Goal: Task Accomplishment & Management: Use online tool/utility

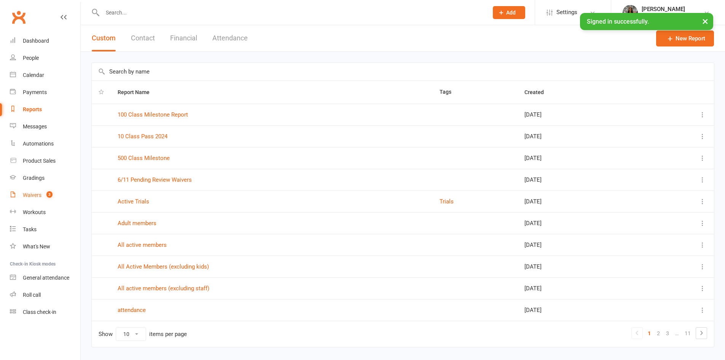
click at [36, 189] on link "Waivers 3" at bounding box center [45, 195] width 70 height 17
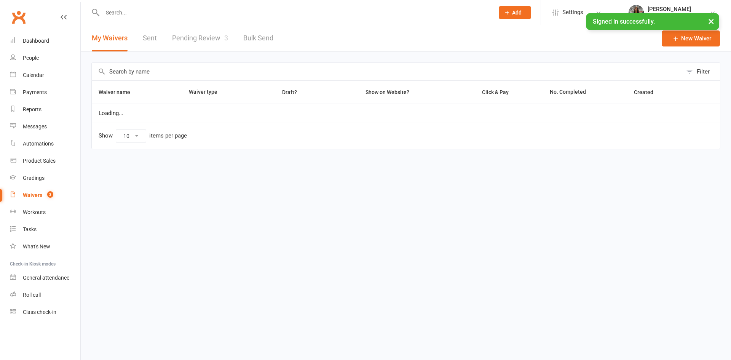
select select "100"
click at [215, 29] on link "Pending Review 3" at bounding box center [200, 38] width 56 height 26
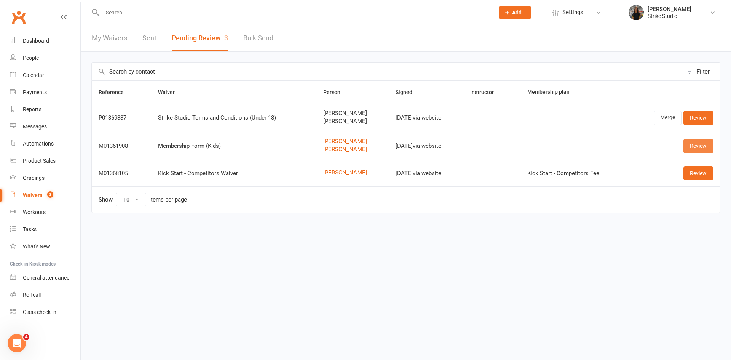
click at [701, 147] on link "Review" at bounding box center [698, 146] width 30 height 14
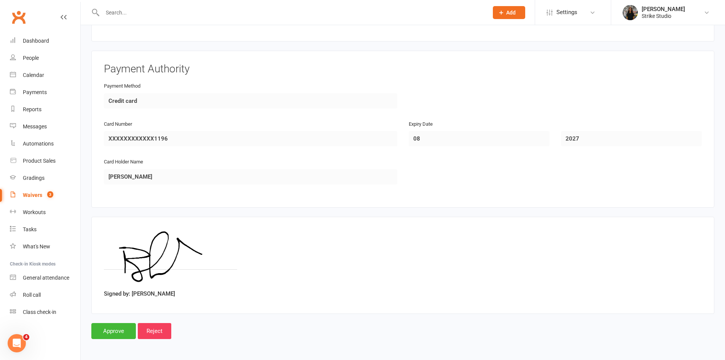
scroll to position [816, 0]
click at [118, 332] on input "Approve" at bounding box center [113, 330] width 45 height 16
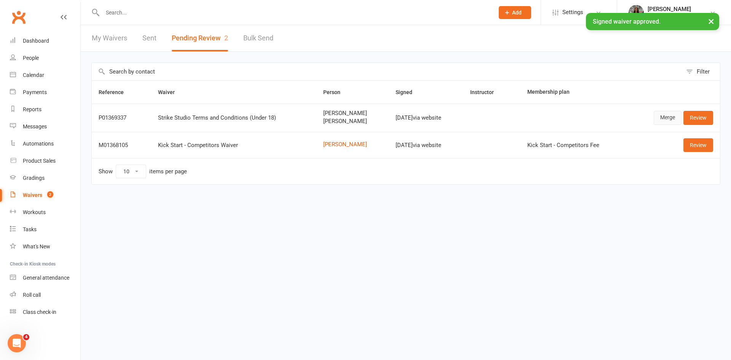
click at [673, 117] on link "Merge" at bounding box center [668, 118] width 28 height 14
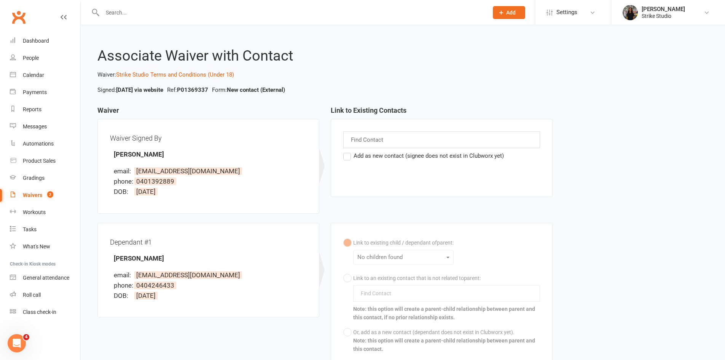
click at [349, 157] on label "Add as new contact (signee does not exist in Clubworx yet)" at bounding box center [423, 155] width 161 height 9
click at [348, 151] on input "Add as new contact (signee does not exist in Clubworx yet)" at bounding box center [345, 151] width 5 height 0
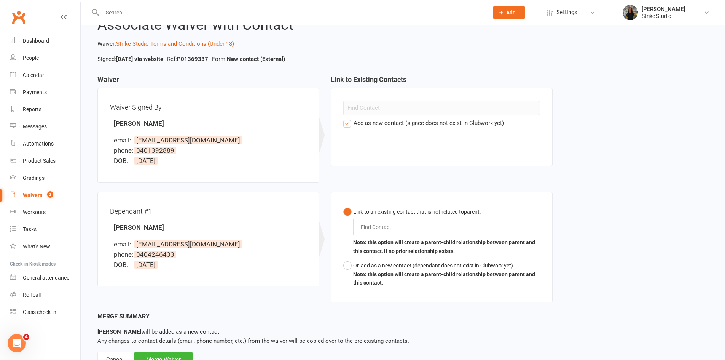
scroll to position [62, 0]
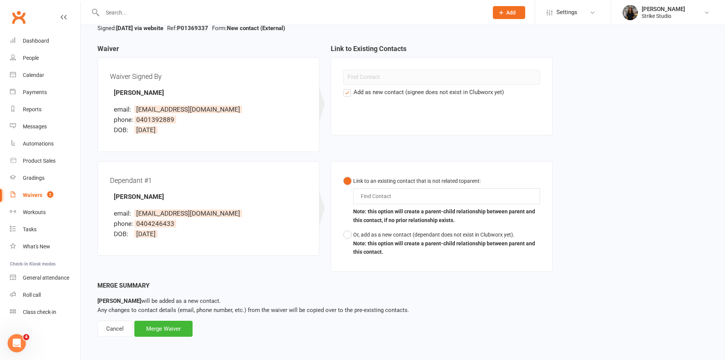
click at [381, 191] on div "Find Contact" at bounding box center [446, 196] width 187 height 16
click at [343, 174] on button "Link to an existing contact that is not related to parent : da b da b Note: thi…" at bounding box center [441, 201] width 197 height 54
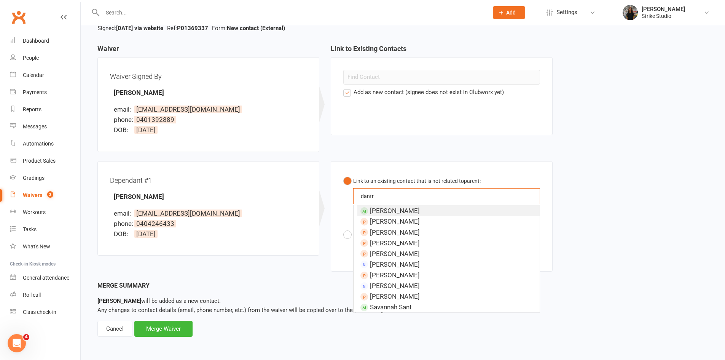
type input "dantr"
click at [407, 213] on li "Dan Tran" at bounding box center [448, 210] width 182 height 11
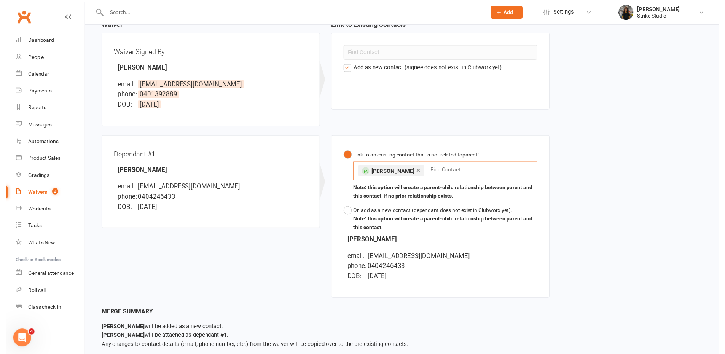
scroll to position [125, 0]
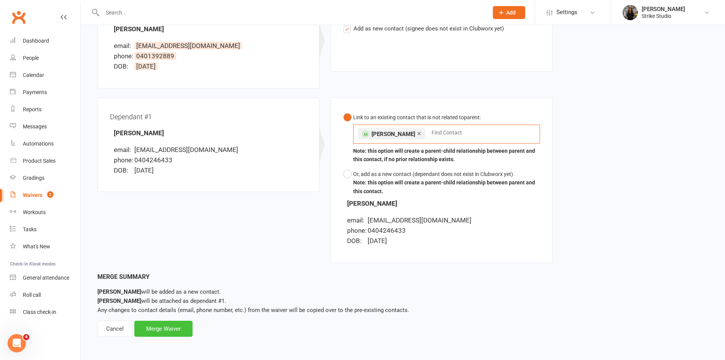
click at [176, 323] on div "Merge Waiver" at bounding box center [163, 328] width 58 height 16
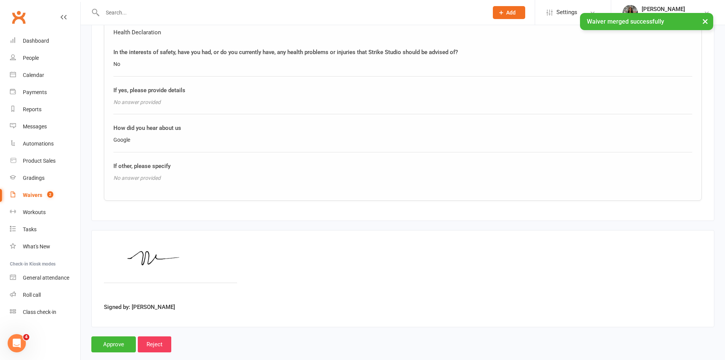
scroll to position [873, 0]
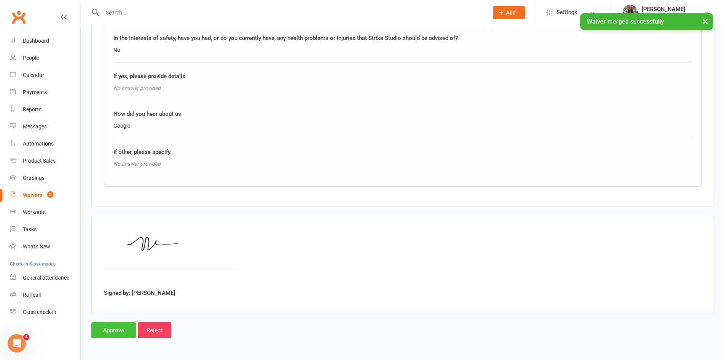
click at [116, 323] on input "Approve" at bounding box center [113, 330] width 45 height 16
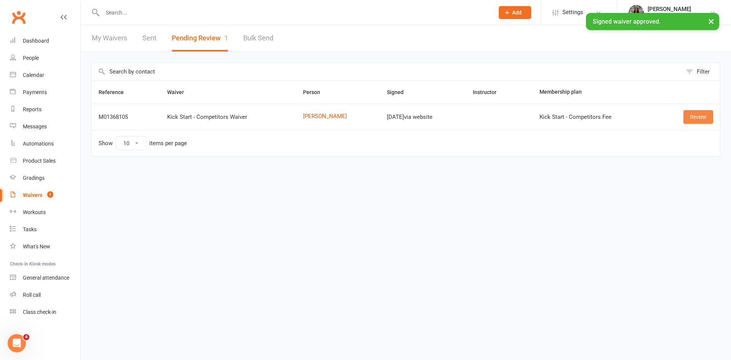
click at [697, 118] on link "Review" at bounding box center [698, 117] width 30 height 14
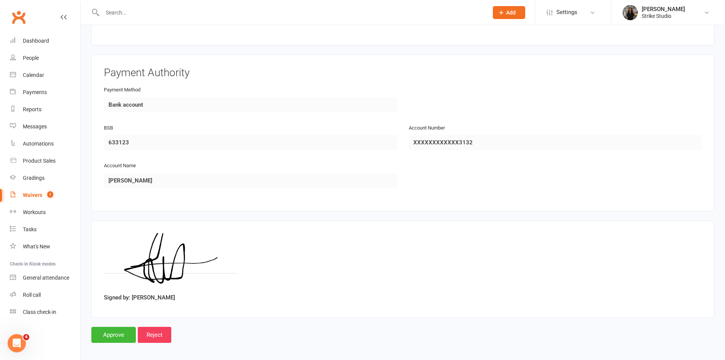
scroll to position [645, 0]
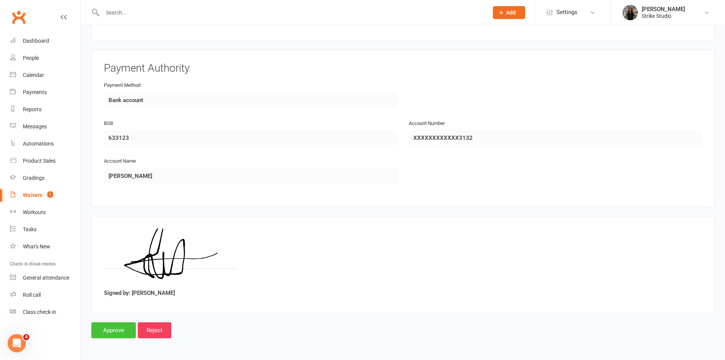
click at [123, 329] on input "Approve" at bounding box center [113, 330] width 45 height 16
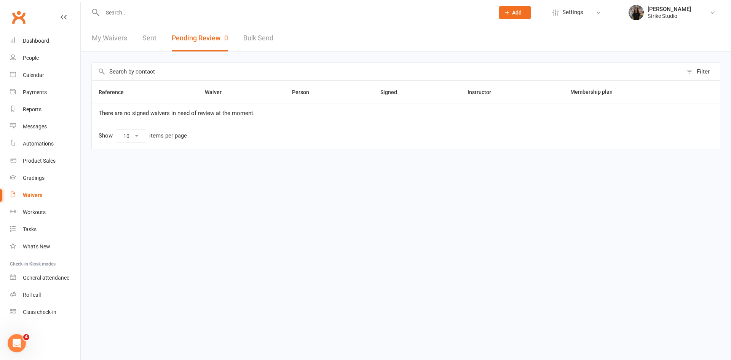
click at [341, 14] on input "text" at bounding box center [294, 12] width 389 height 11
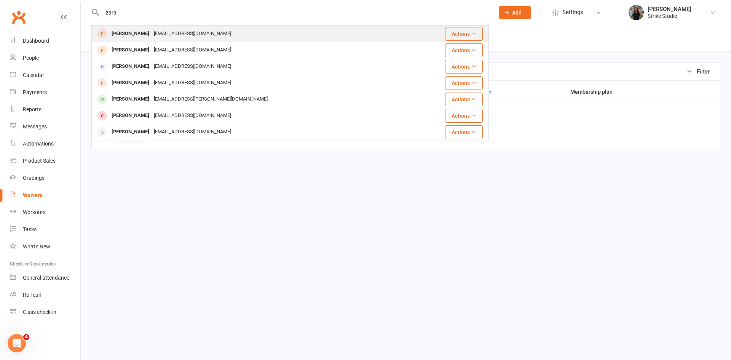
type input "zara"
click at [167, 32] on div "russellgemma503@gmail.com" at bounding box center [192, 33] width 82 height 11
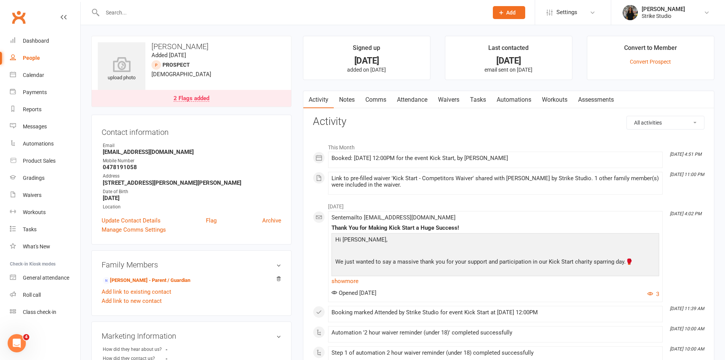
click at [455, 97] on link "Waivers" at bounding box center [449, 100] width 32 height 18
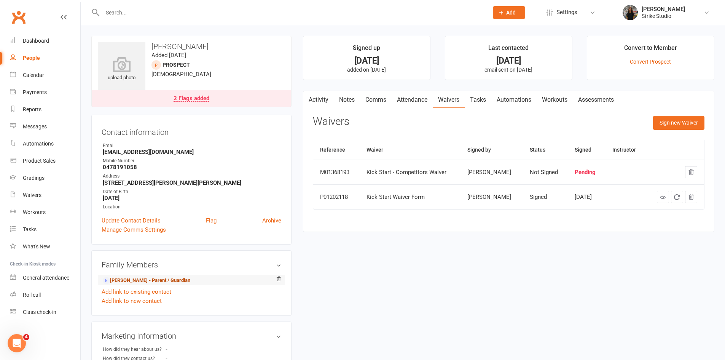
click at [170, 281] on link "Andrew McLachlan - Parent / Guardian" at bounding box center [147, 280] width 88 height 8
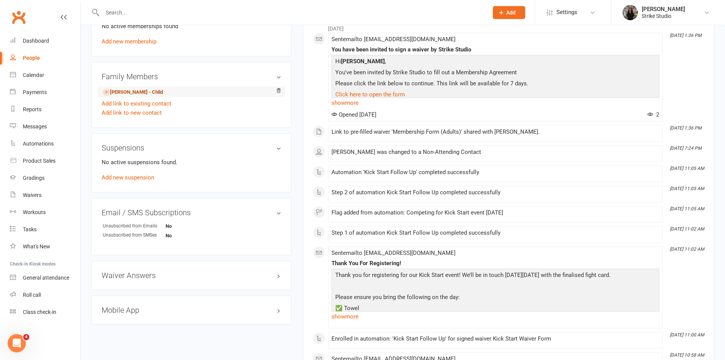
scroll to position [305, 0]
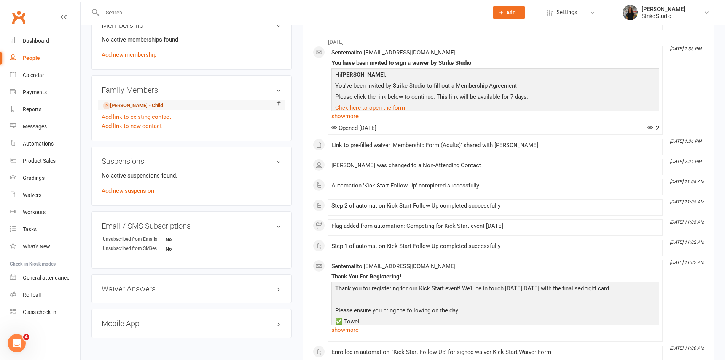
click at [159, 106] on link "Zara McLachlan - Child" at bounding box center [133, 106] width 60 height 8
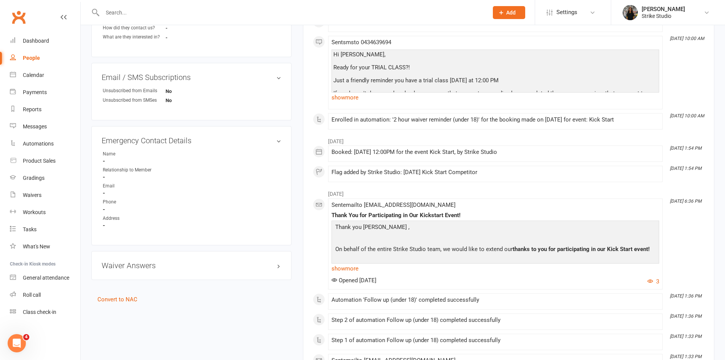
scroll to position [343, 0]
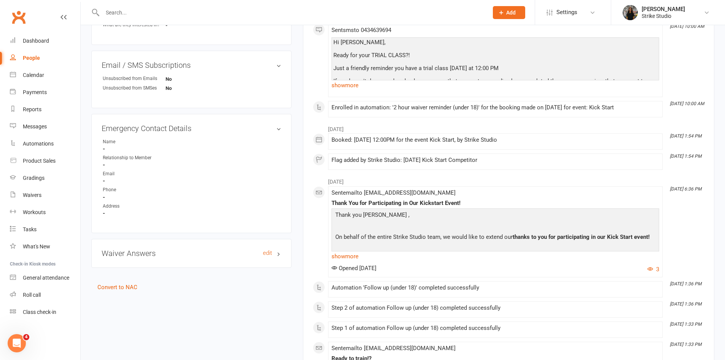
click at [177, 251] on h3 "Waiver Answers edit" at bounding box center [192, 253] width 180 height 8
click at [207, 254] on h3 "Waiver Answers edit" at bounding box center [192, 253] width 180 height 8
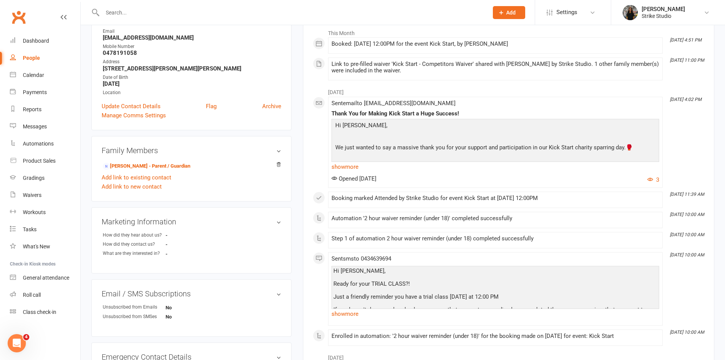
scroll to position [0, 0]
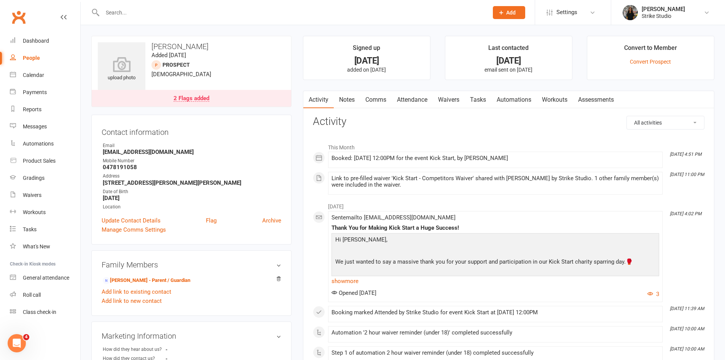
click at [449, 97] on link "Waivers" at bounding box center [449, 100] width 32 height 18
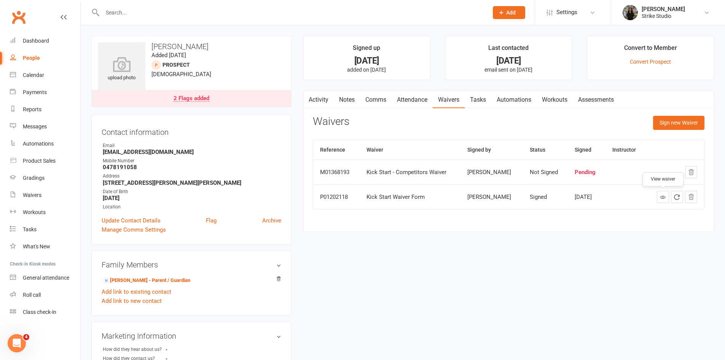
click at [663, 199] on icon at bounding box center [663, 197] width 6 height 6
click at [635, 132] on div "Waivers Sign new Waiver" at bounding box center [509, 125] width 392 height 18
click at [705, 68] on li "Convert to Member Convert Prospect" at bounding box center [651, 58] width 128 height 44
click at [698, 45] on li "Convert to Member Convert Prospect" at bounding box center [651, 58] width 128 height 44
click at [152, 10] on input "text" at bounding box center [291, 12] width 383 height 11
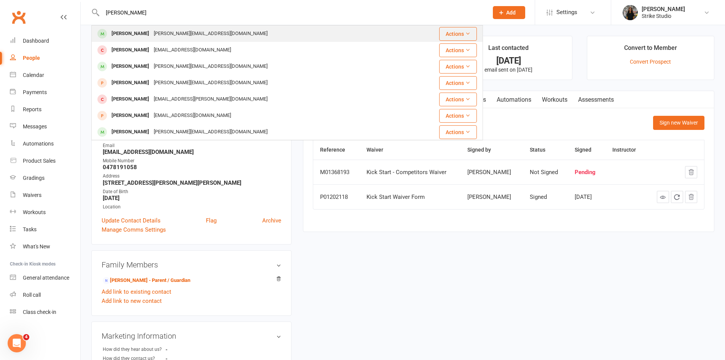
type input "david j"
click at [156, 28] on div "David Jeitani david.jeitani@hotmail.com" at bounding box center [249, 34] width 314 height 16
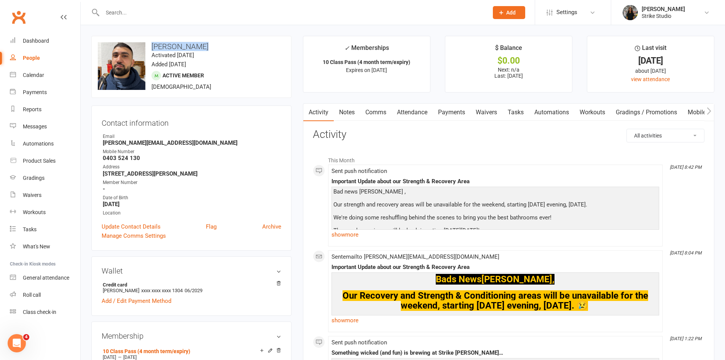
drag, startPoint x: 194, startPoint y: 43, endPoint x: 150, endPoint y: 46, distance: 44.2
click at [150, 46] on h3 "David Jeitani" at bounding box center [191, 46] width 187 height 8
copy h3 "David Jeitani"
drag, startPoint x: 139, startPoint y: 159, endPoint x: 101, endPoint y: 158, distance: 37.3
click at [101, 158] on div "Contact information Owner Email david.jeitani@hotmail.com Mobile Number 0403 52…" at bounding box center [191, 177] width 200 height 145
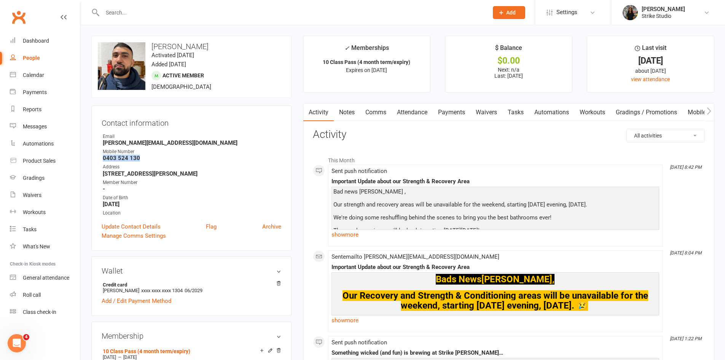
copy strong "0403 524 130"
click at [41, 107] on link "Reports" at bounding box center [45, 109] width 70 height 17
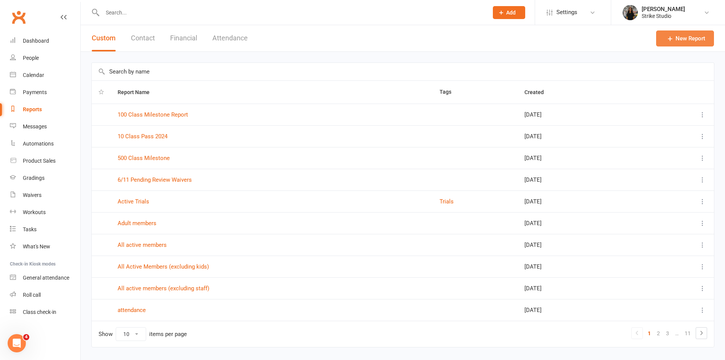
click at [660, 38] on link "New Report" at bounding box center [685, 38] width 58 height 16
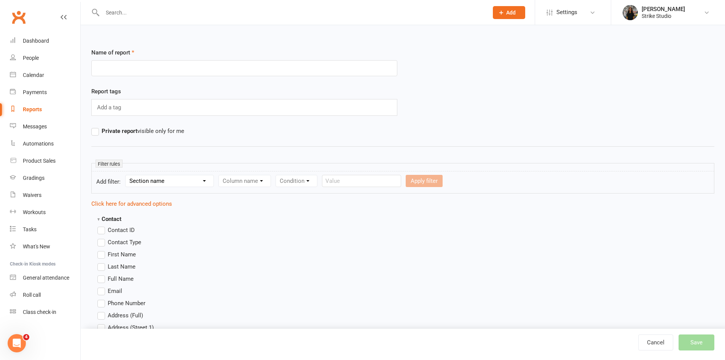
click at [172, 179] on select "Section name Contact Attendance Aggregate Payment Booking Waitlist Attendees Ca…" at bounding box center [170, 180] width 88 height 11
select select "0"
click at [127, 175] on select "Section name Contact Attendance Aggregate Payment Booking Waitlist Attendees Ca…" at bounding box center [170, 180] width 88 height 11
click at [247, 181] on select "Column name Contact Type First Name Last Name Full Name Email Phone Number Addr…" at bounding box center [309, 180] width 181 height 11
select select "0"
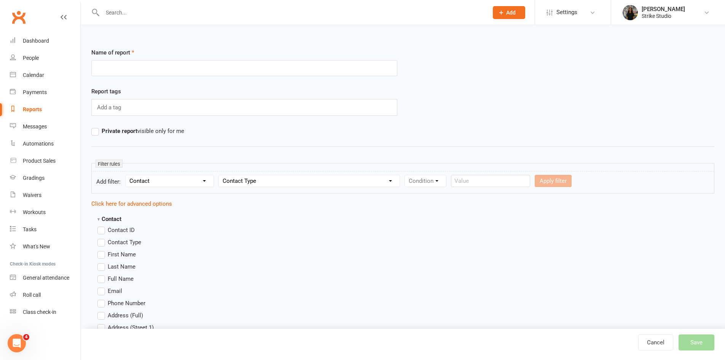
click at [220, 175] on select "Column name Contact Type First Name Last Name Full Name Email Phone Number Addr…" at bounding box center [309, 180] width 181 height 11
click at [415, 179] on select "Condition Equals Does not equal Contains Does not contain Is blank or does not …" at bounding box center [449, 180] width 88 height 11
select select "2"
click at [406, 175] on select "Condition Equals Does not equal Contains Does not contain Is blank or does not …" at bounding box center [449, 180] width 88 height 11
click at [516, 185] on input "text" at bounding box center [536, 181] width 79 height 12
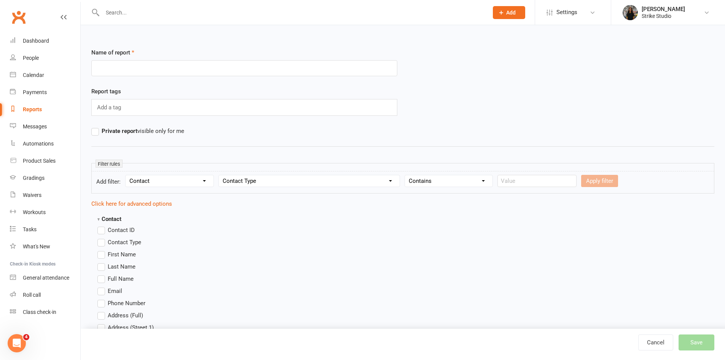
click at [460, 180] on select "Condition Equals Does not equal Contains Does not contain Is blank or does not …" at bounding box center [449, 180] width 88 height 11
click at [177, 183] on select "Section name Contact Attendance Aggregate Payment Booking Waitlist Attendees Ca…" at bounding box center [170, 180] width 88 height 11
select select "10"
click at [127, 175] on select "Section name Contact Attendance Aggregate Payment Booking Waitlist Attendees Ca…" at bounding box center [170, 180] width 88 height 11
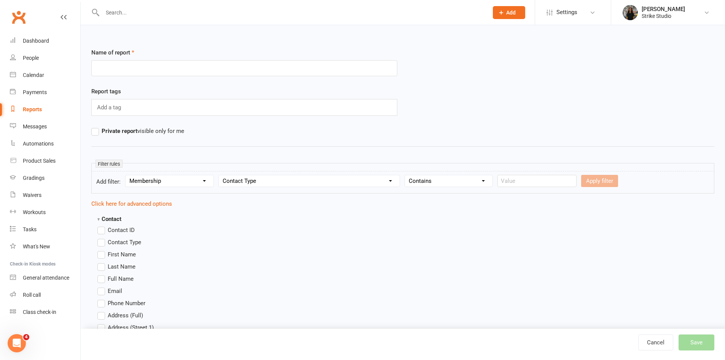
select select
click at [315, 184] on select "Column name Membership ID Membership Name Membership Category Membership Start …" at bounding box center [293, 180] width 148 height 11
select select "29"
click at [220, 175] on select "Column name Membership ID Membership Name Membership Category Membership Start …" at bounding box center [293, 180] width 148 height 11
click at [396, 185] on select "Condition Is Is not Is blank Is not blank" at bounding box center [396, 180] width 46 height 11
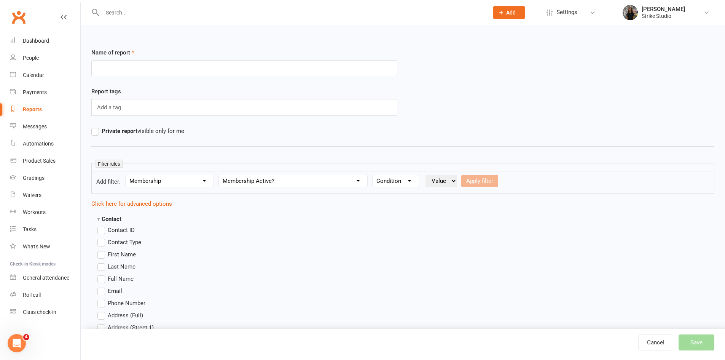
select select "0"
click at [374, 175] on select "Condition Is Is not Is blank Is not blank" at bounding box center [396, 180] width 46 height 11
click at [445, 180] on select "Value Yes No" at bounding box center [441, 181] width 31 height 12
select select "true"
click at [427, 175] on select "Value Yes No" at bounding box center [441, 181] width 31 height 12
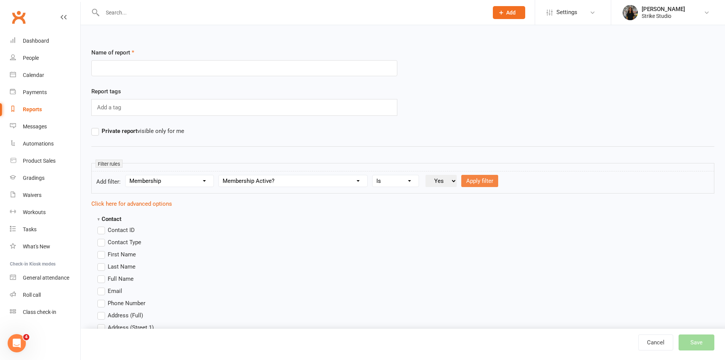
click at [478, 181] on button "Apply filter" at bounding box center [479, 181] width 37 height 12
select select
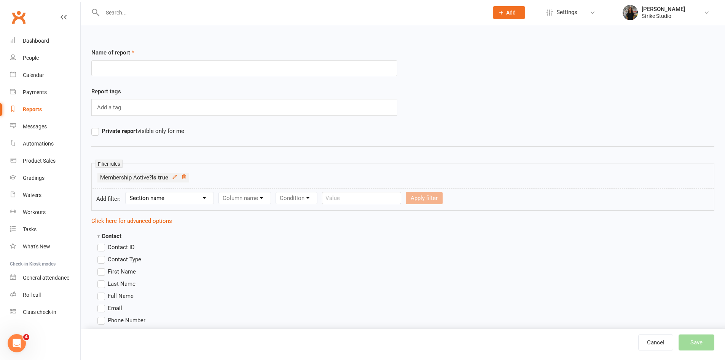
click at [188, 197] on select "Section name Contact Attendance Aggregate Payment Booking Waitlist Attendees Ca…" at bounding box center [170, 197] width 88 height 11
select select "1"
click at [127, 192] on select "Section name Contact Attendance Aggregate Payment Booking Waitlist Attendees Ca…" at bounding box center [170, 197] width 88 height 11
click at [245, 198] on select "Column name Attendance Last Marked Attendance First Marked Last Attended First …" at bounding box center [285, 197] width 132 height 11
select select "5"
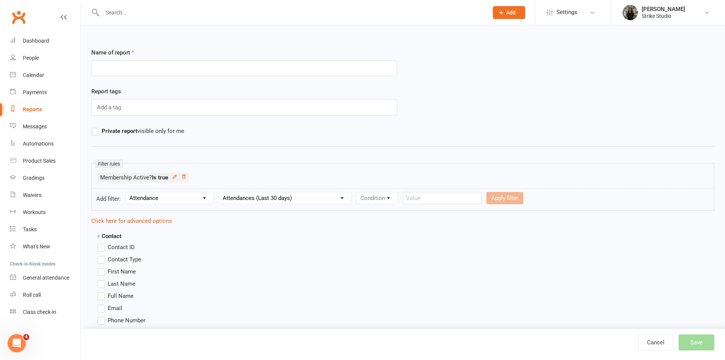
click at [220, 192] on select "Column name Attendance Last Marked Attendance First Marked Last Attended First …" at bounding box center [285, 197] width 132 height 11
click at [421, 201] on select "Condition Is Is not Less than Greater than Less than or equal to Greater than o…" at bounding box center [395, 197] width 77 height 11
select select "2"
click at [357, 192] on select "Condition Is Is not Less than Greater than Less than or equal to Greater than o…" at bounding box center [395, 197] width 77 height 11
click at [457, 194] on input "number" at bounding box center [456, 198] width 36 height 12
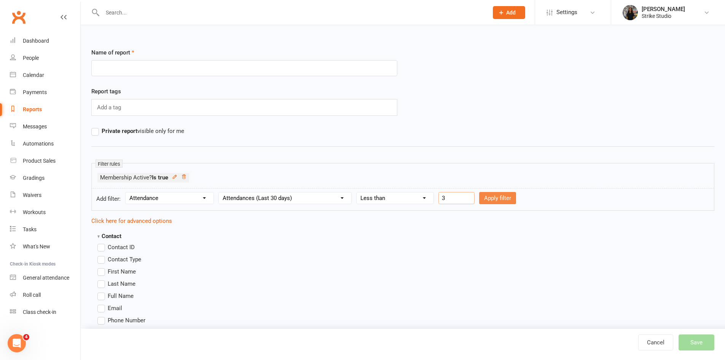
type input "3"
click at [488, 201] on button "Apply filter" at bounding box center [497, 198] width 37 height 12
select select
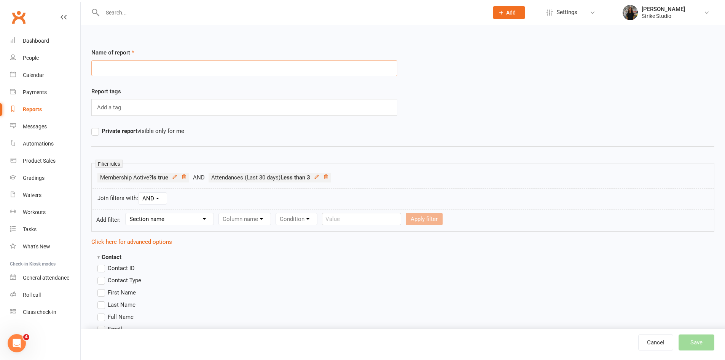
click at [181, 69] on input "text" at bounding box center [244, 68] width 306 height 16
type input "Inactive Members"
click at [182, 218] on select "Section name Contact Attendance Aggregate Payment Booking Waitlist Attendees Ca…" at bounding box center [170, 218] width 88 height 11
click at [127, 213] on select "Section name Contact Attendance Aggregate Payment Booking Waitlist Attendees Ca…" at bounding box center [170, 218] width 88 height 11
click at [250, 224] on select "Column name Membership ID Membership Name Membership Category Membership Start …" at bounding box center [293, 218] width 148 height 11
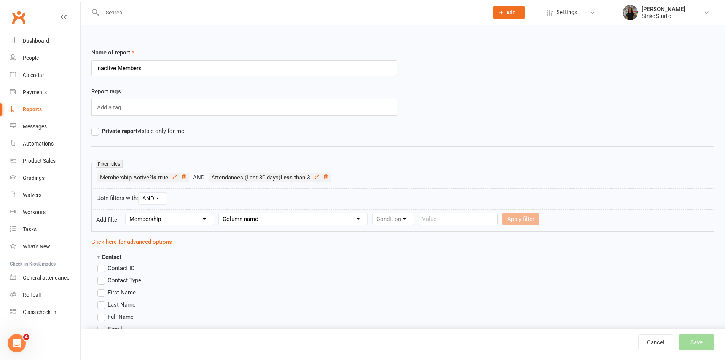
click at [167, 221] on select "Section name Contact Attendance Aggregate Payment Booking Waitlist Attendees Ca…" at bounding box center [170, 218] width 88 height 11
select select "0"
click at [127, 213] on select "Section name Contact Attendance Aggregate Payment Booking Waitlist Attendees Ca…" at bounding box center [170, 218] width 88 height 11
click at [257, 217] on select "Column name Contact Type First Name Last Name Full Name Email Phone Number Addr…" at bounding box center [309, 218] width 181 height 11
select select "17"
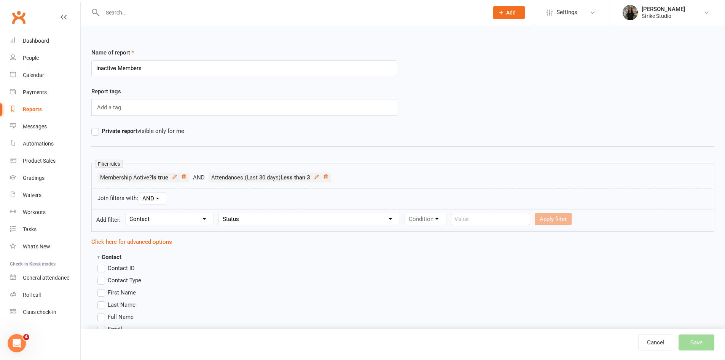
click at [220, 213] on select "Column name Contact Type First Name Last Name Full Name Email Phone Number Addr…" at bounding box center [309, 218] width 181 height 11
click at [442, 213] on select "Condition Equals Does not equal Contains Does not contain Is blank or does not …" at bounding box center [449, 218] width 88 height 11
select select "1"
click at [406, 213] on select "Condition Equals Does not equal Contains Does not contain Is blank or does not …" at bounding box center [449, 218] width 88 height 11
click at [552, 223] on select "Value Prospect: Initial Contact Prospect: Follow-up Call Prospect: Follow-up Em…" at bounding box center [539, 218] width 83 height 11
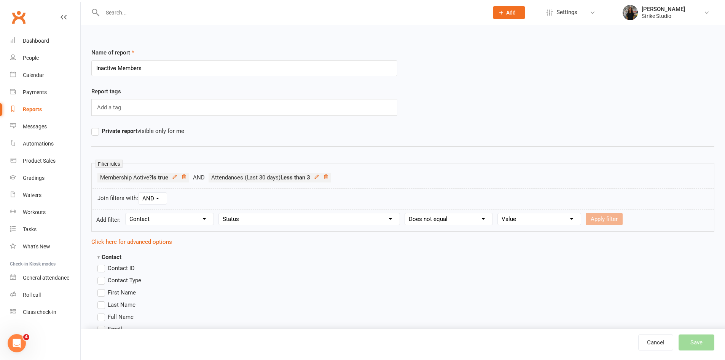
select select "8"
click at [498, 213] on select "Value Prospect: Initial Contact Prospect: Follow-up Call Prospect: Follow-up Em…" at bounding box center [539, 218] width 83 height 11
click at [593, 221] on button "Apply filter" at bounding box center [604, 219] width 37 height 12
select select
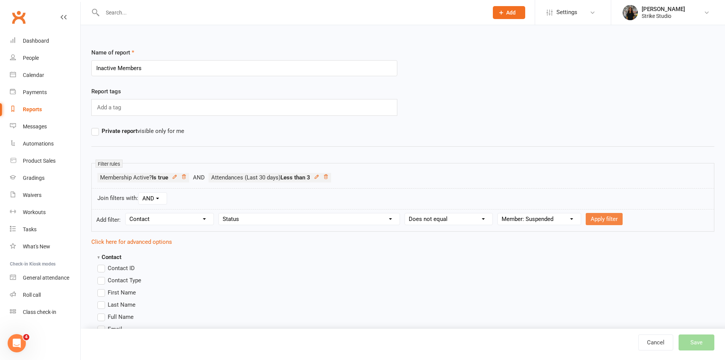
select select
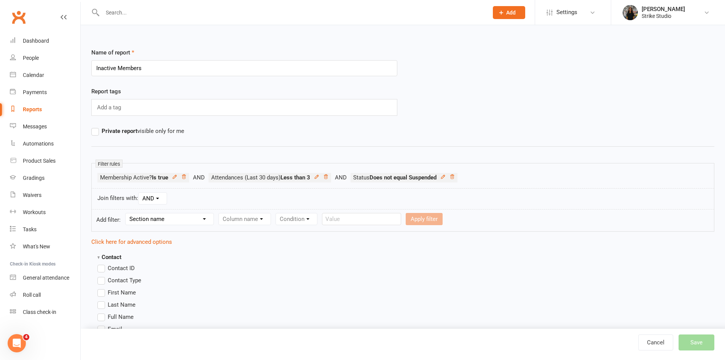
scroll to position [38, 0]
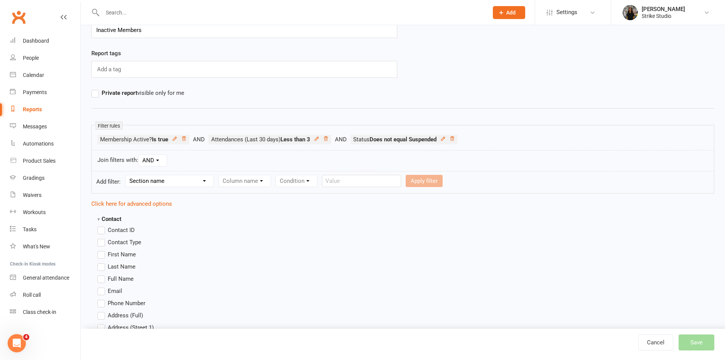
click at [102, 279] on label "Full Name" at bounding box center [115, 278] width 36 height 9
click at [102, 274] on input "Full Name" at bounding box center [99, 274] width 5 height 0
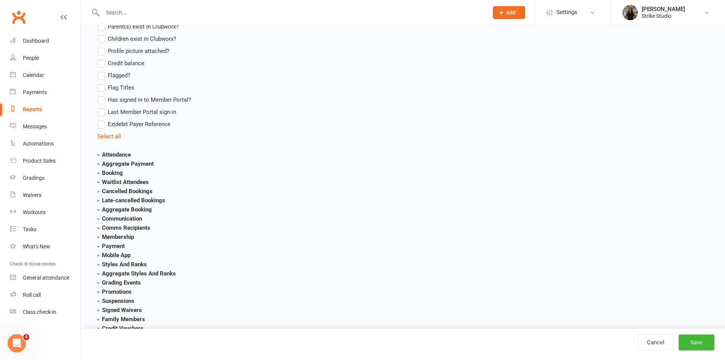
scroll to position [761, 0]
click at [110, 153] on strong "Attendance" at bounding box center [113, 151] width 33 height 7
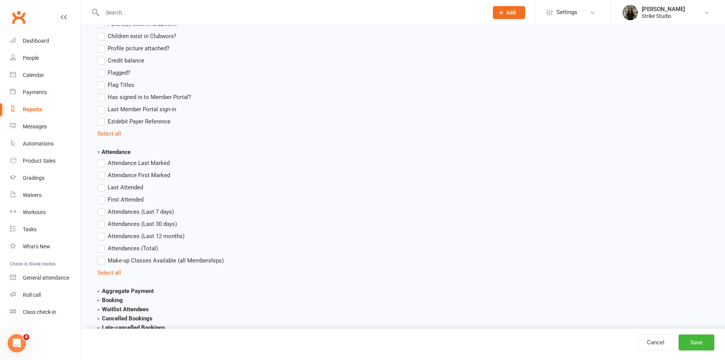
click at [101, 166] on label "Attendance Last Marked" at bounding box center [133, 162] width 72 height 9
click at [101, 158] on input "Attendance Last Marked" at bounding box center [99, 158] width 5 height 0
click at [102, 223] on label "Attendances (Last 30 days)" at bounding box center [137, 223] width 80 height 9
click at [102, 219] on input "Attendances (Last 30 days)" at bounding box center [99, 219] width 5 height 0
click at [101, 247] on label "Attendances (Total)" at bounding box center [127, 248] width 61 height 9
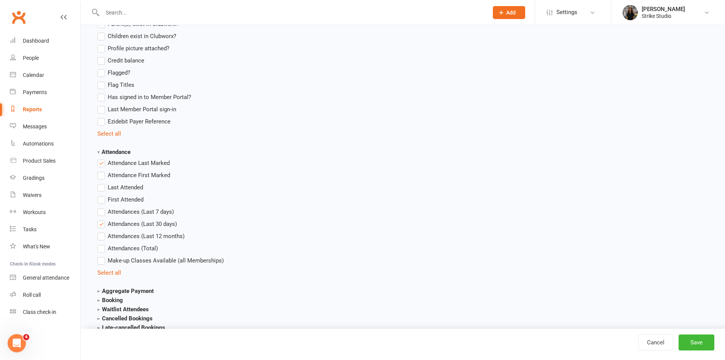
click at [101, 244] on input "Attendances (Total)" at bounding box center [99, 244] width 5 height 0
click at [694, 342] on button "Save" at bounding box center [697, 342] width 36 height 16
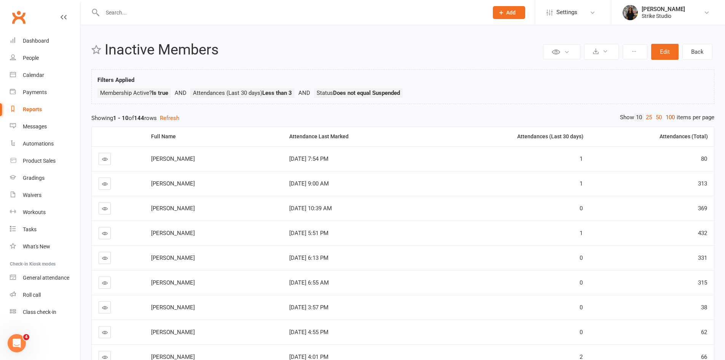
click at [668, 116] on link "100" at bounding box center [670, 117] width 13 height 8
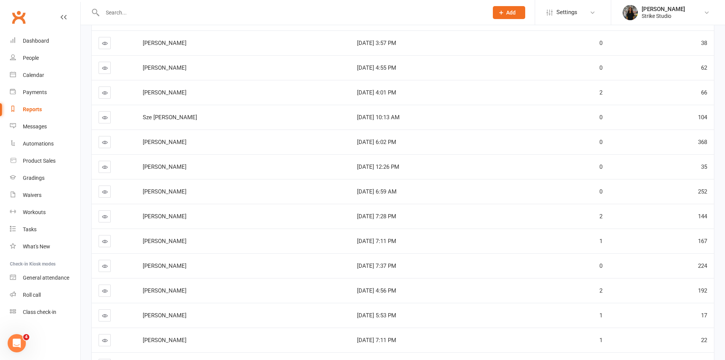
scroll to position [305, 0]
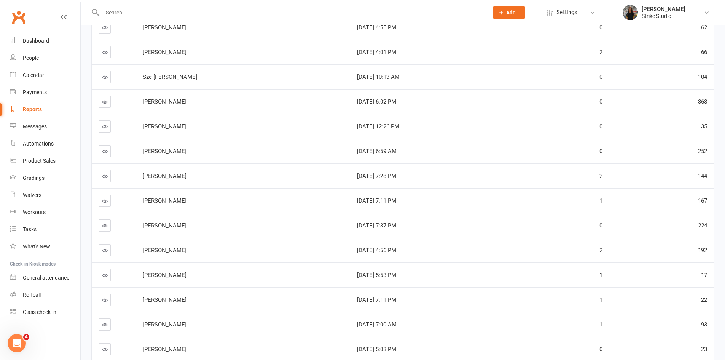
click at [164, 148] on span "Alanah Grcic-Tenner" at bounding box center [165, 151] width 44 height 7
click at [167, 173] on span "Joanna Le" at bounding box center [165, 175] width 44 height 7
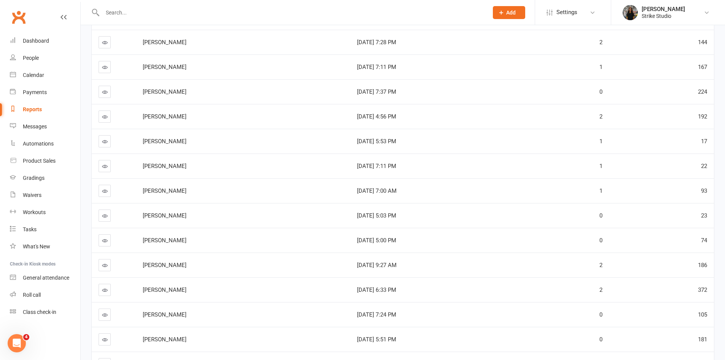
scroll to position [457, 0]
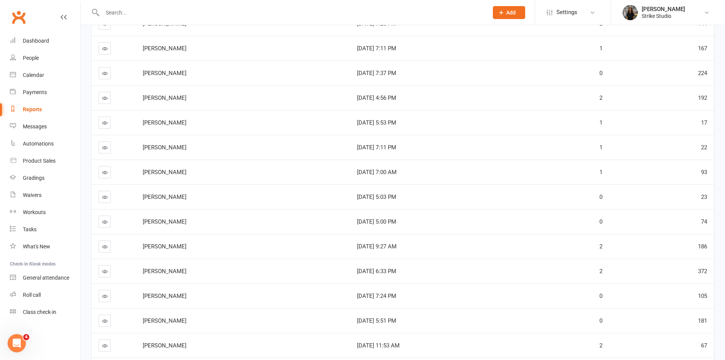
drag, startPoint x: 152, startPoint y: 171, endPoint x: 228, endPoint y: 172, distance: 75.7
click at [228, 172] on div "Kareim Elkilany" at bounding box center [243, 172] width 201 height 6
copy span "Kareim Elkilany"
drag, startPoint x: 177, startPoint y: 195, endPoint x: 149, endPoint y: 196, distance: 27.8
click at [149, 196] on td "Jack Denic" at bounding box center [243, 196] width 214 height 25
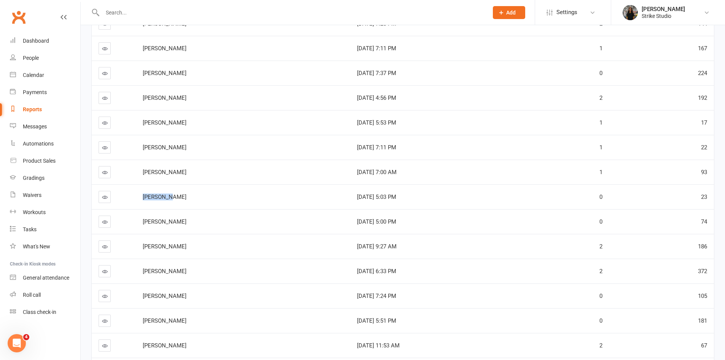
copy span "Jack Deni"
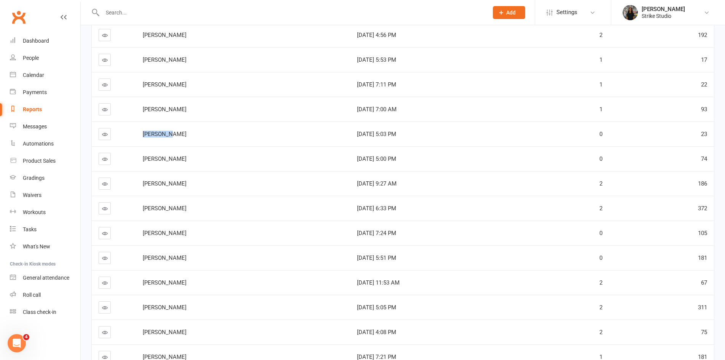
scroll to position [533, 0]
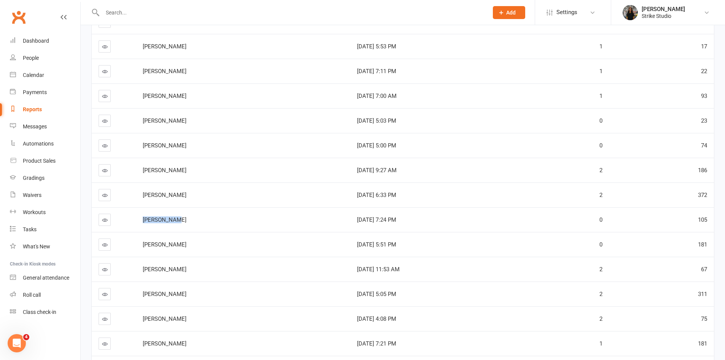
drag, startPoint x: 182, startPoint y: 222, endPoint x: 150, endPoint y: 219, distance: 32.8
click at [150, 219] on td "Syd Bystrom" at bounding box center [243, 219] width 214 height 25
copy span "Syd Bystrom"
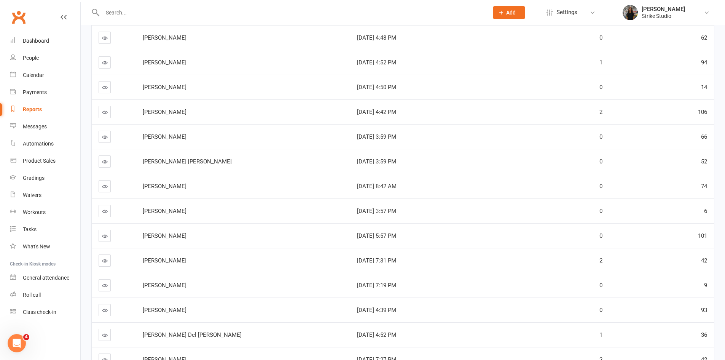
scroll to position [1104, 0]
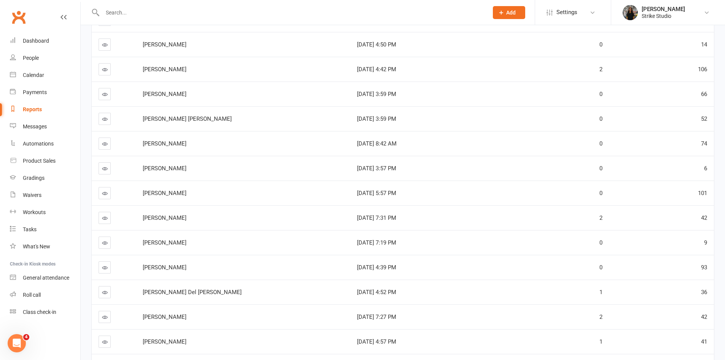
click at [107, 194] on icon at bounding box center [105, 193] width 6 height 6
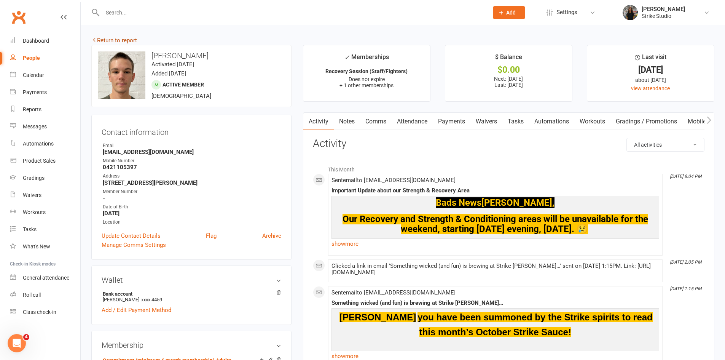
click at [116, 42] on link "Return to report" at bounding box center [114, 40] width 46 height 7
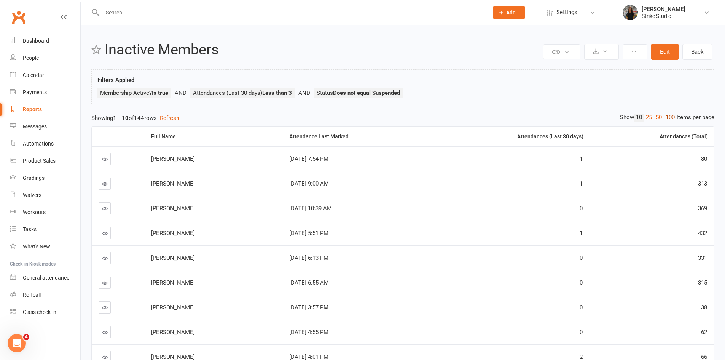
click at [673, 117] on link "100" at bounding box center [670, 117] width 13 height 8
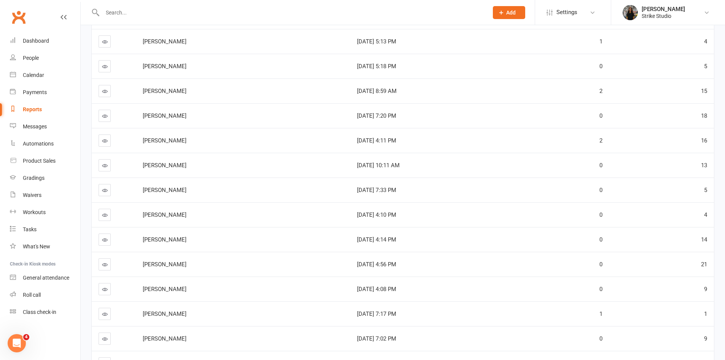
scroll to position [1751, 0]
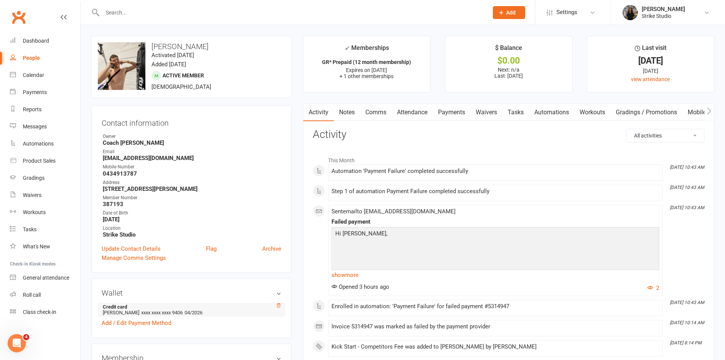
click at [279, 307] on icon at bounding box center [278, 305] width 5 height 5
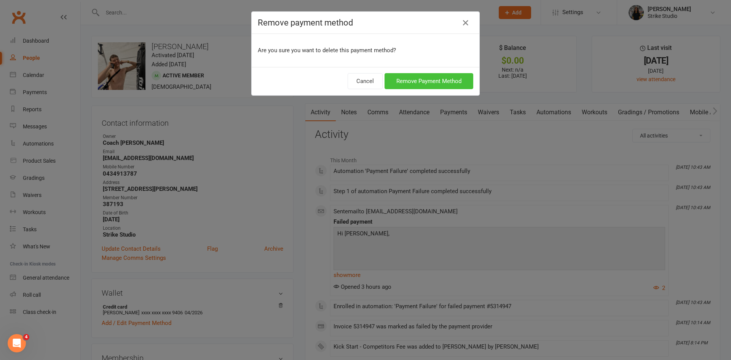
click at [420, 79] on button "Remove Payment Method" at bounding box center [428, 81] width 89 height 16
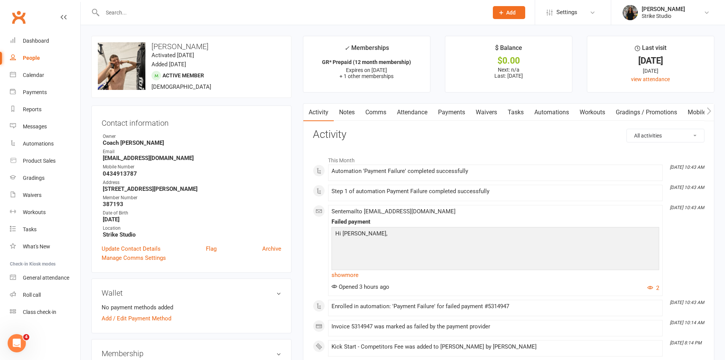
click at [445, 115] on link "Payments" at bounding box center [452, 113] width 38 height 18
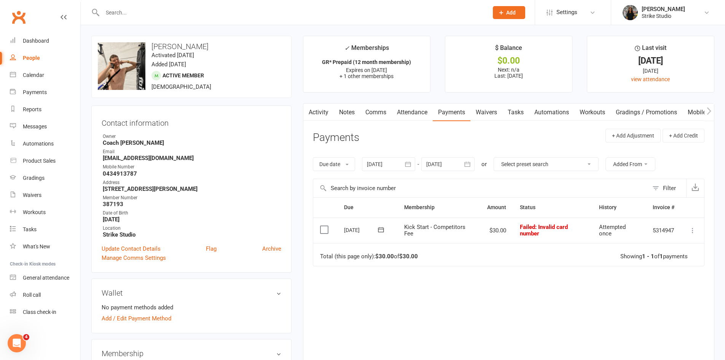
scroll to position [152, 0]
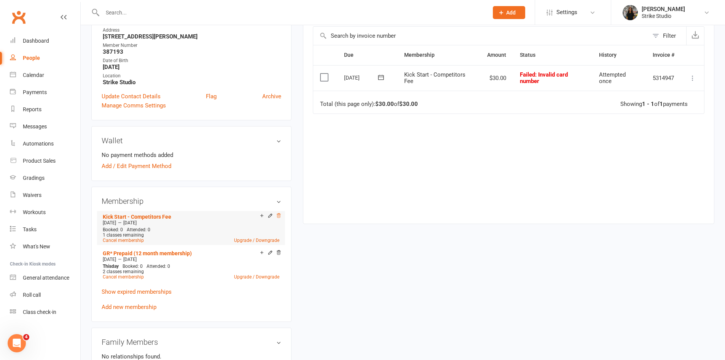
click at [280, 215] on icon at bounding box center [278, 215] width 5 height 5
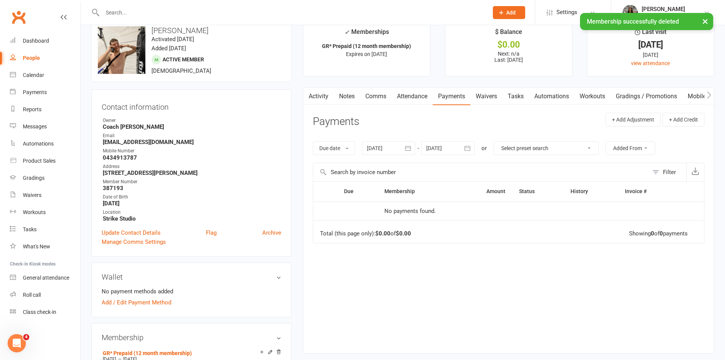
scroll to position [0, 0]
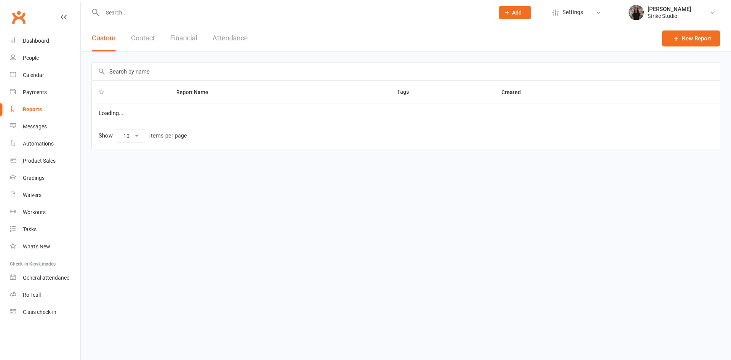
click at [242, 14] on input "text" at bounding box center [294, 12] width 389 height 11
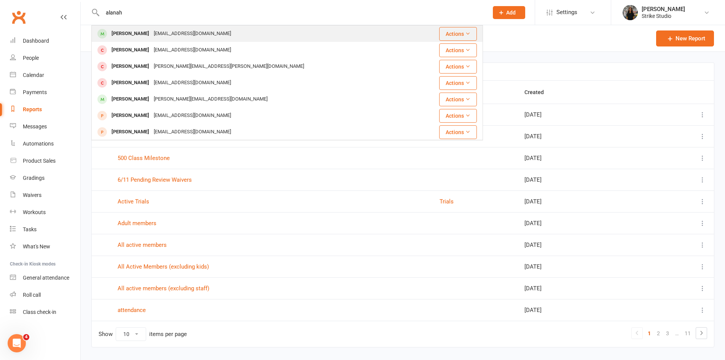
type input "alanah"
click at [185, 33] on div "alanah.mariegrcic@gmail.com" at bounding box center [192, 33] width 82 height 11
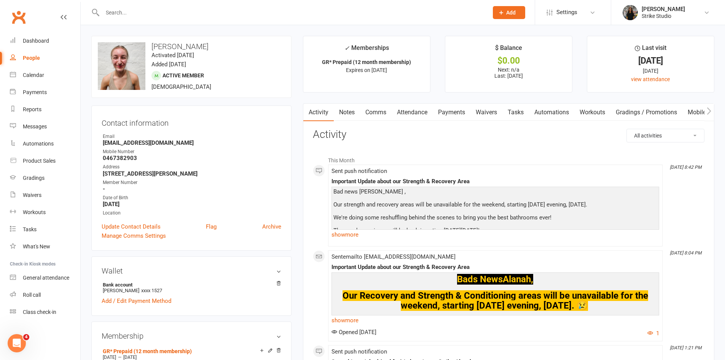
click at [367, 5] on div at bounding box center [287, 12] width 392 height 25
click at [365, 11] on input "text" at bounding box center [291, 12] width 383 height 11
paste input "Kareim Elkilany"
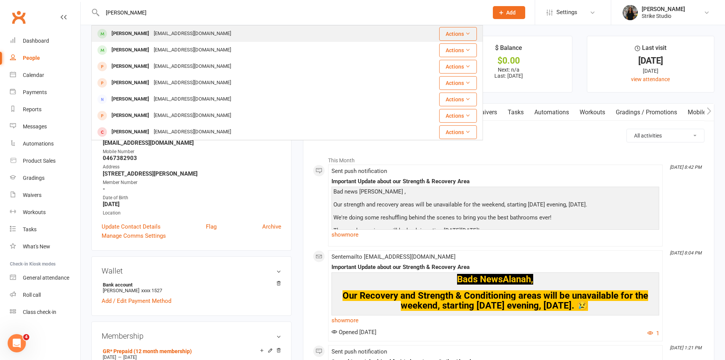
type input "Kareim Elkilany"
click at [180, 33] on div "Kareim.elkilany@hotmail.com" at bounding box center [192, 33] width 82 height 11
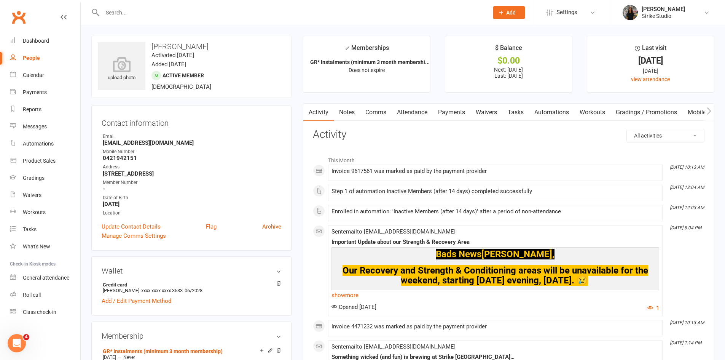
click at [456, 110] on link "Payments" at bounding box center [452, 113] width 38 height 18
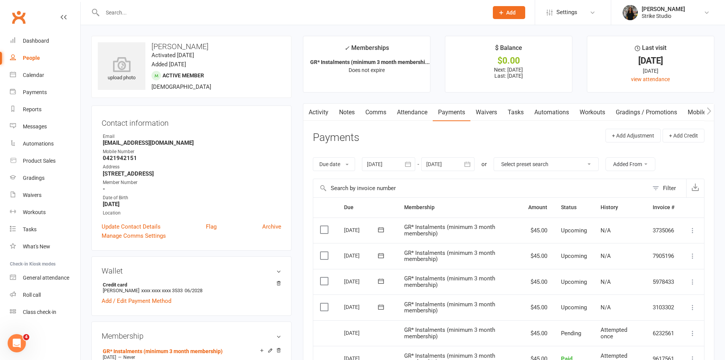
click at [214, 16] on input "text" at bounding box center [291, 12] width 383 height 11
paste input "Kareim Elkilany"
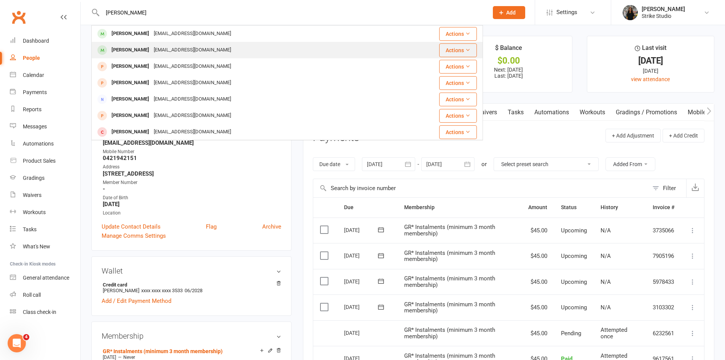
type input "Kareim Elkilany"
click at [164, 51] on div "Mohamedelkilany1@gmail.com" at bounding box center [192, 50] width 82 height 11
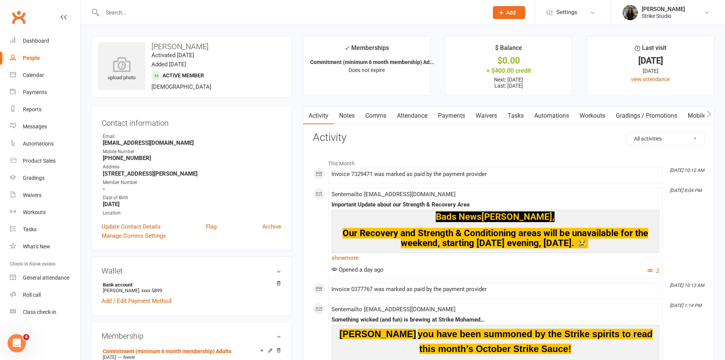
click at [456, 113] on link "Payments" at bounding box center [452, 116] width 38 height 18
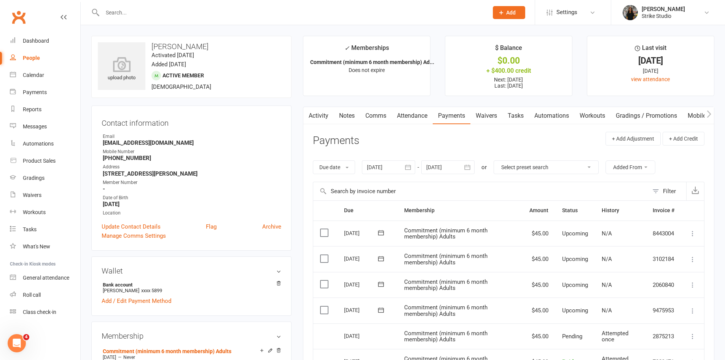
click at [349, 19] on div at bounding box center [287, 12] width 392 height 25
click at [345, 14] on input "text" at bounding box center [291, 12] width 383 height 11
paste input "Jack Deni"
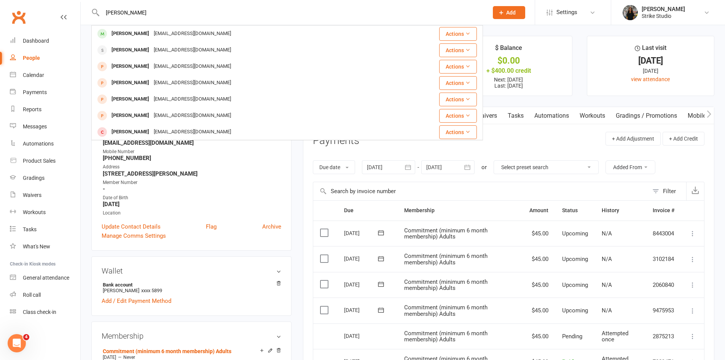
type input "Jack Deni"
click at [190, 35] on div "Jackdenic9@gmail.com" at bounding box center [192, 33] width 82 height 11
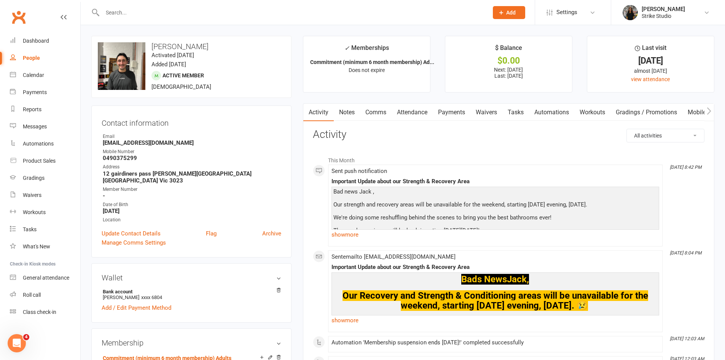
click at [458, 110] on link "Payments" at bounding box center [452, 113] width 38 height 18
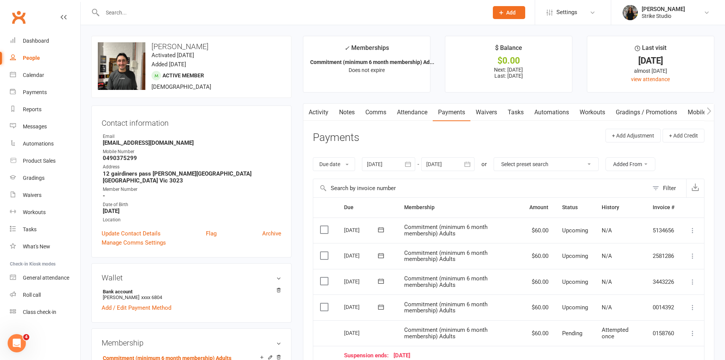
click at [310, 112] on icon "button" at bounding box center [308, 111] width 5 height 8
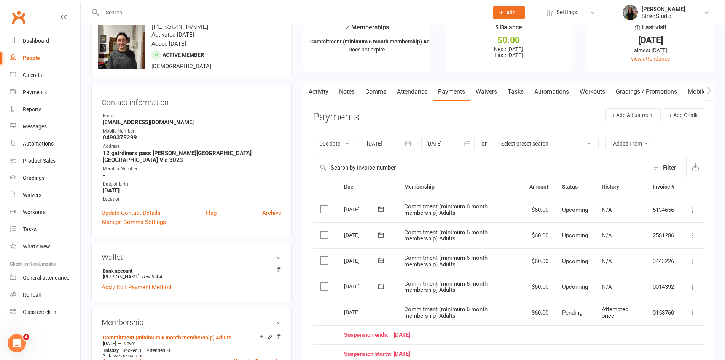
scroll to position [38, 0]
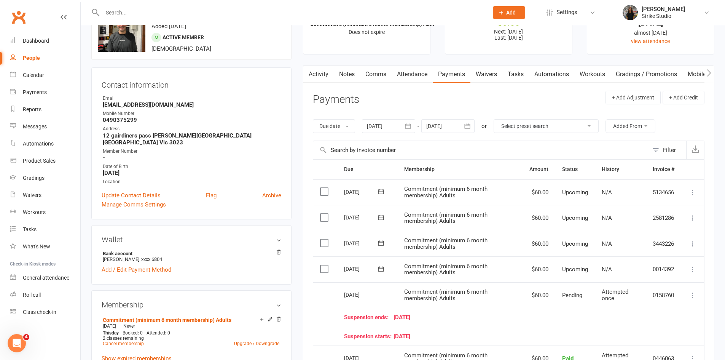
click at [325, 72] on link "Activity" at bounding box center [318, 74] width 30 height 18
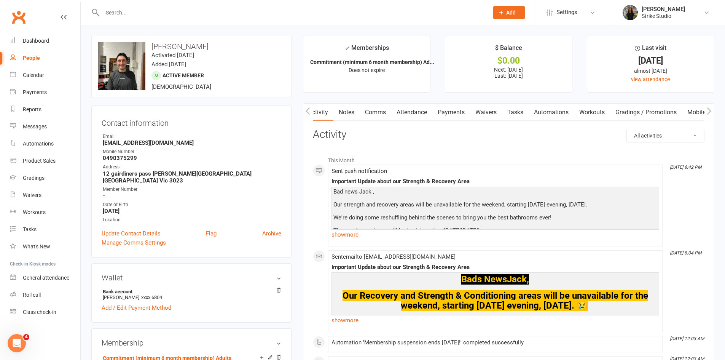
click at [442, 116] on link "Payments" at bounding box center [451, 113] width 38 height 18
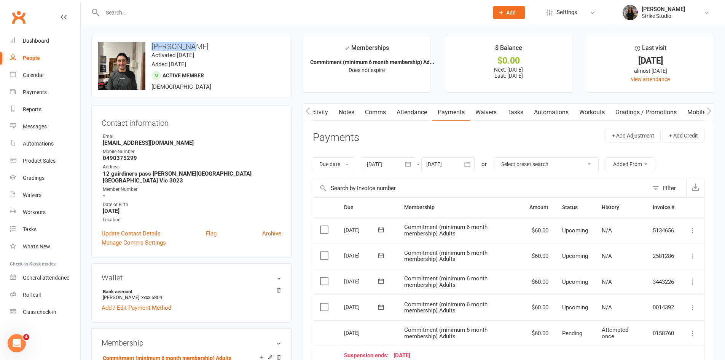
drag, startPoint x: 188, startPoint y: 46, endPoint x: 147, endPoint y: 48, distance: 40.4
click at [147, 48] on h3 "Jack Denic" at bounding box center [191, 46] width 187 height 8
copy h3 "Jack Denic"
click at [296, 17] on input "text" at bounding box center [291, 12] width 383 height 11
paste input "Syd Bystrom"
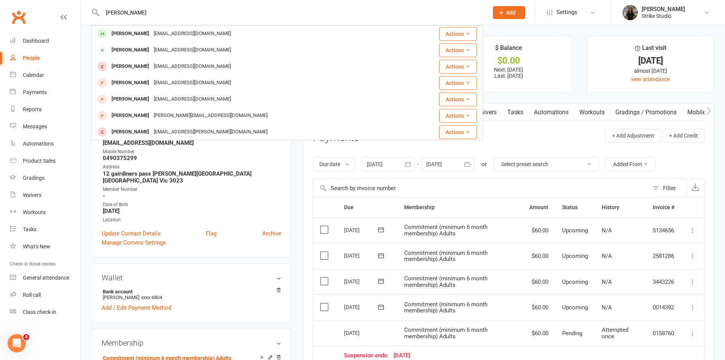
type input "Syd Bystrom"
click at [183, 34] on div "kara_bystrom@hotmail.com" at bounding box center [192, 33] width 82 height 11
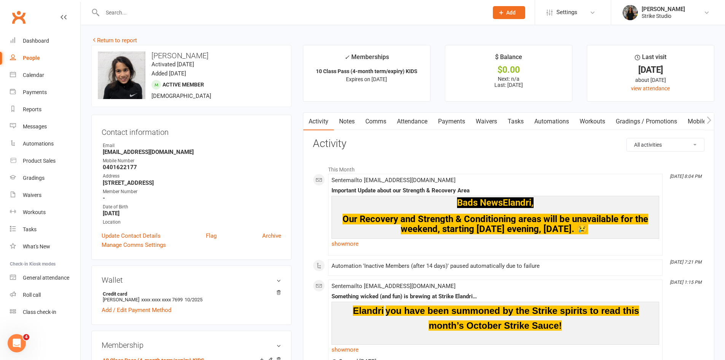
click at [375, 122] on link "Comms" at bounding box center [376, 122] width 32 height 18
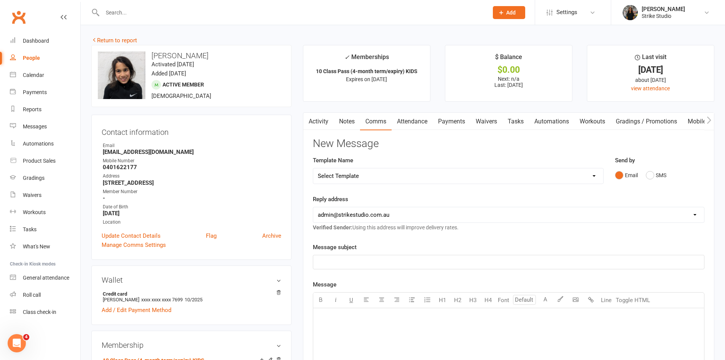
click at [361, 176] on select "Select Template [Email] Aspiring fighters meeting notes [Email] Exciting Opport…" at bounding box center [458, 175] width 290 height 15
select select "56"
click at [313, 168] on select "Select Template [Email] Aspiring fighters meeting notes [Email] Exciting Opport…" at bounding box center [458, 175] width 290 height 15
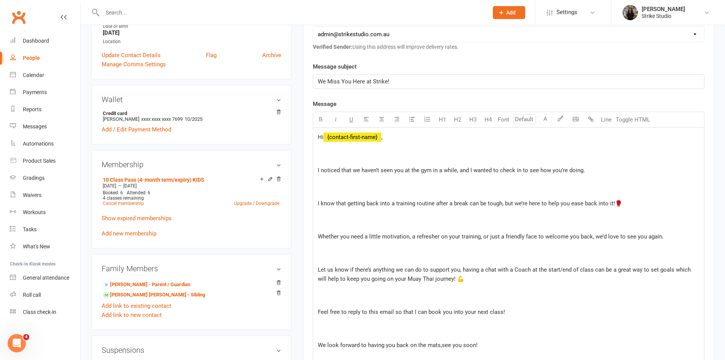
scroll to position [190, 0]
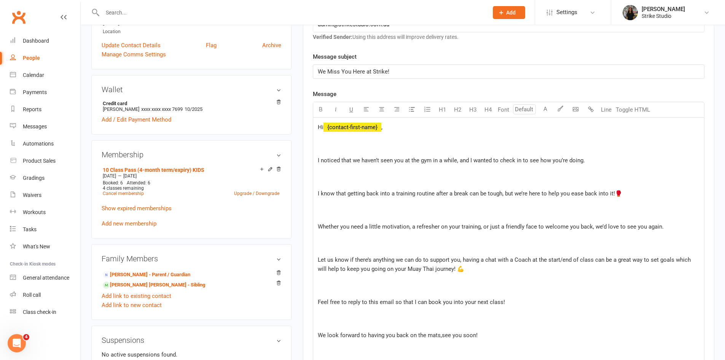
drag, startPoint x: 665, startPoint y: 226, endPoint x: 309, endPoint y: 223, distance: 355.5
click at [309, 223] on div "Activity Notes Comms Attendance Payments Waivers Tasks Automations Workouts Gra…" at bounding box center [508, 282] width 411 height 721
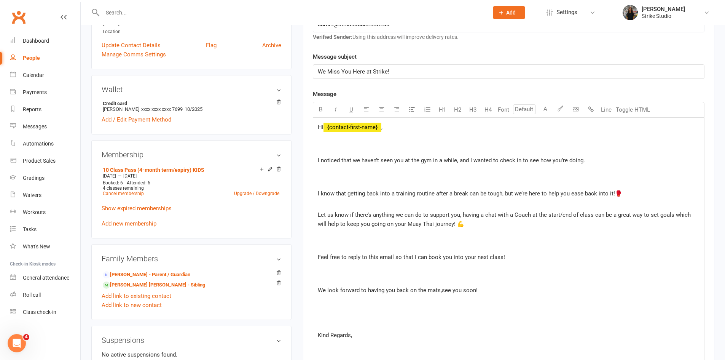
click at [336, 183] on p at bounding box center [509, 177] width 382 height 18
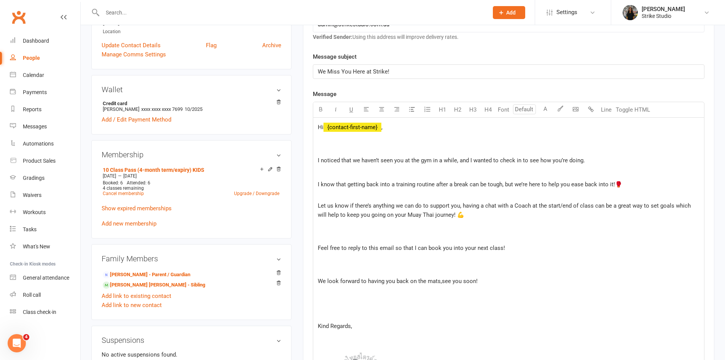
click at [560, 205] on span "Let us know if there’s anything we can do to support you, having a chat with a …" at bounding box center [505, 210] width 375 height 16
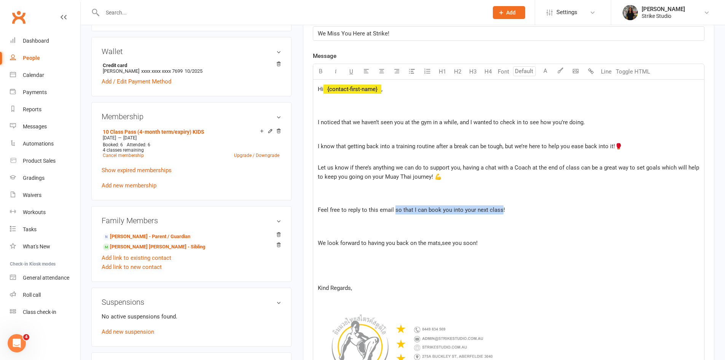
drag, startPoint x: 394, startPoint y: 208, endPoint x: 501, endPoint y: 213, distance: 106.7
click at [501, 213] on span "Feel free to reply to this email so that I can book you into your next class!" at bounding box center [411, 209] width 187 height 7
click at [527, 207] on span "Feel free to reply to this email if you need to suspend your membership - which…" at bounding box center [470, 209] width 304 height 7
click at [371, 266] on p at bounding box center [509, 271] width 382 height 18
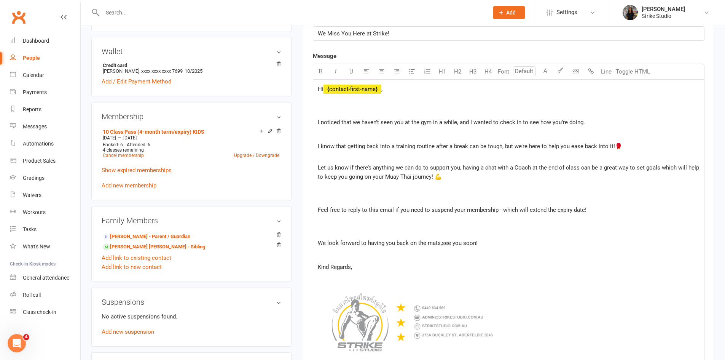
click at [383, 229] on p at bounding box center [509, 226] width 382 height 18
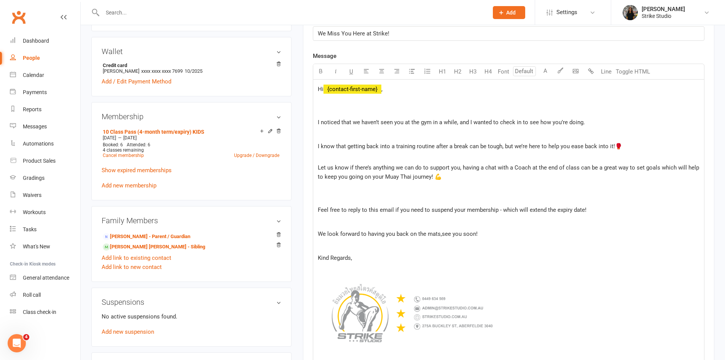
click at [339, 190] on p at bounding box center [509, 193] width 382 height 18
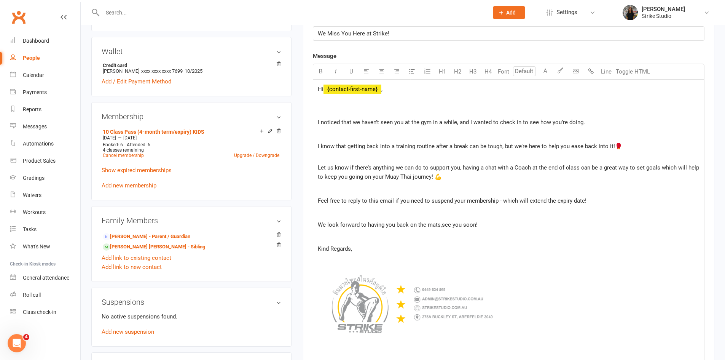
click at [337, 239] on p "﻿" at bounding box center [509, 236] width 382 height 9
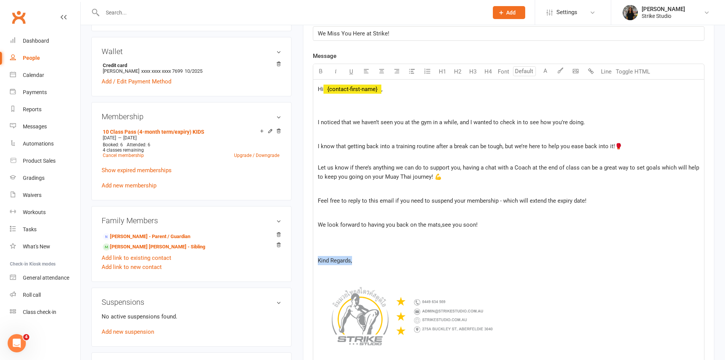
drag, startPoint x: 364, startPoint y: 260, endPoint x: 306, endPoint y: 265, distance: 58.4
click at [306, 265] on div "Activity Notes Comms Attendance Payments Waivers Tasks Automations Workouts Gra…" at bounding box center [508, 203] width 411 height 639
click at [451, 124] on span "I noticed that we haven’t seen you at the gym in a while, and I wanted to check…" at bounding box center [451, 122] width 267 height 7
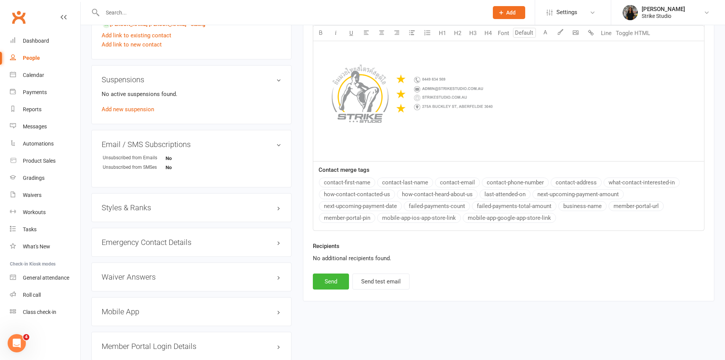
scroll to position [457, 0]
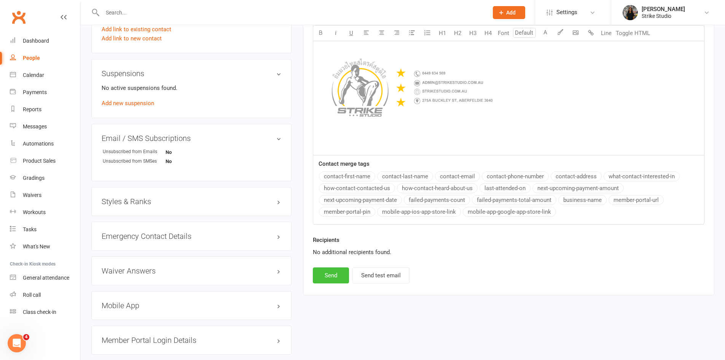
click at [336, 275] on button "Send" at bounding box center [331, 275] width 36 height 16
select select
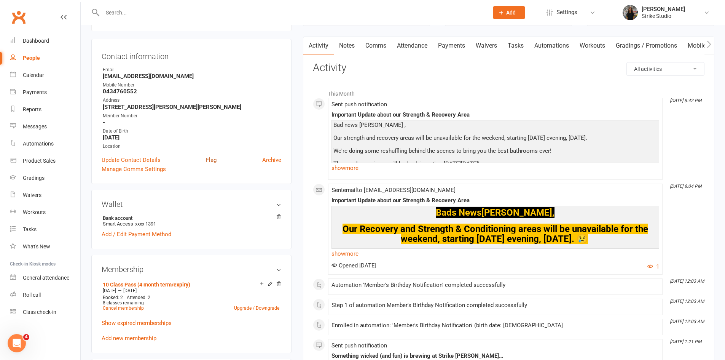
scroll to position [114, 0]
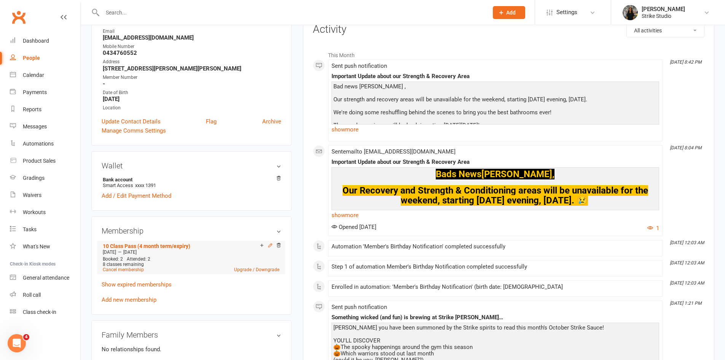
click at [269, 246] on icon at bounding box center [269, 244] width 3 height 3
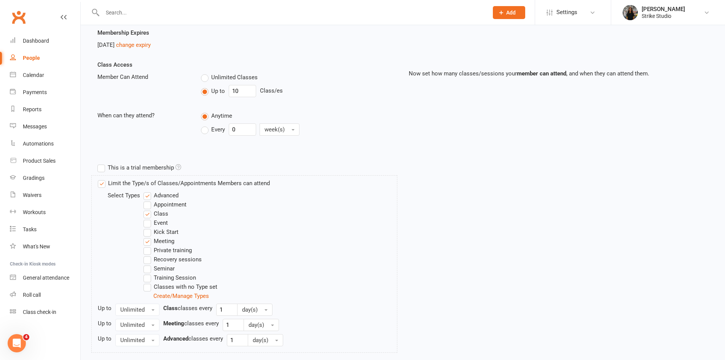
scroll to position [76, 0]
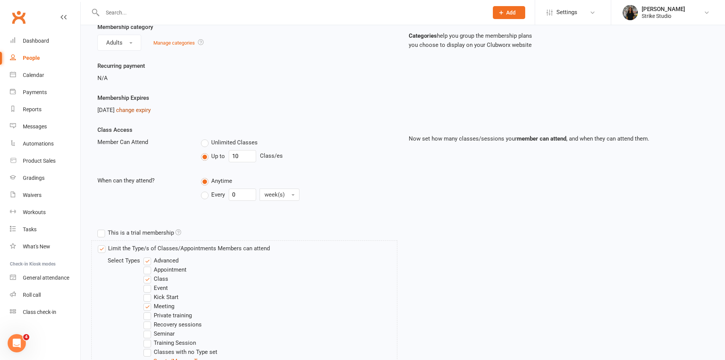
click at [151, 112] on link "change expiry" at bounding box center [133, 110] width 35 height 7
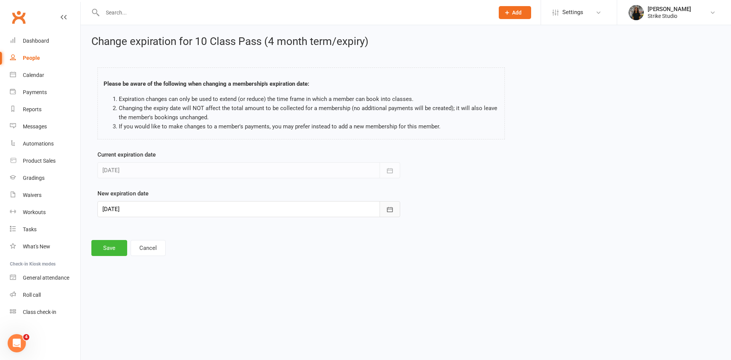
click at [395, 213] on button "button" at bounding box center [389, 209] width 21 height 16
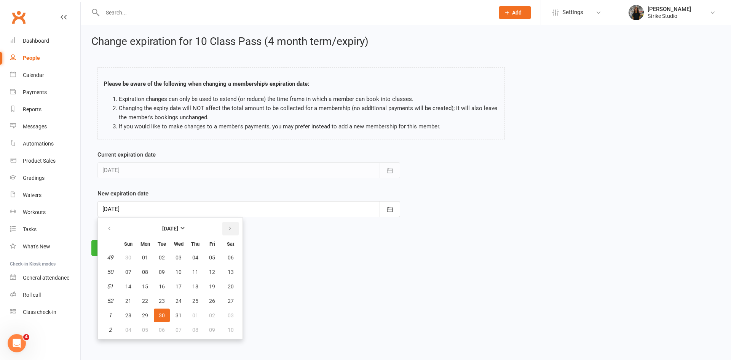
click at [234, 227] on button "button" at bounding box center [230, 229] width 16 height 14
click at [163, 316] on span "27" at bounding box center [162, 315] width 6 height 6
type input "[DATE]"
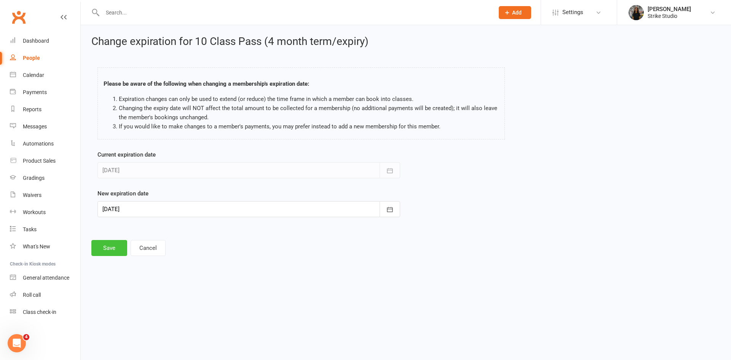
click at [118, 247] on button "Save" at bounding box center [109, 248] width 36 height 16
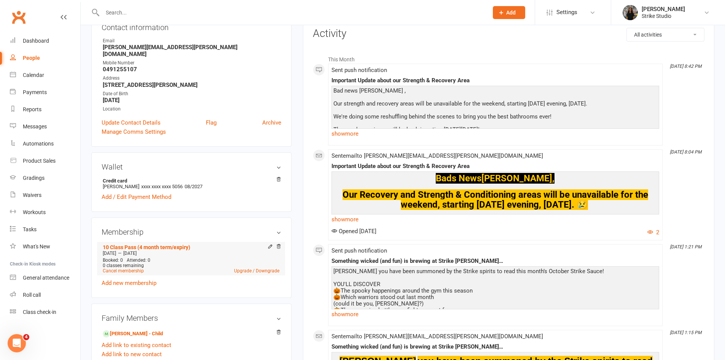
scroll to position [114, 0]
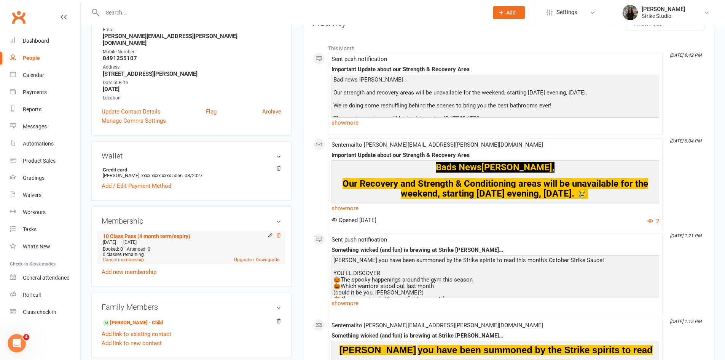
click at [276, 233] on icon at bounding box center [278, 235] width 5 height 5
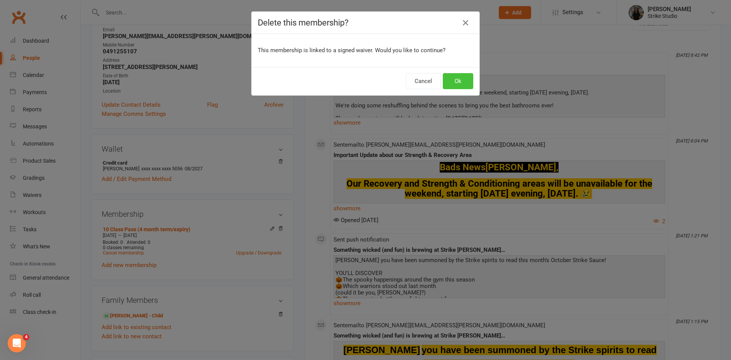
click at [469, 82] on button "Ok" at bounding box center [458, 81] width 30 height 16
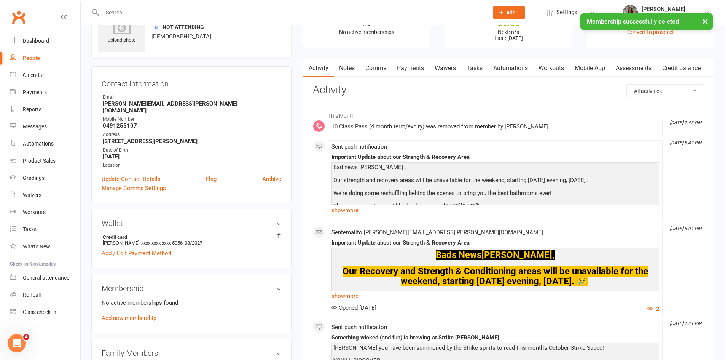
scroll to position [0, 0]
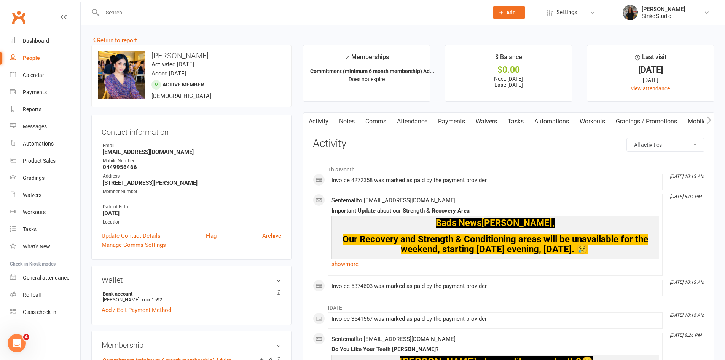
click at [376, 120] on link "Comms" at bounding box center [376, 122] width 32 height 18
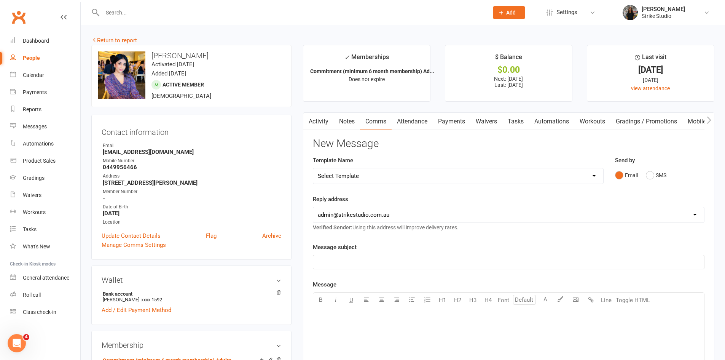
click at [362, 174] on select "Select Template [Email] Aspiring fighters meeting notes [Email] Exciting Opport…" at bounding box center [458, 175] width 290 height 15
select select "56"
click at [313, 168] on select "Select Template [Email] Aspiring fighters meeting notes [Email] Exciting Opport…" at bounding box center [458, 175] width 290 height 15
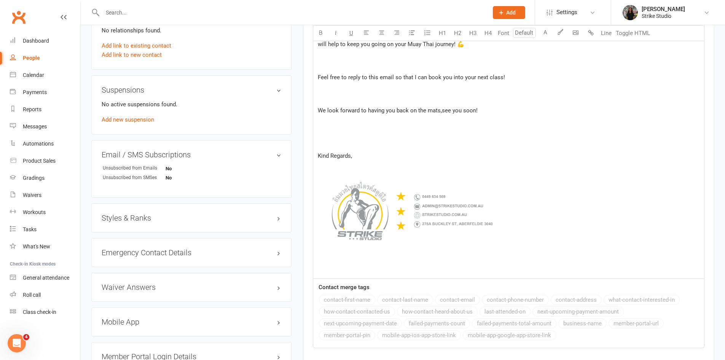
scroll to position [495, 0]
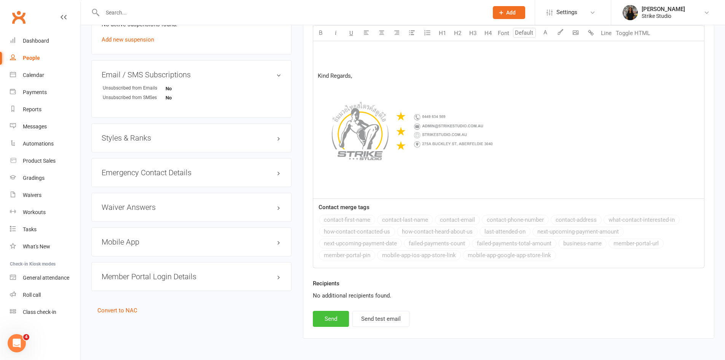
click at [332, 317] on button "Send" at bounding box center [331, 319] width 36 height 16
select select
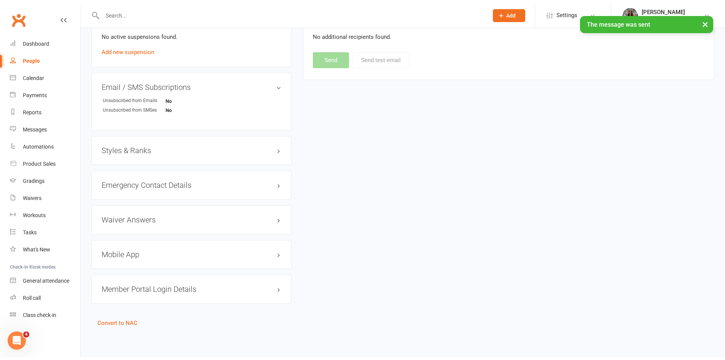
scroll to position [480, 0]
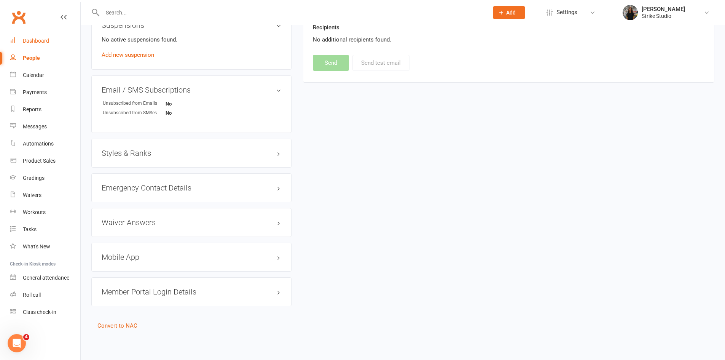
click at [27, 41] on div "Dashboard" at bounding box center [36, 41] width 26 height 6
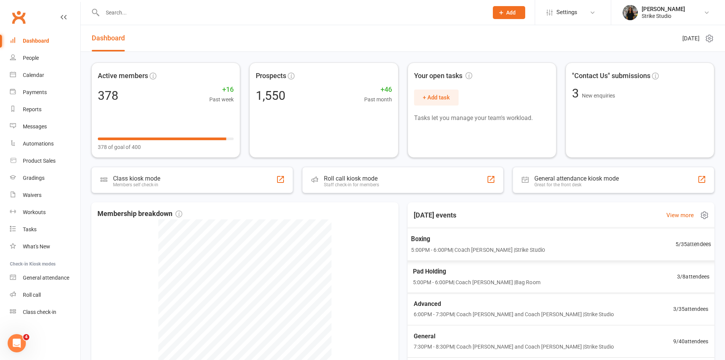
click at [459, 241] on span "Boxing" at bounding box center [478, 239] width 134 height 10
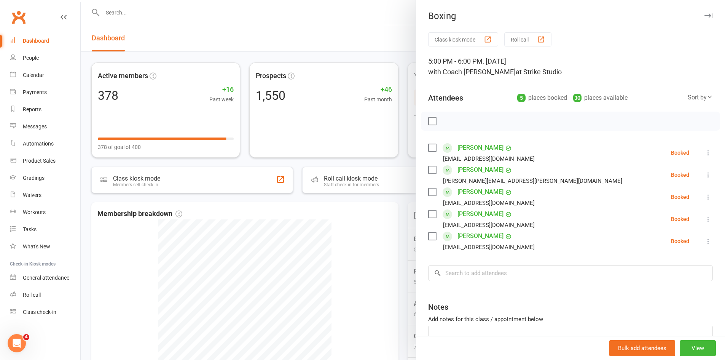
click at [362, 231] on div at bounding box center [403, 180] width 644 height 360
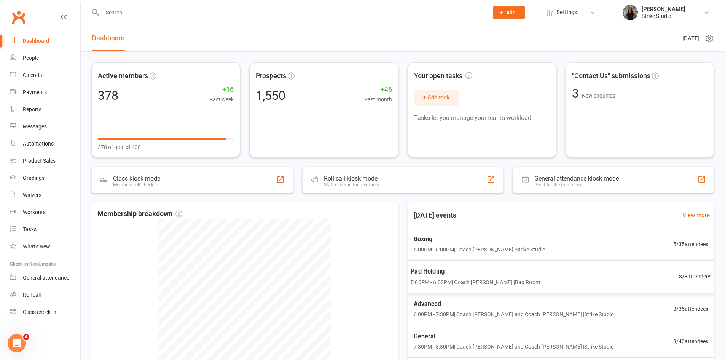
click at [477, 286] on span "5:00PM - 6:00PM | Coach Quang | Bag Room" at bounding box center [475, 281] width 129 height 9
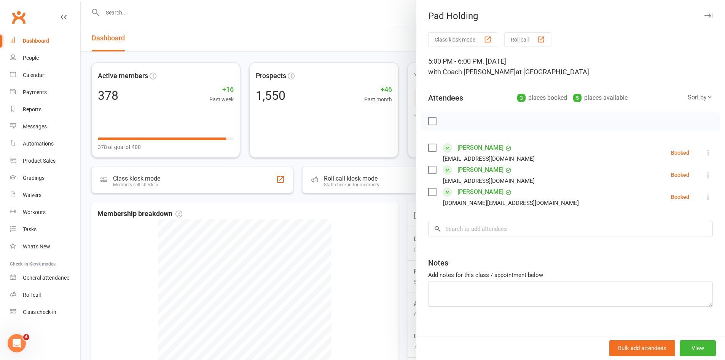
click at [386, 226] on div at bounding box center [403, 180] width 644 height 360
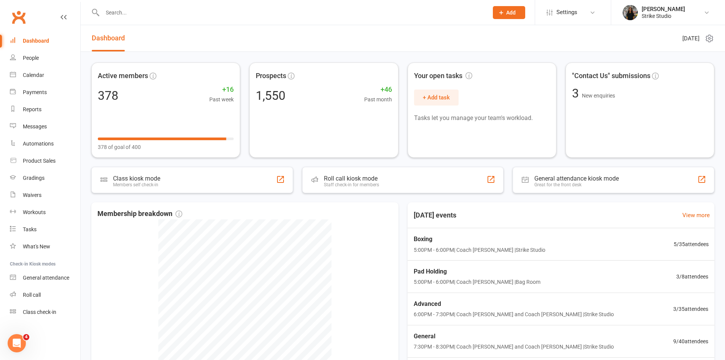
scroll to position [1, 0]
click at [458, 306] on span "Advanced" at bounding box center [513, 303] width 204 height 10
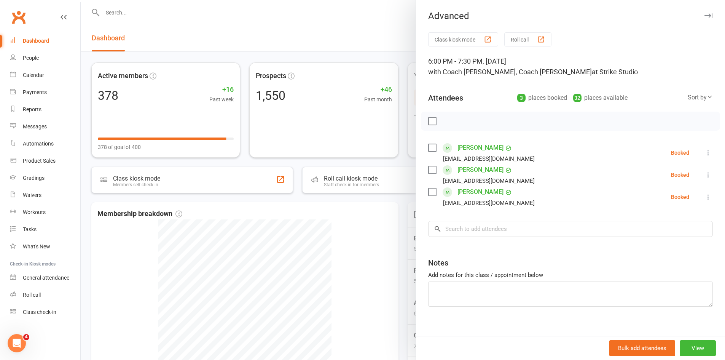
drag, startPoint x: 403, startPoint y: 233, endPoint x: 404, endPoint y: 237, distance: 4.0
click at [403, 233] on div at bounding box center [403, 180] width 644 height 360
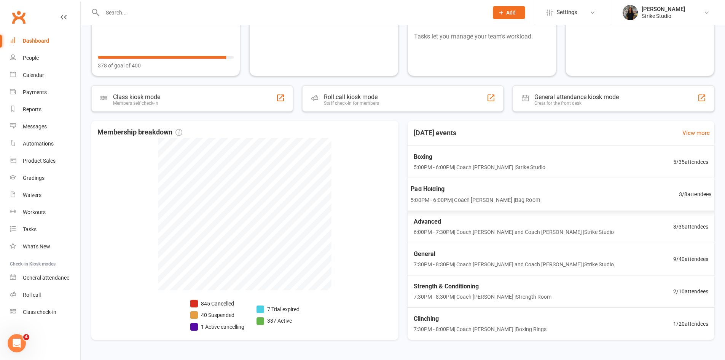
scroll to position [91, 0]
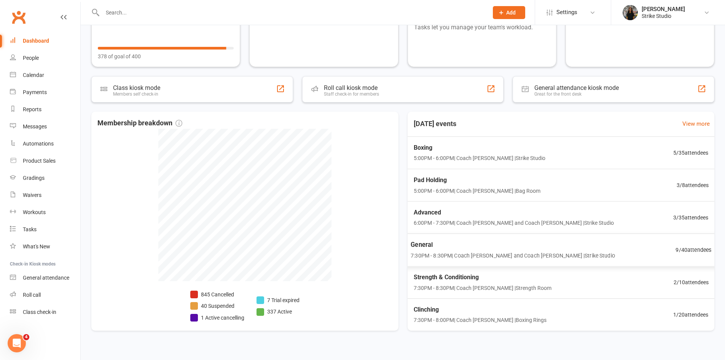
click at [459, 248] on span "General" at bounding box center [513, 244] width 204 height 10
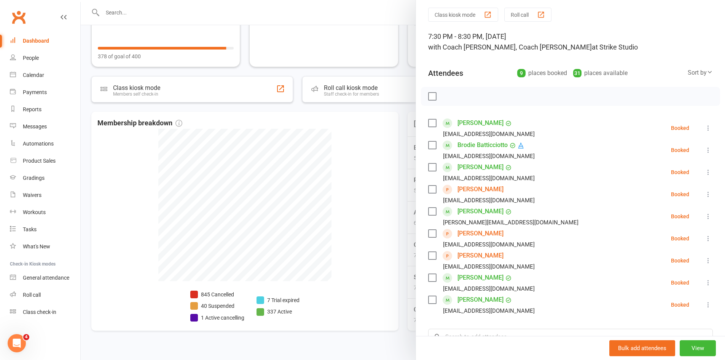
scroll to position [38, 0]
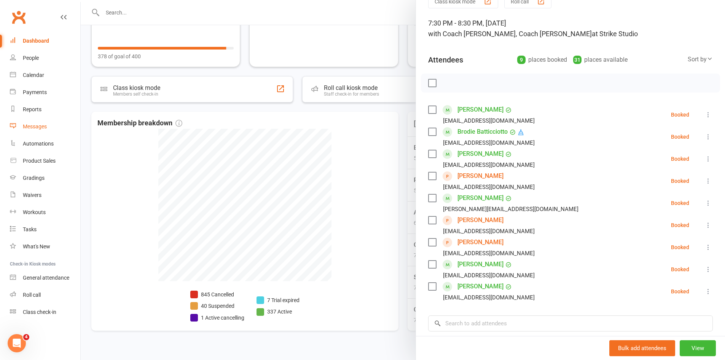
click at [47, 126] on div "Messages" at bounding box center [35, 126] width 24 height 6
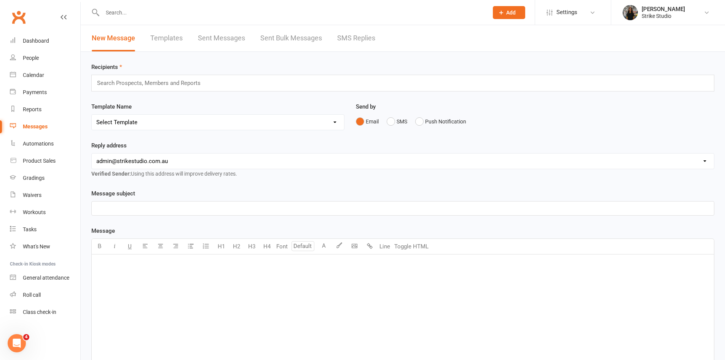
click at [178, 38] on link "Templates" at bounding box center [166, 38] width 32 height 26
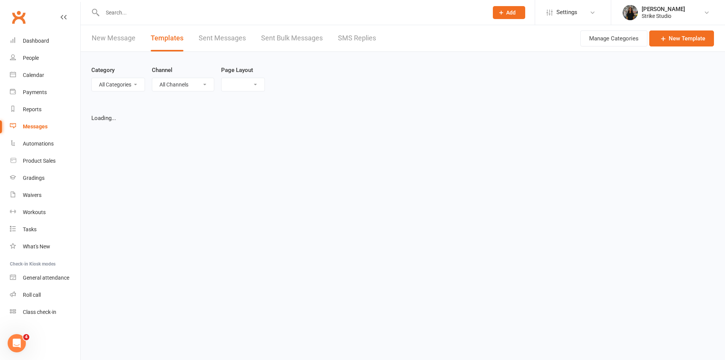
select select "list"
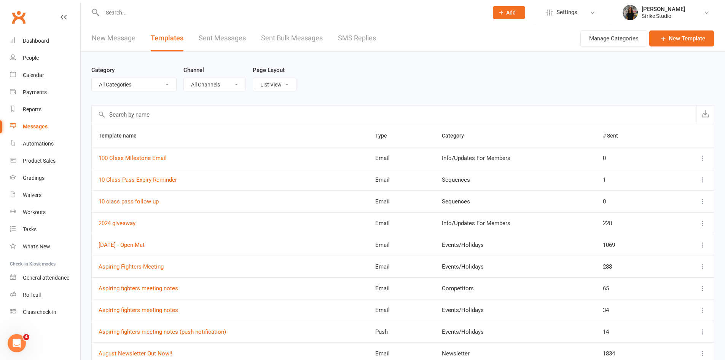
click at [203, 112] on input "text" at bounding box center [394, 114] width 604 height 18
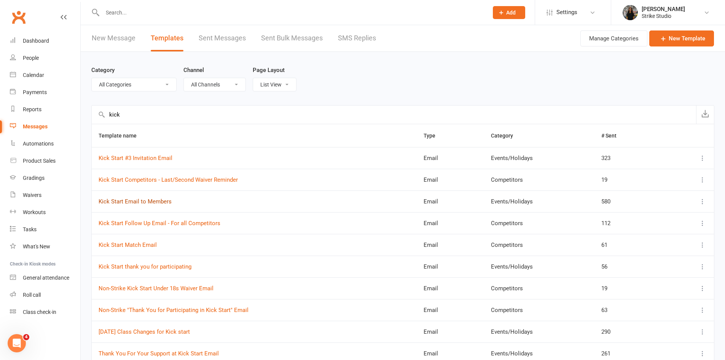
type input "kick"
click at [165, 201] on link "Kick Start Email to Members" at bounding box center [135, 201] width 73 height 7
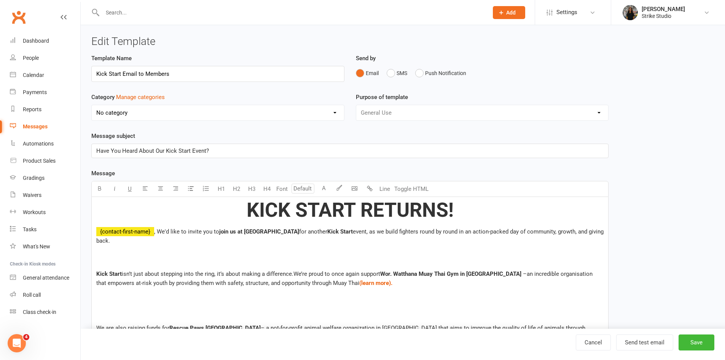
select select "11933"
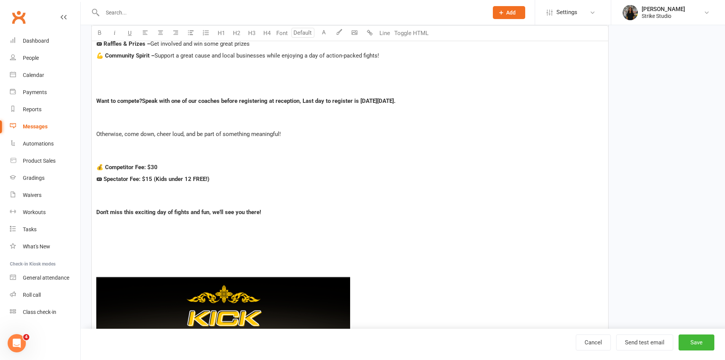
scroll to position [457, 0]
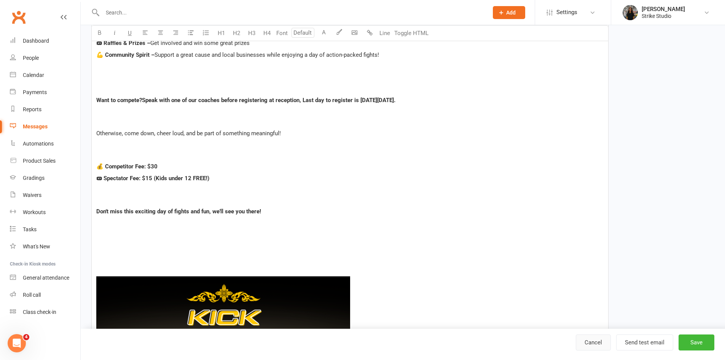
click at [595, 346] on link "Cancel" at bounding box center [593, 342] width 35 height 16
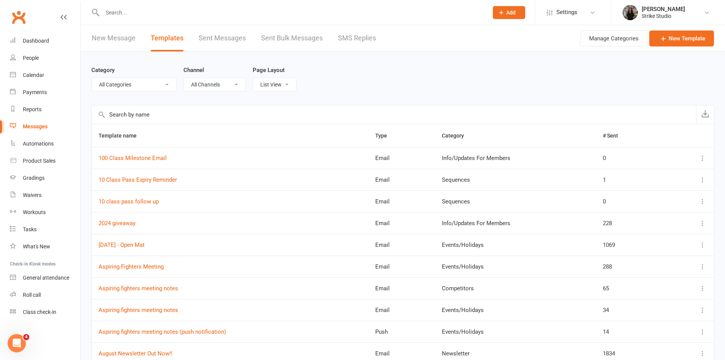
click at [155, 115] on input "text" at bounding box center [394, 114] width 604 height 18
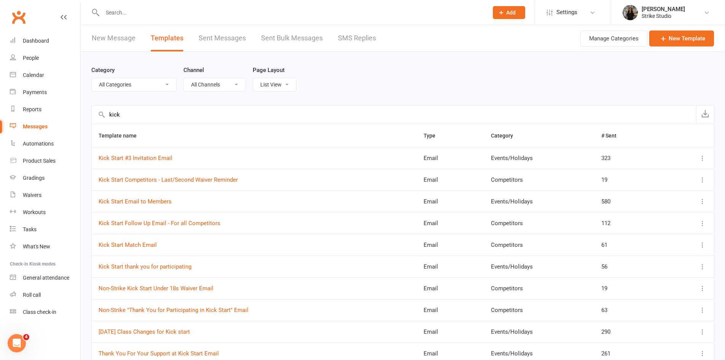
scroll to position [63, 0]
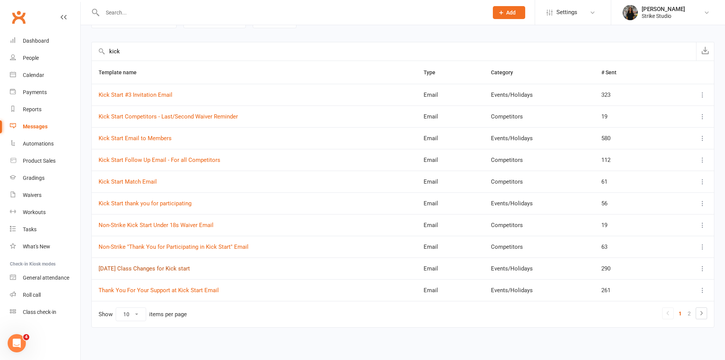
type input "kick"
click at [175, 271] on link "Saturday Class Changes for Kick start" at bounding box center [144, 268] width 91 height 7
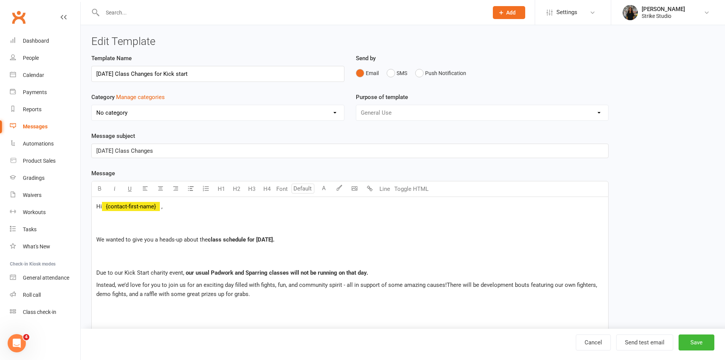
select select "11933"
click at [138, 231] on p at bounding box center [349, 223] width 507 height 18
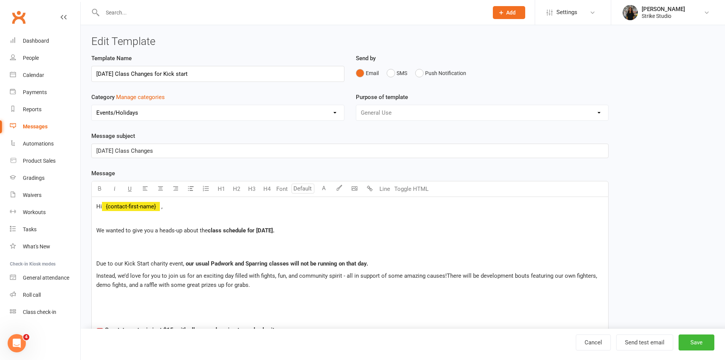
click at [163, 251] on p at bounding box center [349, 247] width 507 height 18
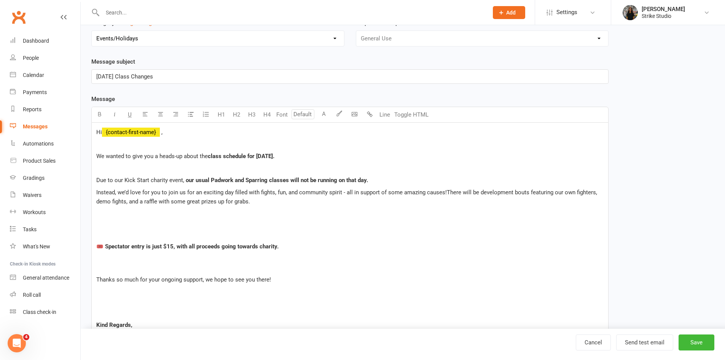
scroll to position [76, 0]
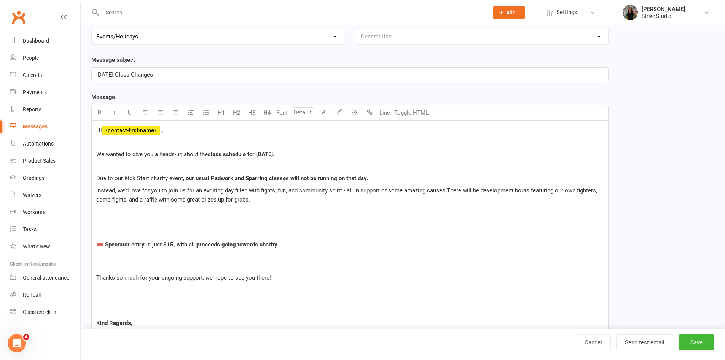
click at [149, 230] on p at bounding box center [349, 228] width 507 height 18
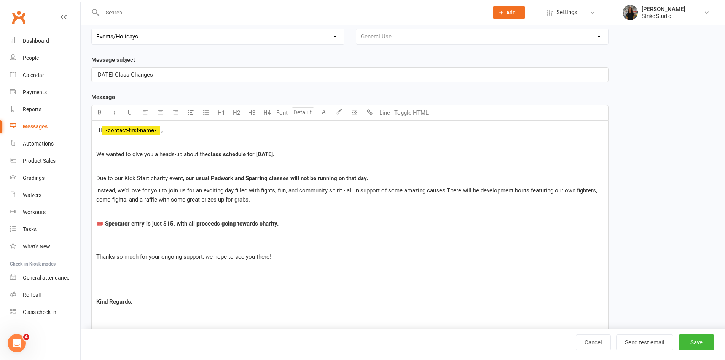
click at [167, 243] on p at bounding box center [349, 240] width 507 height 18
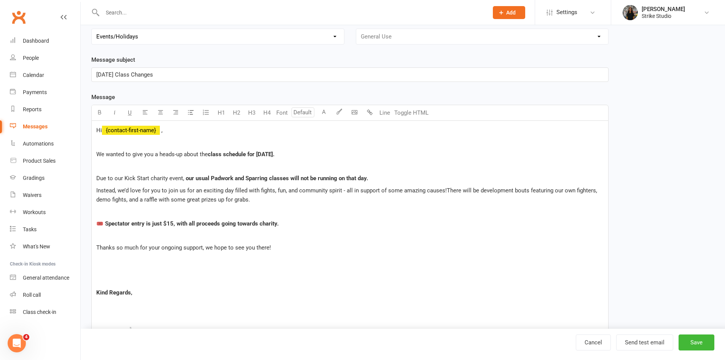
click at [119, 280] on p at bounding box center [349, 276] width 507 height 18
click at [101, 130] on span "Hi" at bounding box center [99, 130] width 6 height 7
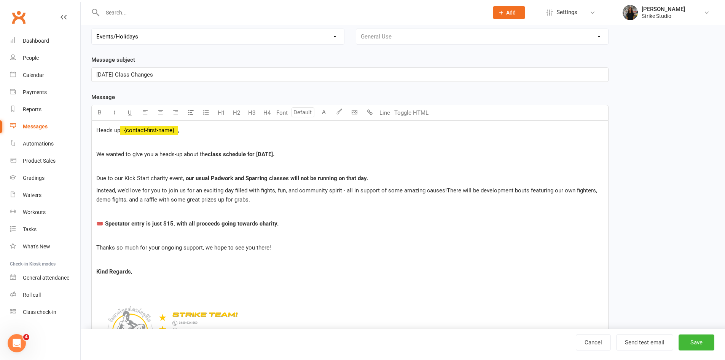
click at [205, 132] on p "Heads up ﻿ {contact-first-name} ," at bounding box center [349, 130] width 507 height 9
drag, startPoint x: 181, startPoint y: 154, endPoint x: 156, endPoint y: 150, distance: 25.1
click at [156, 150] on p "We wanted to give you a heads-up about the class schedule for Saturday, July 5t…" at bounding box center [349, 154] width 507 height 9
click at [255, 152] on span "class schedule for Saturday, July 5th." at bounding box center [238, 154] width 67 height 7
drag, startPoint x: 307, startPoint y: 154, endPoint x: 292, endPoint y: 153, distance: 14.5
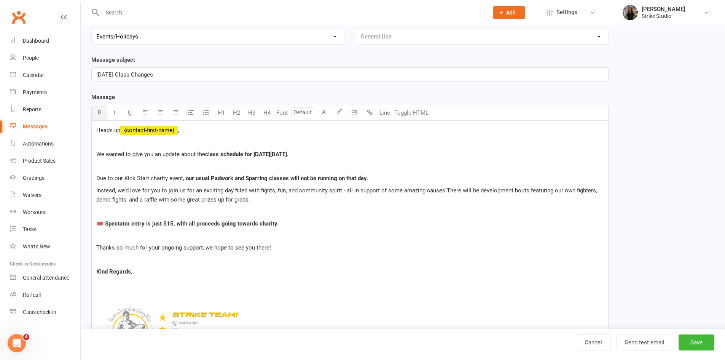
click at [289, 153] on span "class schedule for this Saturday, July 5th." at bounding box center [246, 154] width 83 height 7
click at [148, 174] on p "Due to our Kick Start charity event, our usual Padwork and Sparring classes wil…" at bounding box center [349, 178] width 507 height 9
click at [382, 177] on p "Due to our Kick Start charity event, our usual Padwork and Sparring classes wil…" at bounding box center [349, 178] width 507 height 9
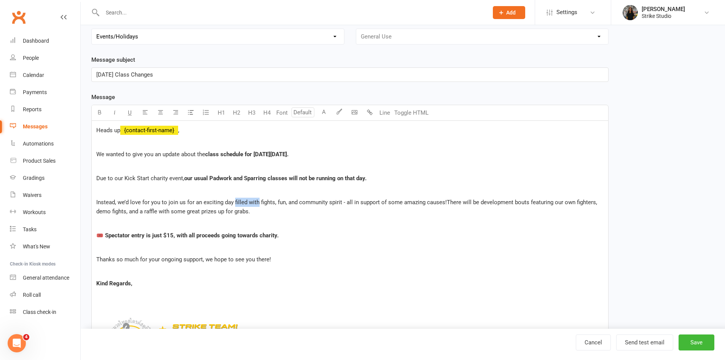
drag, startPoint x: 257, startPoint y: 202, endPoint x: 234, endPoint y: 199, distance: 23.0
click at [234, 199] on span "Instead, we’d love for you to join us for an exciting day filled with fights, f…" at bounding box center [271, 202] width 351 height 7
drag, startPoint x: 202, startPoint y: 128, endPoint x: 94, endPoint y: 129, distance: 107.7
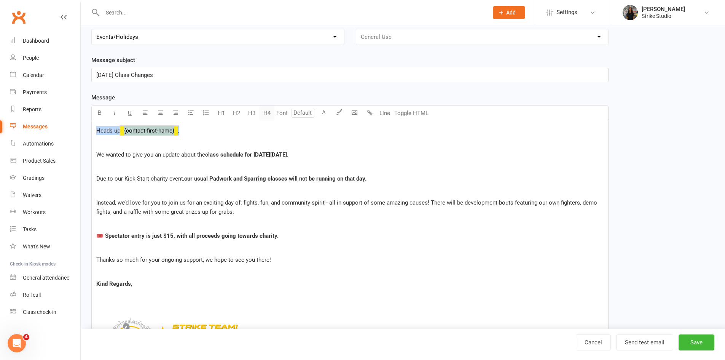
click at [269, 108] on button "H4" at bounding box center [266, 112] width 15 height 15
click at [323, 113] on button "A" at bounding box center [323, 112] width 15 height 15
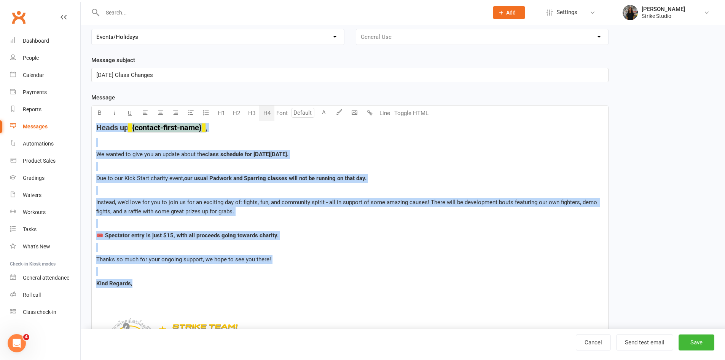
drag, startPoint x: 147, startPoint y: 283, endPoint x: 75, endPoint y: 124, distance: 174.3
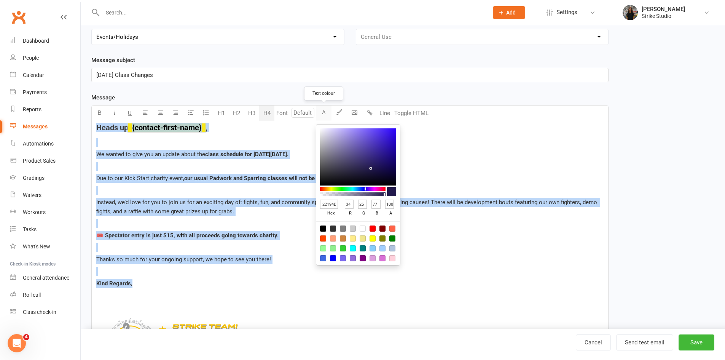
click at [323, 115] on button "A" at bounding box center [323, 112] width 15 height 15
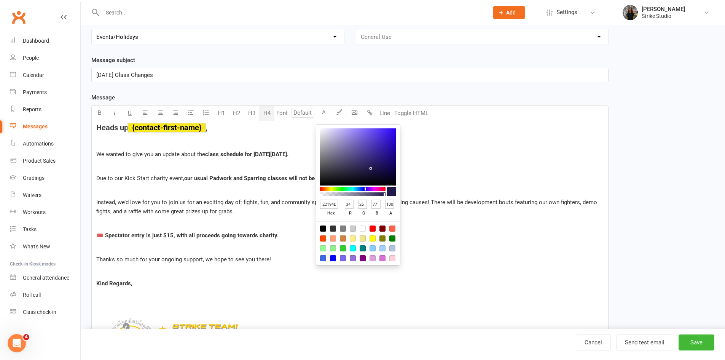
click at [322, 226] on div at bounding box center [323, 228] width 6 height 6
type input "000000"
type input "0"
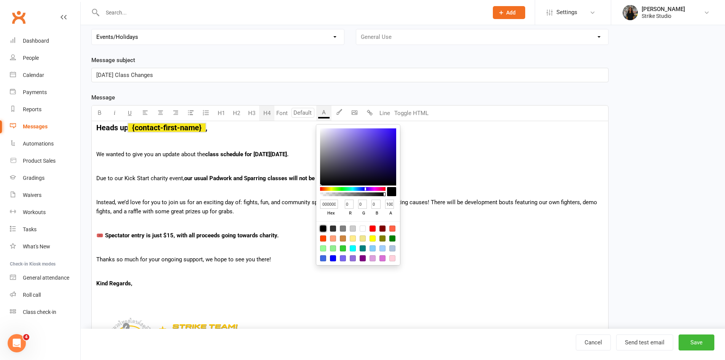
click at [225, 157] on span "class schedule for this Saturday, October 17th." at bounding box center [246, 154] width 83 height 7
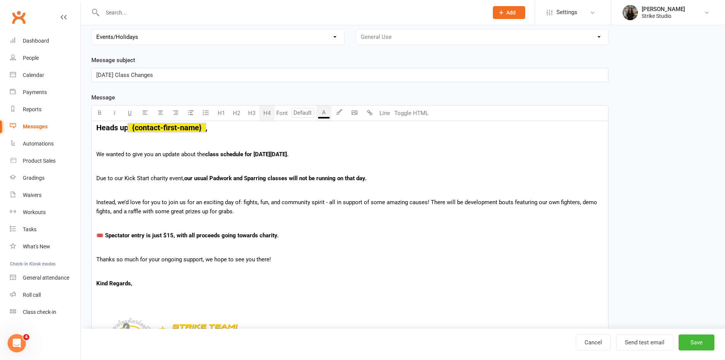
drag, startPoint x: 228, startPoint y: 126, endPoint x: 89, endPoint y: 123, distance: 138.6
click at [335, 115] on button "button" at bounding box center [339, 112] width 15 height 15
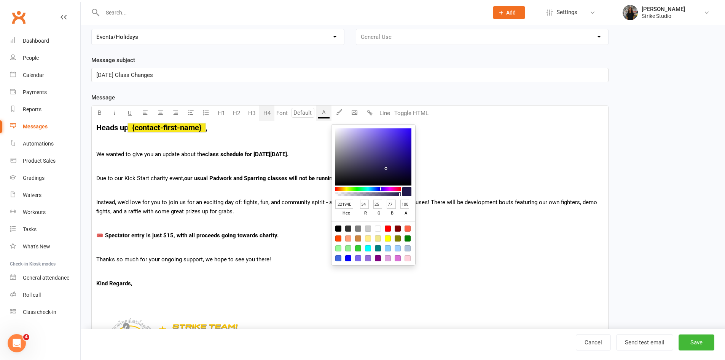
click at [337, 229] on div at bounding box center [338, 228] width 6 height 6
type input "000000"
type input "0"
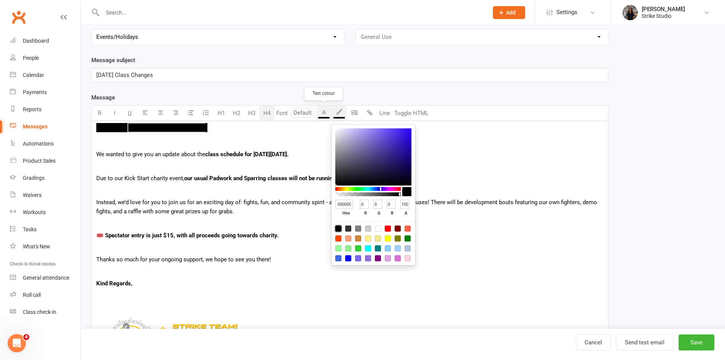
click at [321, 110] on button "A" at bounding box center [323, 112] width 15 height 15
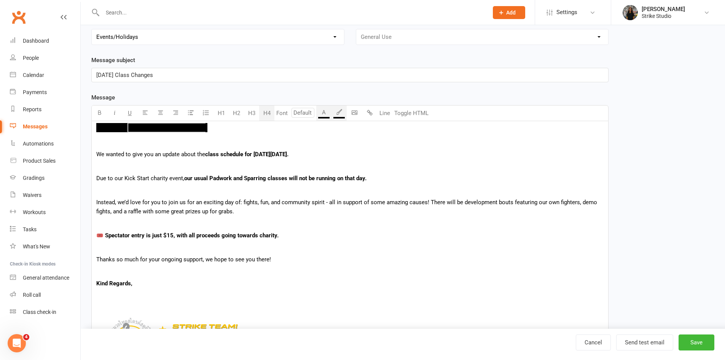
drag, startPoint x: 218, startPoint y: 129, endPoint x: 67, endPoint y: 120, distance: 151.0
click at [325, 109] on button "A" at bounding box center [323, 112] width 15 height 15
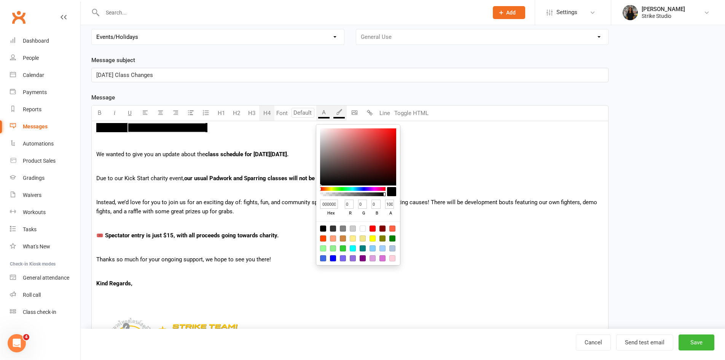
click at [333, 204] on input "000000" at bounding box center [329, 204] width 18 height 10
type input "ffc"
type input "255"
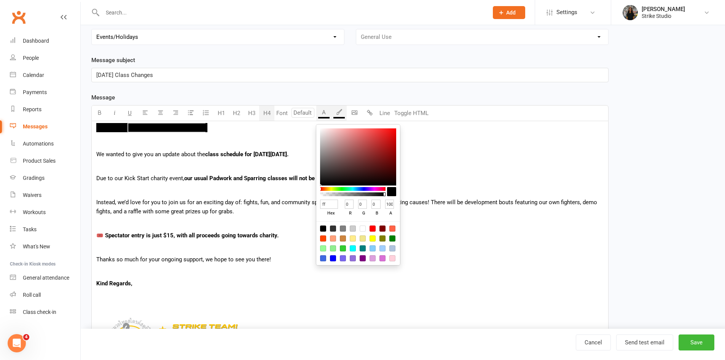
type input "255"
type input "204"
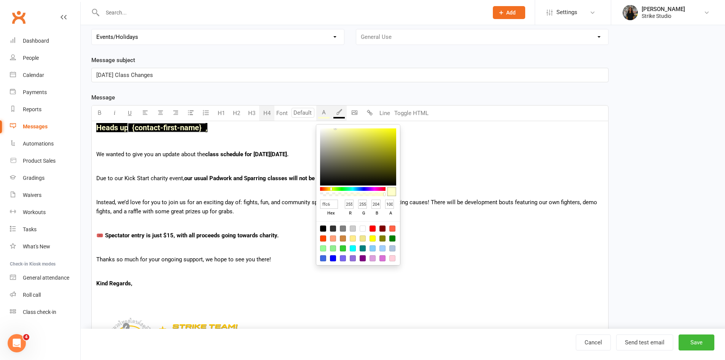
type input "FFC600"
type input "198"
type input "0"
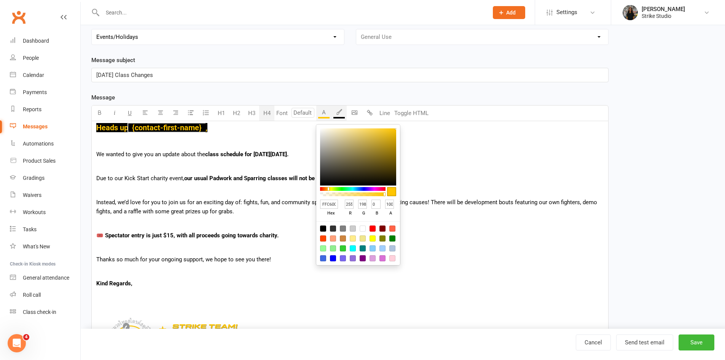
click at [175, 162] on p "﻿" at bounding box center [349, 166] width 507 height 9
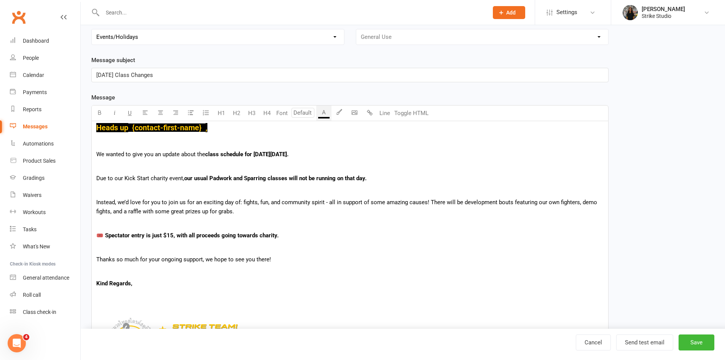
click at [201, 142] on p "﻿" at bounding box center [349, 142] width 507 height 9
drag, startPoint x: 184, startPoint y: 178, endPoint x: 292, endPoint y: 177, distance: 108.1
click at [292, 177] on p "Due to our Kick Start charity event, our usual Padwork and Sparring classes wil…" at bounding box center [349, 178] width 507 height 9
click at [292, 177] on span "our usual Padwork and Sparring classes will not be running on that day." at bounding box center [275, 178] width 182 height 7
drag, startPoint x: 185, startPoint y: 177, endPoint x: 364, endPoint y: 177, distance: 179.7
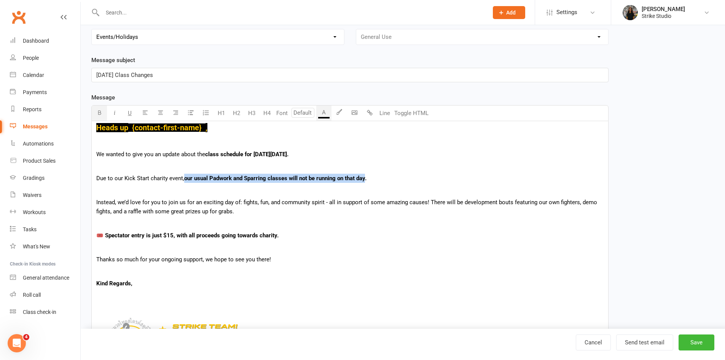
click at [365, 177] on span "our usual Padwork and Sparring classes will not be running on that day." at bounding box center [275, 178] width 182 height 7
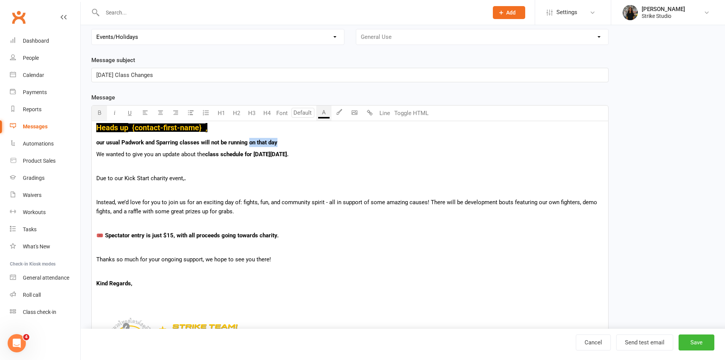
drag, startPoint x: 251, startPoint y: 142, endPoint x: 300, endPoint y: 140, distance: 48.7
click at [296, 140] on p "our usual Padwork and Sparring classes will not be running on that day" at bounding box center [349, 142] width 507 height 9
drag, startPoint x: 255, startPoint y: 153, endPoint x: 332, endPoint y: 157, distance: 76.6
click at [332, 157] on p "We wanted to give you an update about the class schedule for this Saturday, Oct…" at bounding box center [349, 154] width 507 height 9
click at [349, 147] on p "our usual Padwork and Sparring classes will not be running this Saturday, Octob…" at bounding box center [349, 142] width 507 height 9
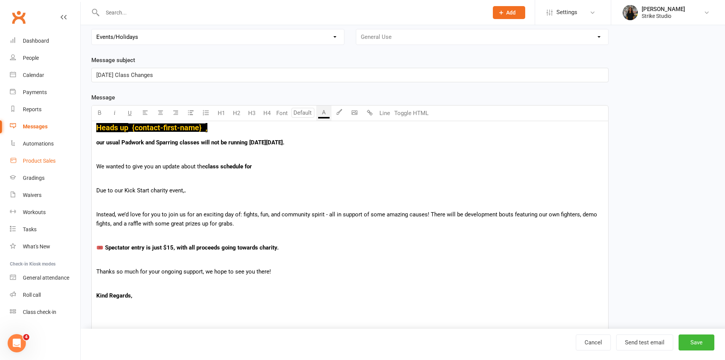
drag, startPoint x: 261, startPoint y: 167, endPoint x: 27, endPoint y: 164, distance: 234.9
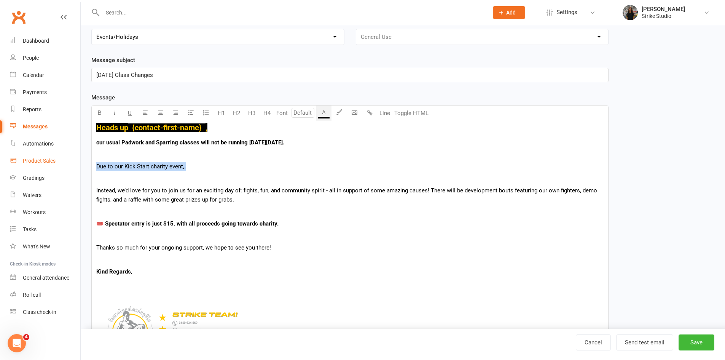
drag, startPoint x: 214, startPoint y: 169, endPoint x: 77, endPoint y: 167, distance: 136.7
click at [77, 167] on ui-view "Prospect Member Non-attending contact Class / event Appointment Task Bulk messa…" at bounding box center [362, 362] width 725 height 873
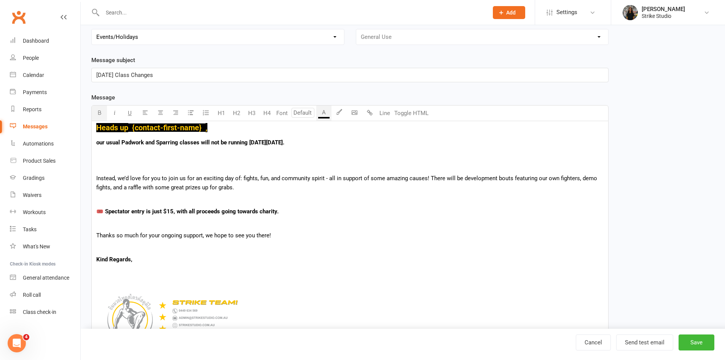
scroll to position [0, 0]
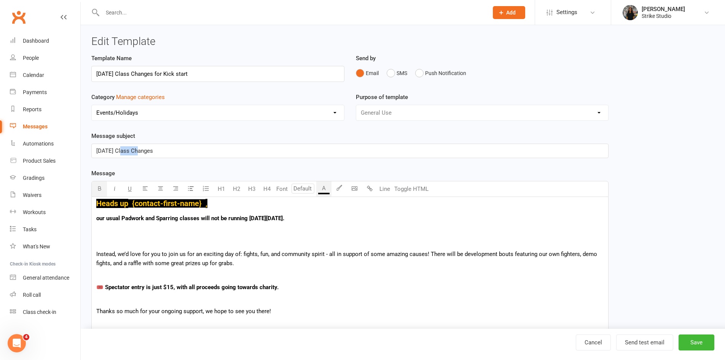
drag, startPoint x: 121, startPoint y: 150, endPoint x: 135, endPoint y: 150, distance: 14.1
click at [135, 150] on span "Saturday July 5th Class Changes" at bounding box center [124, 150] width 57 height 7
click at [153, 151] on span "Saturday October 17th Class Changes" at bounding box center [124, 150] width 57 height 7
click at [96, 152] on div "Saturday October 17th: No Classes" at bounding box center [350, 151] width 517 height 14
click at [181, 73] on input "Saturday Class Changes for Kick start" at bounding box center [217, 74] width 253 height 16
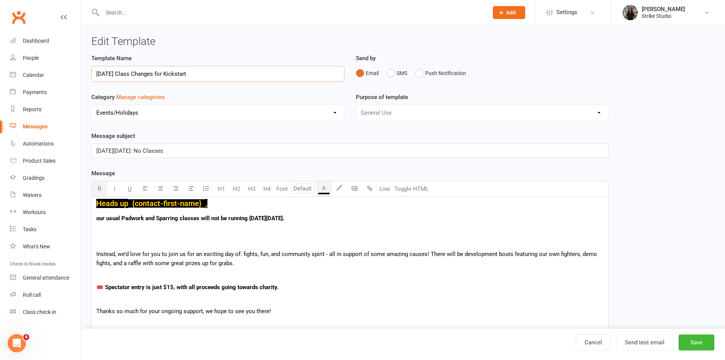
type input "Saturday Class Changes for Kickstart"
click at [161, 123] on div "Category Manage categories No category Competitors Events/Holidays General Info…" at bounding box center [218, 111] width 265 height 39
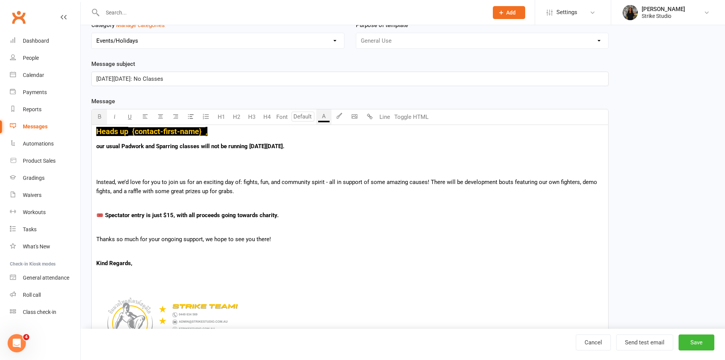
scroll to position [76, 0]
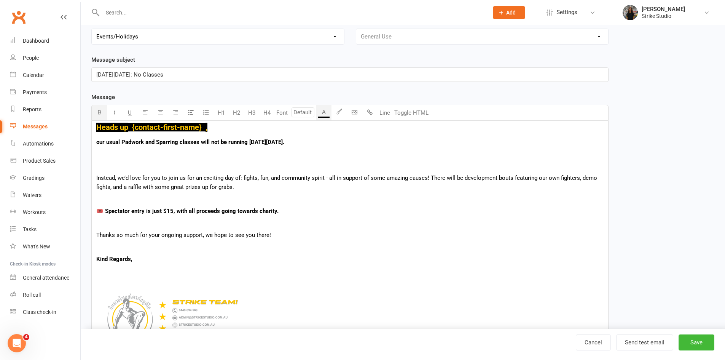
click at [100, 140] on span "our usual Padwork and Sparring classes will not be running this Saturday, Octob…" at bounding box center [190, 142] width 188 height 7
drag, startPoint x: 325, startPoint y: 140, endPoint x: 69, endPoint y: 140, distance: 256.2
click at [69, 140] on ui-view "Prospect Member Non-attending contact Class / event Appointment Task Bulk messa…" at bounding box center [362, 356] width 725 height 861
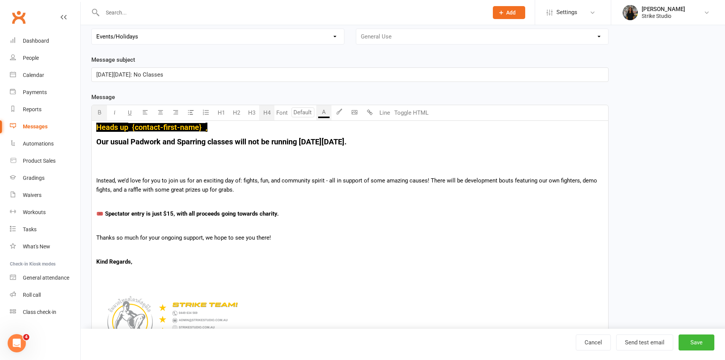
click at [269, 111] on button "H4" at bounding box center [266, 112] width 15 height 15
click at [341, 112] on icon "button" at bounding box center [339, 111] width 6 height 6
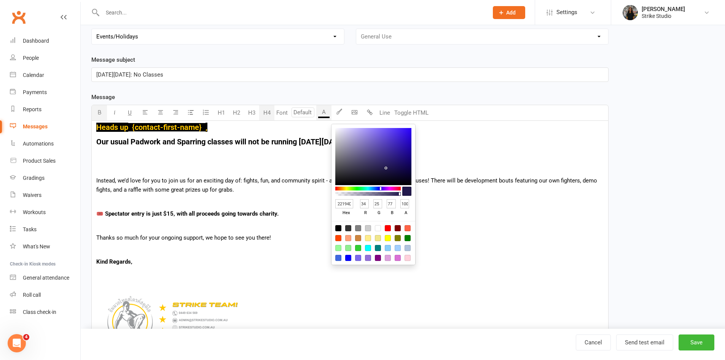
click at [389, 237] on div at bounding box center [388, 238] width 6 height 6
type input "FFFF00"
type input "255"
type input "0"
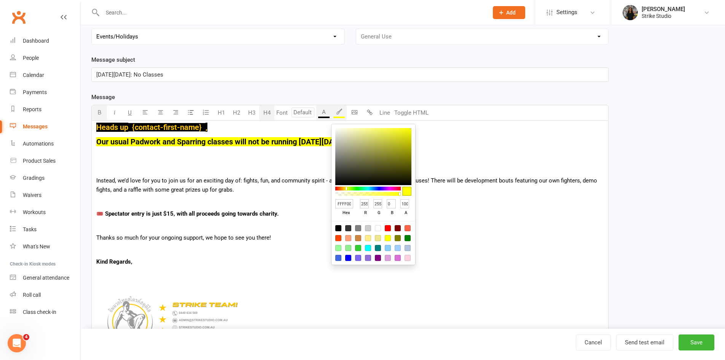
click at [348, 202] on input "FFFF00" at bounding box center [344, 204] width 18 height 10
click at [348, 203] on input "FFFF00" at bounding box center [344, 204] width 18 height 10
click at [349, 203] on input "FFFF00" at bounding box center [344, 204] width 18 height 10
type input "FFC600"
type input "198"
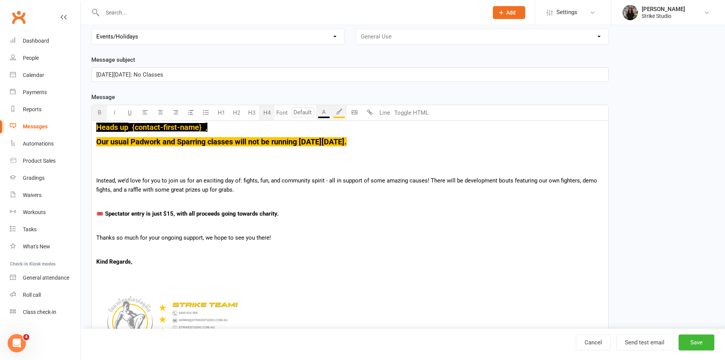
click at [189, 144] on span "Our usual Padwork and Sparring classes will not be running this Saturday, Octob…" at bounding box center [221, 141] width 250 height 9
drag, startPoint x: 191, startPoint y: 214, endPoint x: 172, endPoint y: 218, distance: 19.6
drag, startPoint x: 174, startPoint y: 215, endPoint x: 190, endPoint y: 214, distance: 16.4
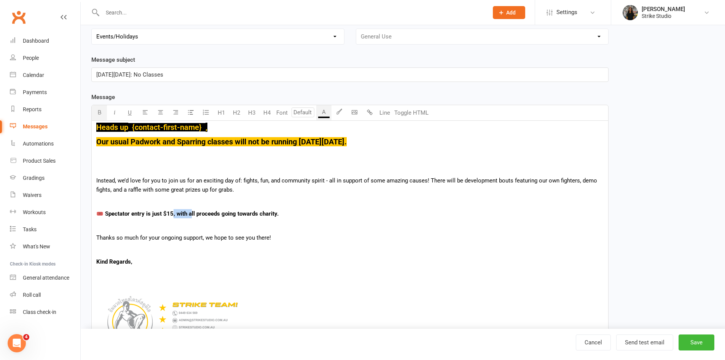
click at [190, 214] on span "🎟️ Spectator entry is just $15, with all proceeds going towards charity." at bounding box center [187, 213] width 182 height 7
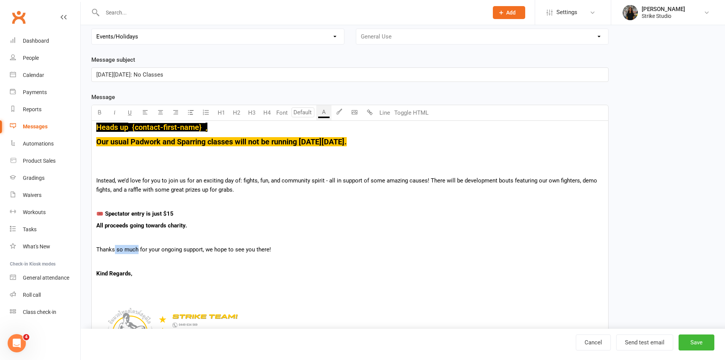
drag, startPoint x: 139, startPoint y: 249, endPoint x: 115, endPoint y: 252, distance: 24.1
click at [115, 252] on span "Thanks so much for your ongoing support, we hope to see you there!" at bounding box center [183, 249] width 175 height 7
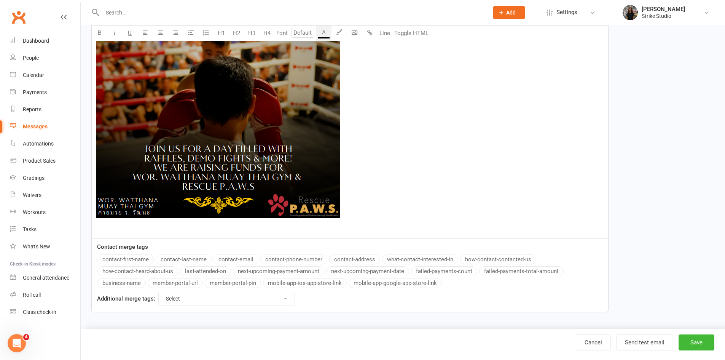
click at [196, 159] on img at bounding box center [218, 63] width 244 height 309
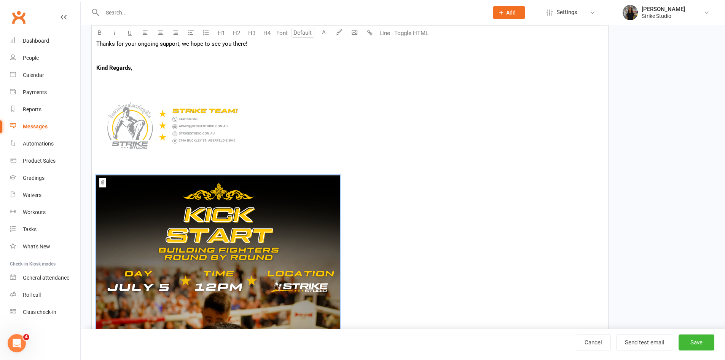
scroll to position [254, 0]
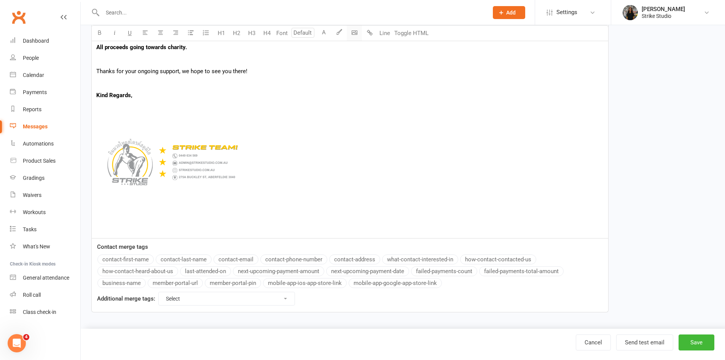
click at [356, 35] on body "Prospect Member Non-attending contact Class / event Appointment Task Bulk messa…" at bounding box center [362, 38] width 725 height 581
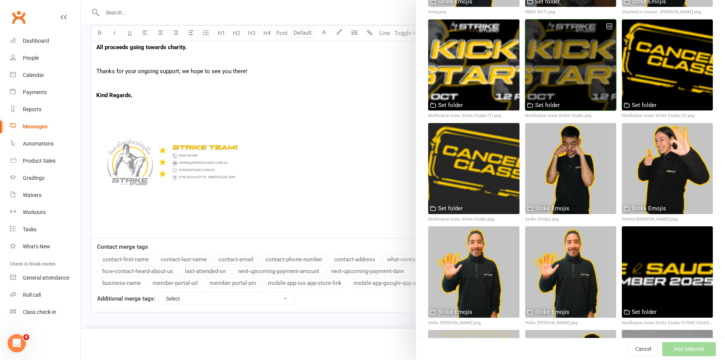
scroll to position [685, 0]
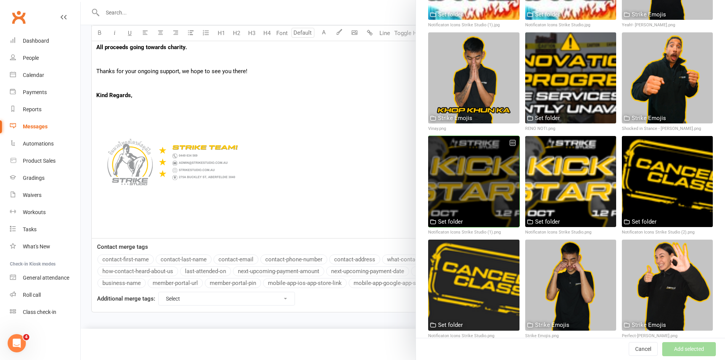
click at [481, 149] on div at bounding box center [473, 181] width 91 height 91
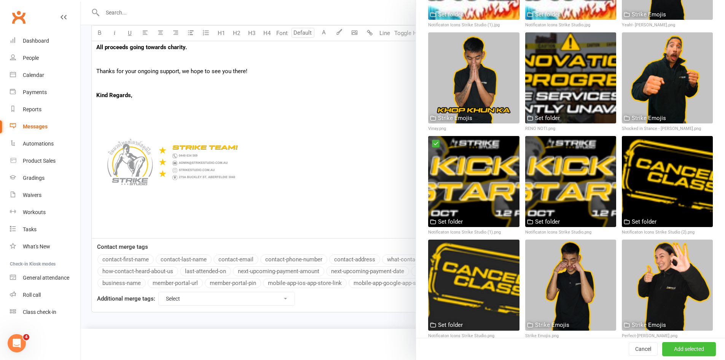
click at [667, 346] on button "Add selected" at bounding box center [689, 349] width 54 height 14
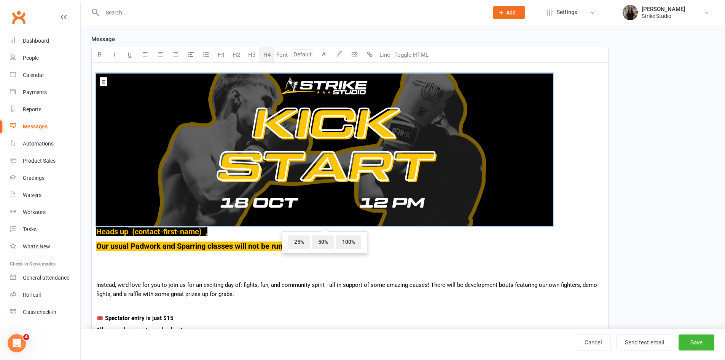
scroll to position [219, 0]
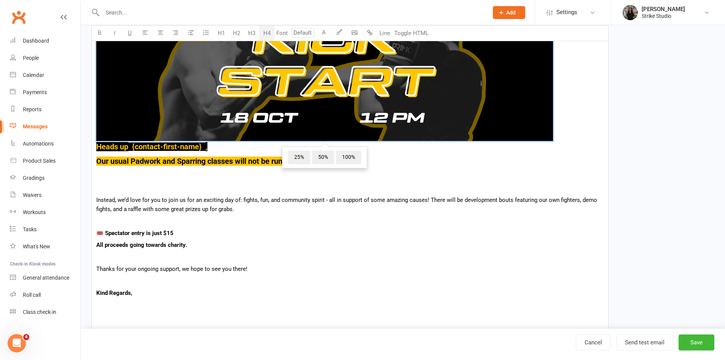
click at [199, 170] on div "﻿ ﻿ 25% 50% 100% Heads up ﻿ {contact-first-name} , Our usual Padwork and Sparri…" at bounding box center [350, 207] width 517 height 458
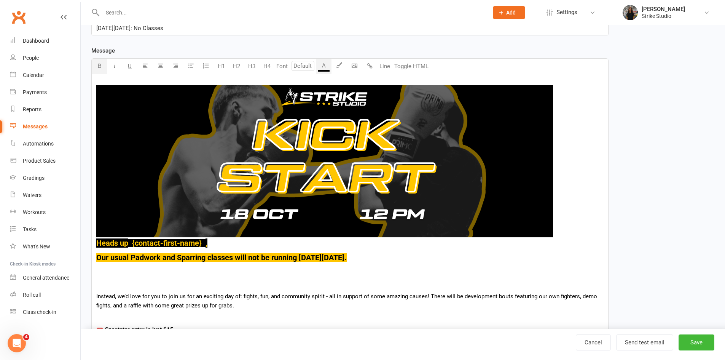
scroll to position [105, 0]
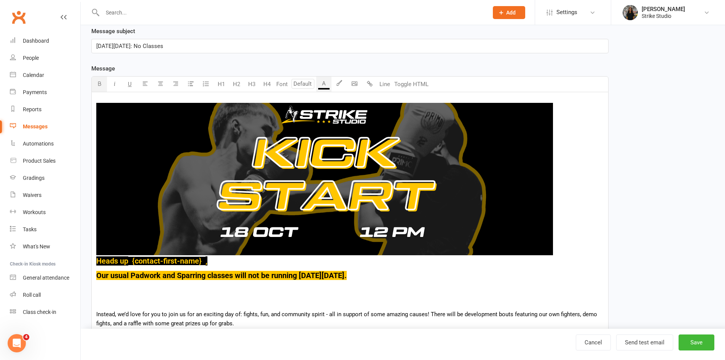
click at [339, 141] on img at bounding box center [324, 179] width 457 height 152
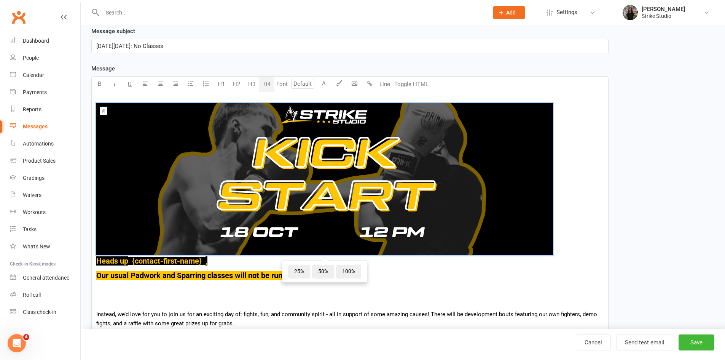
click at [104, 111] on icon at bounding box center [103, 111] width 3 height 4
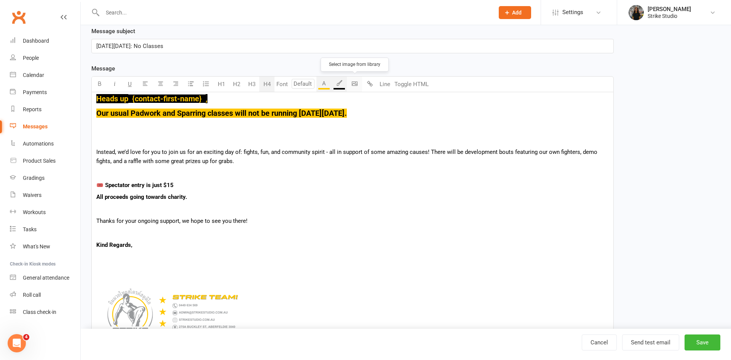
click at [355, 83] on body "Prospect Member Non-attending contact Class / event Appointment Task Bulk messa…" at bounding box center [365, 187] width 731 height 581
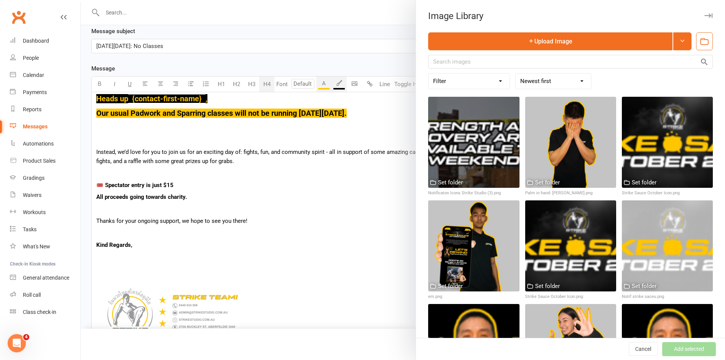
click at [536, 30] on div "Image Library Upload Image Filter Fighter Promotions GIFS for Emails Icons for …" at bounding box center [570, 180] width 309 height 360
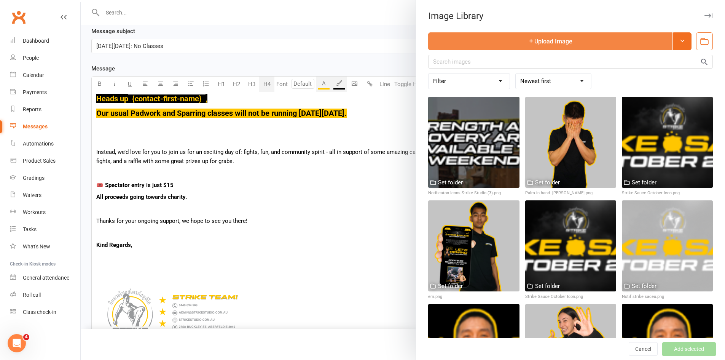
click at [536, 40] on button "Upload Image" at bounding box center [550, 41] width 244 height 18
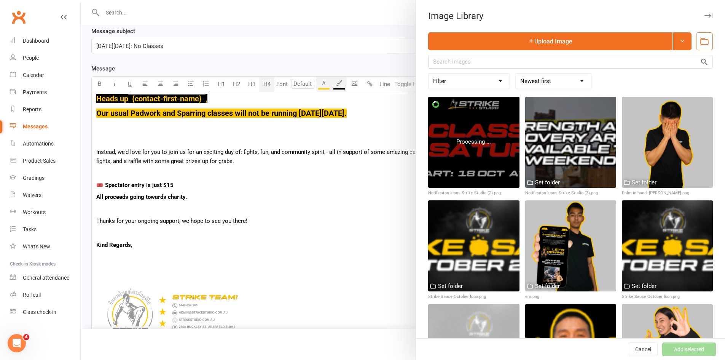
click at [475, 153] on div at bounding box center [473, 142] width 91 height 91
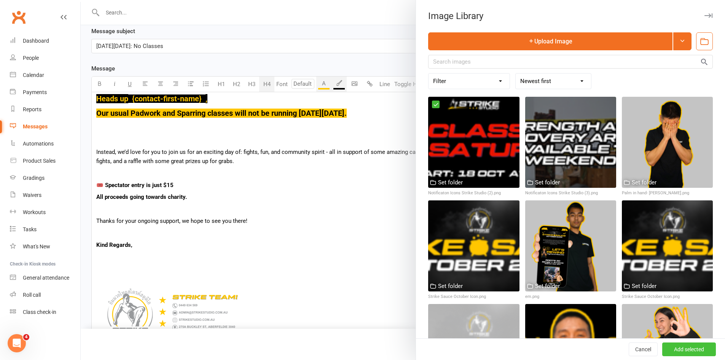
click at [690, 350] on button "Add selected" at bounding box center [689, 349] width 54 height 14
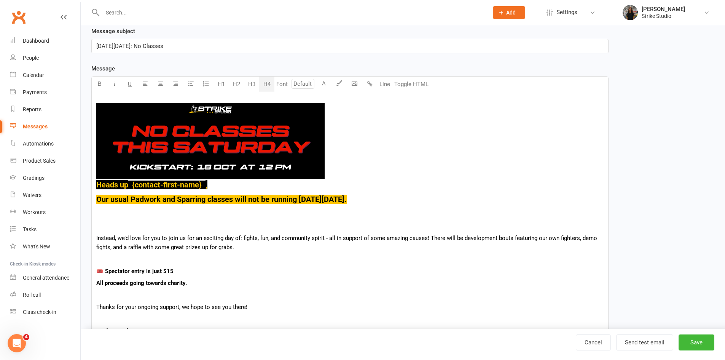
click at [262, 146] on img at bounding box center [210, 141] width 228 height 76
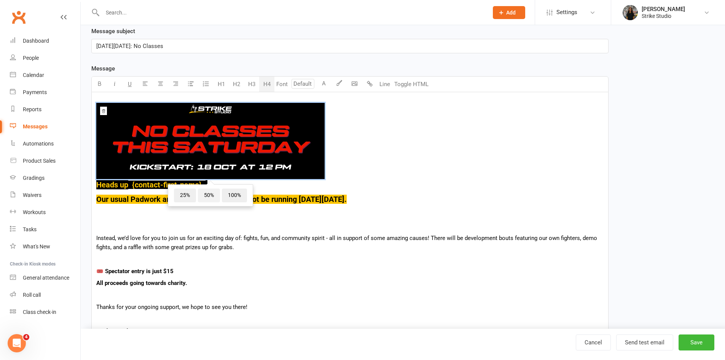
click at [205, 192] on span "50%" at bounding box center [209, 195] width 22 height 14
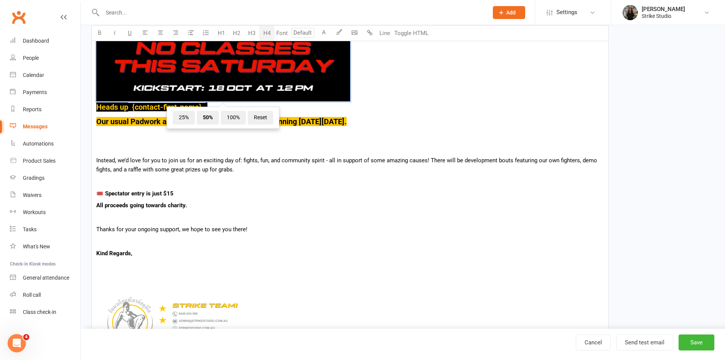
scroll to position [257, 0]
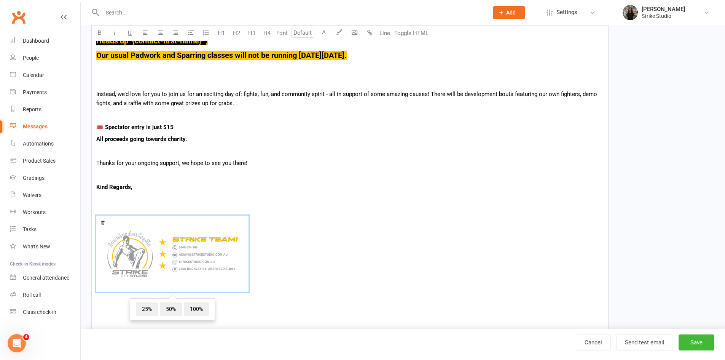
click at [265, 278] on span "﻿ 25% 50% 100%" at bounding box center [349, 254] width 507 height 79
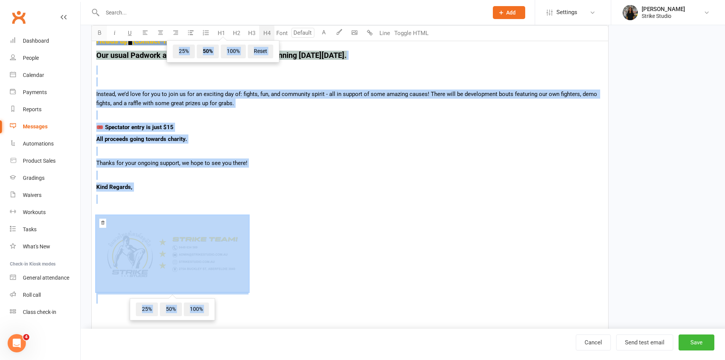
drag, startPoint x: 257, startPoint y: 306, endPoint x: 105, endPoint y: 26, distance: 319.3
click at [105, 26] on div "Select image from library U H1 H2 H3 H4 Font A Line Toggle HTML ﻿ ﻿ 25% 50% 100…" at bounding box center [349, 127] width 517 height 407
click at [164, 30] on button "button" at bounding box center [160, 33] width 15 height 15
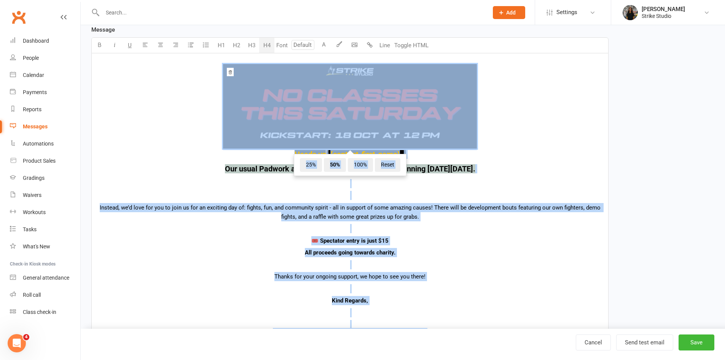
scroll to position [143, 0]
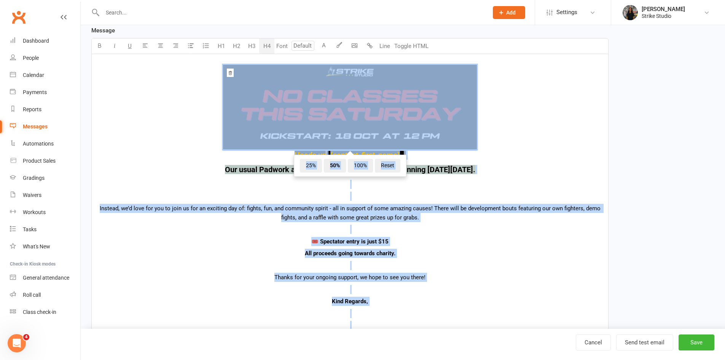
click at [461, 247] on div "﻿ ﻿ 25% 50% 100% Reset Heads up ﻿ {contact-first-name} , Our usual Padwork and …" at bounding box center [350, 249] width 517 height 390
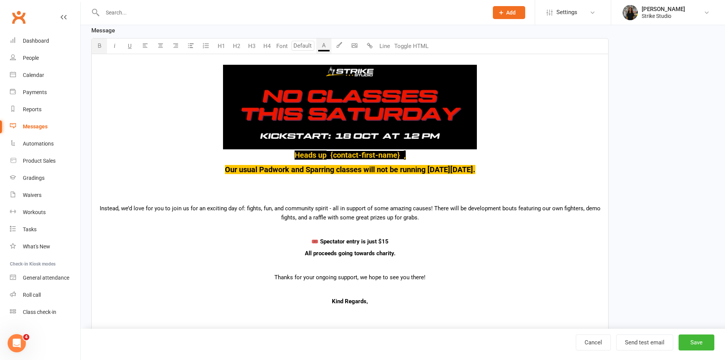
click at [349, 185] on p "﻿" at bounding box center [349, 184] width 507 height 9
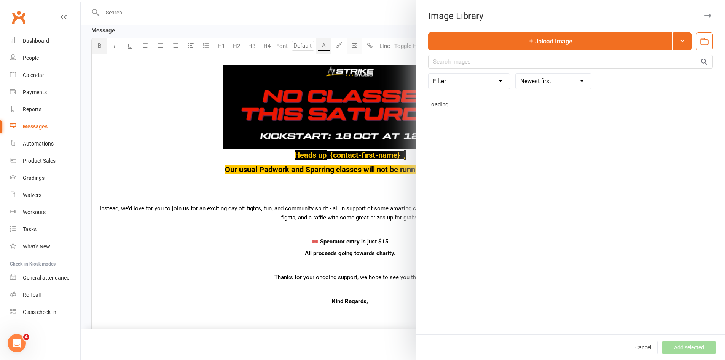
drag, startPoint x: 351, startPoint y: 46, endPoint x: 356, endPoint y: 48, distance: 4.3
click at [352, 46] on body "Prospect Member Non-attending contact Class / event Appointment Task Bulk messa…" at bounding box center [362, 197] width 725 height 676
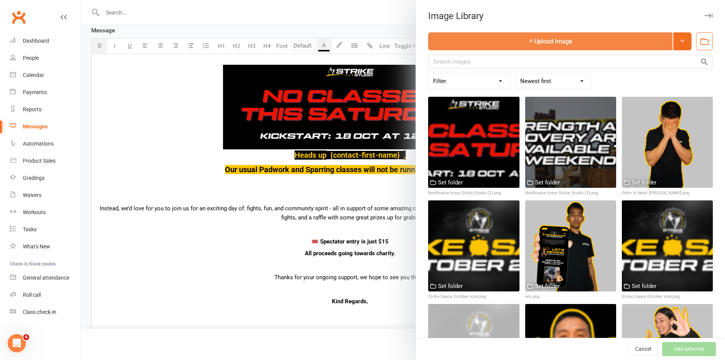
click at [490, 42] on button "Upload Image" at bounding box center [550, 41] width 244 height 18
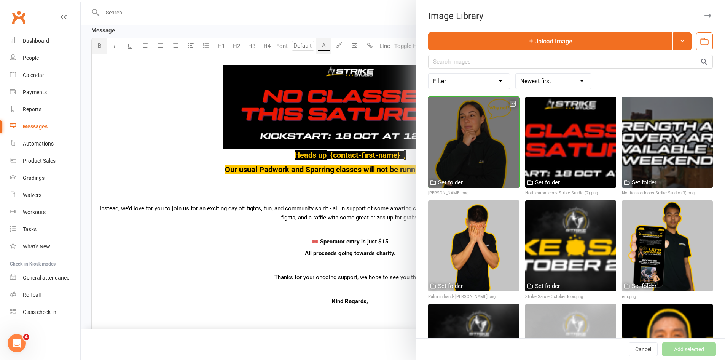
click at [498, 154] on div at bounding box center [473, 142] width 91 height 91
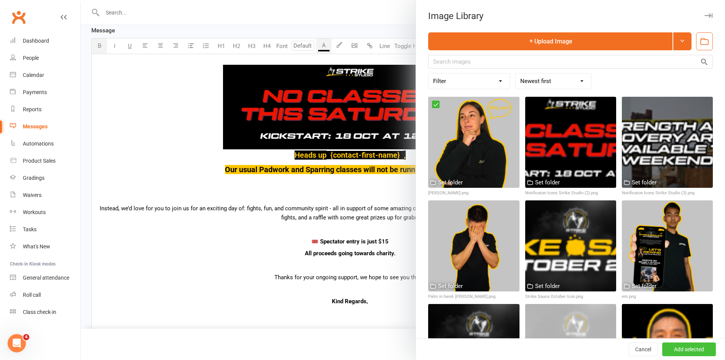
click at [697, 350] on button "Add selected" at bounding box center [689, 349] width 54 height 14
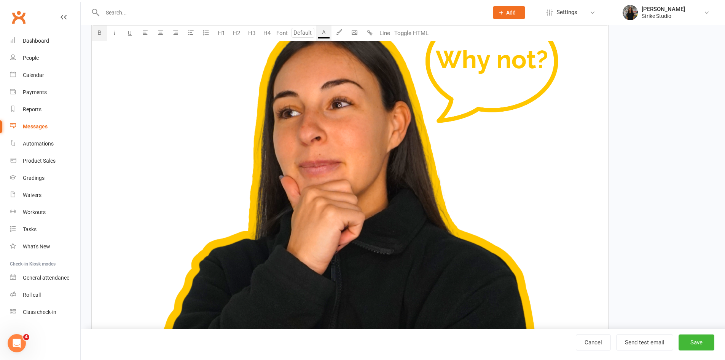
click at [398, 217] on img at bounding box center [349, 251] width 507 height 507
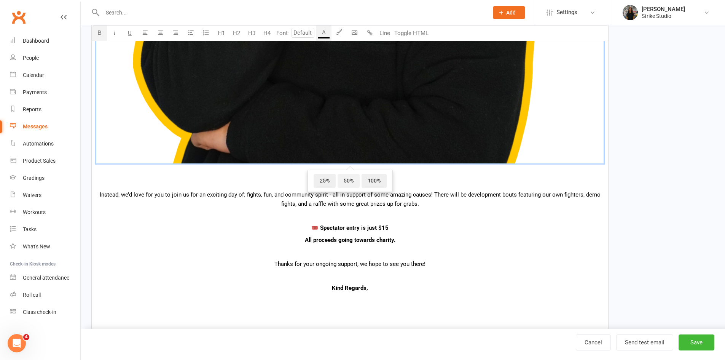
click at [346, 180] on span "50%" at bounding box center [349, 181] width 22 height 14
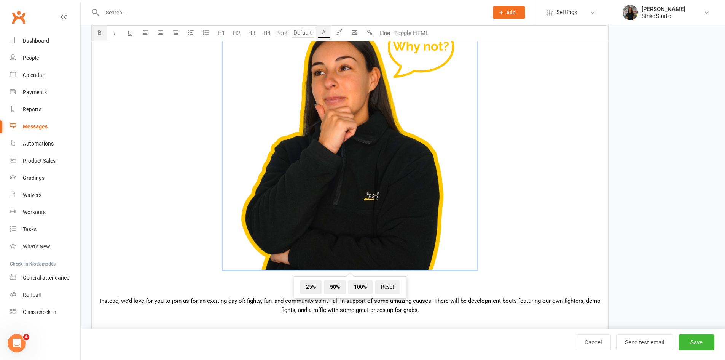
scroll to position [158, 0]
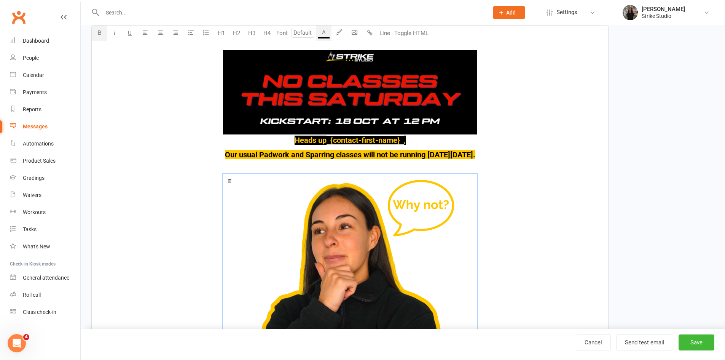
click at [379, 96] on img at bounding box center [350, 92] width 254 height 84
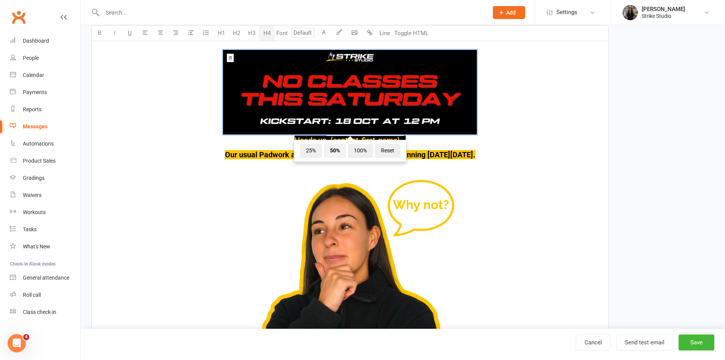
click at [338, 156] on span "50%" at bounding box center [335, 151] width 22 height 14
click at [363, 152] on span "100%" at bounding box center [360, 151] width 25 height 14
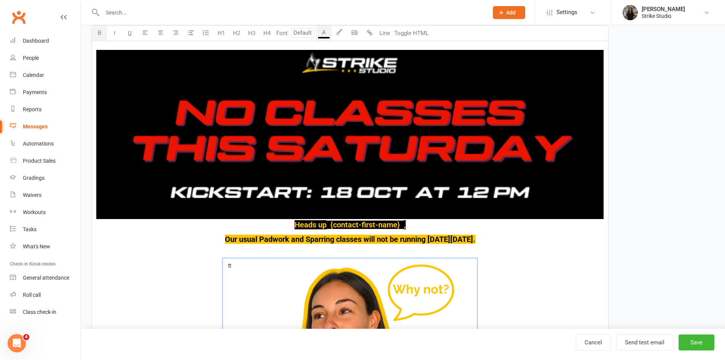
click at [396, 163] on img at bounding box center [349, 134] width 507 height 169
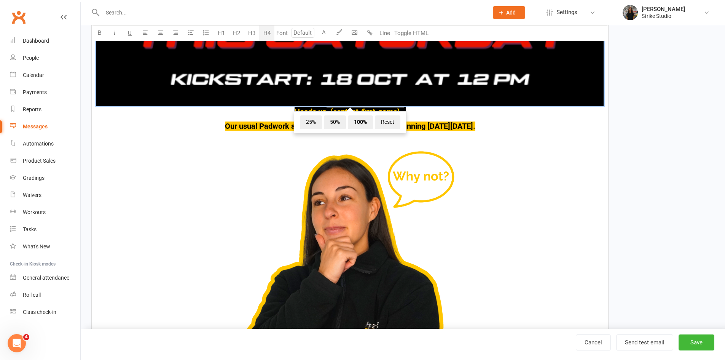
scroll to position [310, 0]
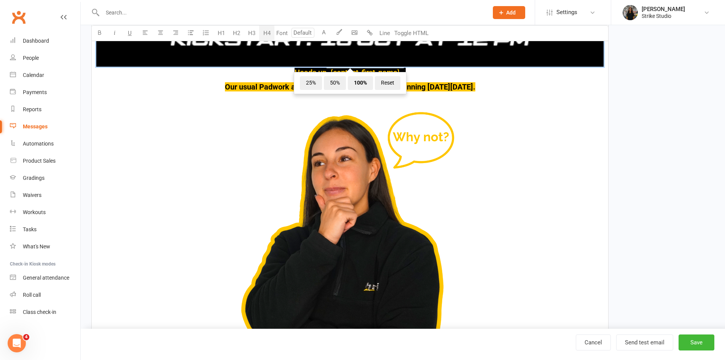
click at [431, 181] on img at bounding box center [350, 233] width 254 height 254
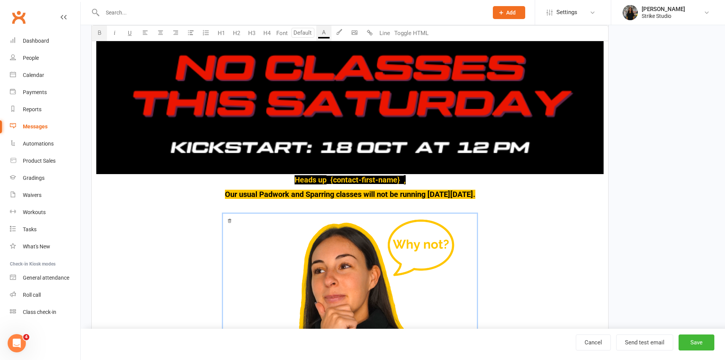
scroll to position [158, 0]
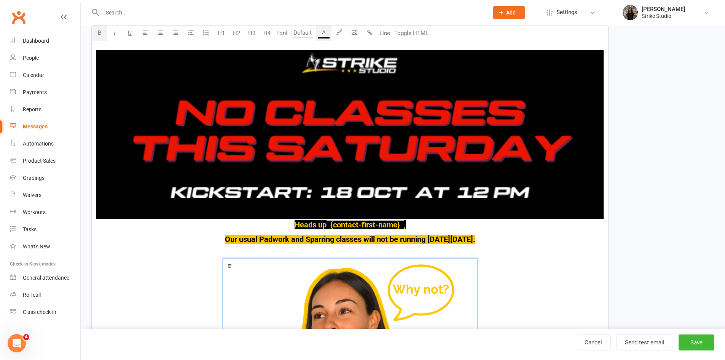
click at [283, 222] on h4 "﻿ ﻿ Heads up ﻿ {contact-first-name} ," at bounding box center [349, 134] width 507 height 187
click at [352, 35] on body "Prospect Member Non-attending contact Class / event Appointment Task Bulk messa…" at bounding box center [362, 357] width 725 height 1026
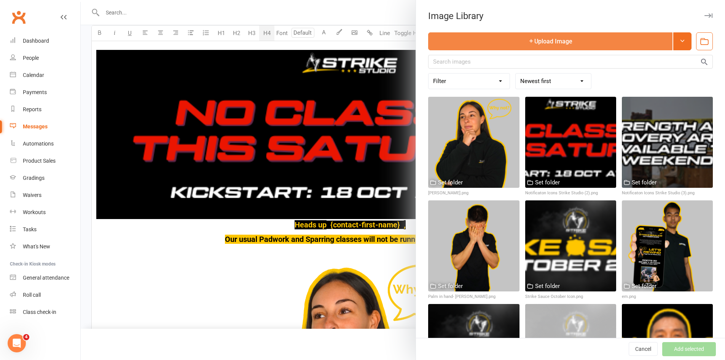
click at [536, 46] on button "Upload Image" at bounding box center [550, 41] width 244 height 18
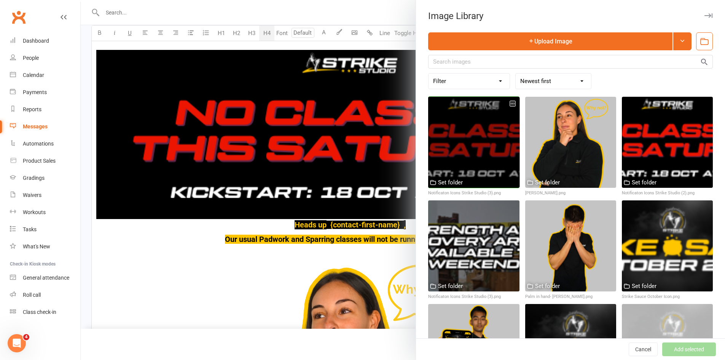
click at [491, 132] on div at bounding box center [473, 142] width 91 height 91
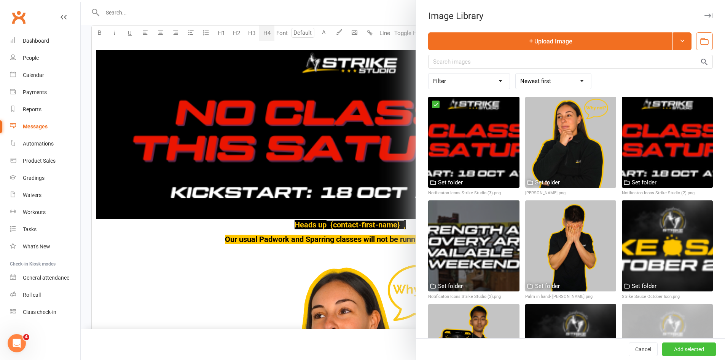
click at [662, 347] on button "Add selected" at bounding box center [689, 349] width 54 height 14
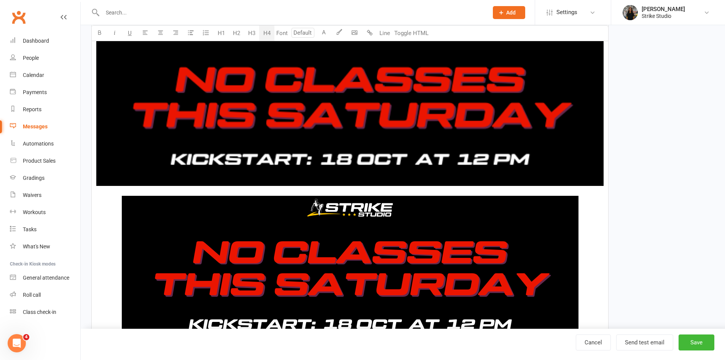
scroll to position [234, 0]
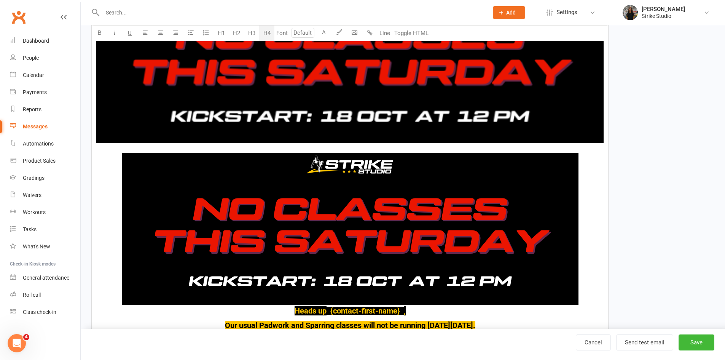
click at [465, 116] on img at bounding box center [349, 58] width 507 height 169
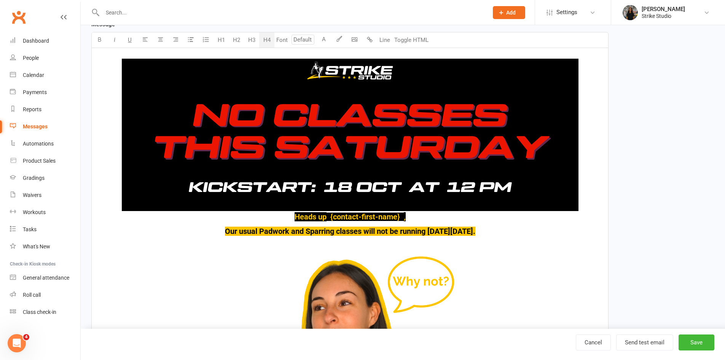
scroll to position [152, 0]
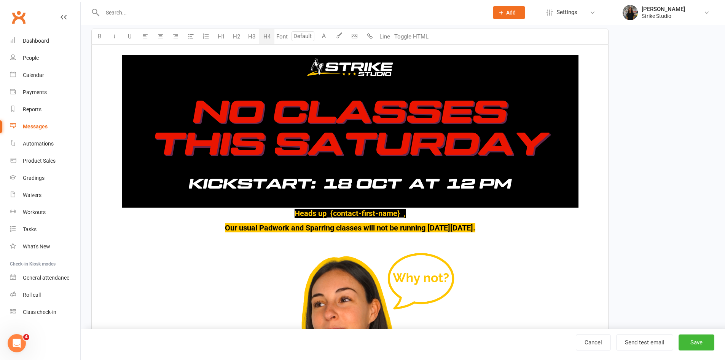
click at [382, 144] on img at bounding box center [350, 131] width 457 height 152
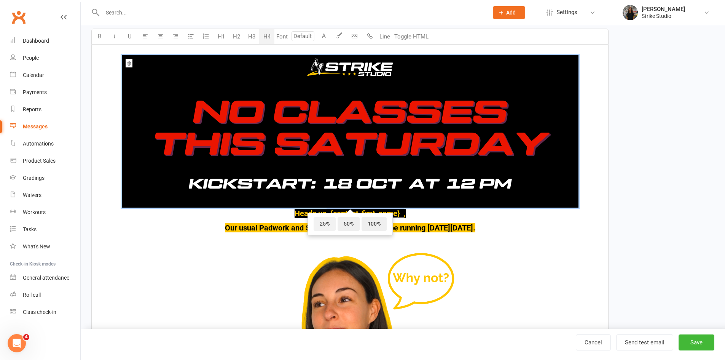
click at [325, 225] on span "25%" at bounding box center [325, 224] width 22 height 14
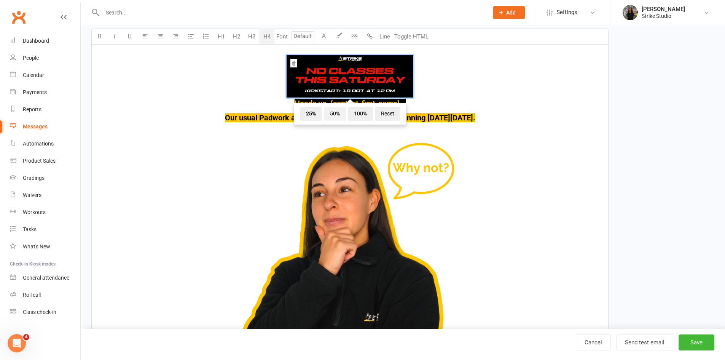
click at [337, 112] on span "50%" at bounding box center [335, 114] width 22 height 14
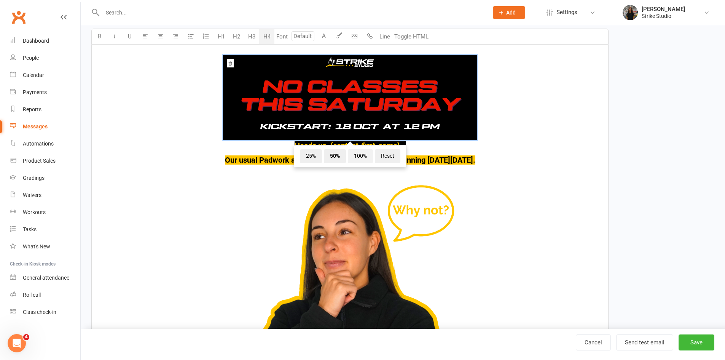
click at [359, 151] on span "100%" at bounding box center [360, 156] width 25 height 14
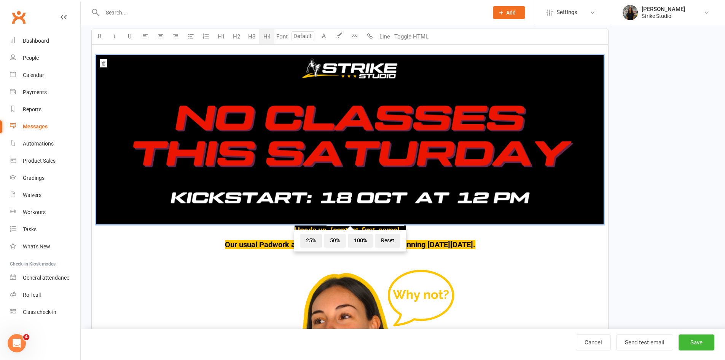
click at [332, 239] on span "50%" at bounding box center [335, 241] width 22 height 14
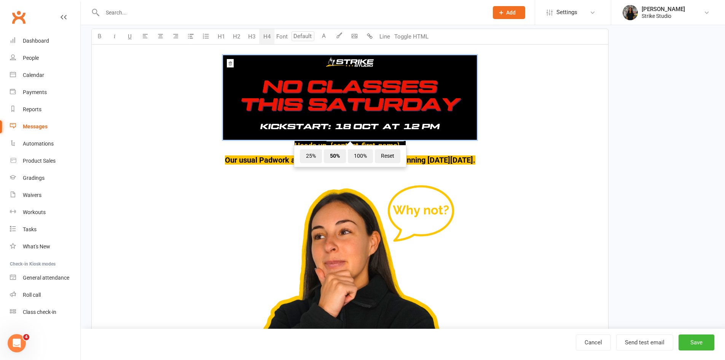
click at [340, 239] on img at bounding box center [350, 306] width 254 height 254
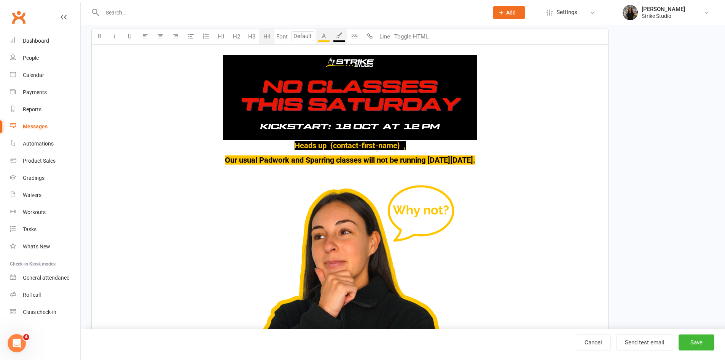
click at [529, 148] on h4 "﻿ ﻿ Heads up ﻿ {contact-first-name} ," at bounding box center [349, 98] width 507 height 103
click at [282, 147] on h4 "﻿ ﻿ Heads up ﻿ {contact-first-name} ," at bounding box center [349, 98] width 507 height 103
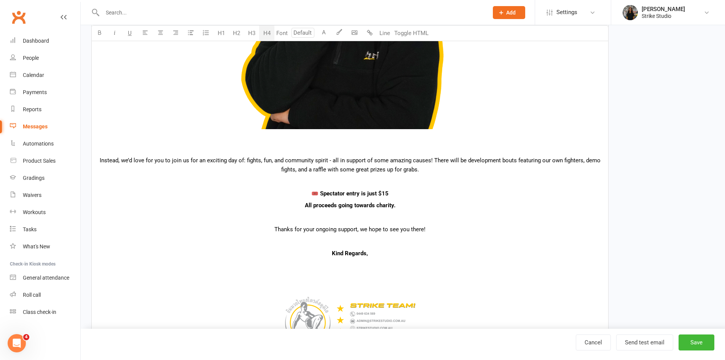
scroll to position [457, 0]
click at [323, 148] on p "﻿" at bounding box center [349, 147] width 507 height 9
drag, startPoint x: 430, startPoint y: 159, endPoint x: 328, endPoint y: 162, distance: 102.0
click at [328, 162] on span "Instead, we’d love for you to join us for an exciting day of: fights, fun, and …" at bounding box center [351, 164] width 502 height 16
click at [330, 159] on span "Instead, we’d love for you to join us for an exciting day of: fights, fun, and …" at bounding box center [350, 164] width 505 height 16
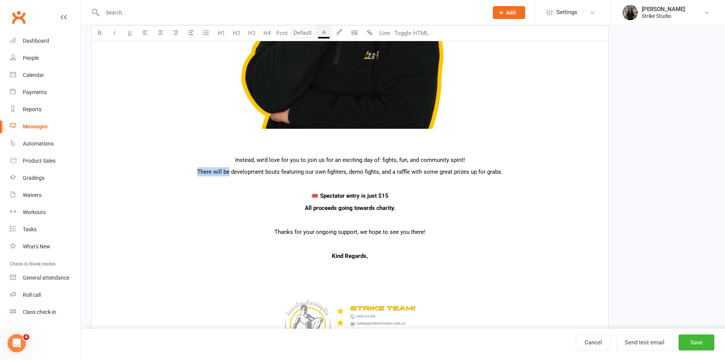
drag, startPoint x: 229, startPoint y: 171, endPoint x: 198, endPoint y: 170, distance: 31.6
click at [198, 170] on span "There will be development bouts featuring our own fighters, demo fights, and a …" at bounding box center [350, 171] width 306 height 7
click at [516, 172] on p "There will be development bouts featuring our own fighters, demo fights, and a …" at bounding box center [349, 171] width 507 height 9
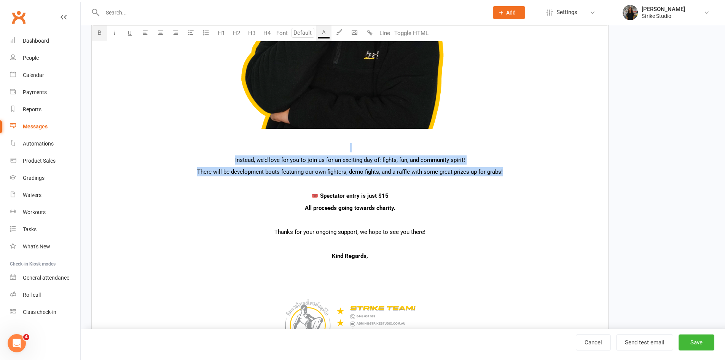
drag, startPoint x: 512, startPoint y: 174, endPoint x: 190, endPoint y: 142, distance: 323.6
click at [190, 142] on div "﻿ ﻿ Heads up ﻿ {contact-first-name} , Our usual Padwork and Sparring classes wi…" at bounding box center [350, 69] width 517 height 658
click at [362, 144] on p "﻿" at bounding box center [349, 147] width 507 height 9
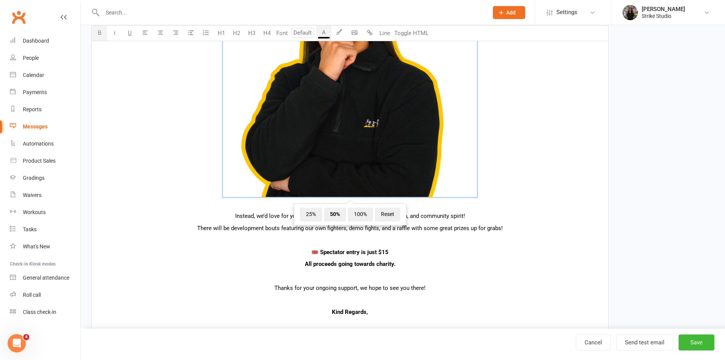
scroll to position [537, 0]
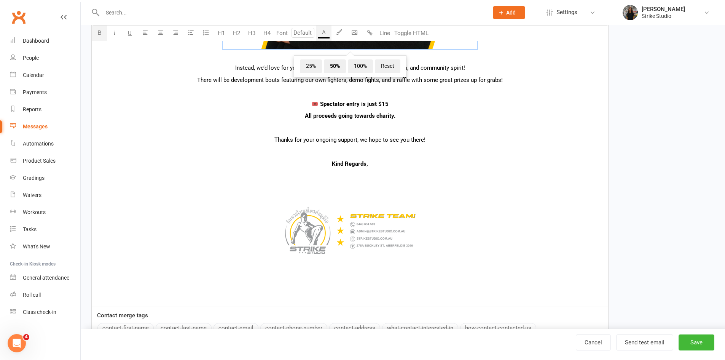
click at [380, 149] on p "﻿" at bounding box center [349, 151] width 507 height 9
click at [641, 342] on button "Send test email" at bounding box center [644, 342] width 57 height 16
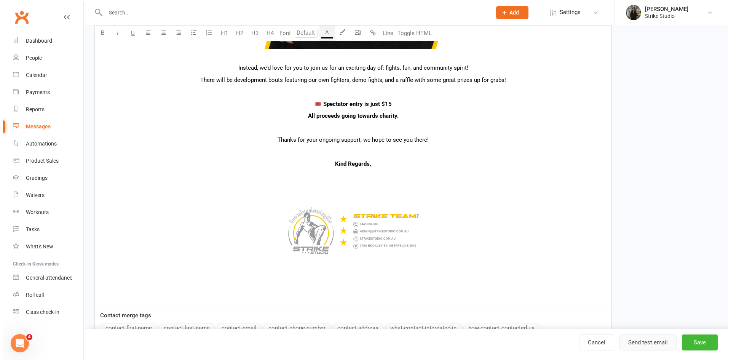
scroll to position [537, 0]
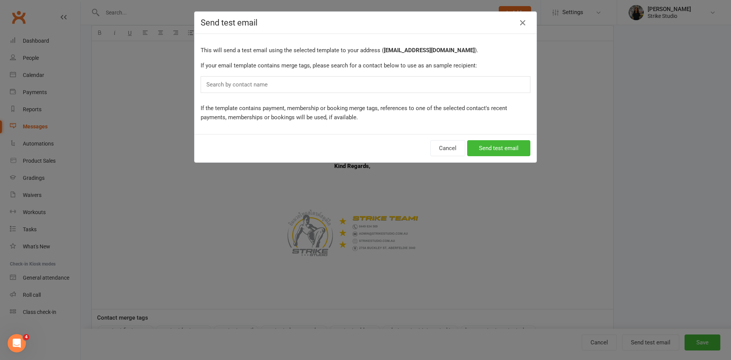
click at [410, 84] on div "Search by contact name" at bounding box center [366, 84] width 330 height 17
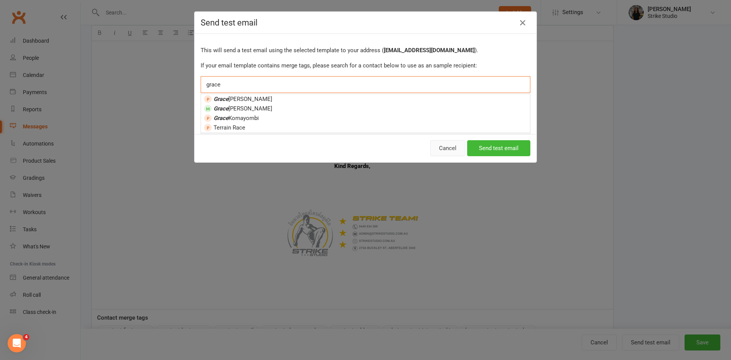
type input "grace"
click at [448, 143] on button "Cancel" at bounding box center [447, 148] width 35 height 16
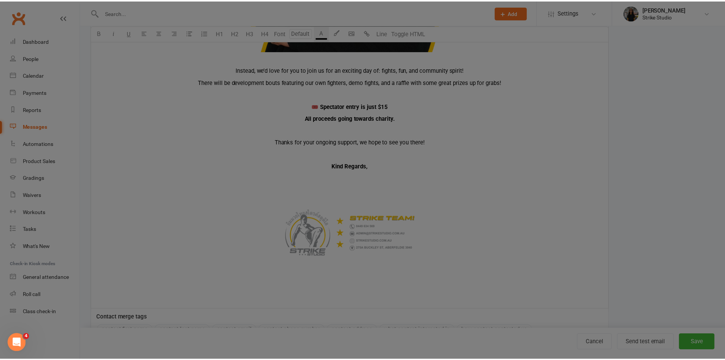
scroll to position [537, 0]
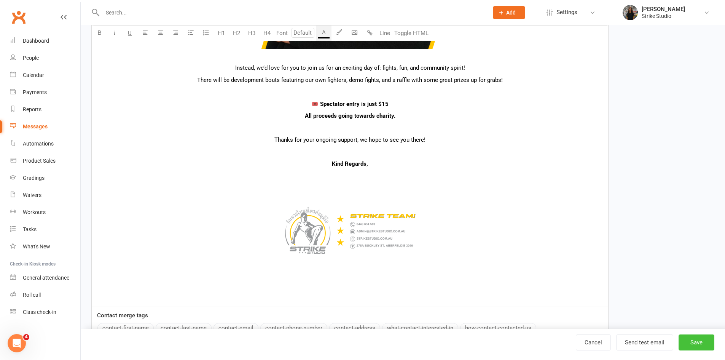
click at [684, 339] on button "Save" at bounding box center [697, 342] width 36 height 16
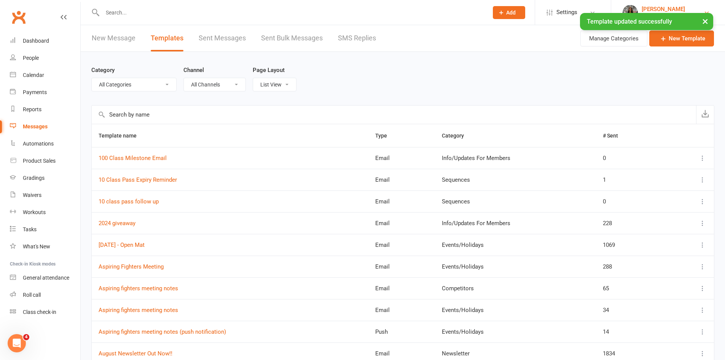
click at [694, 8] on link "Grace Tozer Strike Studio" at bounding box center [668, 12] width 91 height 15
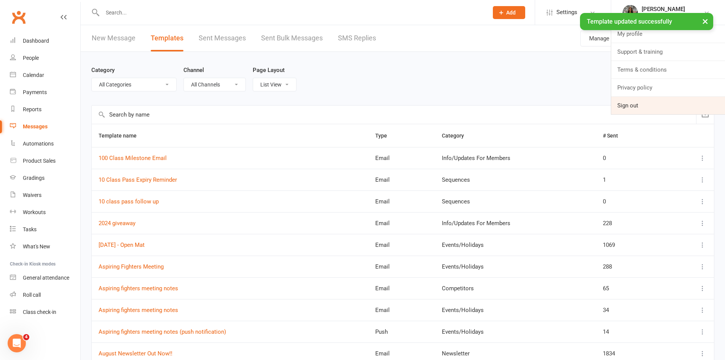
click at [648, 102] on link "Sign out" at bounding box center [668, 106] width 114 height 18
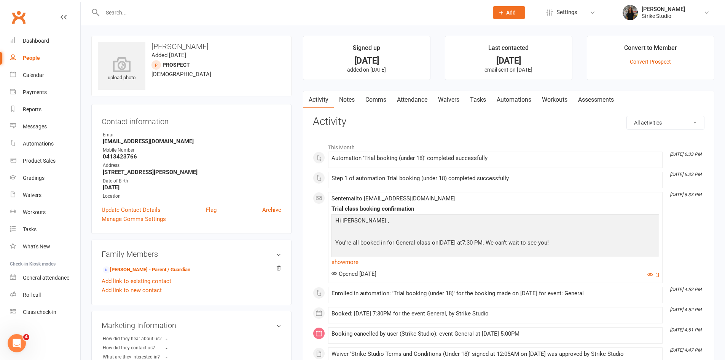
click at [462, 96] on link "Waivers" at bounding box center [449, 100] width 32 height 18
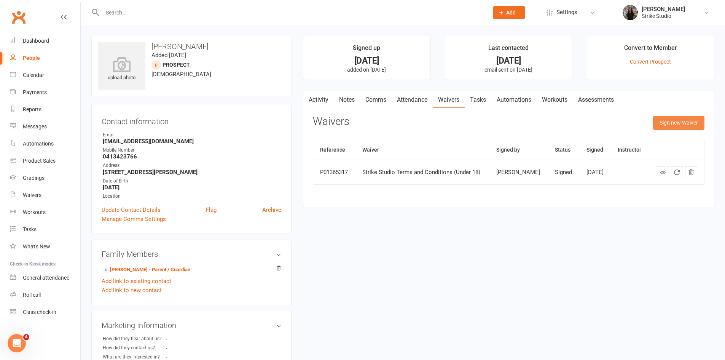
click at [658, 122] on button "Sign new Waiver" at bounding box center [678, 123] width 51 height 14
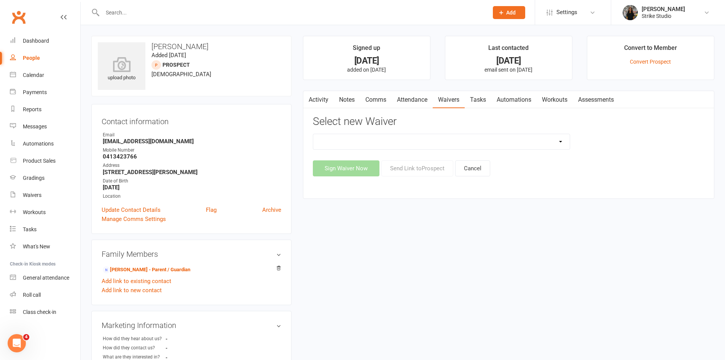
click at [517, 97] on link "Automations" at bounding box center [513, 100] width 45 height 18
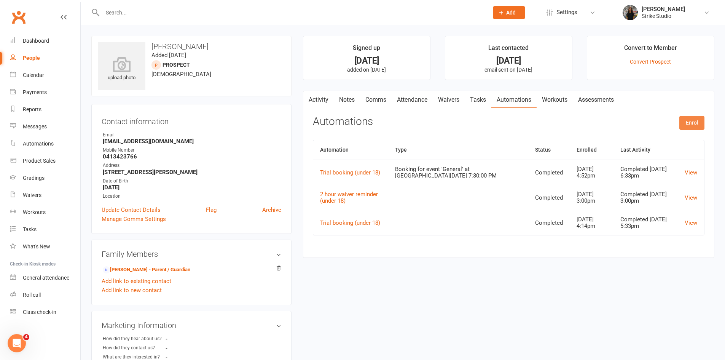
click at [688, 120] on button "Enrol" at bounding box center [691, 123] width 25 height 14
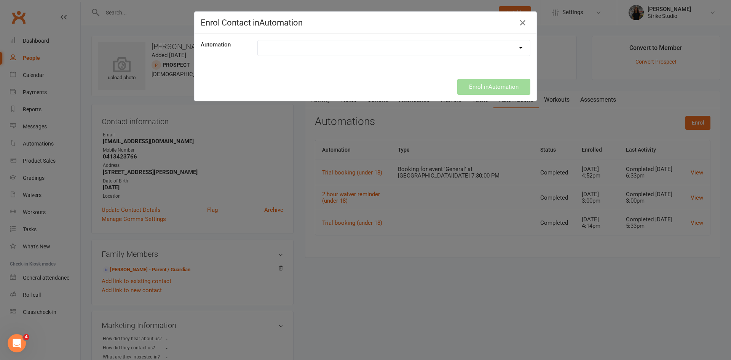
click at [571, 124] on div "Enrol Contact in Automation Automation 100th Class Booking 10 Class Pass Used U…" at bounding box center [365, 180] width 731 height 360
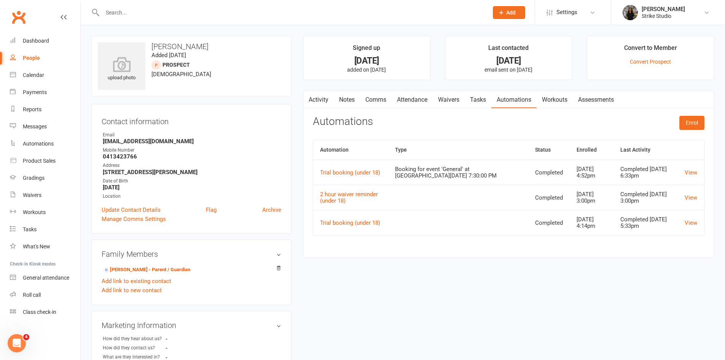
click at [422, 98] on link "Attendance" at bounding box center [412, 100] width 41 height 18
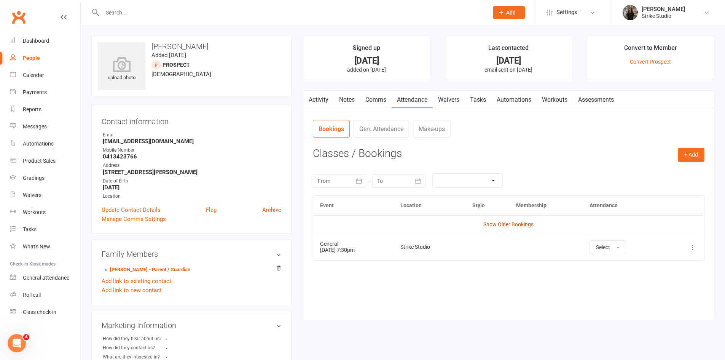
click at [503, 222] on link "Show Older Bookings" at bounding box center [508, 224] width 50 height 6
click at [453, 95] on link "Waivers" at bounding box center [449, 100] width 32 height 18
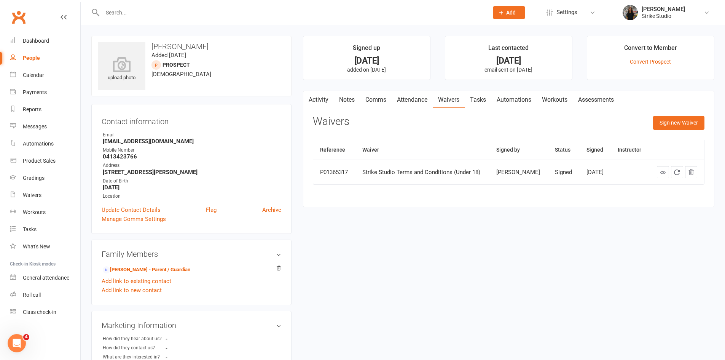
click at [319, 102] on link "Activity" at bounding box center [318, 100] width 30 height 18
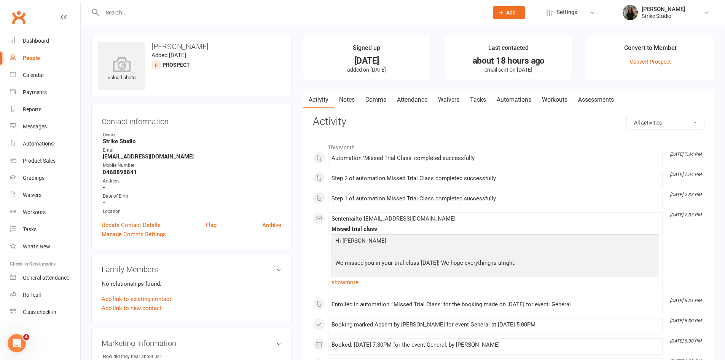
click at [456, 97] on link "Waivers" at bounding box center [449, 100] width 32 height 18
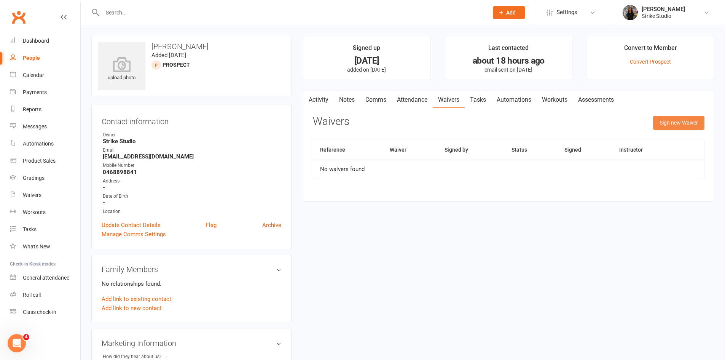
click at [662, 120] on button "Sign new Waiver" at bounding box center [678, 123] width 51 height 14
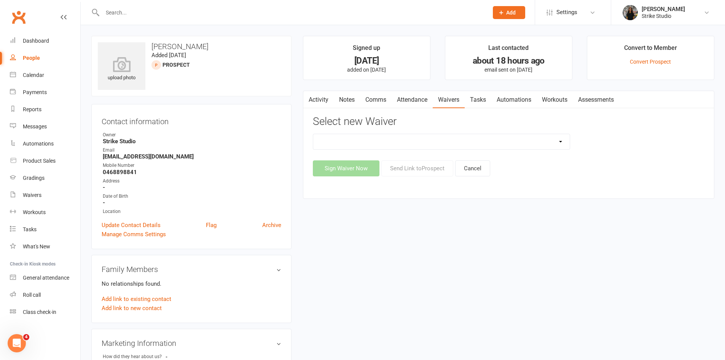
click at [421, 147] on select "Competitors Release & Liability Of Waiver (under 18) Kick Start - Competitors W…" at bounding box center [441, 141] width 257 height 15
select select "5722"
click at [313, 134] on select "Competitors Release & Liability Of Waiver (under 18) Kick Start - Competitors W…" at bounding box center [441, 141] width 257 height 15
click at [365, 167] on button "Sign Waiver Now" at bounding box center [346, 168] width 67 height 16
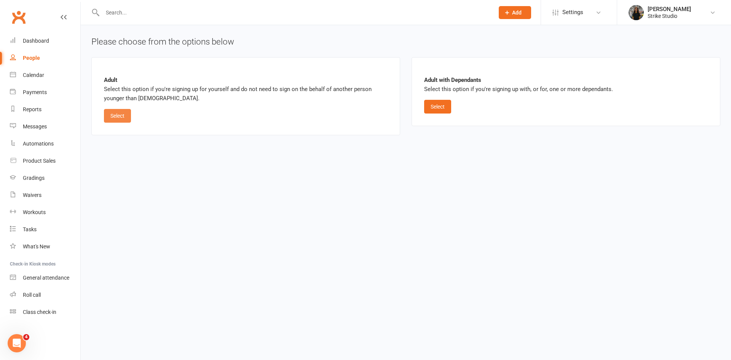
click at [119, 115] on button "Select" at bounding box center [117, 116] width 27 height 14
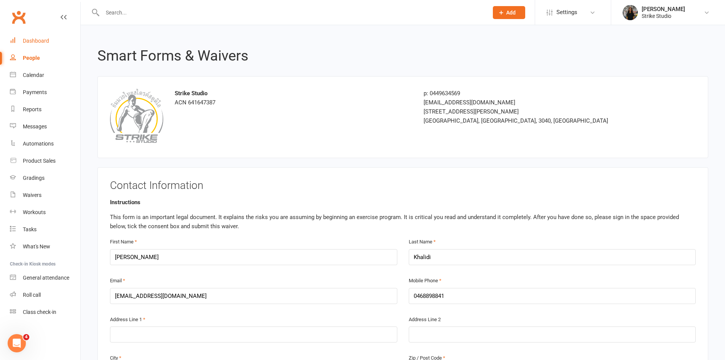
click at [46, 41] on div "Dashboard" at bounding box center [36, 41] width 26 height 6
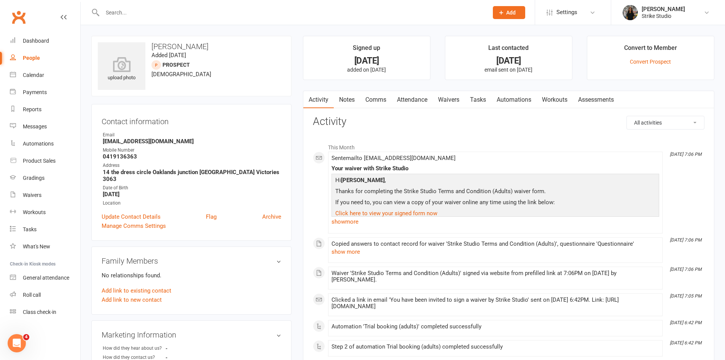
click at [445, 100] on link "Waivers" at bounding box center [449, 100] width 32 height 18
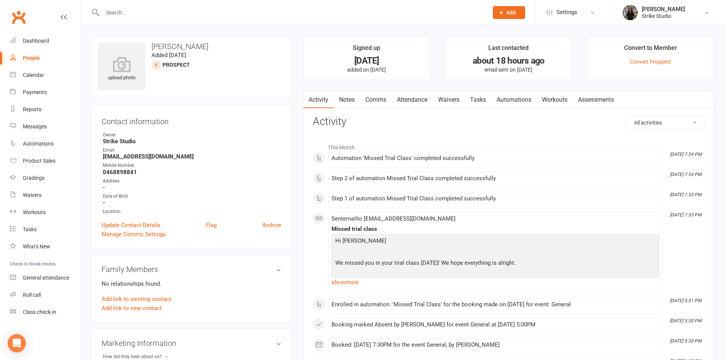
click at [446, 99] on link "Waivers" at bounding box center [449, 100] width 32 height 18
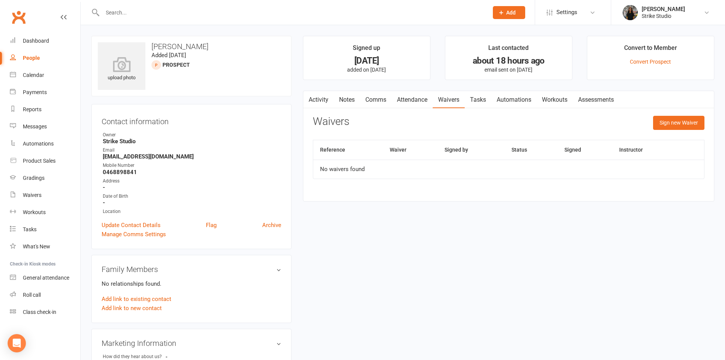
click at [669, 114] on div "Activity Notes Comms Attendance Waivers Tasks Automations Workouts Assessments …" at bounding box center [508, 146] width 411 height 111
click at [666, 130] on div "Sign new Waiver" at bounding box center [678, 125] width 51 height 18
click at [667, 118] on button "Sign new Waiver" at bounding box center [678, 123] width 51 height 14
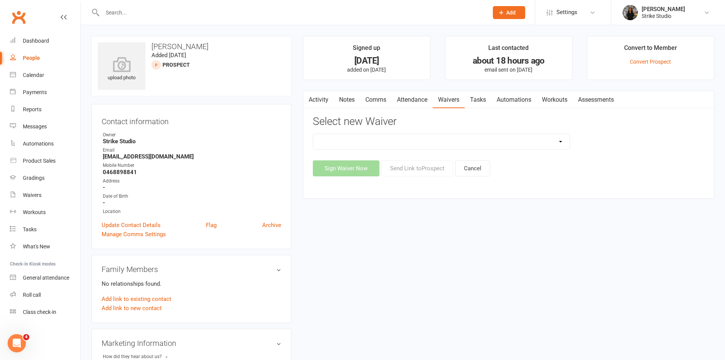
drag, startPoint x: 464, startPoint y: 142, endPoint x: 455, endPoint y: 142, distance: 8.4
click at [464, 142] on select "Competitors Release & Liability Of Waiver (under 18) Kick Start - Competitors W…" at bounding box center [441, 141] width 257 height 15
select select "5722"
click at [313, 134] on select "Competitors Release & Liability Of Waiver (under 18) Kick Start - Competitors W…" at bounding box center [441, 141] width 257 height 15
click at [435, 163] on button "Send Link to [GEOGRAPHIC_DATA]" at bounding box center [417, 168] width 72 height 16
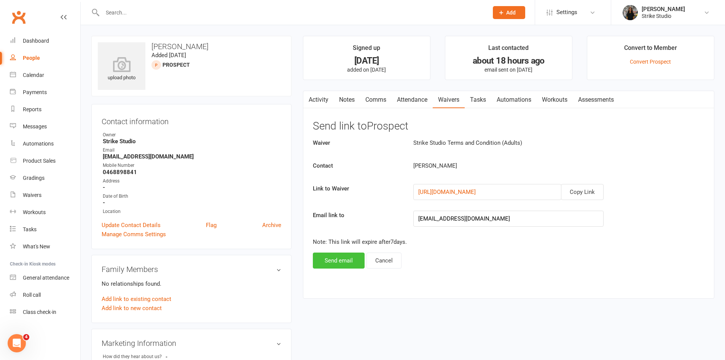
click at [348, 260] on button "Send email" at bounding box center [339, 260] width 52 height 16
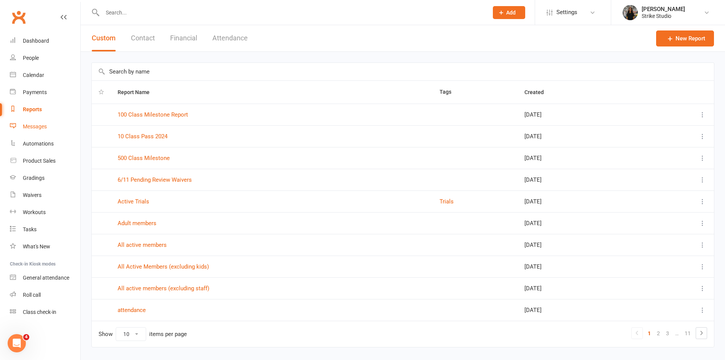
click at [45, 127] on div "Messages" at bounding box center [35, 126] width 24 height 6
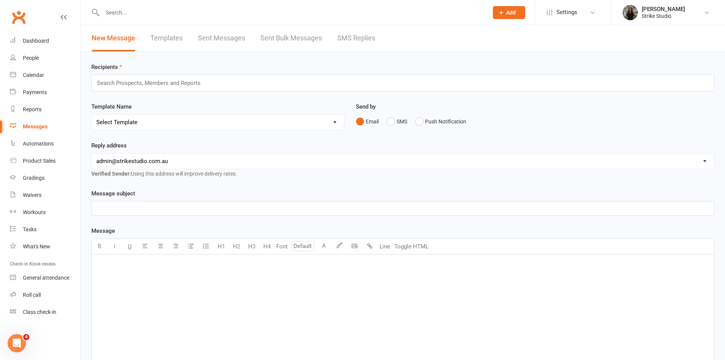
click at [168, 41] on link "Templates" at bounding box center [166, 38] width 32 height 26
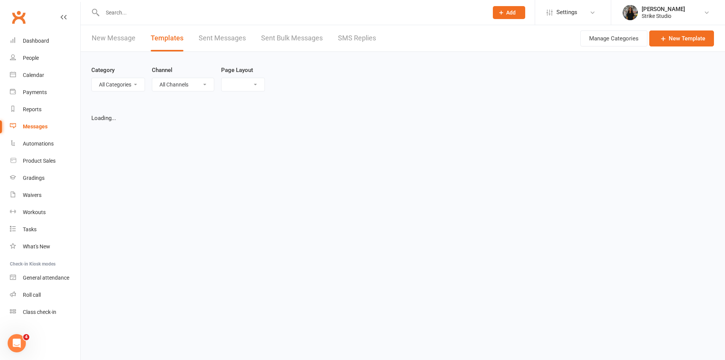
select select "list"
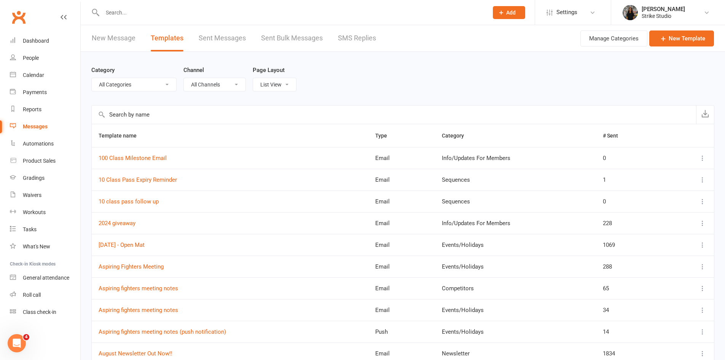
click at [150, 113] on input "text" at bounding box center [394, 114] width 604 height 18
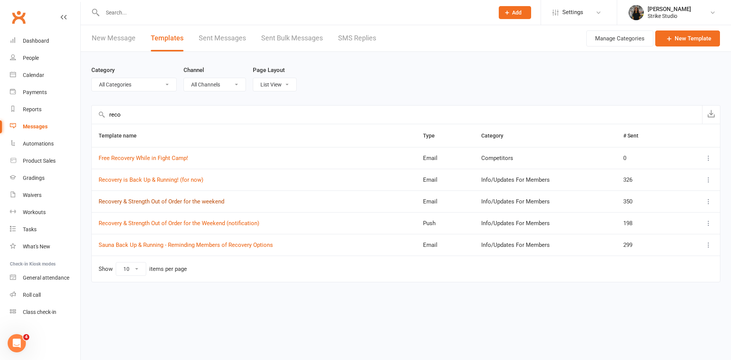
type input "reco"
click at [199, 201] on link "Recovery & Strength Out of Order for the weekend" at bounding box center [162, 201] width 126 height 7
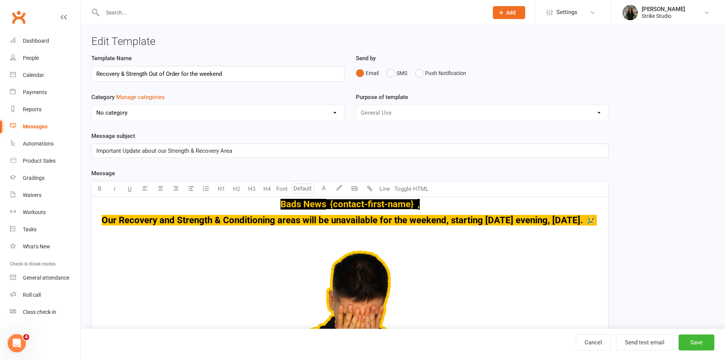
select select "11995"
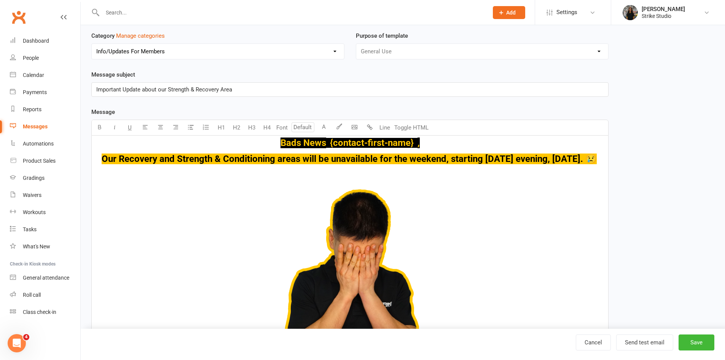
scroll to position [76, 0]
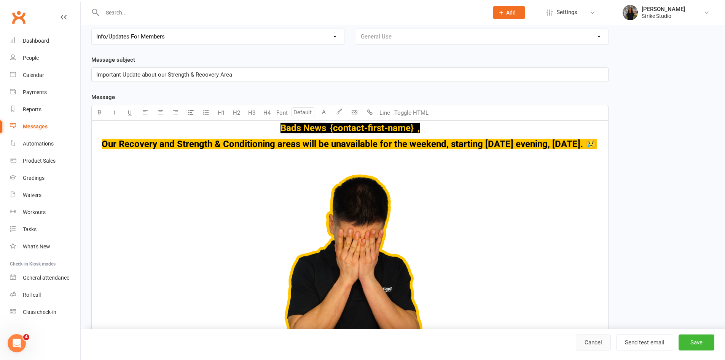
click at [598, 343] on link "Cancel" at bounding box center [593, 342] width 35 height 16
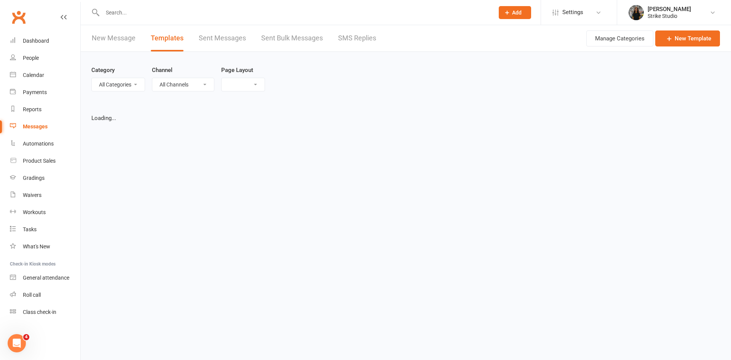
select select "list"
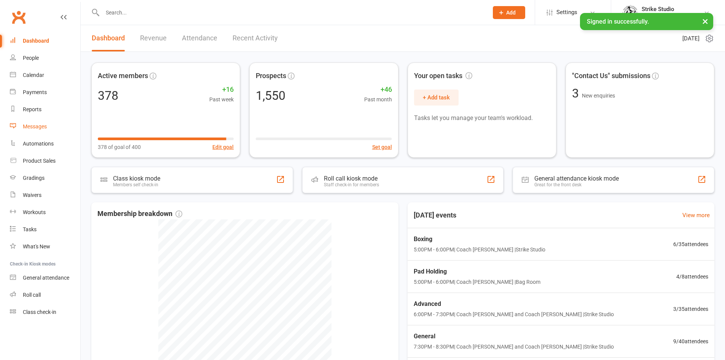
click at [41, 127] on div "Messages" at bounding box center [35, 126] width 24 height 6
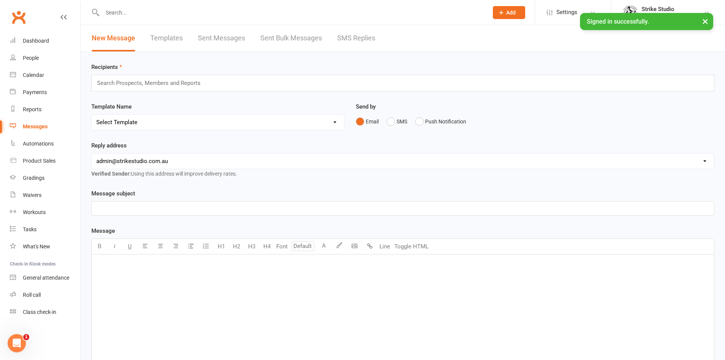
click at [171, 40] on link "Templates" at bounding box center [166, 38] width 32 height 26
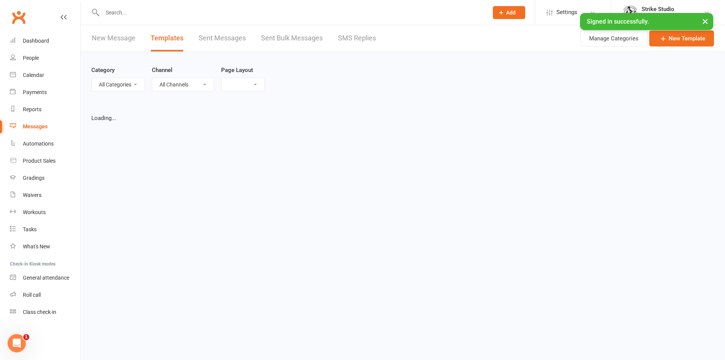
select select "list"
select select "100"
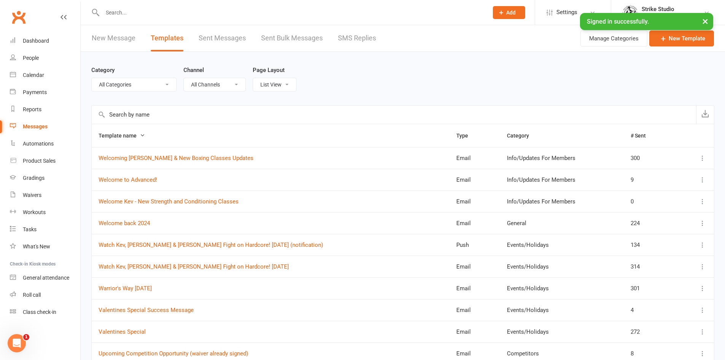
click at [145, 117] on input "text" at bounding box center [394, 114] width 604 height 18
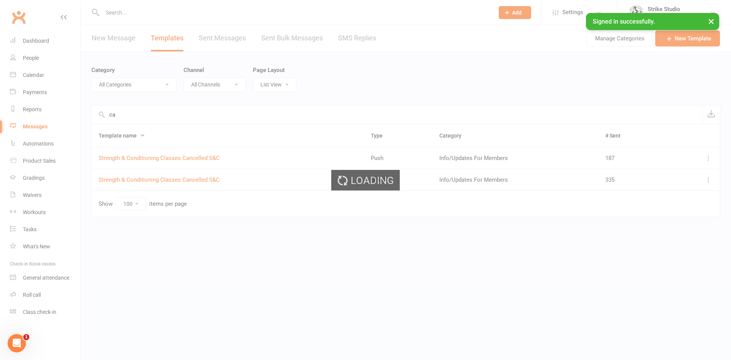
type input "c"
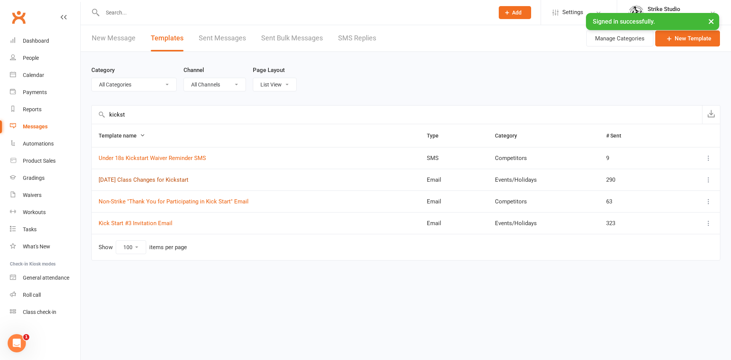
type input "kickst"
click at [159, 182] on link "[DATE] Class Changes for Kickstart" at bounding box center [144, 179] width 90 height 7
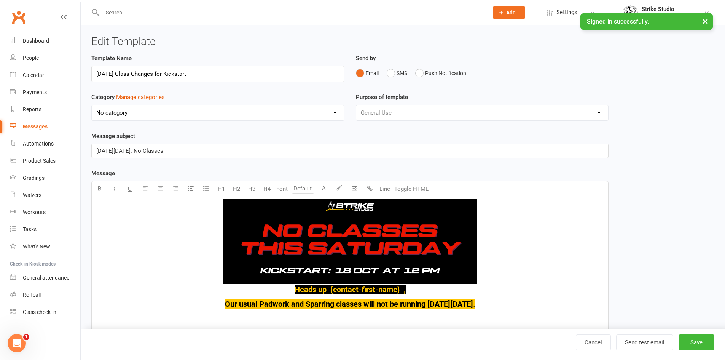
select select "11933"
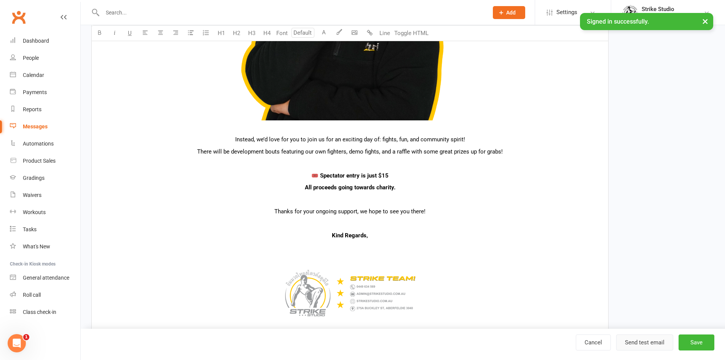
click at [624, 348] on button "Send test email" at bounding box center [644, 342] width 57 height 16
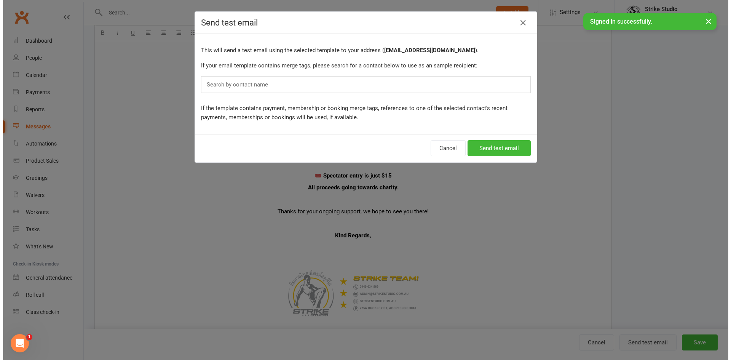
scroll to position [458, 0]
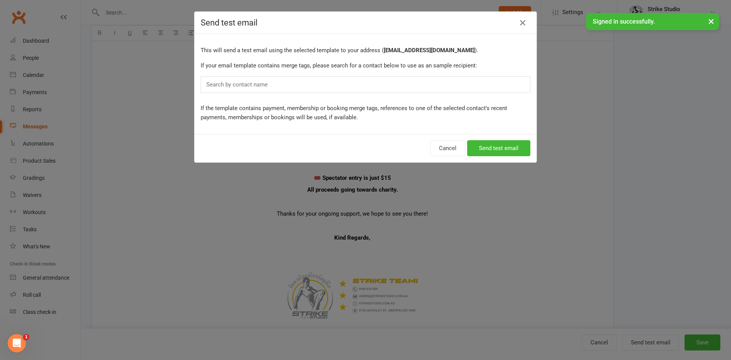
click at [322, 86] on div "Search by contact name" at bounding box center [366, 84] width 330 height 17
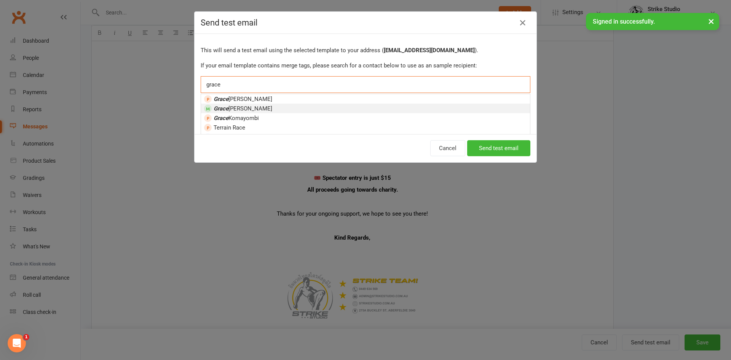
type input "grace"
click at [307, 105] on li "Grace Tozer" at bounding box center [365, 109] width 329 height 10
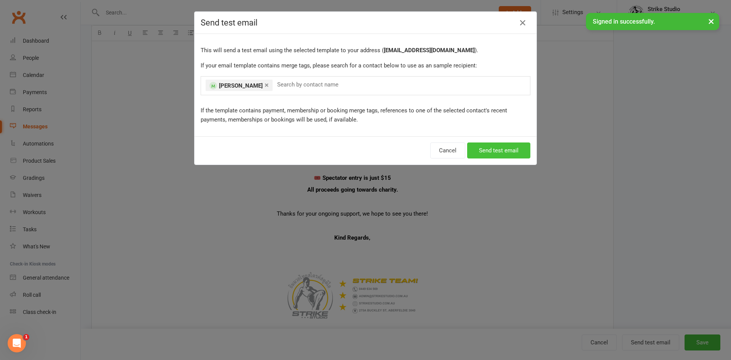
click at [491, 150] on button "Send test email" at bounding box center [498, 150] width 63 height 16
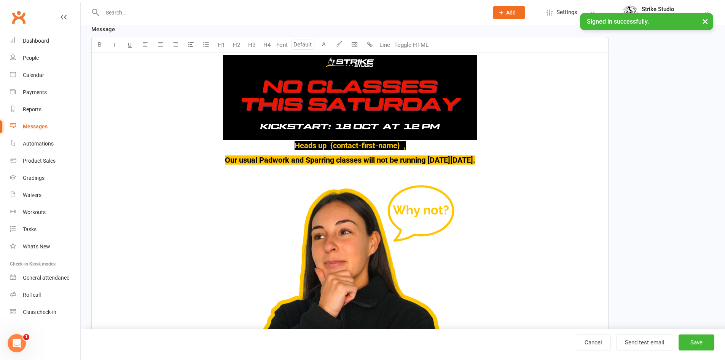
scroll to position [38, 0]
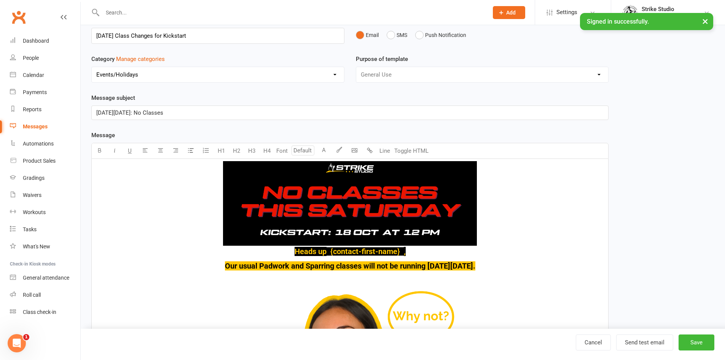
click at [285, 251] on h4 "﻿ Heads up ﻿ {contact-first-name} ," at bounding box center [349, 208] width 507 height 94
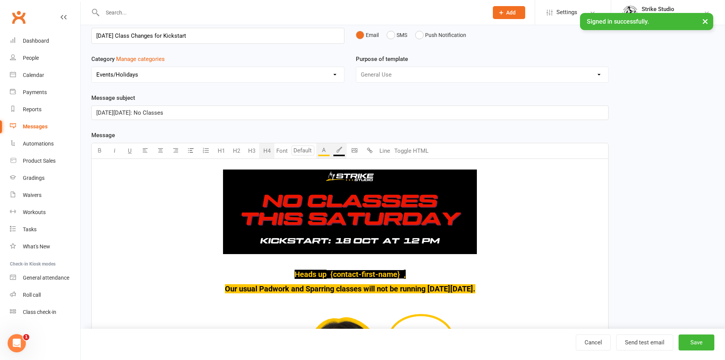
click at [353, 208] on img at bounding box center [350, 211] width 254 height 84
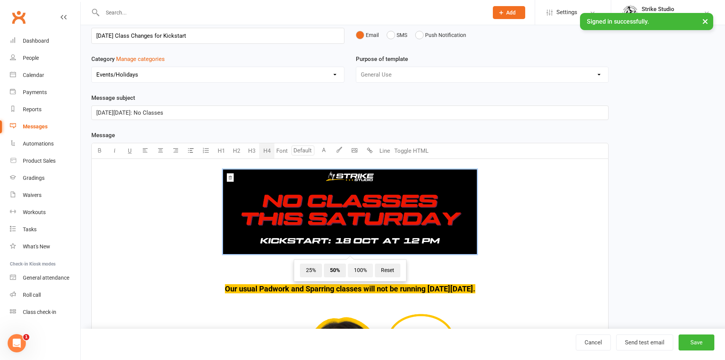
click at [360, 272] on span "100%" at bounding box center [360, 270] width 25 height 14
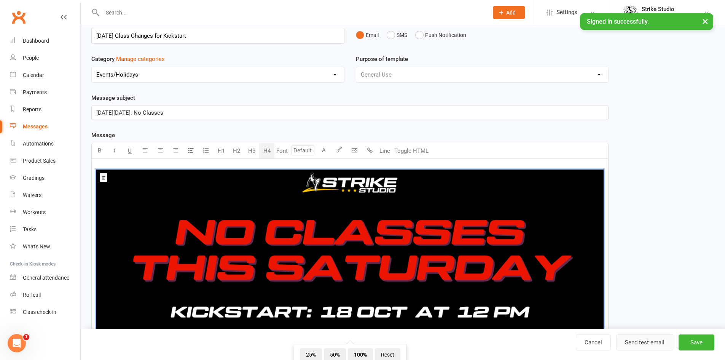
click at [646, 340] on button "Send test email" at bounding box center [644, 342] width 57 height 16
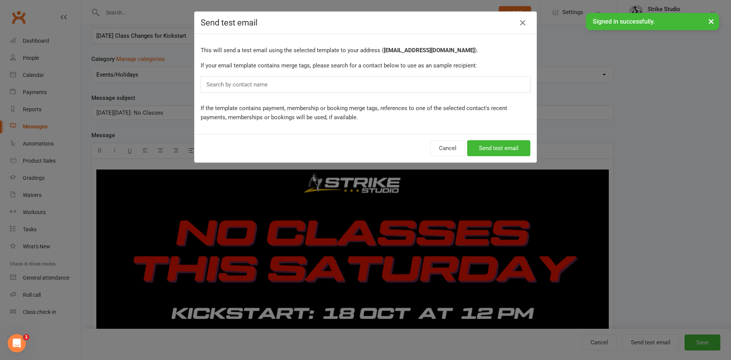
click at [365, 84] on div "Search by contact name" at bounding box center [366, 84] width 330 height 17
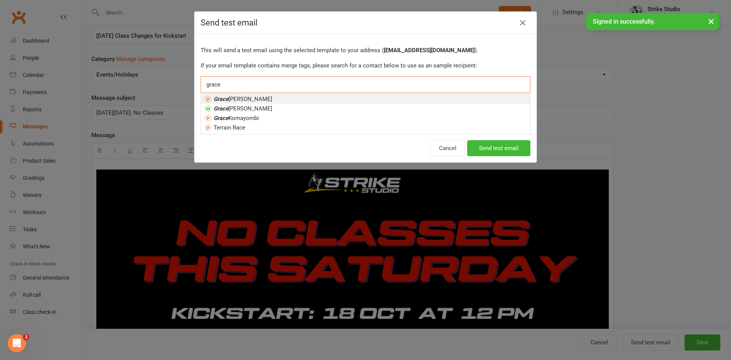
type input "grace"
click at [246, 94] on li "Grace Kim" at bounding box center [365, 99] width 329 height 10
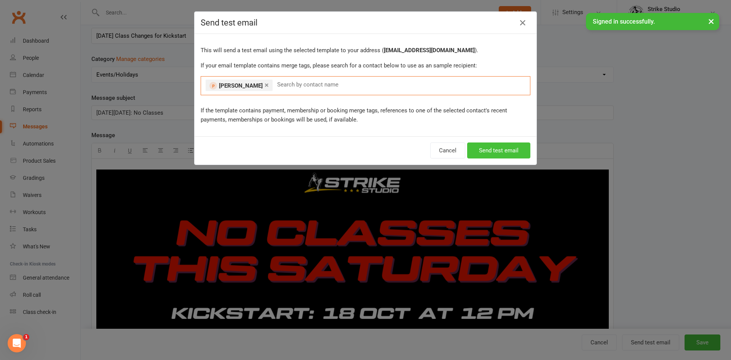
click at [495, 151] on button "Send test email" at bounding box center [498, 150] width 63 height 16
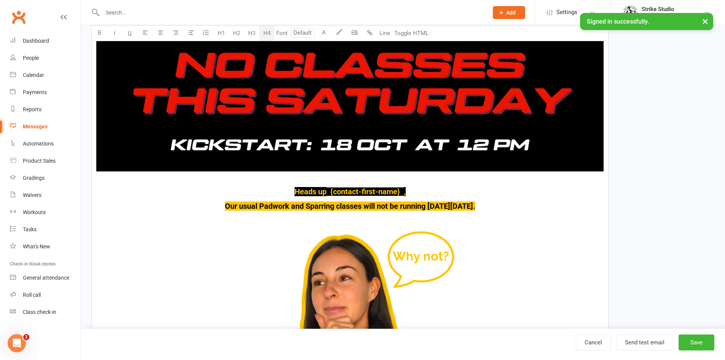
scroll to position [228, 0]
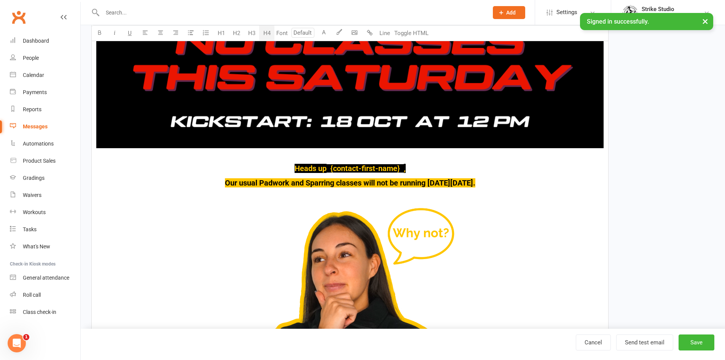
click at [376, 153] on h4 "﻿ ﻿ ﻿" at bounding box center [349, 64] width 507 height 187
drag, startPoint x: 331, startPoint y: 156, endPoint x: 378, endPoint y: 158, distance: 46.5
click at [378, 158] on h4 "﻿ ﻿ ﻿" at bounding box center [349, 64] width 507 height 187
click at [359, 154] on h4 "﻿ ﻿ ﻿" at bounding box center [349, 64] width 507 height 187
click at [358, 154] on h4 "﻿ ﻿ ﻿" at bounding box center [349, 64] width 507 height 187
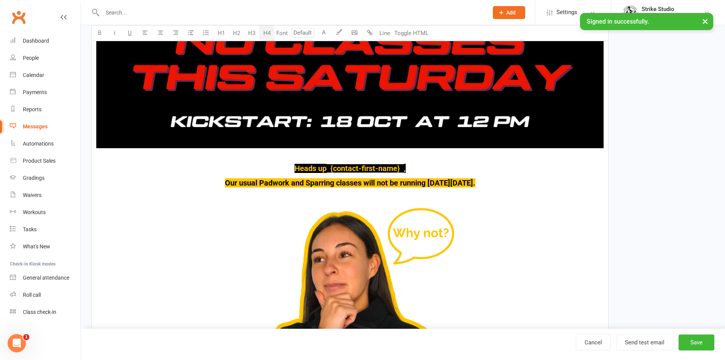
click at [366, 157] on h4 "﻿ ﻿ ﻿" at bounding box center [349, 64] width 507 height 187
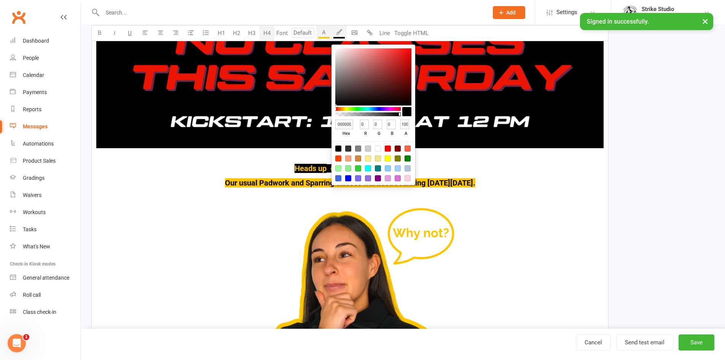
click at [339, 33] on icon "button" at bounding box center [339, 32] width 6 height 6
click at [379, 149] on div at bounding box center [378, 148] width 6 height 6
type input "22194D"
type input "34"
type input "25"
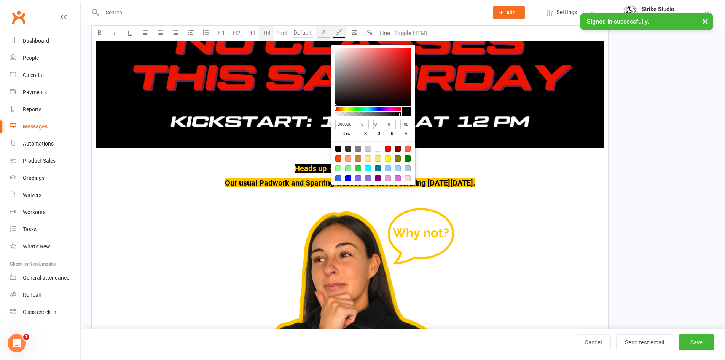
type input "77"
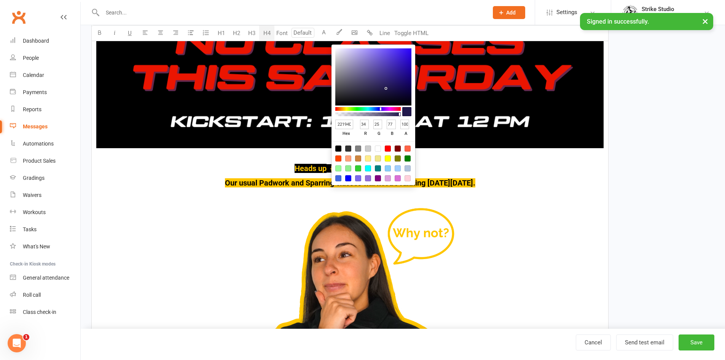
click at [438, 158] on div "﻿ ﻿ ﻿ Heads up ﻿ {contact-first-name} , Our usual Padwork and Sparring classes …" at bounding box center [350, 336] width 517 height 736
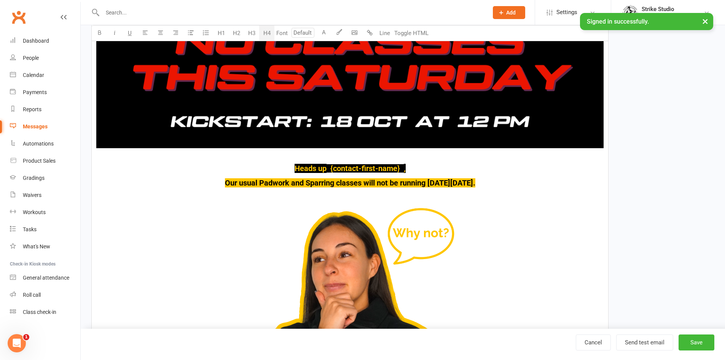
click at [391, 152] on h4 "﻿ ﻿ ﻿" at bounding box center [349, 64] width 507 height 187
click at [633, 349] on button "Send test email" at bounding box center [644, 342] width 57 height 16
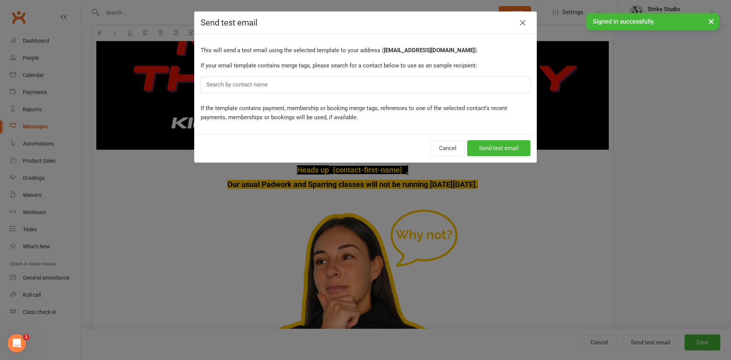
click at [393, 89] on div "Search by contact name" at bounding box center [366, 84] width 330 height 17
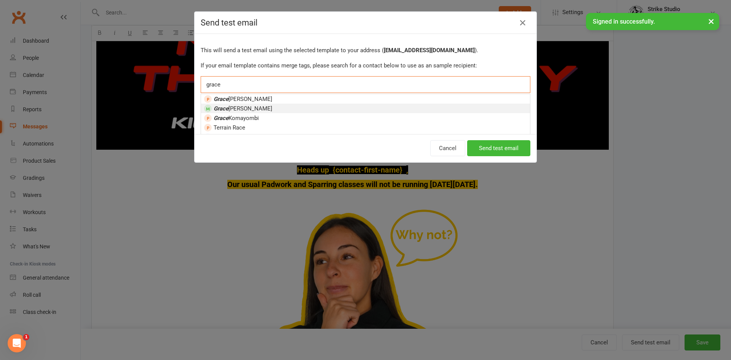
type input "grace"
click at [384, 110] on li "Grace Tozer" at bounding box center [365, 109] width 329 height 10
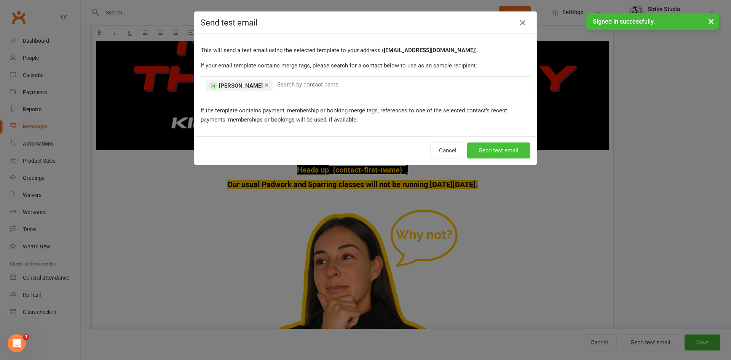
click at [493, 150] on button "Send test email" at bounding box center [498, 150] width 63 height 16
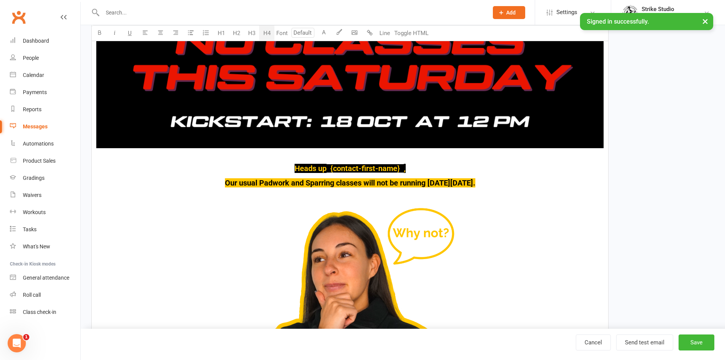
click at [503, 179] on h4 "Our usual Padwork and Sparring classes will not be running this Saturday, Octob…" at bounding box center [349, 183] width 507 height 8
click at [475, 182] on span "Our usual Padwork and Sparring classes will not be running this Saturday, Octob…" at bounding box center [350, 182] width 250 height 9
click at [480, 183] on span "Our usual Padwork and Sparring classes will not be running this Saturday, Octob…" at bounding box center [350, 182] width 260 height 9
click at [513, 185] on h4 "Our usual Padwork and Sparring classes will not be running this Saturday, Octob…" at bounding box center [349, 183] width 507 height 8
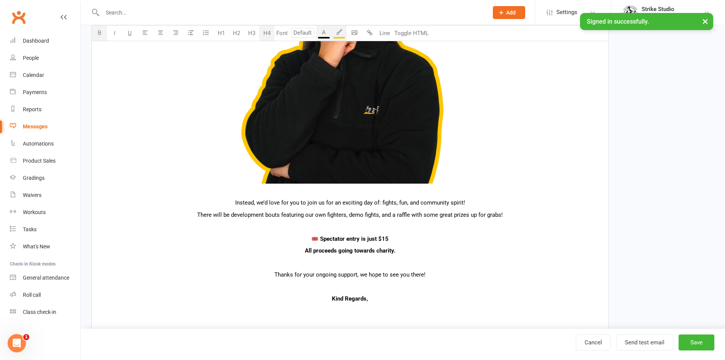
scroll to position [533, 0]
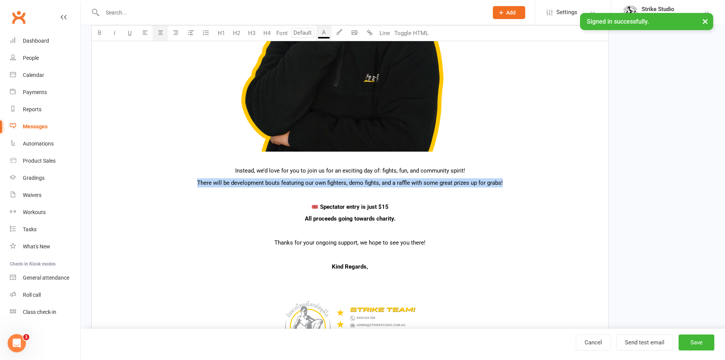
drag, startPoint x: 184, startPoint y: 182, endPoint x: 503, endPoint y: 178, distance: 318.6
click at [503, 178] on p "There will be development bouts featuring our own fighters, demo fights, and a …" at bounding box center [349, 182] width 507 height 9
click at [252, 183] on span "There will be development bouts featuring our own fighters, demo fights, and a …" at bounding box center [350, 182] width 306 height 7
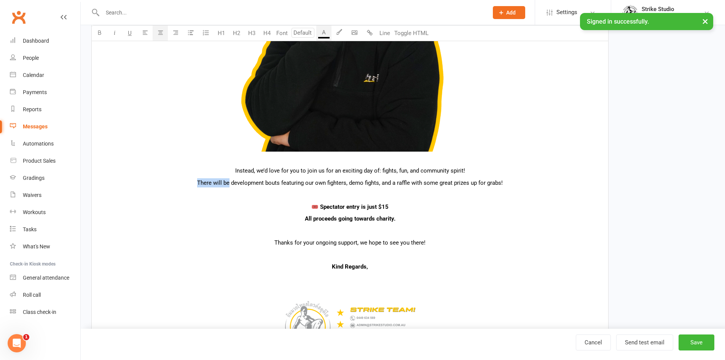
drag, startPoint x: 229, startPoint y: 182, endPoint x: 199, endPoint y: 180, distance: 29.7
click at [199, 180] on span "There will be development bouts featuring our own fighters, demo fights, and a …" at bounding box center [350, 182] width 306 height 7
click at [164, 181] on span "We'llbe hosting gyms from all around melbourne development bouts featuring our …" at bounding box center [350, 182] width 424 height 7
click at [261, 183] on span "We'll be hosting gyms from all around melbourne development bouts featuring our…" at bounding box center [350, 182] width 426 height 7
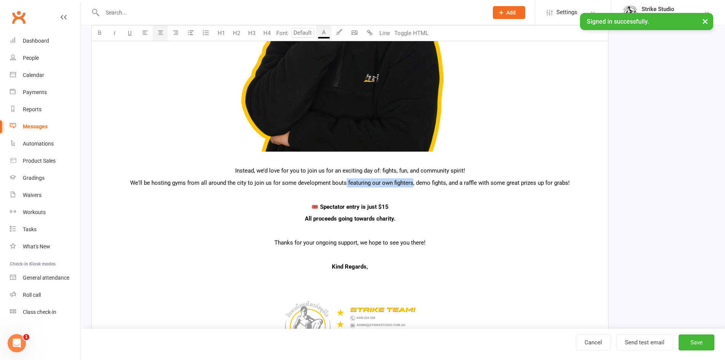
drag, startPoint x: 411, startPoint y: 183, endPoint x: 344, endPoint y: 180, distance: 67.1
click at [344, 180] on span "We'll be hosting gyms from all around the city to join us for some development …" at bounding box center [350, 182] width 440 height 7
click at [410, 183] on span "We'll be hosting gyms from all around the city to join us for some development …" at bounding box center [350, 182] width 373 height 7
click at [427, 183] on span "We'll be hosting gyms from all around the city to join us for some development …" at bounding box center [350, 182] width 373 height 7
click at [439, 180] on span "We'll be hosting gyms from all around the city to join us for some development …" at bounding box center [350, 182] width 368 height 7
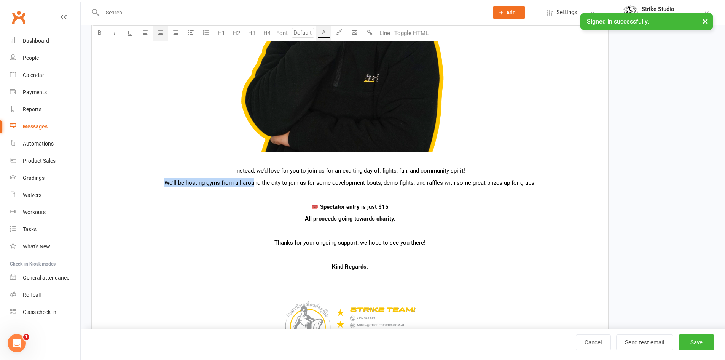
drag, startPoint x: 161, startPoint y: 184, endPoint x: 253, endPoint y: 184, distance: 92.1
click at [253, 184] on p "We'll be hosting gyms from all around the city to join us for some development …" at bounding box center [349, 182] width 507 height 9
click at [253, 184] on span "We'll be hosting gyms from all around the city to join us for some development …" at bounding box center [349, 182] width 371 height 7
drag, startPoint x: 235, startPoint y: 182, endPoint x: 301, endPoint y: 182, distance: 65.8
click at [301, 182] on span "We'll be hosting gyms from all around the city to join us for some development …" at bounding box center [349, 182] width 371 height 7
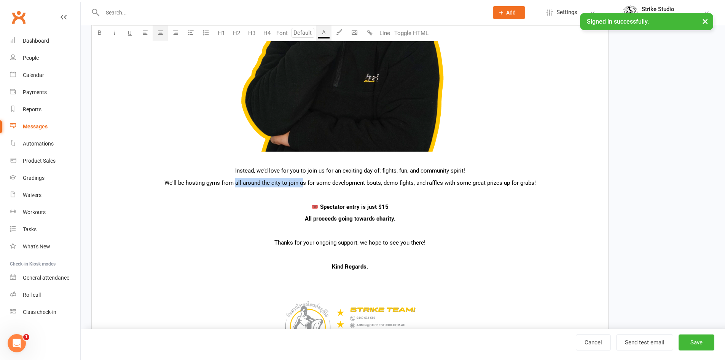
click at [301, 182] on span "We'll be hosting gyms from all around the city to join us for some development …" at bounding box center [349, 182] width 371 height 7
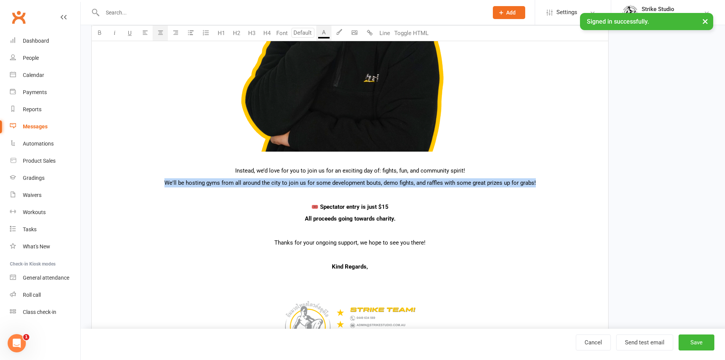
drag, startPoint x: 163, startPoint y: 181, endPoint x: 540, endPoint y: 180, distance: 377.2
click at [540, 180] on p "We'll be hosting gyms from all around the city to join us for some development …" at bounding box center [349, 182] width 507 height 9
click at [337, 31] on icon "button" at bounding box center [339, 32] width 6 height 6
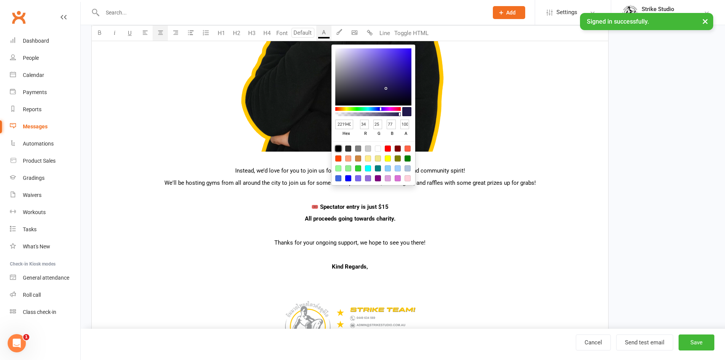
click at [337, 148] on div at bounding box center [338, 148] width 6 height 6
type input "000000"
type input "0"
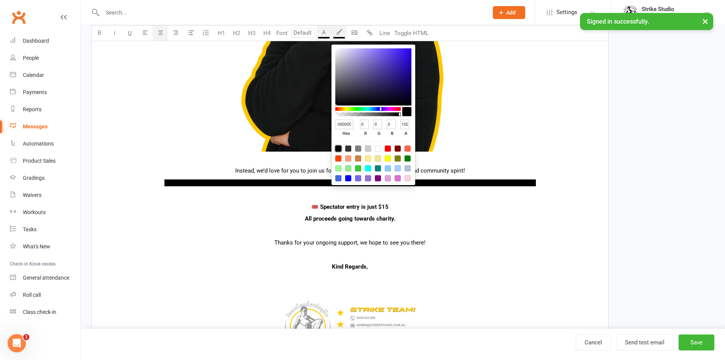
click at [323, 34] on button "A" at bounding box center [323, 33] width 15 height 15
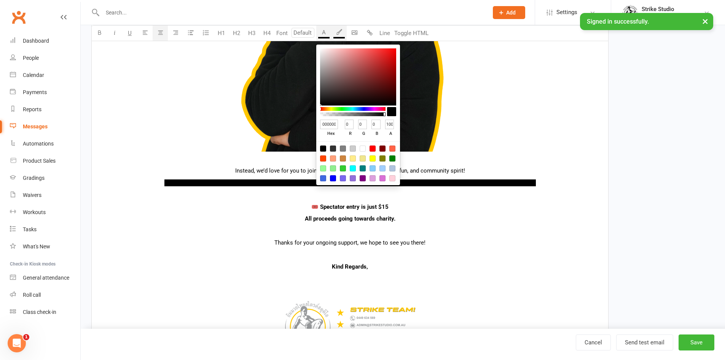
click at [324, 123] on input "000000" at bounding box center [329, 125] width 18 height 10
click at [330, 123] on input "0f00000" at bounding box center [329, 125] width 18 height 10
click at [329, 123] on input "0f00000" at bounding box center [329, 125] width 18 height 10
type input "ffc600"
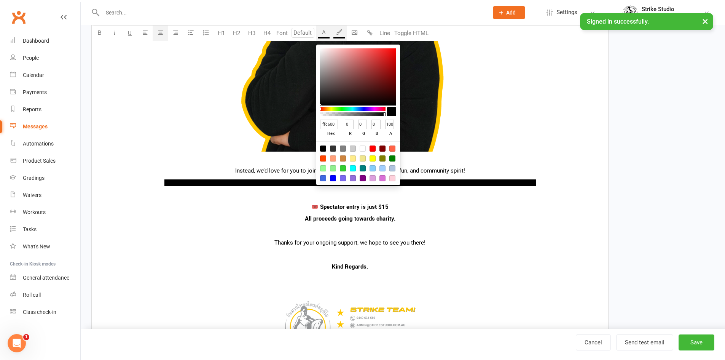
type input "255"
type input "198"
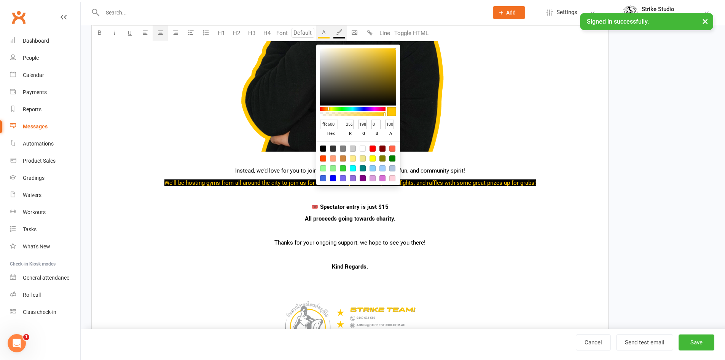
click at [449, 203] on p "🎟️ Spectator entry is just $15" at bounding box center [349, 206] width 507 height 9
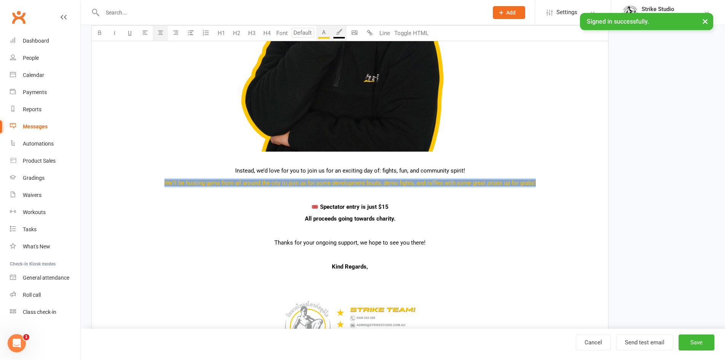
drag, startPoint x: 547, startPoint y: 185, endPoint x: 155, endPoint y: 182, distance: 391.7
click at [155, 182] on p "We'll be hosting gyms from all around the city to join us for some development …" at bounding box center [349, 182] width 507 height 9
click at [97, 32] on icon "button" at bounding box center [100, 33] width 6 height 6
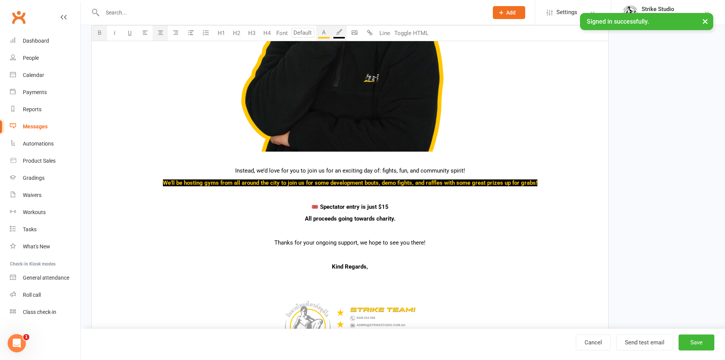
click at [282, 195] on p at bounding box center [349, 194] width 507 height 9
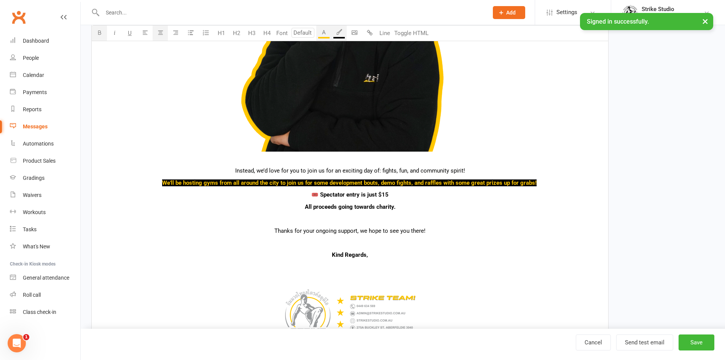
click at [300, 204] on p "All proceeds going towards charity." at bounding box center [349, 206] width 507 height 9
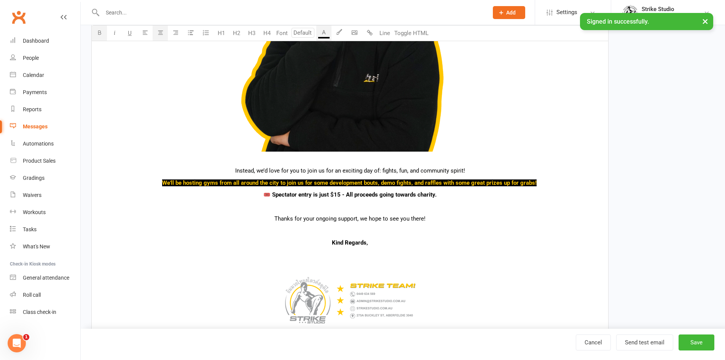
click at [373, 203] on p at bounding box center [349, 206] width 507 height 9
click at [445, 198] on p "🎟️ Spectator entry is just $15 - All proceeds going towards charity." at bounding box center [349, 194] width 507 height 9
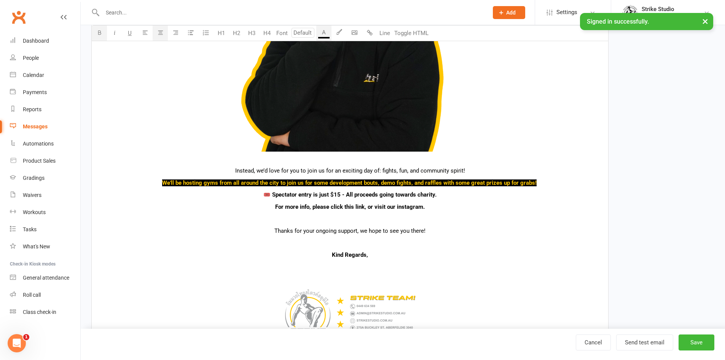
click at [400, 207] on span "For more info, please click this link, or visit our instagram." at bounding box center [350, 206] width 150 height 7
drag, startPoint x: 314, startPoint y: 206, endPoint x: 365, endPoint y: 208, distance: 50.7
click at [365, 208] on span "For more info, please click this link, or visit our Instagram." at bounding box center [350, 206] width 150 height 7
drag, startPoint x: 313, startPoint y: 206, endPoint x: 363, endPoint y: 207, distance: 50.6
click at [363, 207] on span "please click this link" at bounding box center [338, 206] width 52 height 7
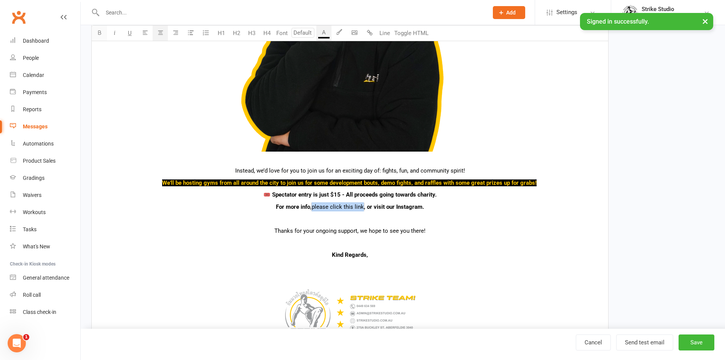
click at [100, 32] on icon "button" at bounding box center [100, 33] width 6 height 6
click at [126, 33] on button "U" at bounding box center [129, 33] width 15 height 15
click at [384, 198] on span "🎟️ Spectator entry is just $15 - All proceeds going towards charity." at bounding box center [349, 194] width 173 height 7
click at [366, 208] on span ", or visit our Instagram." at bounding box center [394, 206] width 60 height 7
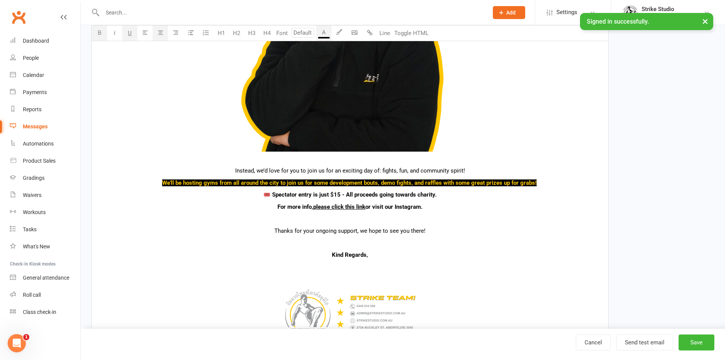
click at [359, 205] on span "please click this link" at bounding box center [339, 206] width 52 height 7
click at [361, 207] on span "please click this link" at bounding box center [339, 206] width 52 height 7
click at [409, 204] on span "or visit our Instagram." at bounding box center [393, 206] width 57 height 7
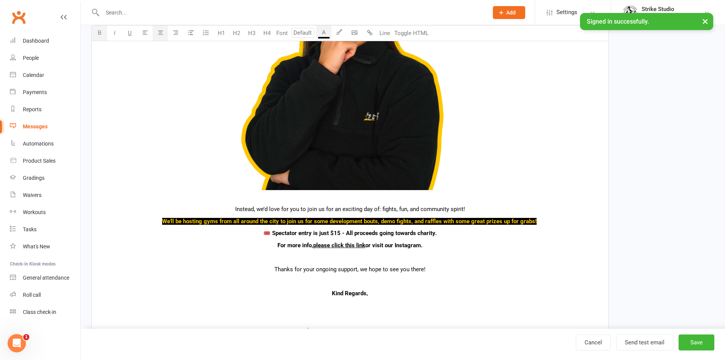
scroll to position [495, 0]
click at [646, 347] on button "Send test email" at bounding box center [644, 342] width 57 height 16
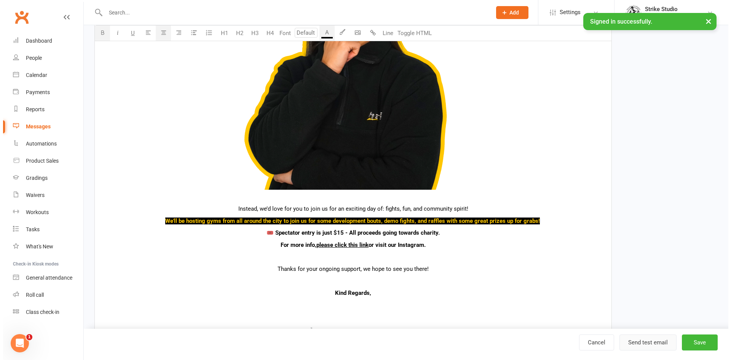
scroll to position [496, 0]
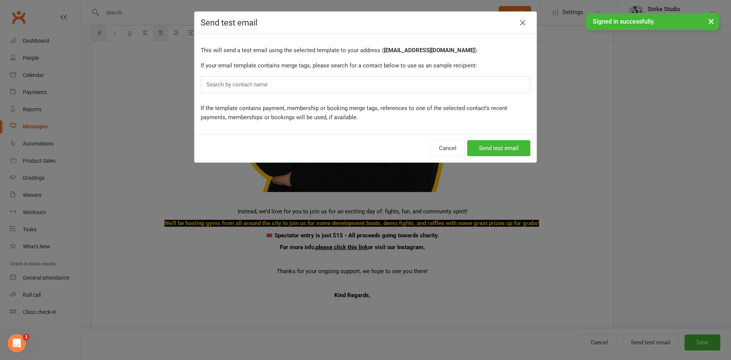
click at [426, 86] on div "Search by contact name" at bounding box center [366, 84] width 330 height 17
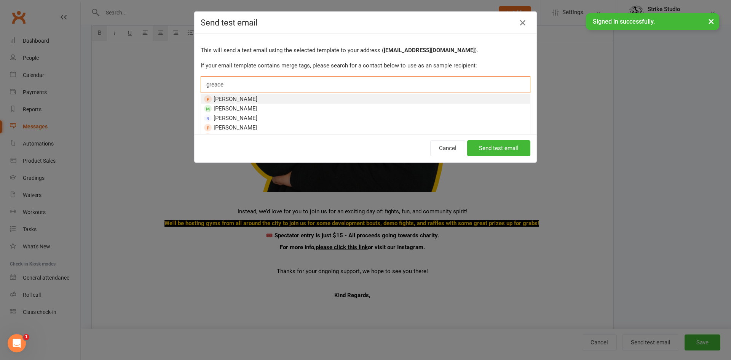
type input "greace"
click at [292, 101] on li "Grace Kim" at bounding box center [365, 99] width 329 height 10
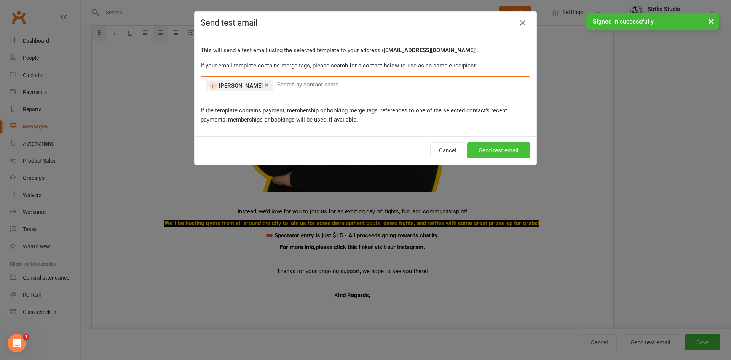
click at [477, 153] on button "Send test email" at bounding box center [498, 150] width 63 height 16
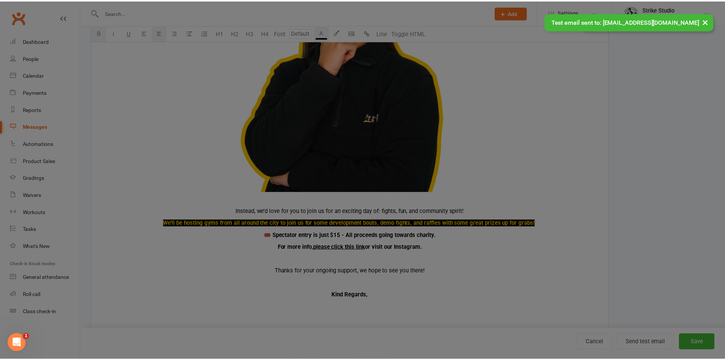
scroll to position [495, 0]
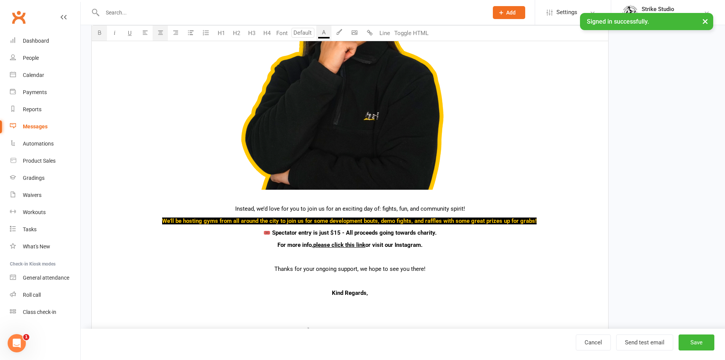
click at [346, 95] on img at bounding box center [350, 63] width 254 height 254
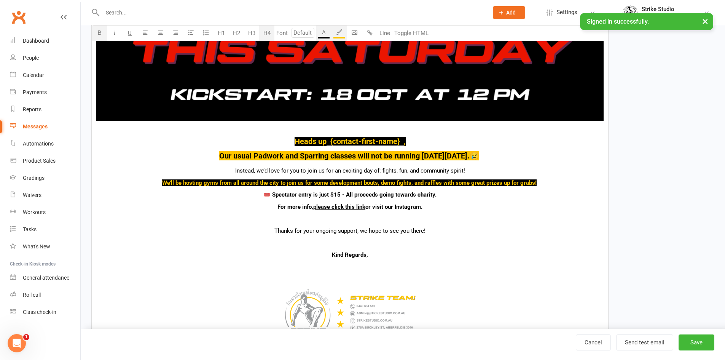
click at [479, 174] on p "Instead, we’d love for you to join us for an exciting day of: fights, fun, and …" at bounding box center [349, 170] width 507 height 9
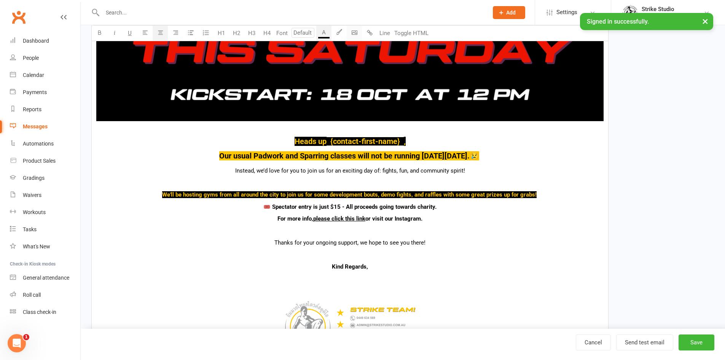
click at [349, 31] on body "Prospect Member Non-attending contact Class / event Appointment Grading event T…" at bounding box center [362, 119] width 725 height 745
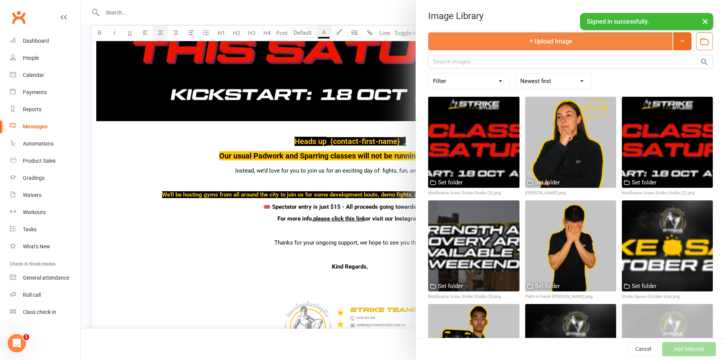
click at [475, 44] on button "Upload Image" at bounding box center [550, 41] width 244 height 18
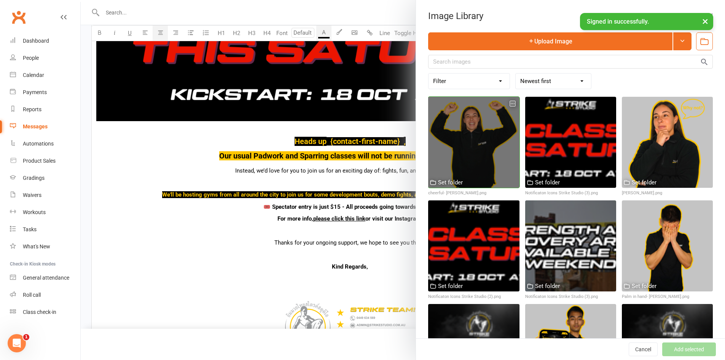
click at [470, 160] on div at bounding box center [473, 142] width 91 height 91
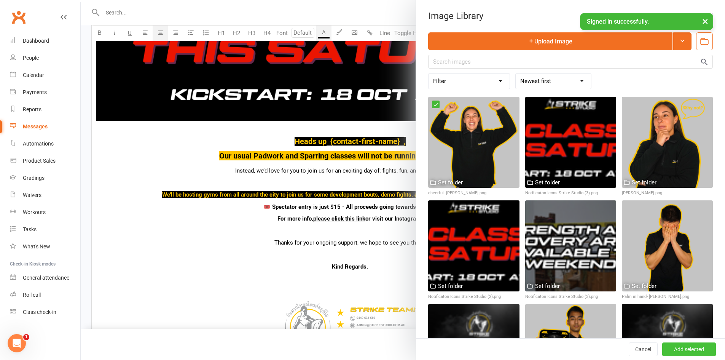
click at [671, 349] on button "Add selected" at bounding box center [689, 349] width 54 height 14
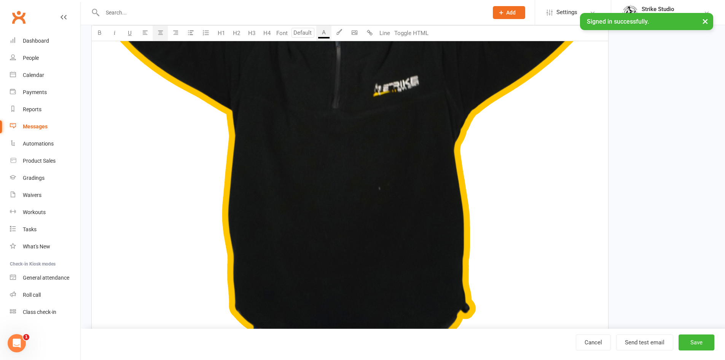
scroll to position [636, 0]
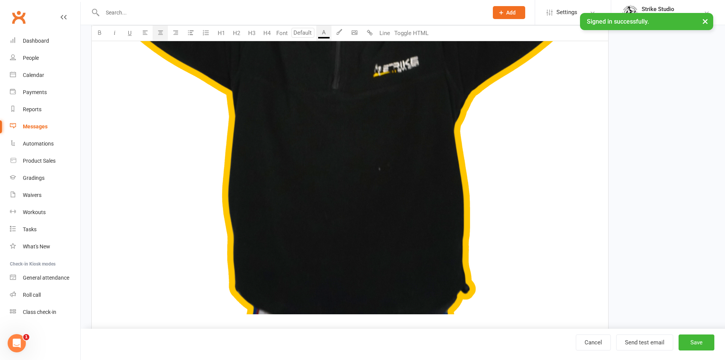
click at [376, 212] on img at bounding box center [349, 60] width 507 height 507
click at [349, 336] on span "50%" at bounding box center [349, 332] width 22 height 14
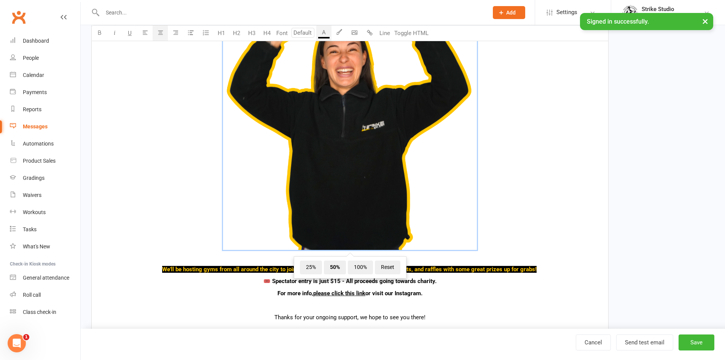
scroll to position [446, 0]
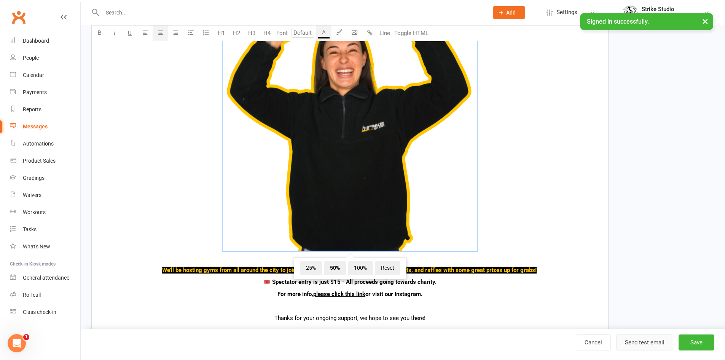
click at [655, 341] on button "Send test email" at bounding box center [644, 342] width 57 height 16
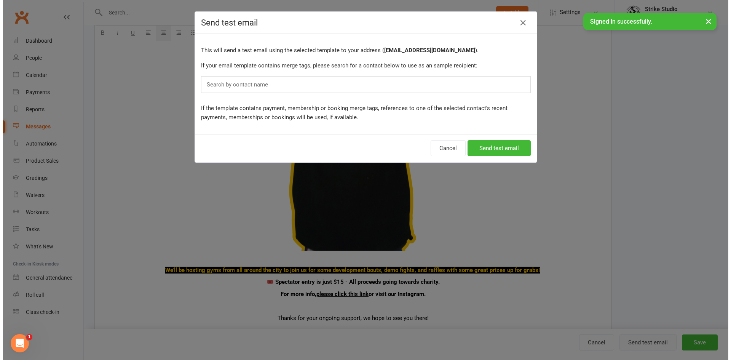
scroll to position [447, 0]
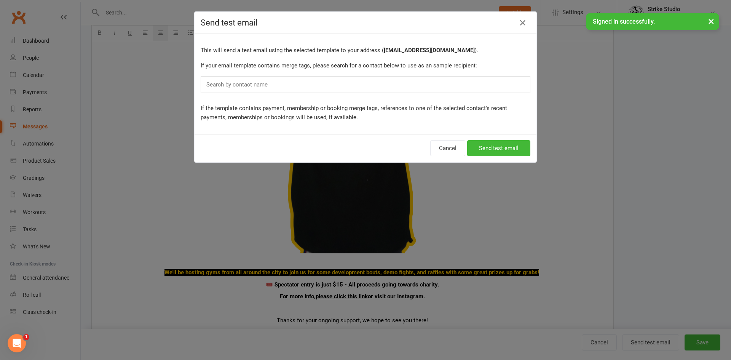
click at [313, 87] on div "Search by contact name" at bounding box center [366, 84] width 330 height 17
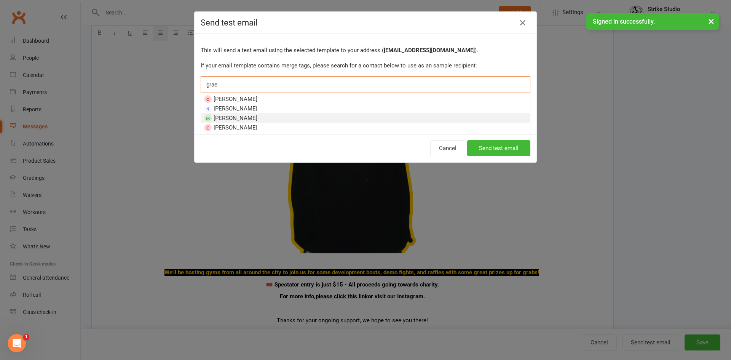
type input "grae"
click at [249, 116] on li "Kaelan Gray" at bounding box center [365, 118] width 329 height 10
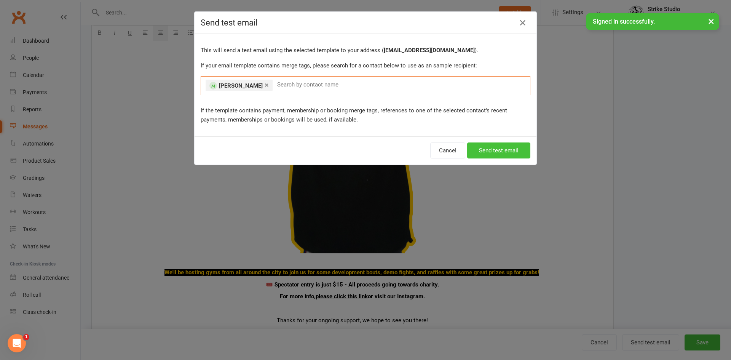
click at [471, 151] on button "Send test email" at bounding box center [498, 150] width 63 height 16
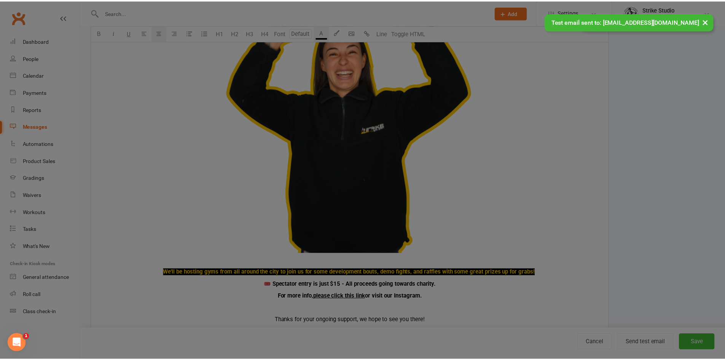
scroll to position [446, 0]
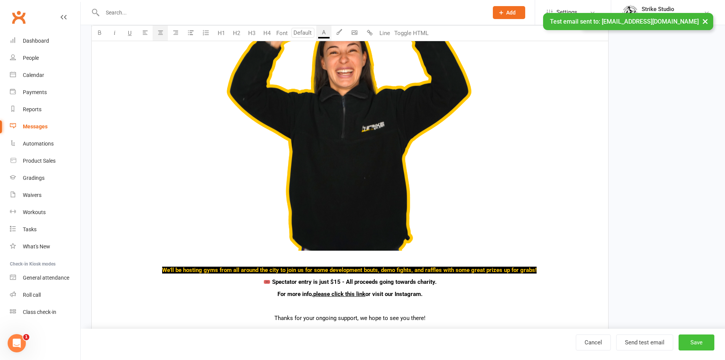
click at [690, 346] on button "Save" at bounding box center [697, 342] width 36 height 16
select select "100"
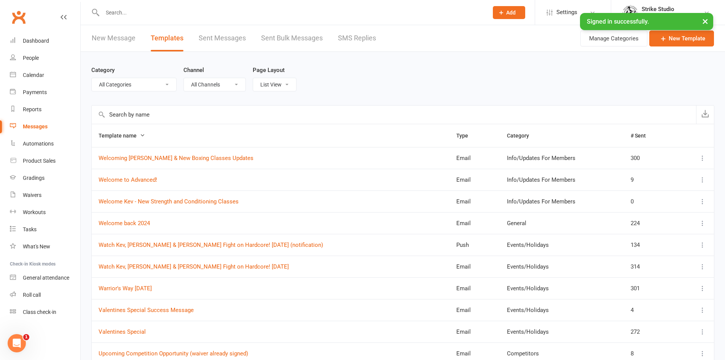
click at [165, 108] on input "text" at bounding box center [394, 114] width 604 height 18
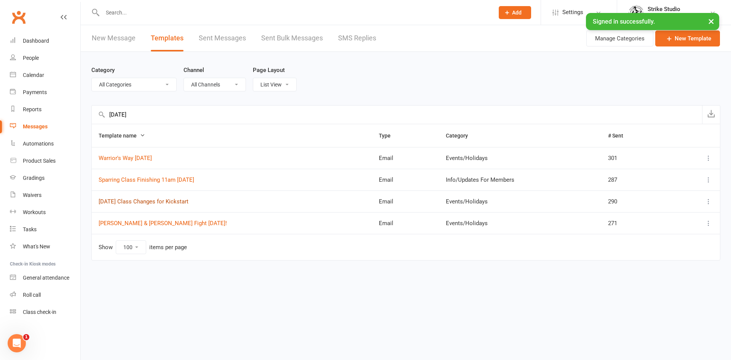
type input "saturday"
click at [184, 204] on link "Saturday Class Changes for Kickstart" at bounding box center [144, 201] width 90 height 7
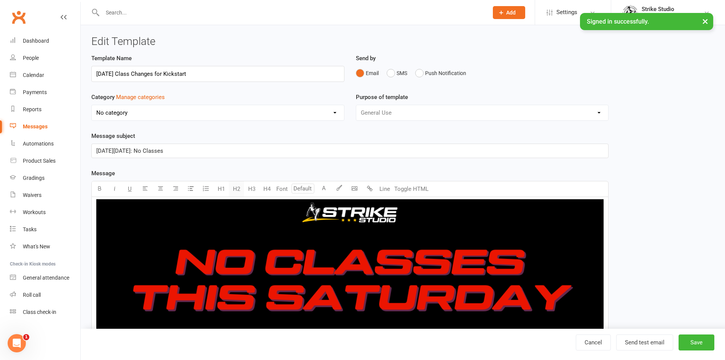
select select "11933"
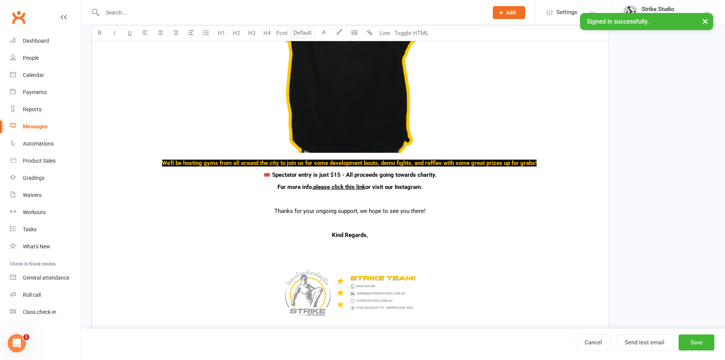
scroll to position [533, 0]
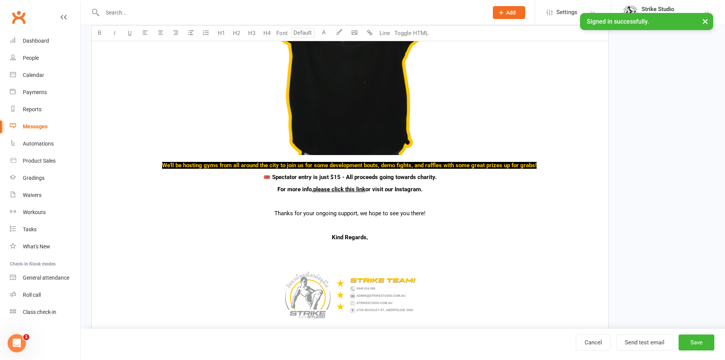
click at [442, 166] on span "We'll be hosting gyms from all around the city to join us for some development …" at bounding box center [349, 165] width 375 height 7
click at [428, 163] on span "We'll be hosting gyms from all around the city to join us for some development …" at bounding box center [349, 165] width 371 height 7
click at [406, 199] on p at bounding box center [349, 200] width 507 height 9
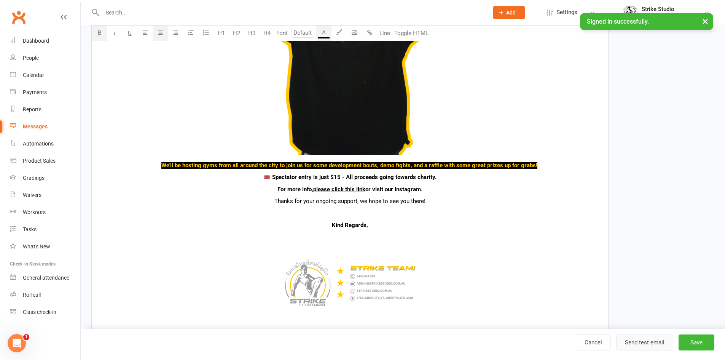
click at [654, 341] on button "Send test email" at bounding box center [644, 342] width 57 height 16
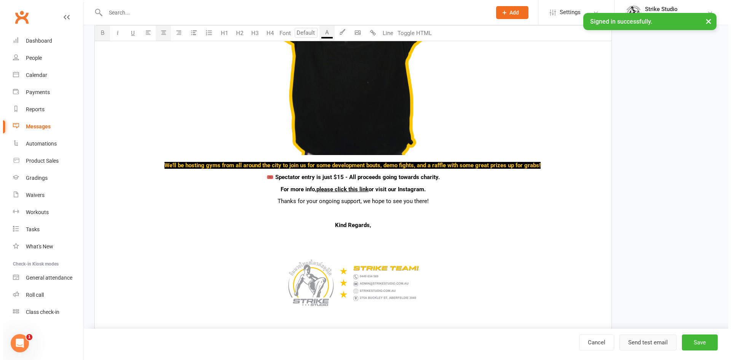
scroll to position [534, 0]
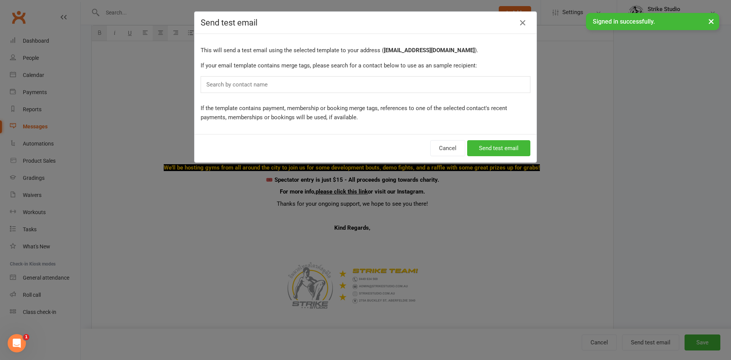
click at [384, 88] on div "Search by contact name" at bounding box center [366, 84] width 330 height 17
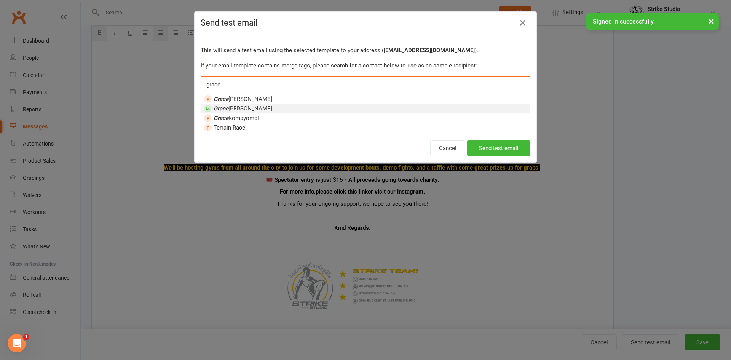
type input "grace"
click at [368, 106] on li "Grace Tozer" at bounding box center [365, 109] width 329 height 10
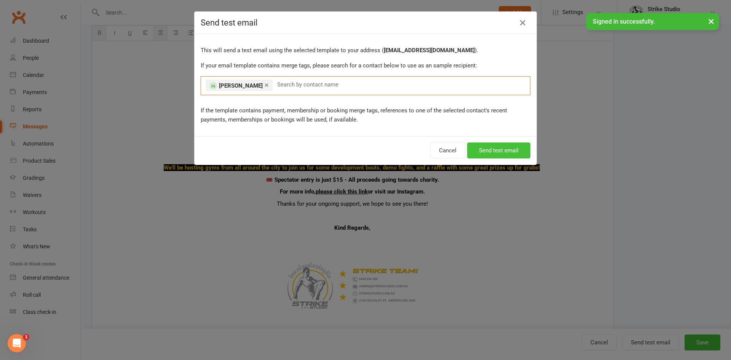
click at [517, 149] on button "Send test email" at bounding box center [498, 150] width 63 height 16
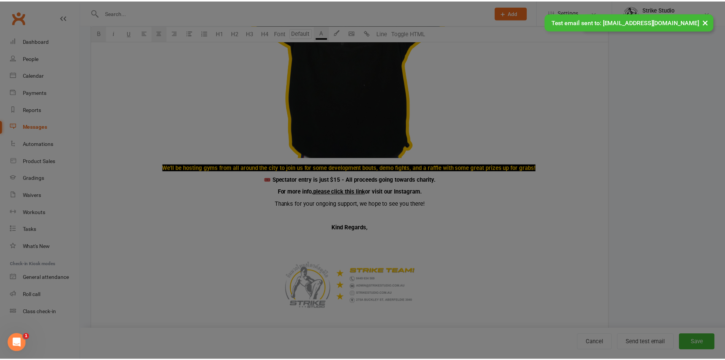
scroll to position [533, 0]
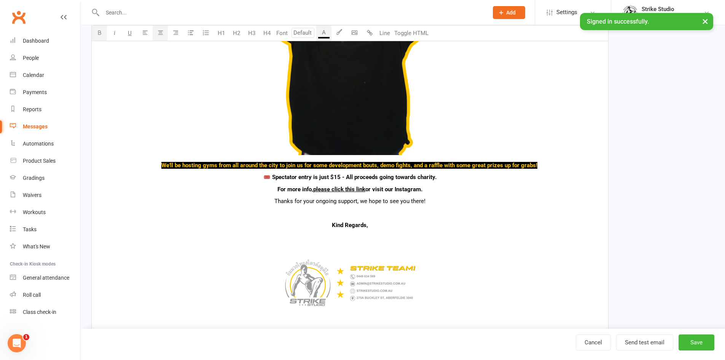
click at [257, 189] on p "For more info, $ please click this link $ or visit our Instagram." at bounding box center [349, 189] width 507 height 9
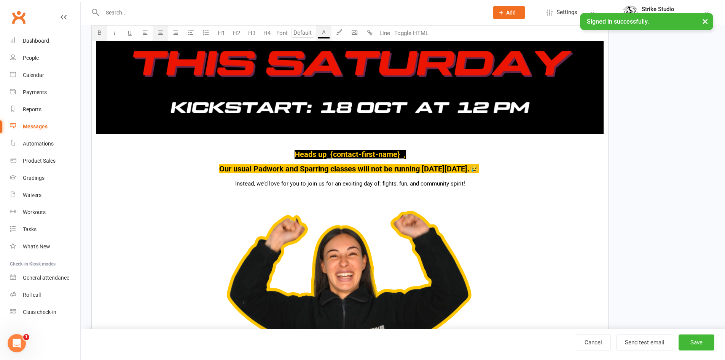
scroll to position [228, 0]
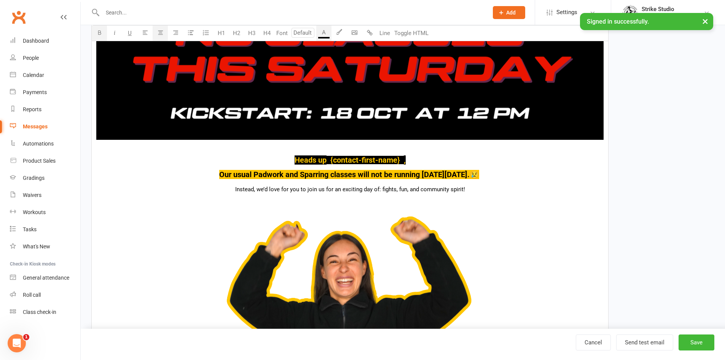
click at [480, 188] on p "Instead, we’d love for you to join us for an exciting day of: fights, fun, and …" at bounding box center [349, 189] width 507 height 9
click at [462, 188] on span "Instead, we’d love for you to join us for an exciting day of: fights, fun, and …" at bounding box center [350, 189] width 239 height 7
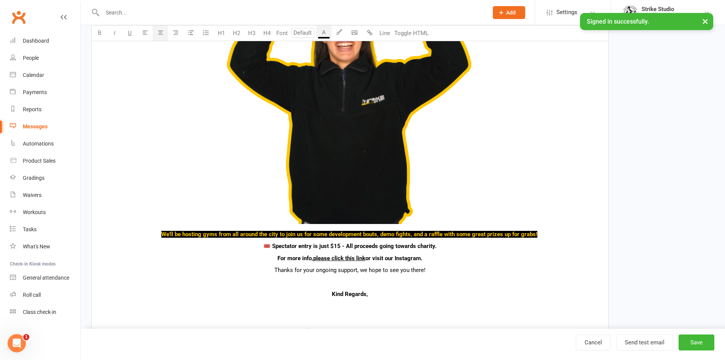
scroll to position [533, 0]
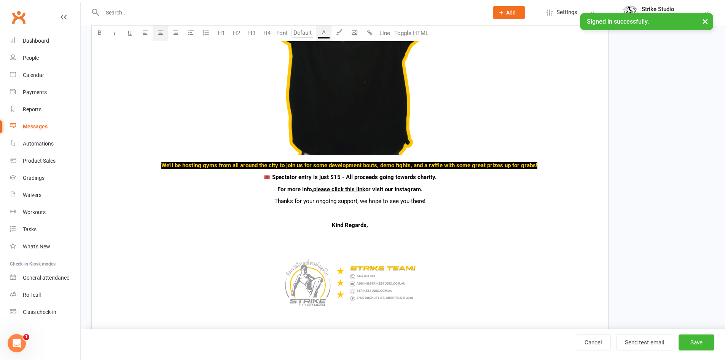
click at [546, 169] on p "We'll be hosting gyms from all around the city to join us for some development …" at bounding box center [349, 165] width 507 height 9
click at [537, 165] on span "😱" at bounding box center [537, 165] width 7 height 7
click at [567, 165] on p "We'll be hosting gyms from all around the city to join us for some development …" at bounding box center [349, 165] width 507 height 9
click at [535, 163] on span "We'll be hosting gyms from all around the city to join us for some development …" at bounding box center [350, 165] width 382 height 7
click at [432, 185] on p "For more info, $ please click this link $ or visit our Instagram." at bounding box center [349, 189] width 507 height 9
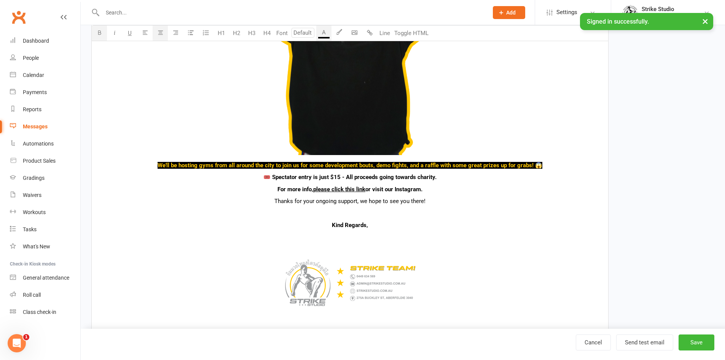
click at [271, 190] on p "For more info, $ please click this link $ or visit our Instagram." at bounding box center [349, 189] width 507 height 9
click at [274, 174] on span "🎟️ Spectator entry is just $15 - All proceeds going towards charity." at bounding box center [349, 177] width 173 height 7
click at [273, 177] on span "🎟️ Spectator entry is just $15 - All proceeds going towards charity." at bounding box center [349, 177] width 173 height 7
click at [263, 188] on p "For more info, $ please click this link $ or visit our Instagram." at bounding box center [349, 189] width 507 height 9
click at [278, 190] on span "📝 For more info," at bounding box center [295, 189] width 45 height 7
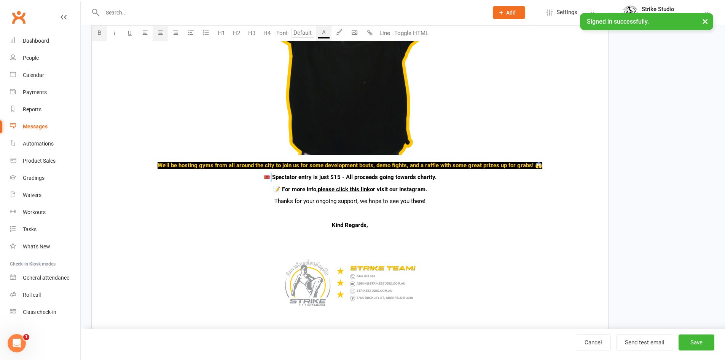
drag, startPoint x: 273, startPoint y: 176, endPoint x: 269, endPoint y: 179, distance: 4.4
click at [269, 179] on span "🎟️ Spectator entry is just $15 - All proceeds going towards charity." at bounding box center [349, 177] width 173 height 7
click at [278, 193] on p "📝 For more info, $ please click this link $ or visit our Instagram." at bounding box center [349, 189] width 507 height 9
click at [280, 187] on span "📝 For more info," at bounding box center [295, 189] width 45 height 7
click at [298, 198] on span "Thanks for your ongoing support, we hope to see you there!" at bounding box center [349, 201] width 151 height 7
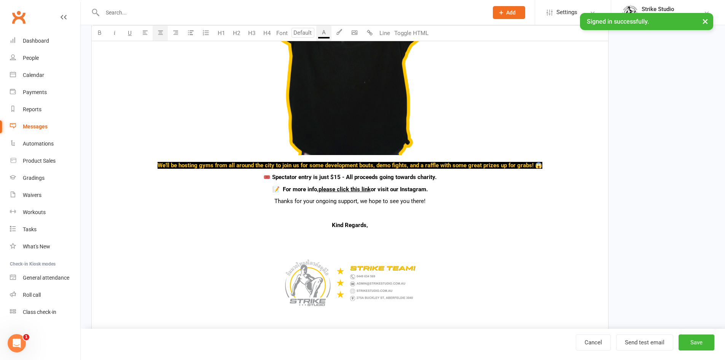
click at [262, 199] on p "Thanks for your ongoing support, we hope to see you there!" at bounding box center [349, 200] width 507 height 9
click at [355, 247] on img at bounding box center [350, 282] width 152 height 76
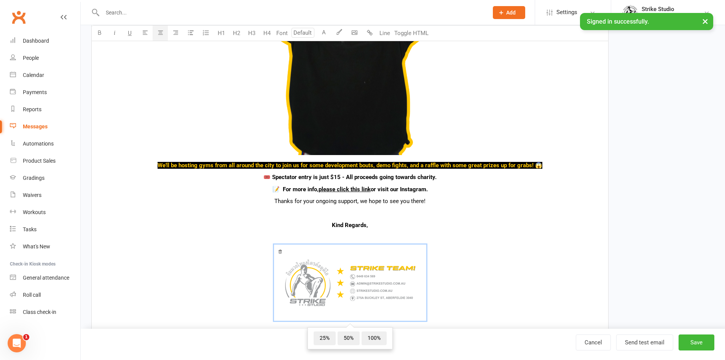
click at [347, 240] on p at bounding box center [349, 237] width 507 height 9
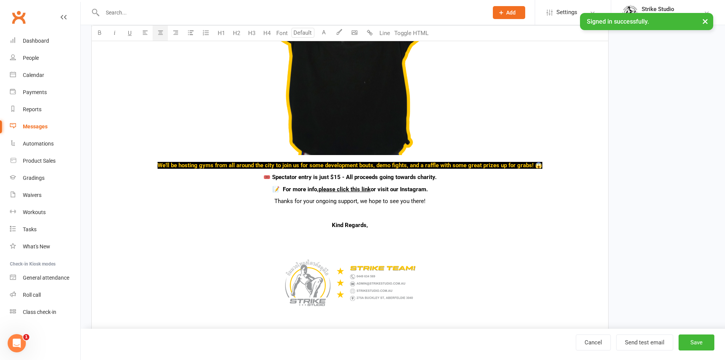
scroll to position [647, 0]
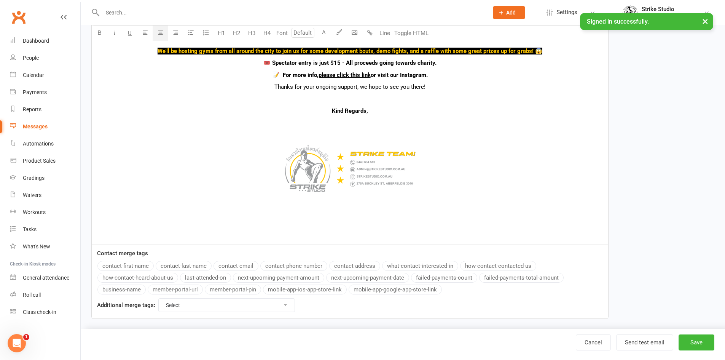
click at [354, 237] on p at bounding box center [349, 234] width 507 height 9
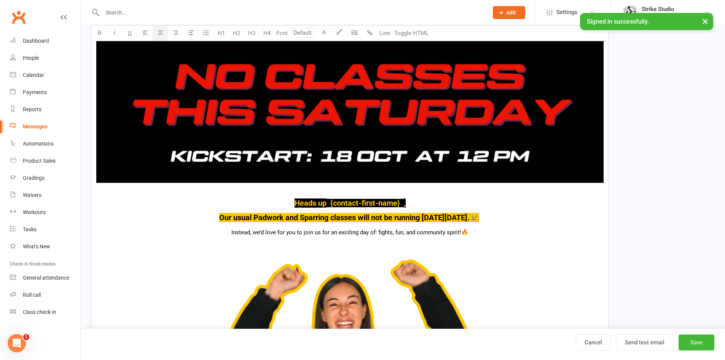
scroll to position [185, 0]
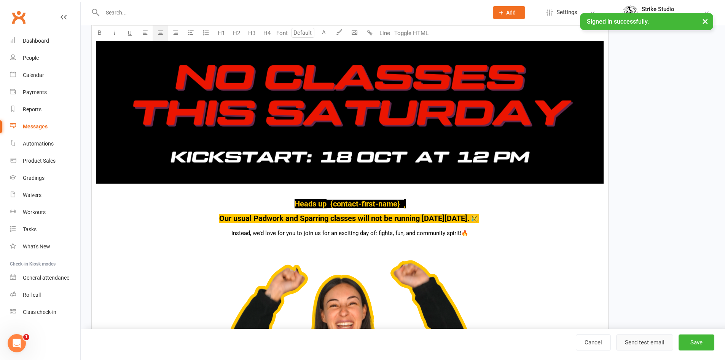
click at [649, 348] on button "Send test email" at bounding box center [644, 342] width 57 height 16
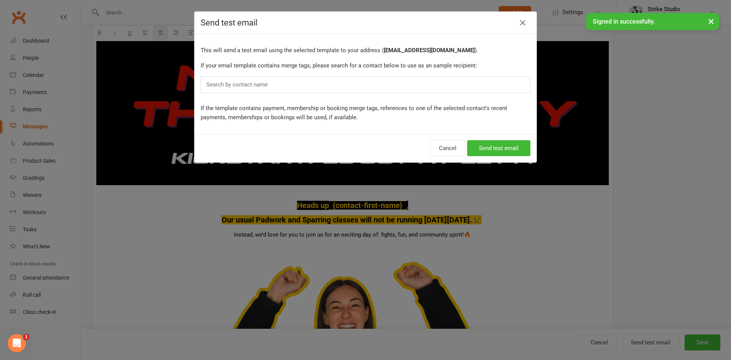
click at [350, 87] on div "Search by contact name" at bounding box center [366, 84] width 330 height 17
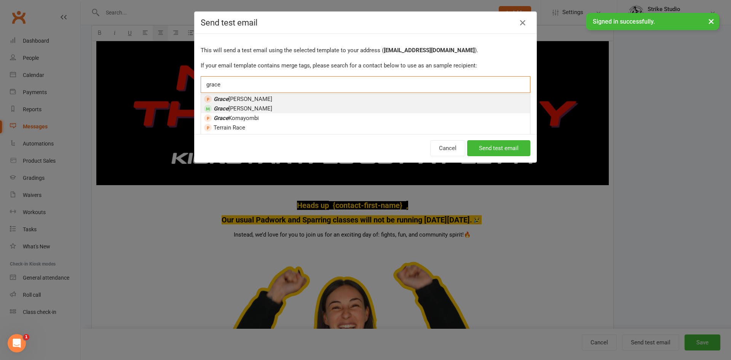
type input "grace"
click at [316, 105] on li "Grace Tozer" at bounding box center [365, 109] width 329 height 10
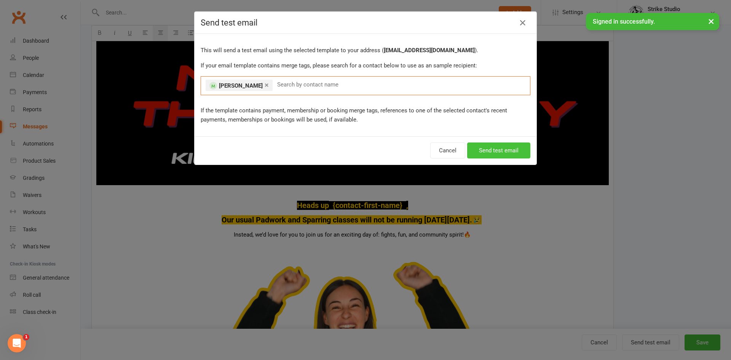
click at [477, 148] on button "Send test email" at bounding box center [498, 150] width 63 height 16
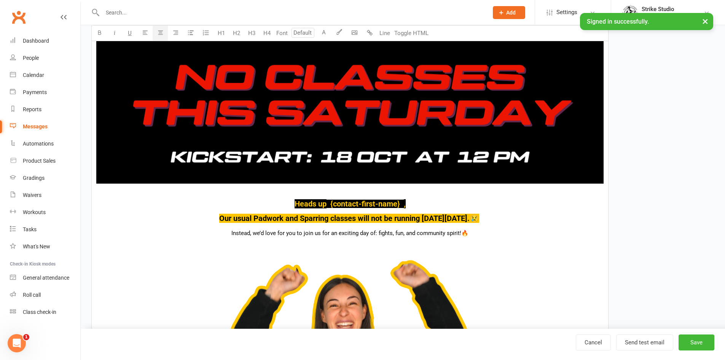
click at [406, 208] on span "," at bounding box center [405, 203] width 2 height 9
drag, startPoint x: 330, startPoint y: 234, endPoint x: 460, endPoint y: 238, distance: 129.8
click at [460, 238] on p "Instead, we’d love for you to join us for an exciting day of: fights, fun, and …" at bounding box center [349, 232] width 507 height 9
click at [425, 229] on p "Instead, we’d love for you to join us for an exciting day of: fights, fun, and …" at bounding box center [349, 232] width 507 height 9
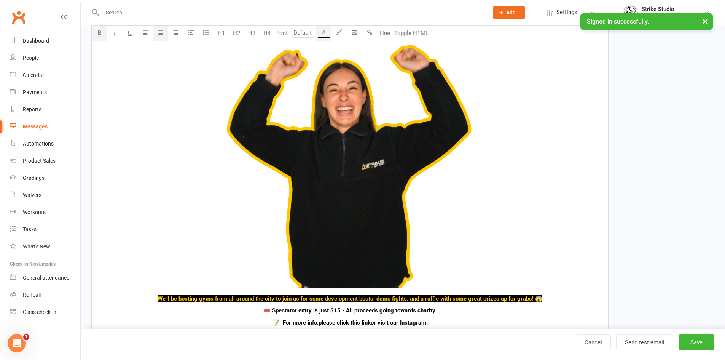
scroll to position [413, 0]
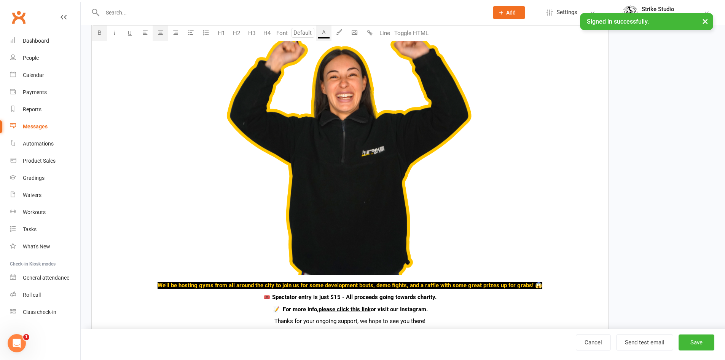
click at [281, 283] on span "We'll be hosting gyms from all around the city to join us for some development …" at bounding box center [350, 285] width 385 height 7
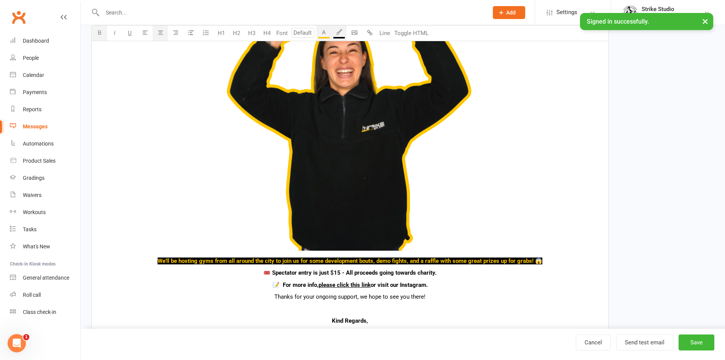
scroll to position [451, 0]
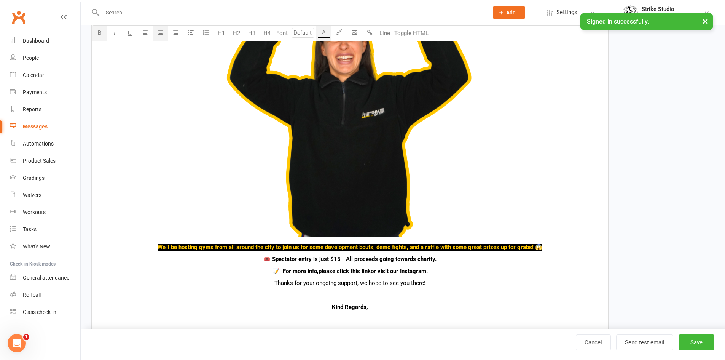
click at [350, 259] on span "🎟️ Spectator entry is just $15 - All proceeds going towards charity." at bounding box center [349, 258] width 173 height 7
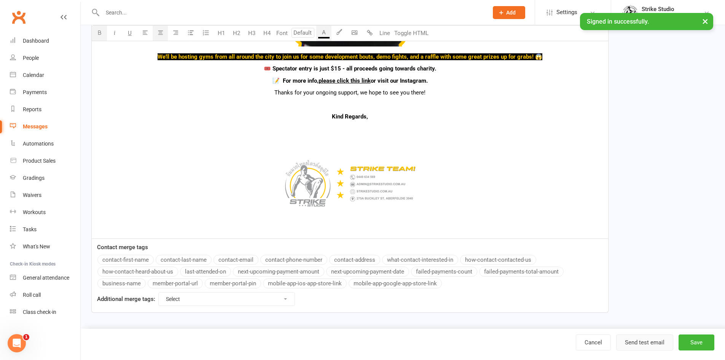
click at [654, 340] on button "Send test email" at bounding box center [644, 342] width 57 height 16
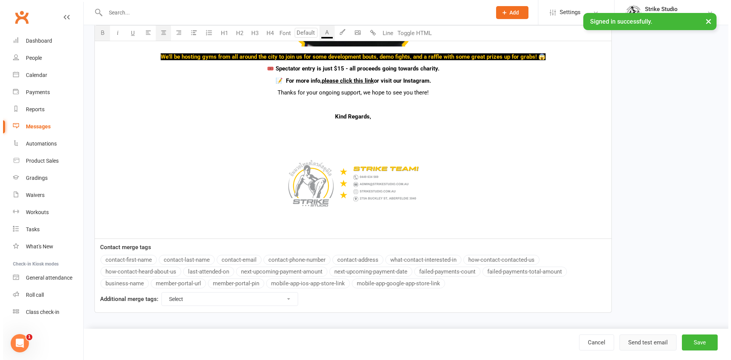
scroll to position [643, 0]
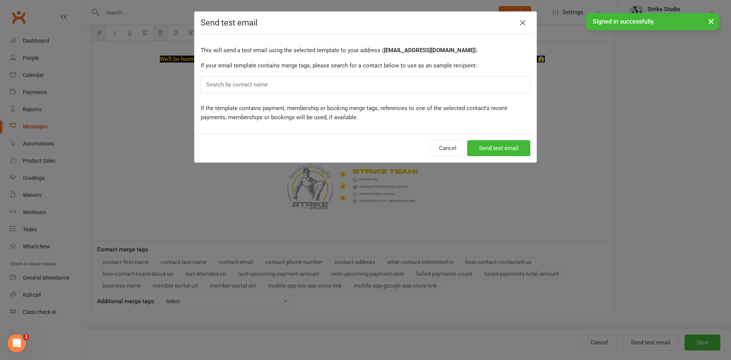
click at [325, 78] on div "Search by contact name" at bounding box center [366, 84] width 330 height 17
click at [445, 152] on button "Cancel" at bounding box center [447, 148] width 35 height 16
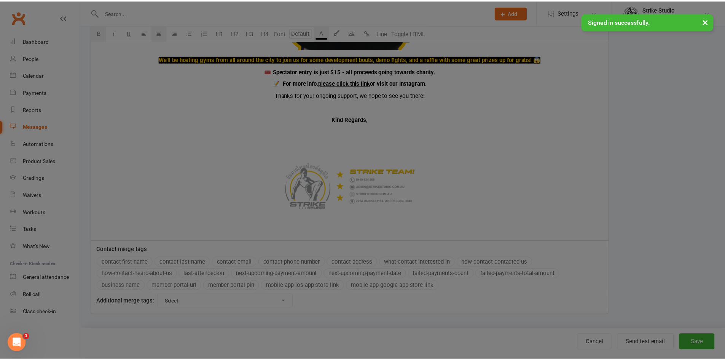
scroll to position [641, 0]
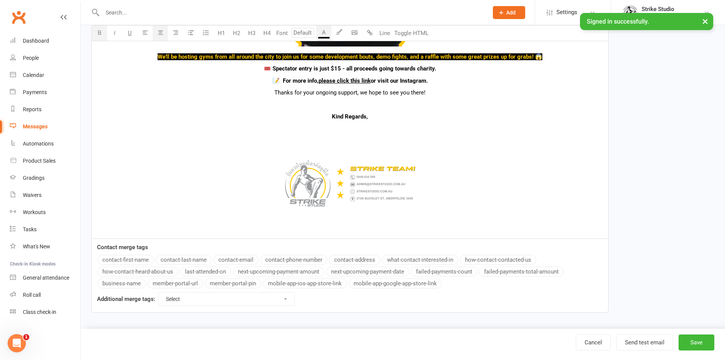
click at [439, 94] on p "Thanks for your ongoing support, we hope to see you there!" at bounding box center [349, 92] width 507 height 9
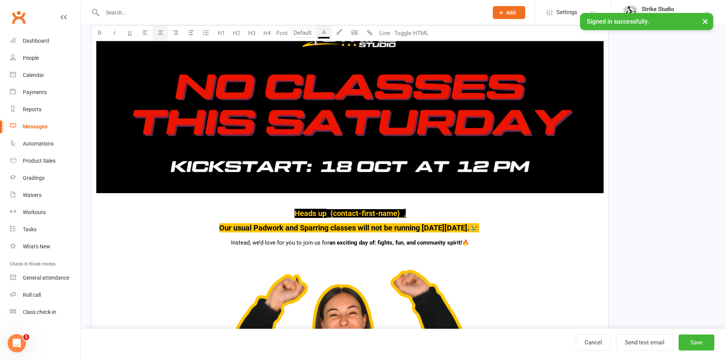
scroll to position [228, 0]
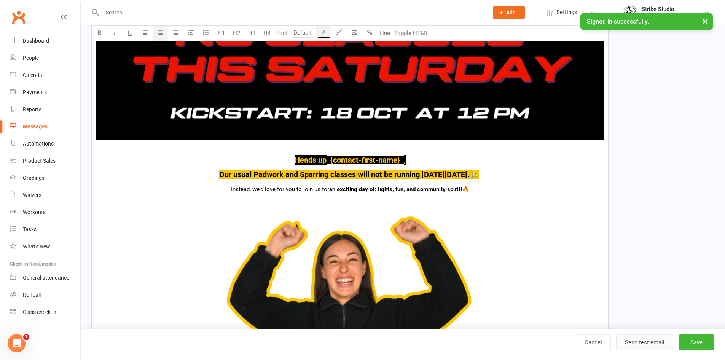
click at [652, 337] on button "Send test email" at bounding box center [644, 342] width 57 height 16
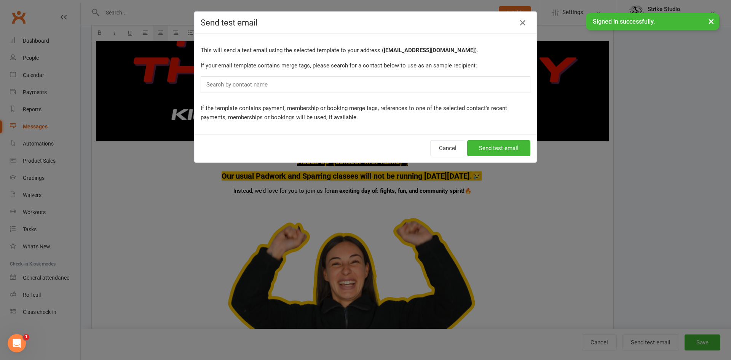
click at [300, 86] on div "Search by contact name" at bounding box center [366, 84] width 330 height 17
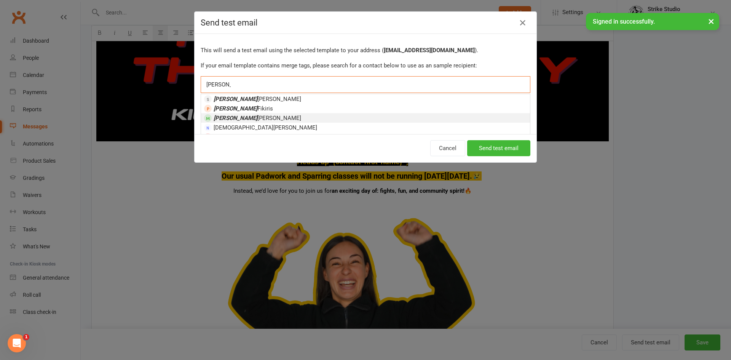
type input "christina"
click at [280, 120] on li "Christina Anastasi" at bounding box center [365, 118] width 329 height 10
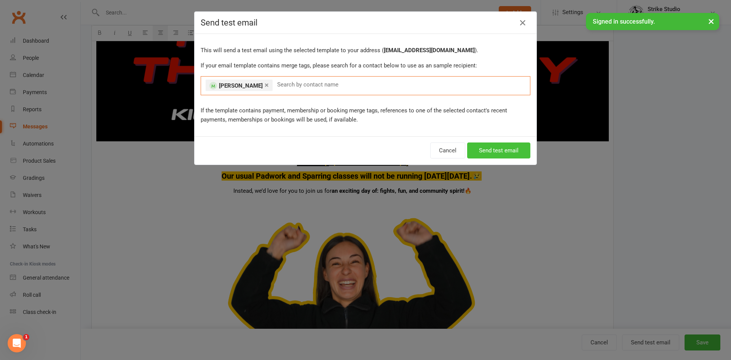
click at [516, 151] on button "Send test email" at bounding box center [498, 150] width 63 height 16
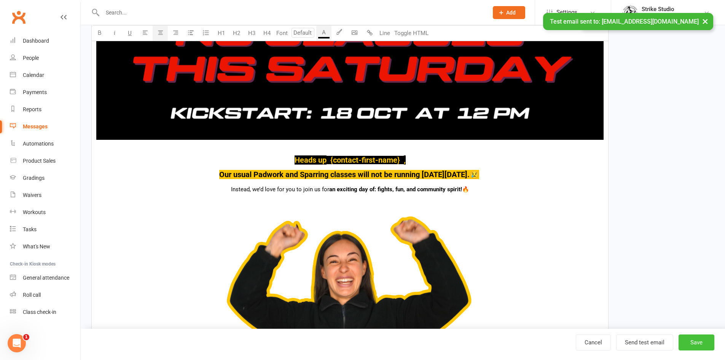
click at [706, 339] on button "Save" at bounding box center [697, 342] width 36 height 16
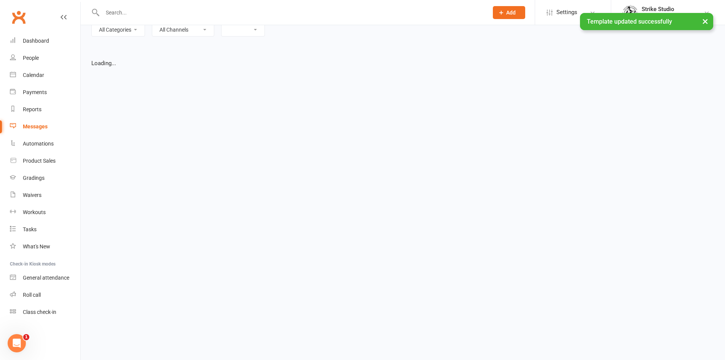
select select "list"
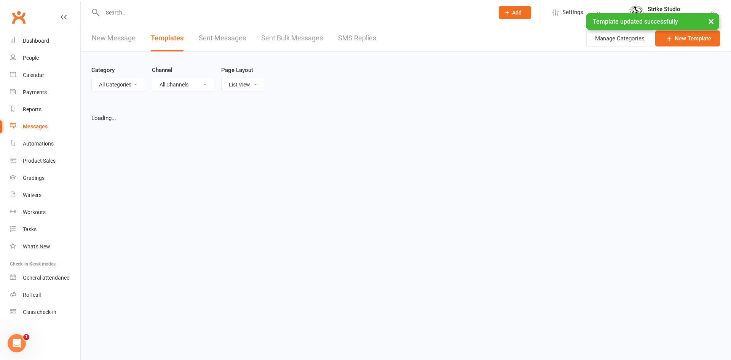
select select "100"
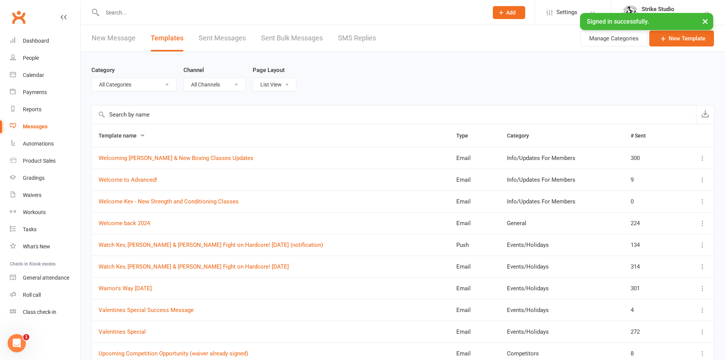
click at [145, 115] on input "text" at bounding box center [394, 114] width 604 height 18
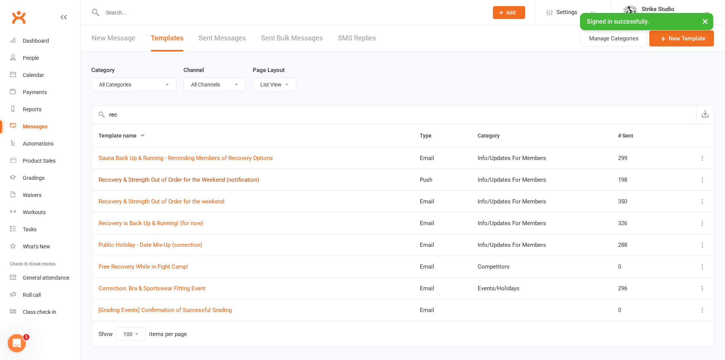
type input "rec"
click at [205, 178] on link "Recovery & Strength Out of Order for the Weekend (notification)" at bounding box center [179, 179] width 161 height 7
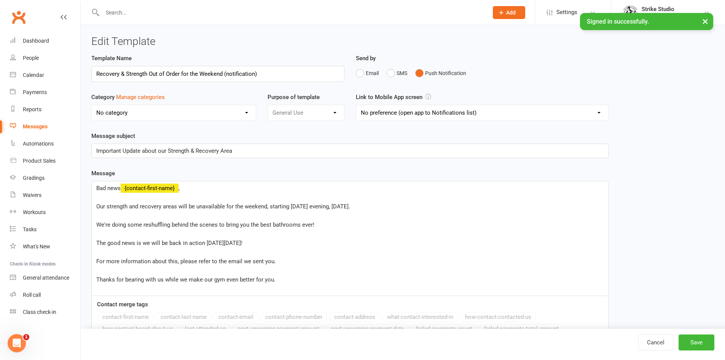
select select "11995"
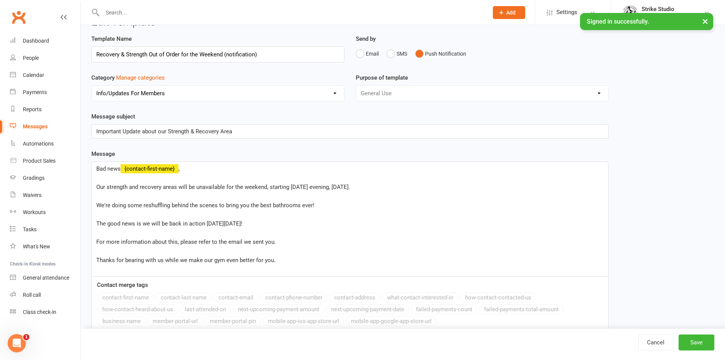
scroll to position [38, 0]
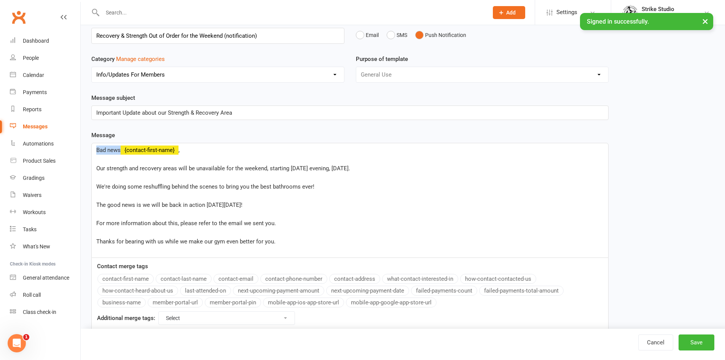
drag, startPoint x: 120, startPoint y: 151, endPoint x: 93, endPoint y: 148, distance: 27.6
click at [93, 148] on div "Bad news ﻿ {contact-first-name} , ﻿ Our strength and recovery areas will be una…" at bounding box center [350, 200] width 517 height 114
click at [97, 166] on span "Our strength and recovery areas will be unavailable for the weekend, starting F…" at bounding box center [223, 168] width 254 height 7
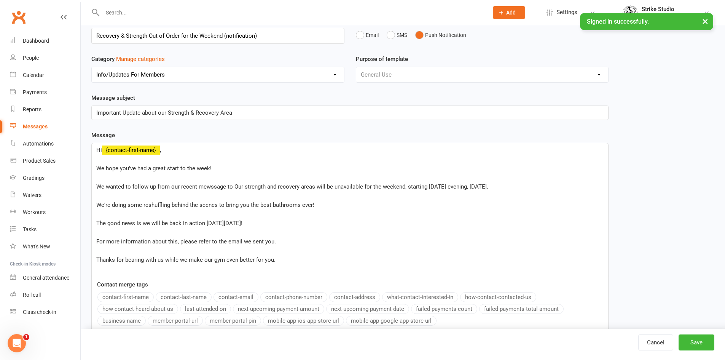
click at [210, 184] on span "We wanted to follow up from our recent mewssage to Our strength and recovery ar…" at bounding box center [292, 186] width 392 height 7
click at [230, 188] on span "We wanted to follow up from our recent message to Our strength and recovery are…" at bounding box center [290, 186] width 388 height 7
click at [241, 185] on span "We wanted to follow up from our recent message to let yuou know that Our streng…" at bounding box center [314, 186] width 436 height 7
click at [276, 188] on span "We wanted to follow up from our recent message to let you know that Our strengt…" at bounding box center [312, 186] width 433 height 7
click at [360, 184] on span "We wanted to follow up from our recent message to let you know that our strengt…" at bounding box center [312, 186] width 433 height 7
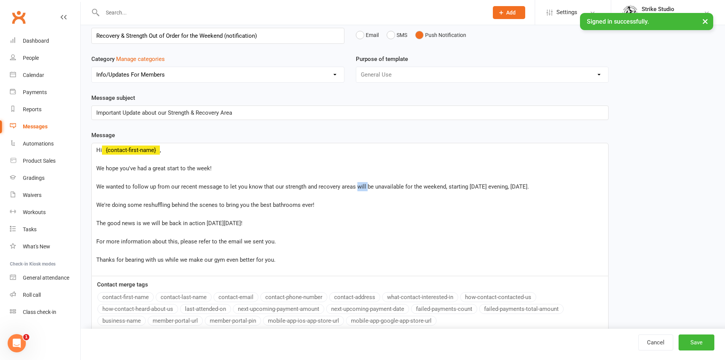
click at [360, 184] on span "We wanted to follow up from our recent message to let you know that our strengt…" at bounding box center [312, 186] width 433 height 7
drag, startPoint x: 370, startPoint y: 185, endPoint x: 355, endPoint y: 187, distance: 14.9
click at [355, 187] on span "We wanted to follow up from our recent message to let you know that our strengt…" at bounding box center [312, 186] width 433 height 7
drag, startPoint x: 363, startPoint y: 185, endPoint x: 351, endPoint y: 187, distance: 11.9
click at [351, 187] on span "We wanted to follow up from our recent message to let you know that our strengt…" at bounding box center [308, 186] width 424 height 7
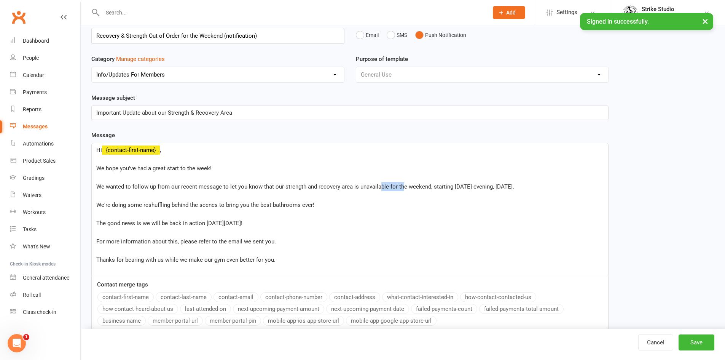
drag, startPoint x: 379, startPoint y: 185, endPoint x: 397, endPoint y: 187, distance: 17.2
click at [399, 187] on span "We wanted to follow up from our recent message to let you know that our strengt…" at bounding box center [305, 186] width 418 height 7
click at [357, 188] on span "We wanted to follow up from our recent message to let you know that our strengt…" at bounding box center [305, 186] width 418 height 7
drag, startPoint x: 398, startPoint y: 187, endPoint x: 537, endPoint y: 186, distance: 138.9
click at [537, 186] on p "We wanted to follow up from our recent message to let you know that our strengt…" at bounding box center [349, 186] width 507 height 9
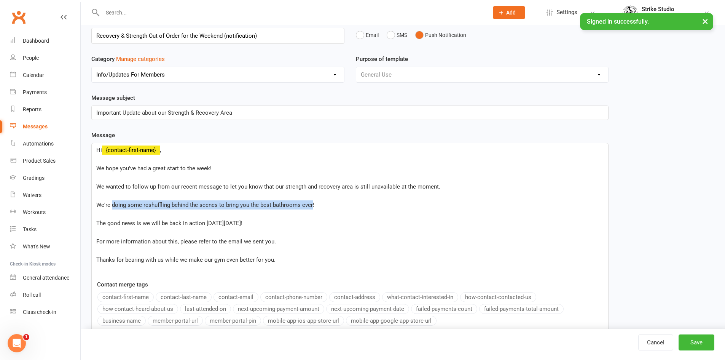
drag, startPoint x: 112, startPoint y: 204, endPoint x: 311, endPoint y: 204, distance: 199.1
click at [311, 204] on span "We're doing some reshuffling behind the scenes to bring you the best bathrooms …" at bounding box center [205, 204] width 218 height 7
click at [252, 205] on span "We're continuing our bathroom renovations - working as quickl;y as we can!" at bounding box center [192, 204] width 192 height 7
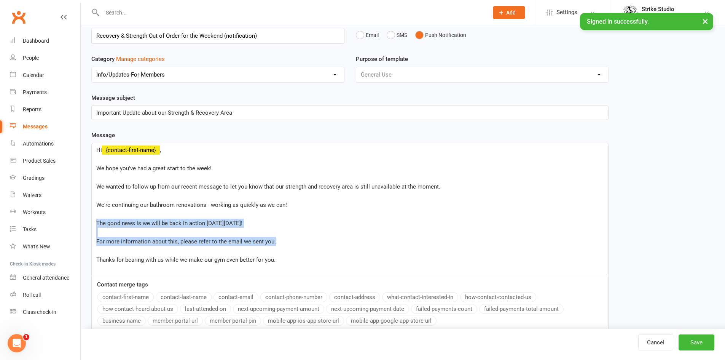
drag, startPoint x: 287, startPoint y: 242, endPoint x: 83, endPoint y: 221, distance: 205.5
click at [83, 221] on div "Edit Template Template Name Recovery & Strength Out of Order for the Weekend (n…" at bounding box center [403, 217] width 644 height 461
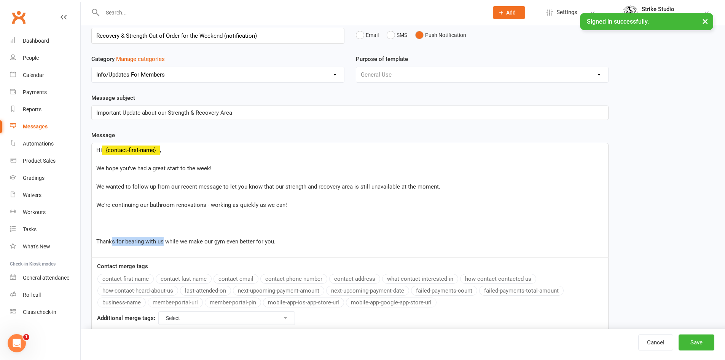
drag, startPoint x: 112, startPoint y: 241, endPoint x: 163, endPoint y: 242, distance: 51.8
click at [163, 242] on span "Thanks for bearing with us while we make our gym even better for you." at bounding box center [185, 241] width 179 height 7
drag, startPoint x: 263, startPoint y: 242, endPoint x: 286, endPoint y: 241, distance: 22.9
click at [286, 241] on span "Thank you for your patience and understanding as we continue to while we make o…" at bounding box center [234, 241] width 277 height 7
drag, startPoint x: 300, startPoint y: 241, endPoint x: 348, endPoint y: 239, distance: 47.2
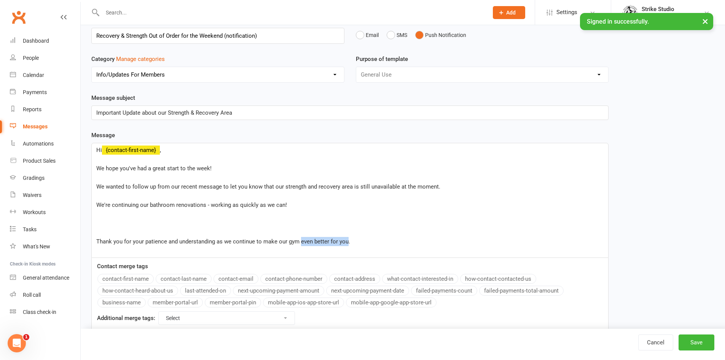
click at [348, 239] on span "Thank you for your patience and understanding as we continue to make our gym ev…" at bounding box center [223, 241] width 254 height 7
click at [127, 205] on span "We're continuing our bathroom renovations - working as quickly as we can!" at bounding box center [191, 204] width 191 height 7
click at [191, 206] on span "We're continuing our bathroom renovations - working as quickly as we can!" at bounding box center [191, 204] width 191 height 7
click at [122, 196] on p "﻿" at bounding box center [349, 195] width 507 height 9
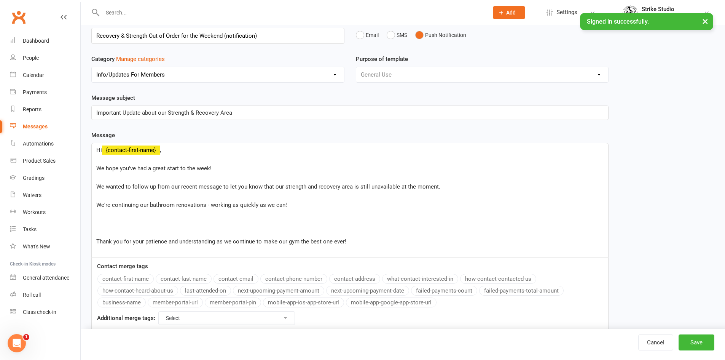
click at [122, 204] on span "We're continuing our bathroom renovations - working as quickly as we can!" at bounding box center [191, 204] width 191 height 7
drag, startPoint x: 97, startPoint y: 185, endPoint x: 319, endPoint y: 189, distance: 221.6
click at [319, 189] on span "We wanted to follow up from our recent message to let you know that our strengt…" at bounding box center [268, 186] width 344 height 7
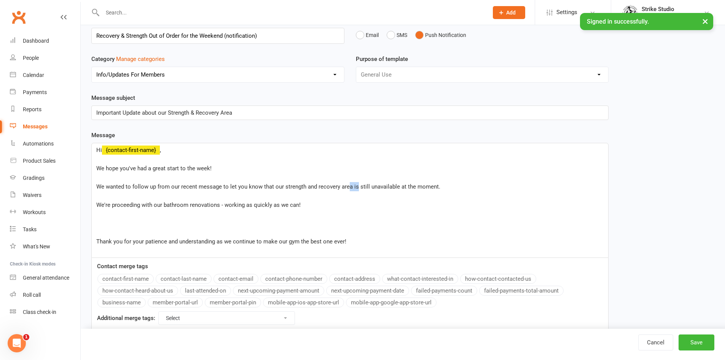
drag, startPoint x: 357, startPoint y: 186, endPoint x: 348, endPoint y: 188, distance: 8.7
click at [348, 188] on span "We wanted to follow up from our recent message to let you know that our strengt…" at bounding box center [268, 186] width 344 height 7
click at [451, 185] on p "We wanted to follow up from our recent message to let you know that our strengt…" at bounding box center [349, 186] width 507 height 9
click at [124, 204] on span "We're proceeding with our bathroom renovations - working as quickly as we can!" at bounding box center [198, 204] width 204 height 7
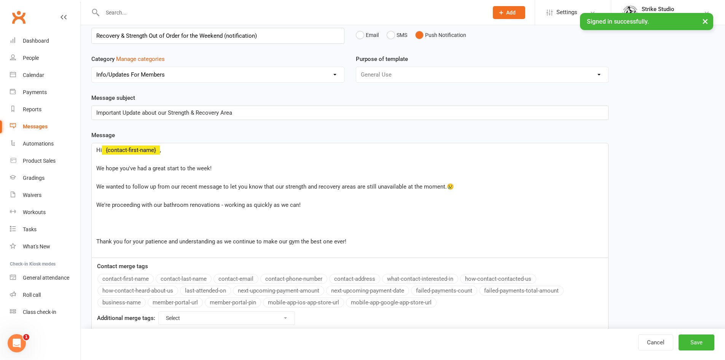
click at [242, 241] on span "Thank you for your patience and understanding as we continue to make our gym th…" at bounding box center [221, 241] width 250 height 7
click at [135, 204] on span "We're proceeding with our bathroom renovations - working as quickly as we can!" at bounding box center [198, 204] width 204 height 7
click at [124, 207] on span "We're proceeding with our bathroom renovations - working as quickly as we can!" at bounding box center [198, 204] width 204 height 7
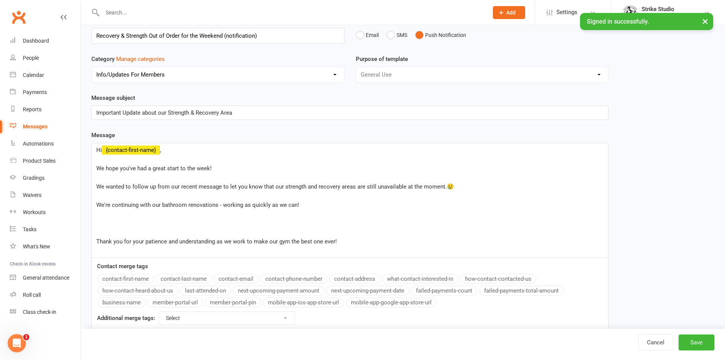
click at [305, 202] on p "We're continuing with our bathroom renovations - working as quickly as we can!" at bounding box center [349, 204] width 507 height 9
click at [153, 224] on p "﻿" at bounding box center [349, 222] width 507 height 9
click at [96, 223] on div "Hi ﻿ {contact-first-name} , ﻿ We hope you've had a great start to the week! ﻿ W…" at bounding box center [350, 200] width 517 height 114
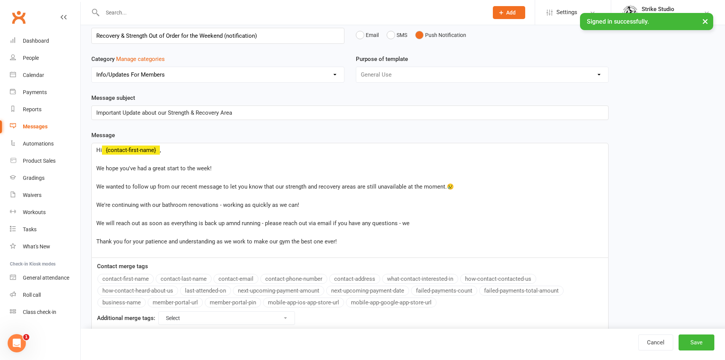
click at [232, 225] on span "We will reach out as soon as everything is back up amnd running - please reach …" at bounding box center [252, 223] width 313 height 7
drag, startPoint x: 414, startPoint y: 226, endPoint x: 389, endPoint y: 222, distance: 24.7
click at [389, 222] on p "We will reach out as soon as everything is back up and running - please reach o…" at bounding box center [349, 222] width 507 height 9
click at [352, 239] on p "Thank you for your patience and understanding as we work to make our gym the be…" at bounding box center [349, 241] width 507 height 9
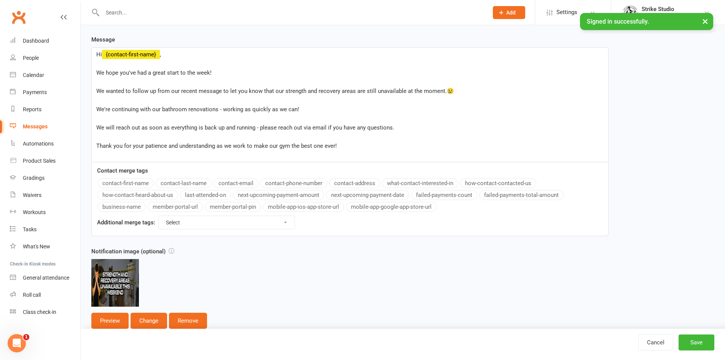
scroll to position [139, 0]
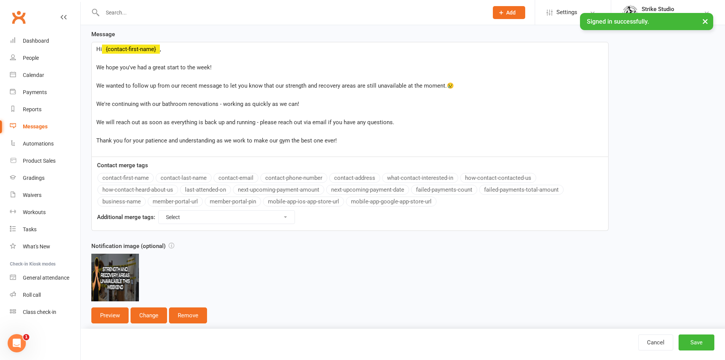
click at [315, 102] on p "We're continuing with our bathroom renovations - working as quickly as we can!" at bounding box center [349, 103] width 507 height 9
click at [305, 105] on p "We're continuing with our bathroom renovations - working as quickly as we can!" at bounding box center [349, 103] width 507 height 9
click at [298, 104] on span "We're continuing with our bathroom renovations - working as quickly as we can!🛠" at bounding box center [200, 103] width 209 height 7
drag, startPoint x: 300, startPoint y: 102, endPoint x: 307, endPoint y: 104, distance: 7.0
click at [307, 104] on p "We're continuing with our bathroom renovations - working as quickly as we can! 🛠" at bounding box center [349, 103] width 507 height 9
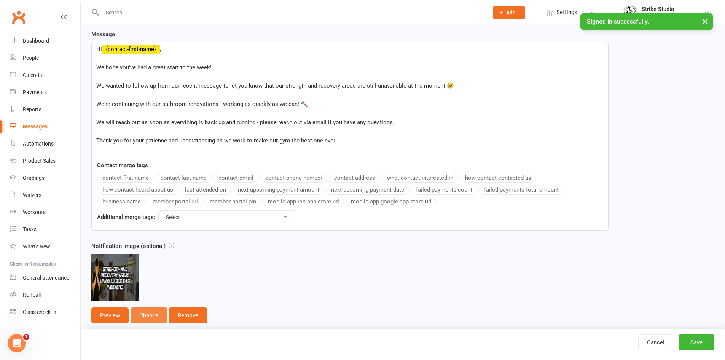
click at [161, 312] on button "Change" at bounding box center [149, 315] width 37 height 16
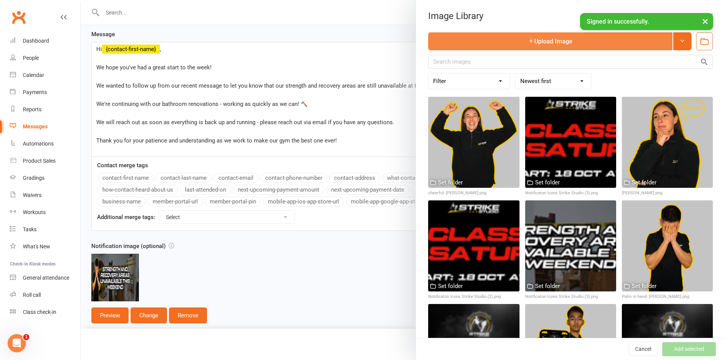
click at [496, 34] on button "Upload Image" at bounding box center [550, 41] width 244 height 18
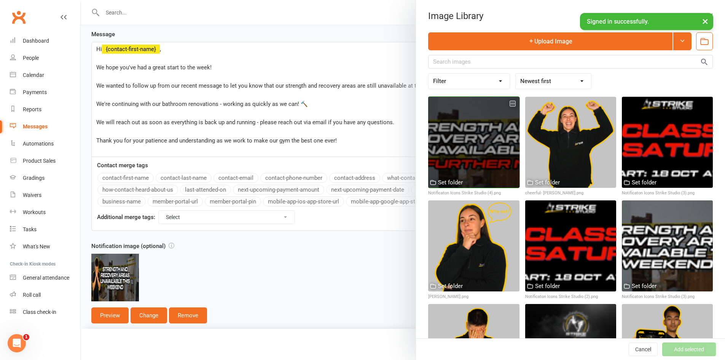
click at [489, 137] on div at bounding box center [473, 142] width 91 height 91
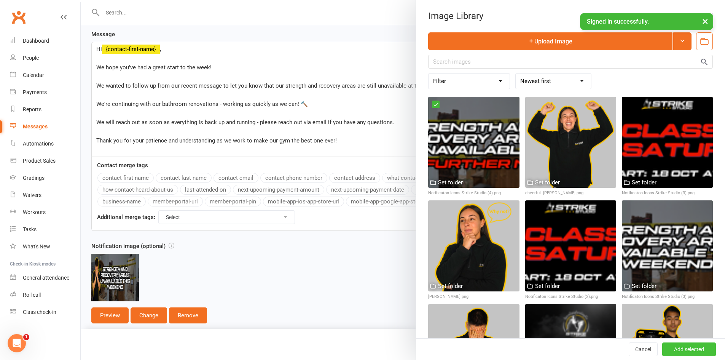
click at [673, 343] on button "Add selected" at bounding box center [689, 349] width 54 height 14
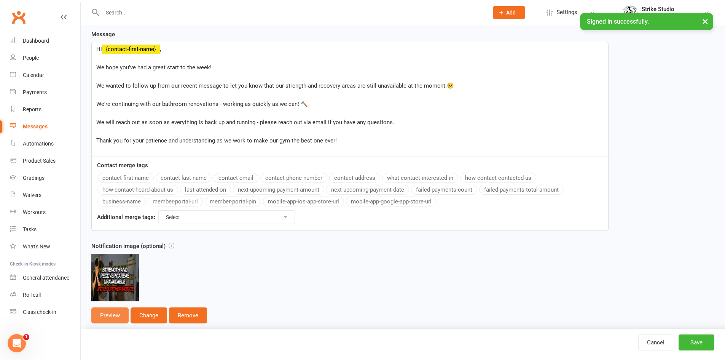
click at [100, 316] on button "Preview" at bounding box center [109, 315] width 37 height 16
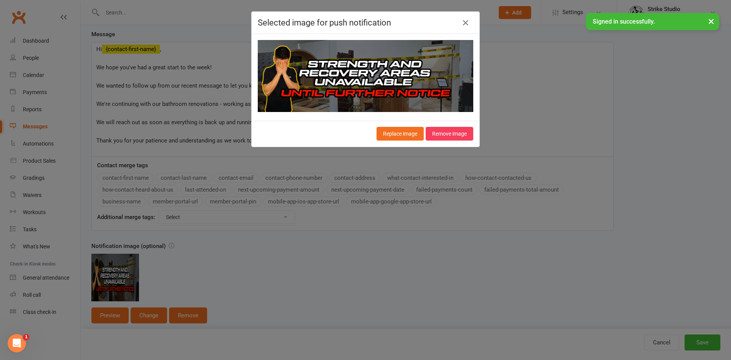
click at [542, 77] on div "Selected image for push notification Replace image Remove image" at bounding box center [365, 180] width 731 height 360
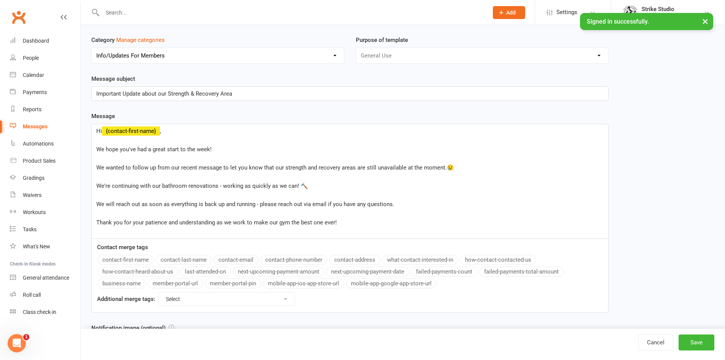
scroll to position [114, 0]
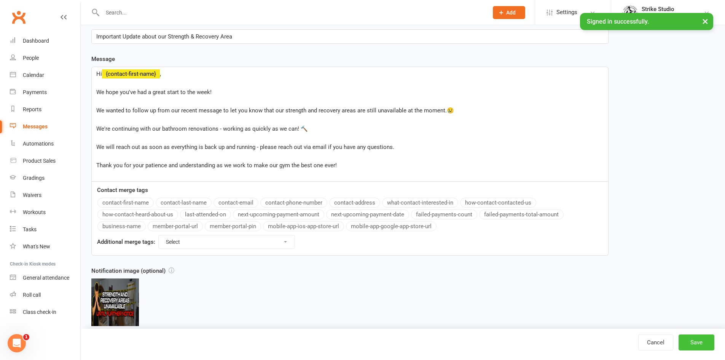
click at [701, 340] on button "Save" at bounding box center [697, 342] width 36 height 16
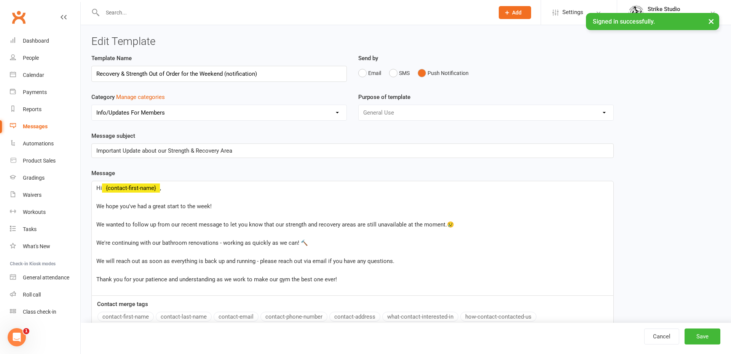
select select "100"
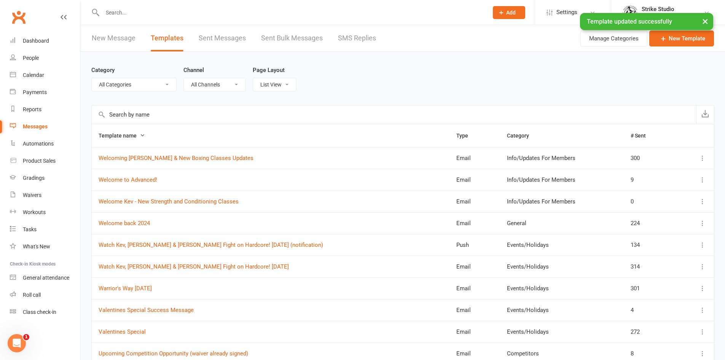
click at [113, 39] on link "New Message" at bounding box center [114, 38] width 44 height 26
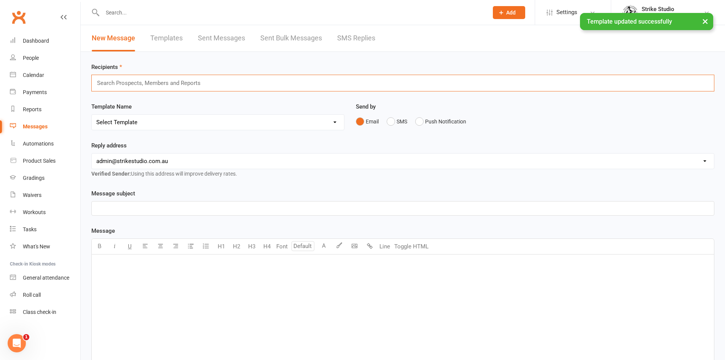
click at [150, 83] on input "text" at bounding box center [152, 83] width 112 height 10
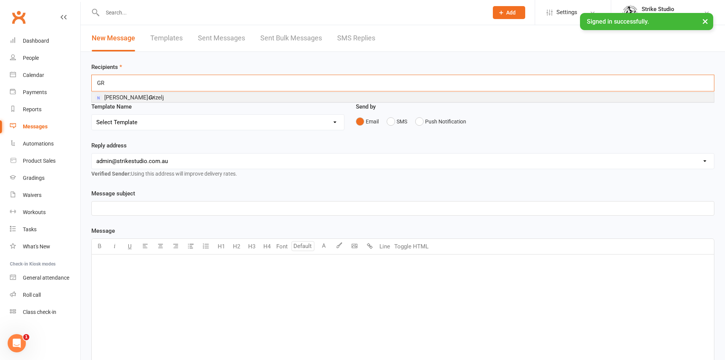
type input "GR"
click at [153, 46] on link "Templates" at bounding box center [166, 38] width 32 height 26
select select "100"
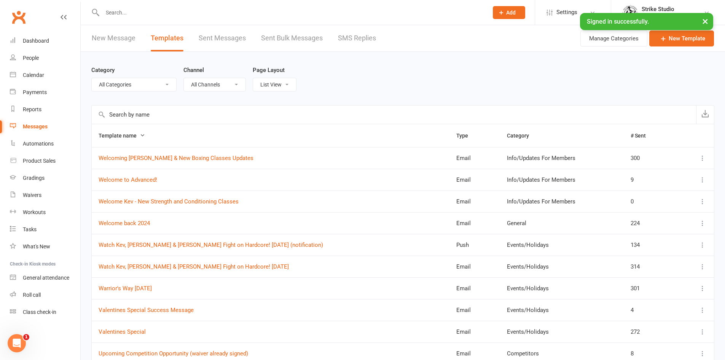
click at [117, 118] on input "text" at bounding box center [394, 114] width 604 height 18
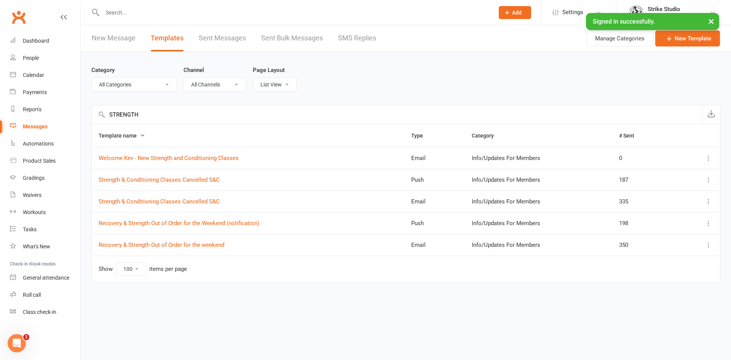
type input "STRENGTH"
click at [108, 35] on link "New Message" at bounding box center [114, 38] width 44 height 26
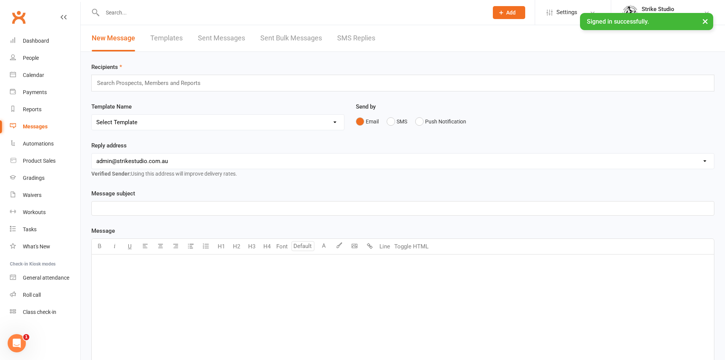
click at [136, 83] on input "text" at bounding box center [152, 83] width 112 height 10
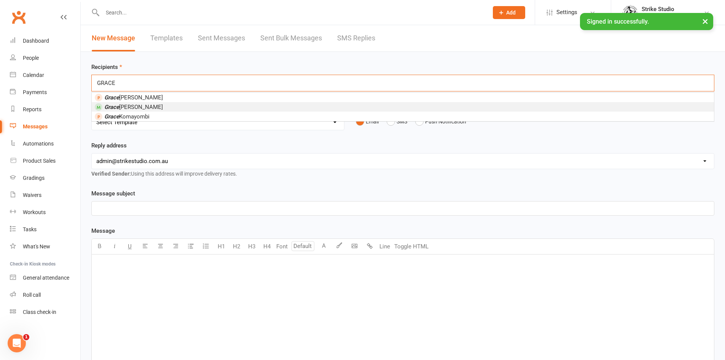
type input "GRACE"
click at [146, 105] on li "Grace Tozer" at bounding box center [403, 107] width 622 height 10
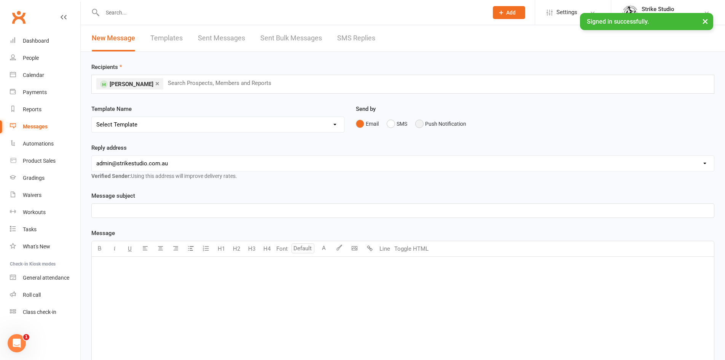
click at [423, 121] on button "Push Notification" at bounding box center [440, 123] width 51 height 14
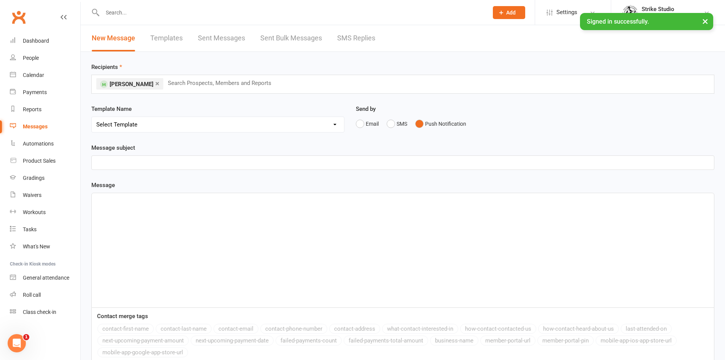
click at [222, 124] on select "Select Template [Email] Aspiring fighters meeting notes [Email] Exciting Opport…" at bounding box center [218, 124] width 252 height 15
click at [92, 117] on select "Select Template [Email] Aspiring fighters meeting notes [Email] Exciting Opport…" at bounding box center [218, 124] width 252 height 15
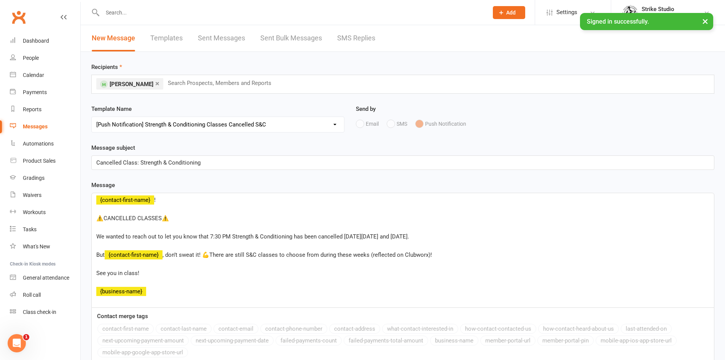
click at [220, 118] on select "Select Template [Email] Aspiring fighters meeting notes [Email] Exciting Opport…" at bounding box center [218, 124] width 252 height 15
select select "91"
click at [92, 117] on select "Select Template [Email] Aspiring fighters meeting notes [Email] Exciting Opport…" at bounding box center [218, 124] width 252 height 15
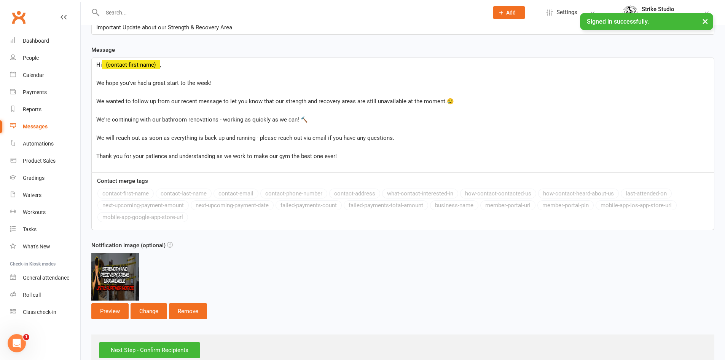
scroll to position [152, 0]
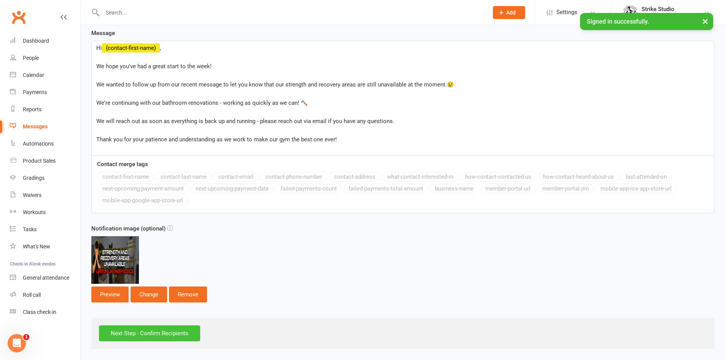
click at [166, 328] on input "Next Step - Confirm Recipients" at bounding box center [149, 333] width 101 height 16
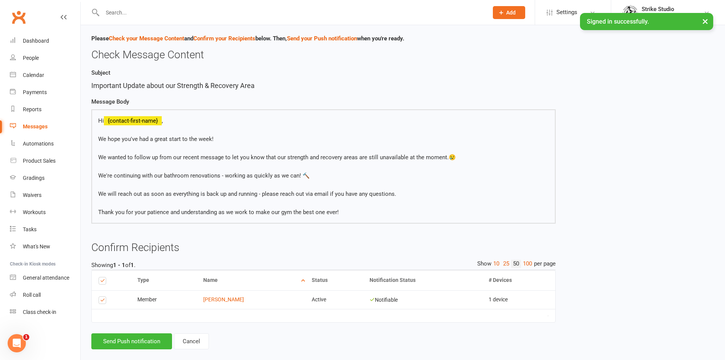
scroll to position [31, 0]
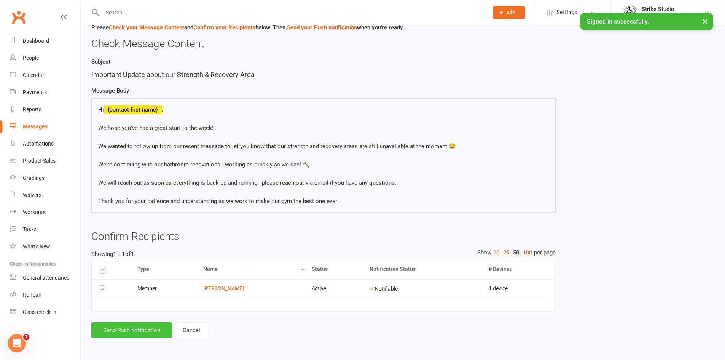
click at [156, 332] on button "Send Push notification" at bounding box center [131, 330] width 81 height 16
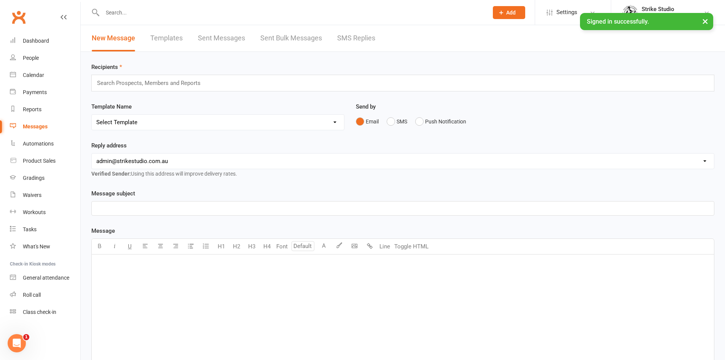
click at [167, 38] on link "Templates" at bounding box center [166, 38] width 32 height 26
select select "100"
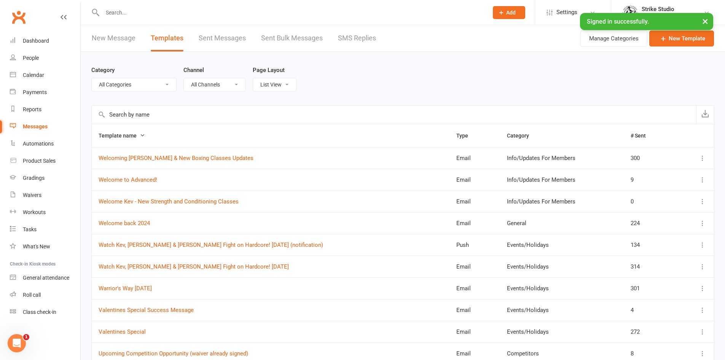
click at [148, 115] on input "text" at bounding box center [394, 114] width 604 height 18
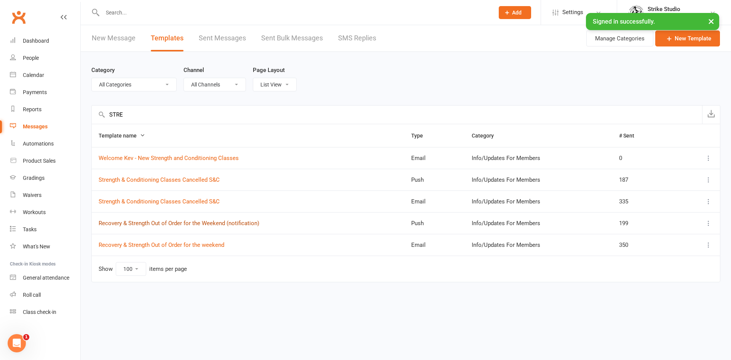
type input "STRE"
click at [185, 222] on link "Recovery & Strength Out of Order for the Weekend (notification)" at bounding box center [179, 223] width 161 height 7
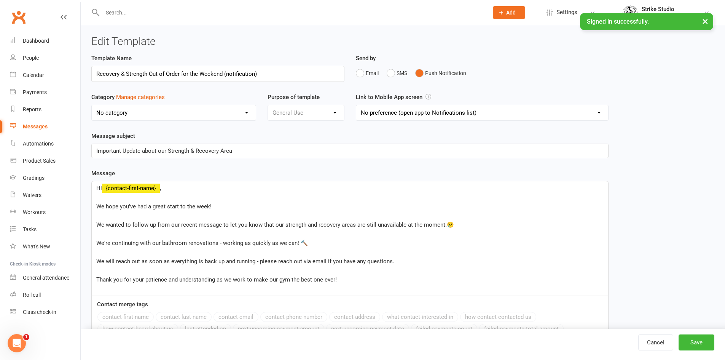
select select "11995"
click at [143, 244] on span "We're continuing with our bathroom renovations - working as quickly as we can! 🔨" at bounding box center [202, 242] width 212 height 7
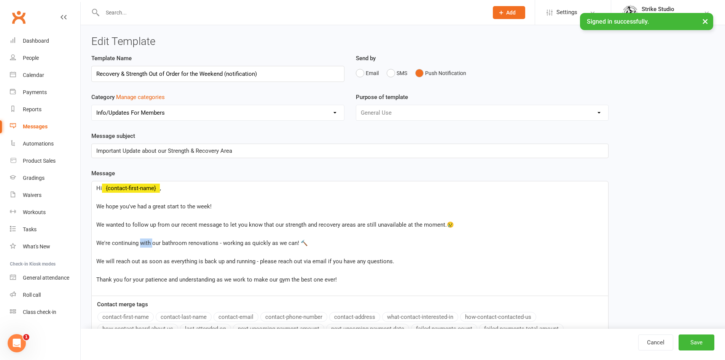
click at [143, 244] on span "We're continuing with our bathroom renovations - working as quickly as we can! 🔨" at bounding box center [202, 242] width 212 height 7
drag, startPoint x: 309, startPoint y: 261, endPoint x: 276, endPoint y: 262, distance: 32.8
click at [276, 262] on span "We will reach out as soon as everything is back up and running - please reach o…" at bounding box center [245, 261] width 298 height 7
click at [290, 260] on span "We will reach out as soon as everything is back up and running - please email i…" at bounding box center [228, 261] width 264 height 7
click at [697, 342] on button "Save" at bounding box center [697, 342] width 36 height 16
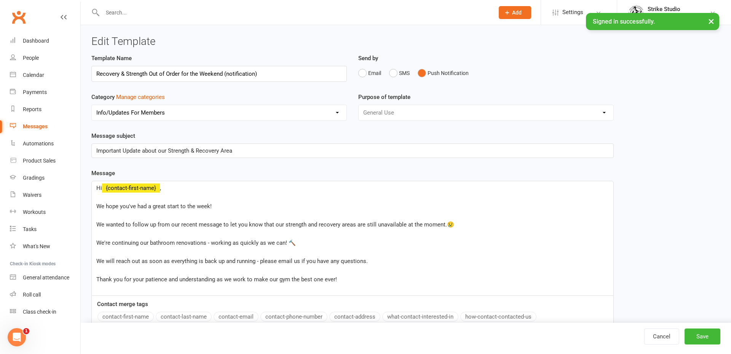
select select "100"
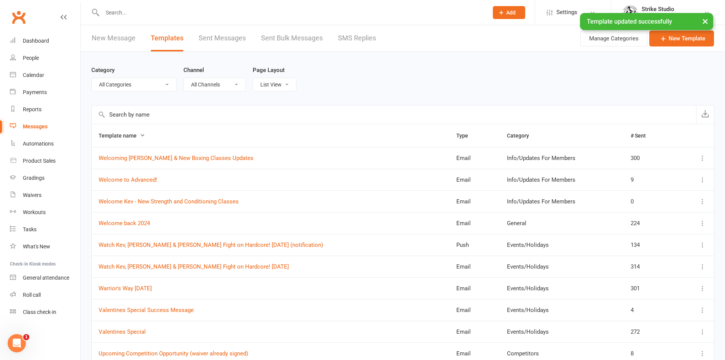
click at [109, 37] on link "New Message" at bounding box center [114, 38] width 44 height 26
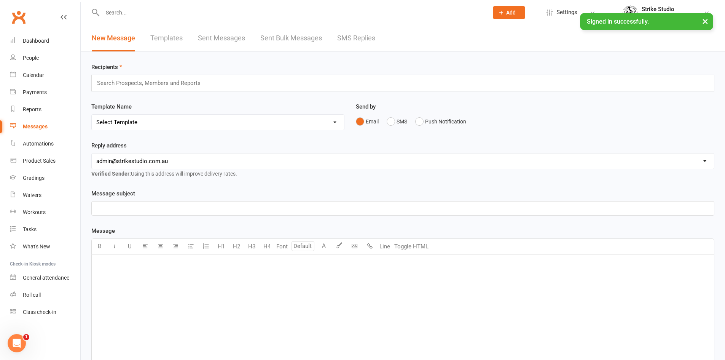
click at [152, 40] on link "Templates" at bounding box center [166, 38] width 32 height 26
select select "100"
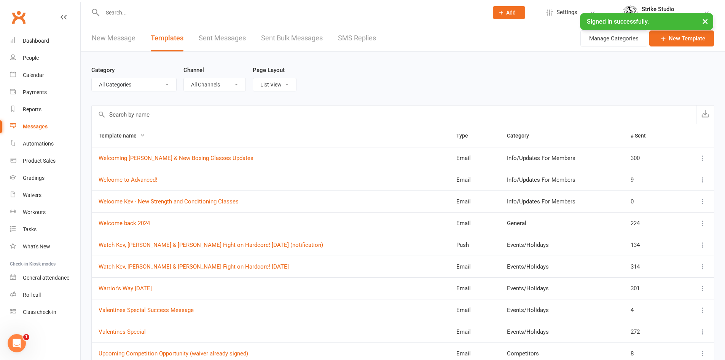
click at [157, 113] on input "text" at bounding box center [394, 114] width 604 height 18
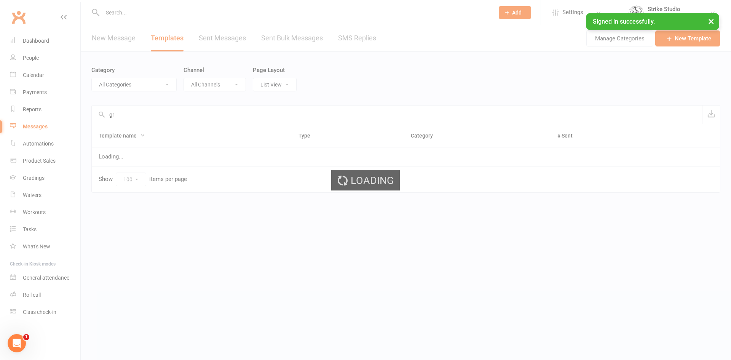
type input "g"
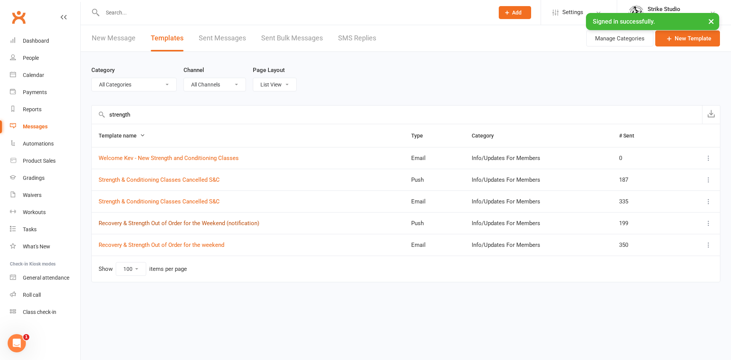
type input "strength"
click at [203, 223] on link "Recovery & Strength Out of Order for the Weekend (notification)" at bounding box center [179, 223] width 161 height 7
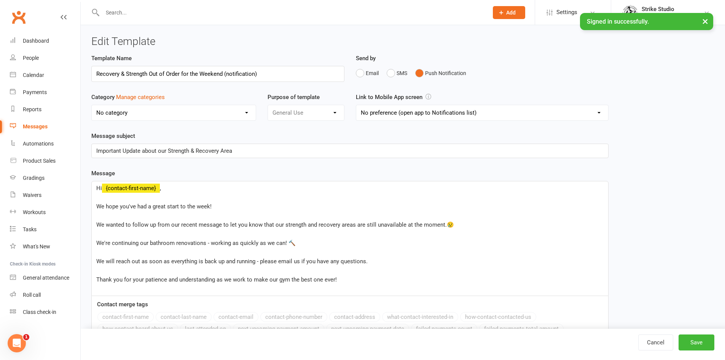
select select "11995"
click at [655, 340] on link "Cancel" at bounding box center [655, 342] width 35 height 16
select select "100"
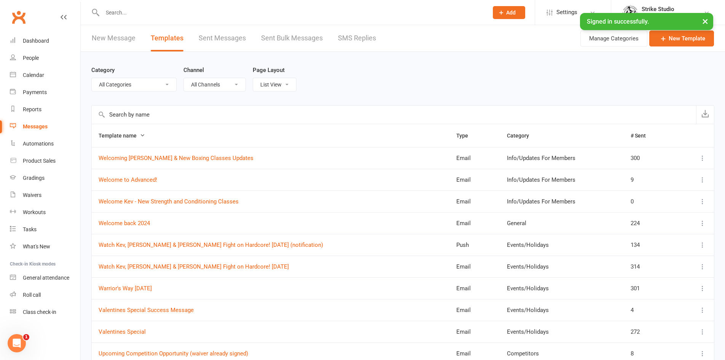
click at [115, 36] on link "New Message" at bounding box center [114, 38] width 44 height 26
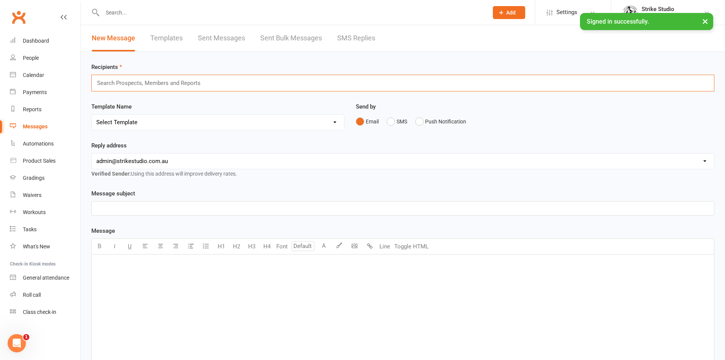
click at [137, 84] on input "text" at bounding box center [152, 83] width 112 height 10
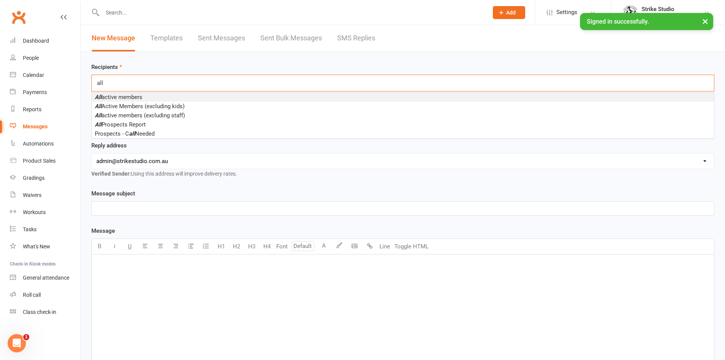
type input "all"
click at [152, 96] on li "All active members" at bounding box center [403, 96] width 622 height 9
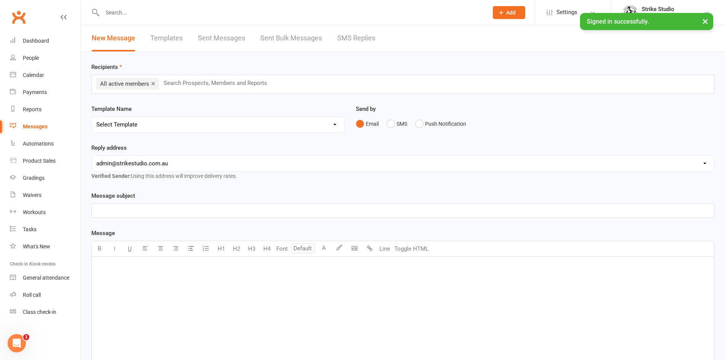
click at [156, 128] on select "Select Template [Email] Aspiring fighters meeting notes [Email] Exciting Opport…" at bounding box center [218, 124] width 252 height 15
click at [92, 117] on select "Select Template [Email] Aspiring fighters meeting notes [Email] Exciting Opport…" at bounding box center [218, 124] width 252 height 15
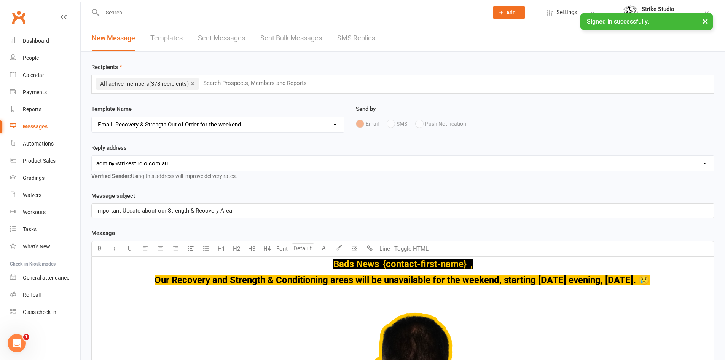
click at [175, 124] on select "Select Template [Email] Aspiring fighters meeting notes [Email] Exciting Opport…" at bounding box center [218, 124] width 252 height 15
select select "91"
click at [92, 117] on select "Select Template [Email] Aspiring fighters meeting notes [Email] Exciting Opport…" at bounding box center [218, 124] width 252 height 15
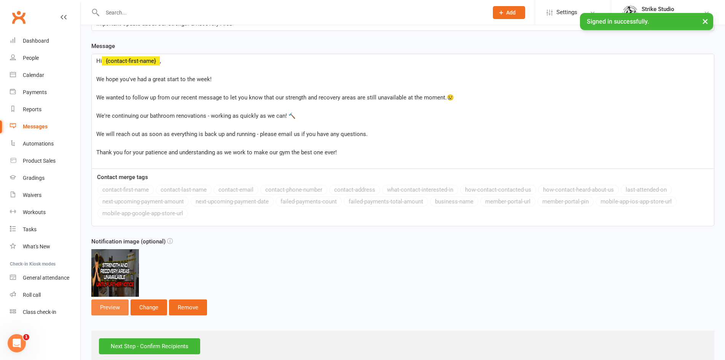
scroll to position [152, 0]
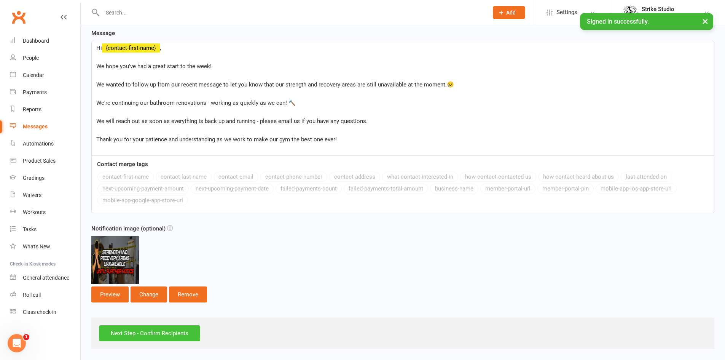
click at [129, 330] on input "Next Step - Confirm Recipients" at bounding box center [149, 333] width 101 height 16
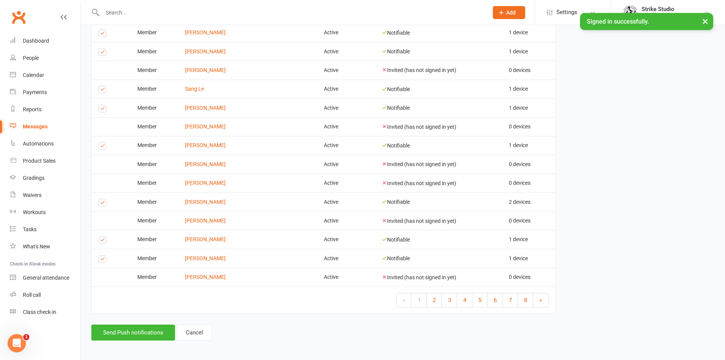
scroll to position [966, 0]
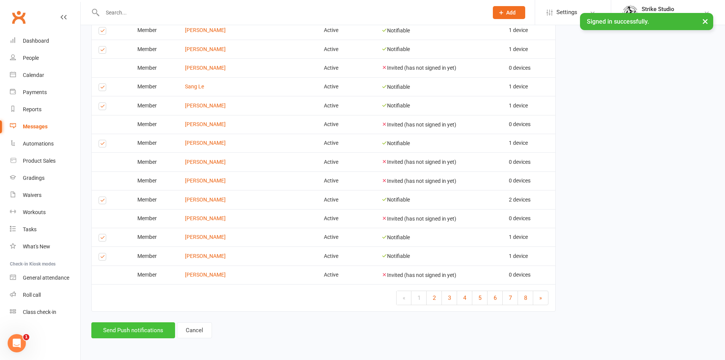
click at [146, 328] on button "Send Push notifications" at bounding box center [133, 330] width 84 height 16
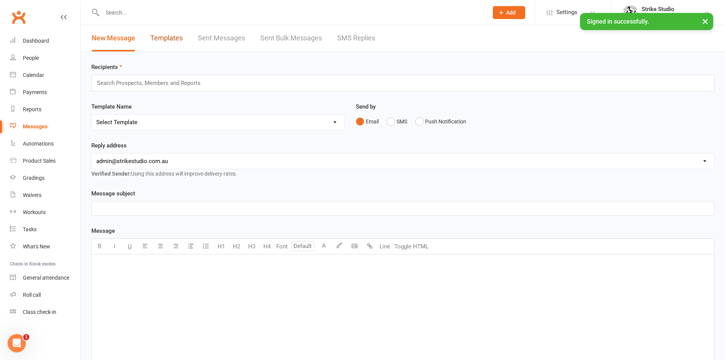
click at [164, 38] on link "Templates" at bounding box center [166, 38] width 32 height 26
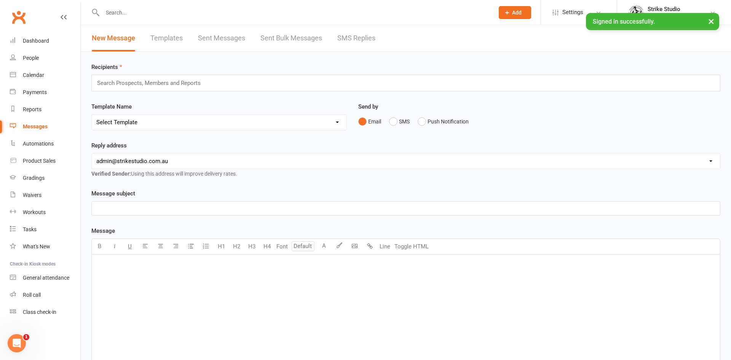
select select "100"
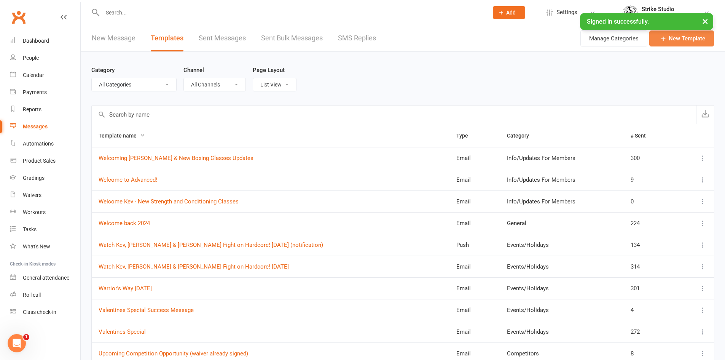
click at [651, 40] on link "New Template" at bounding box center [681, 38] width 65 height 16
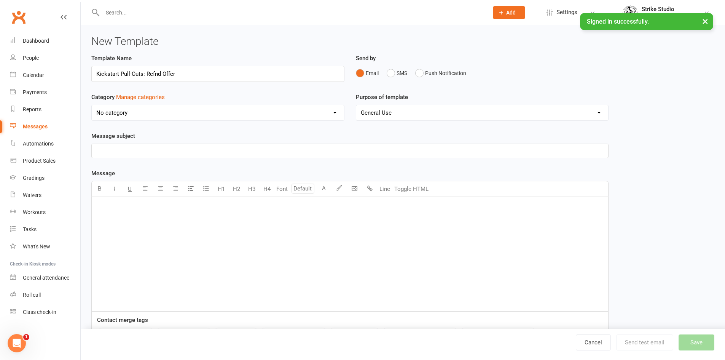
click at [155, 74] on input "Kickstart Pull-Outs: Refnd Offer" at bounding box center [217, 74] width 253 height 16
type input "Kickstart Pull-Outs: Refund Offer"
click at [143, 116] on select "No category Competitors Events/Holidays General Info/Updates For Members Merch …" at bounding box center [218, 112] width 252 height 15
select select "11994"
click at [92, 105] on select "No category Competitors Events/Holidays General Info/Updates For Members Merch …" at bounding box center [218, 112] width 252 height 15
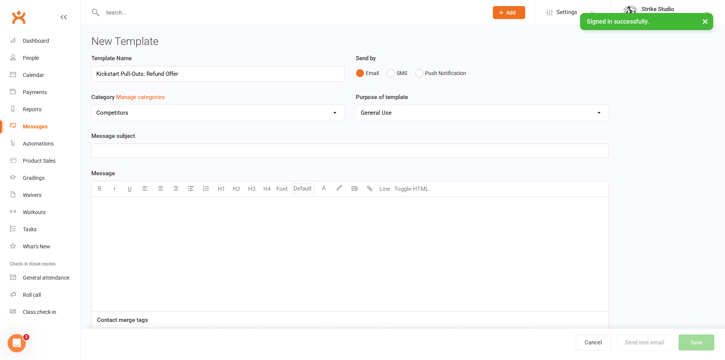
click at [149, 153] on p "﻿" at bounding box center [349, 150] width 507 height 9
click at [191, 219] on div "﻿" at bounding box center [350, 254] width 517 height 114
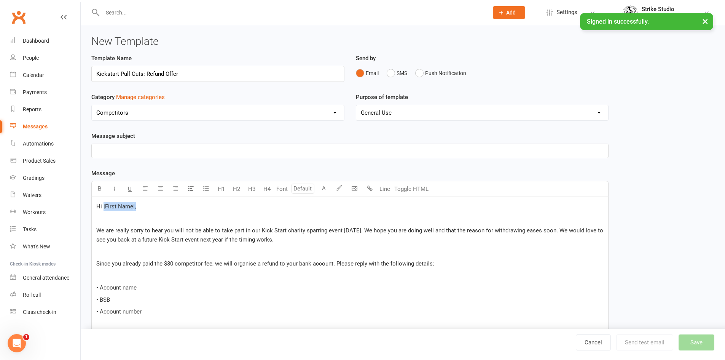
drag, startPoint x: 136, startPoint y: 206, endPoint x: 103, endPoint y: 207, distance: 32.8
click at [103, 207] on p "Hi [First Name]," at bounding box center [349, 206] width 507 height 9
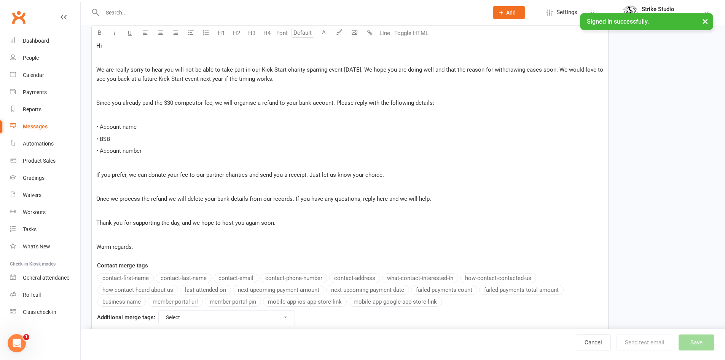
scroll to position [179, 0]
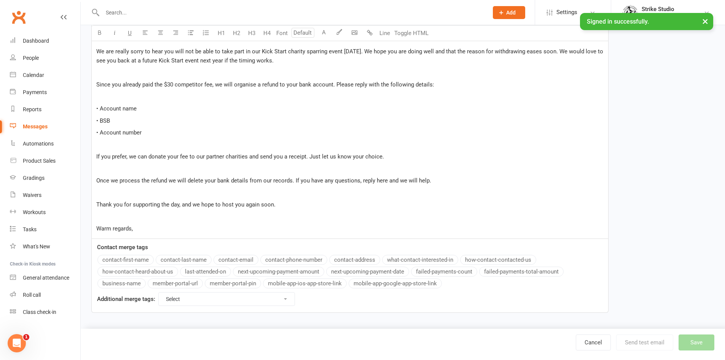
click at [133, 257] on button "contact-first-name" at bounding box center [125, 260] width 56 height 10
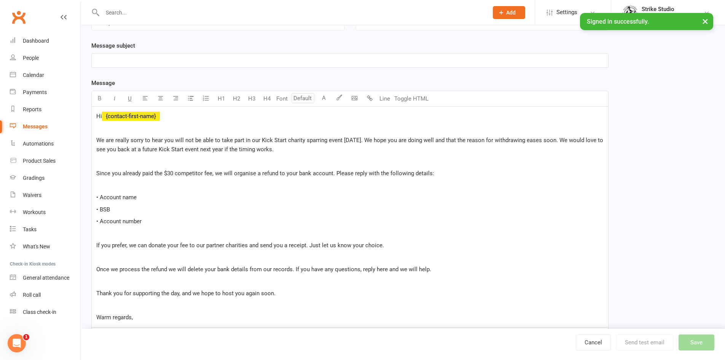
scroll to position [0, 0]
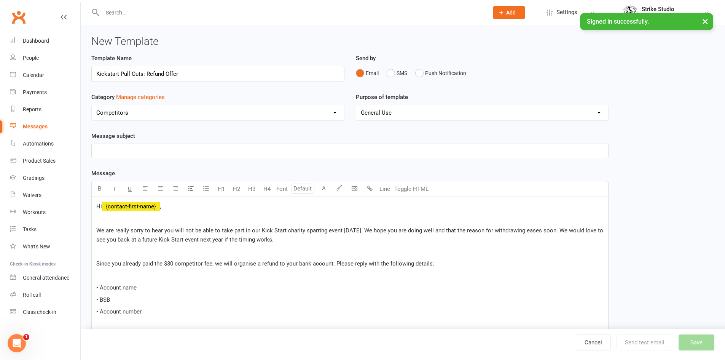
click at [96, 230] on div "Hi ﻿ {contact-first-name} , ﻿ We are really sorry to hear you will not be able …" at bounding box center [350, 307] width 517 height 220
click at [123, 229] on span "We are really sorry to hear you will not be able to take part in our Kick Start…" at bounding box center [350, 235] width 509 height 16
drag, startPoint x: 146, startPoint y: 229, endPoint x: 183, endPoint y: 229, distance: 36.9
click at [183, 229] on span "We're sorry to hear you will not be able to take part in our Kick Start charity…" at bounding box center [346, 235] width 501 height 16
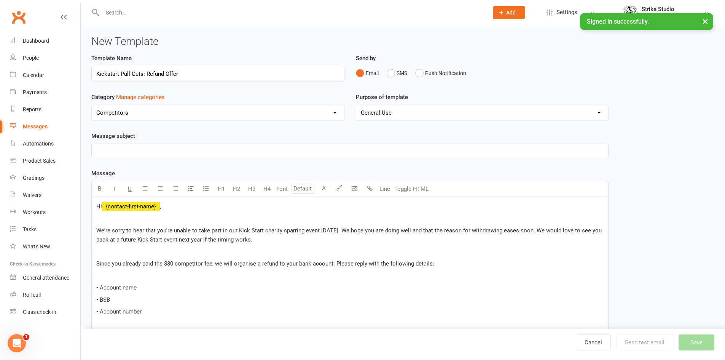
click at [273, 227] on span "We're sorry to hear that you're unable to take part in our Kick Start charity s…" at bounding box center [349, 235] width 507 height 16
click at [252, 227] on span "We're sorry to hear that you're unable to take part in our Kick Start sparring …" at bounding box center [350, 235] width 509 height 16
click at [336, 225] on div "Hi ﻿ {contact-first-name} , ﻿ We're sorry to hear that you're unable to take pa…" at bounding box center [350, 307] width 517 height 220
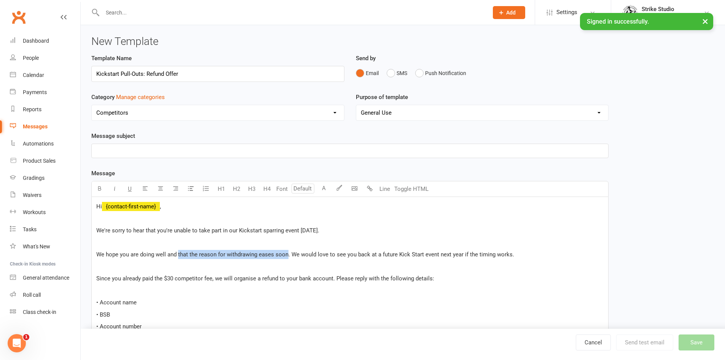
drag, startPoint x: 178, startPoint y: 253, endPoint x: 286, endPoint y: 255, distance: 107.8
click at [286, 255] on span "We hope you are doing well and that the reason for withdrawing eases soon. We w…" at bounding box center [305, 254] width 418 height 7
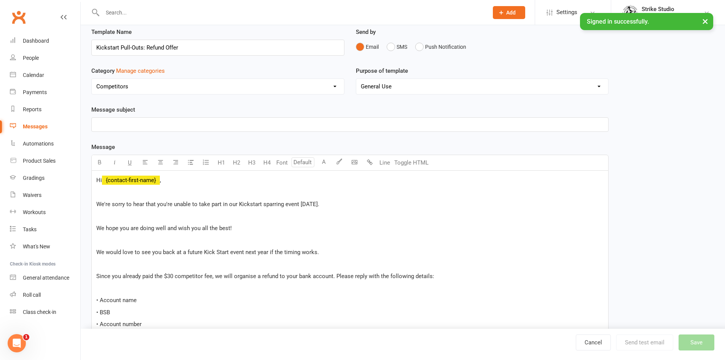
scroll to position [38, 0]
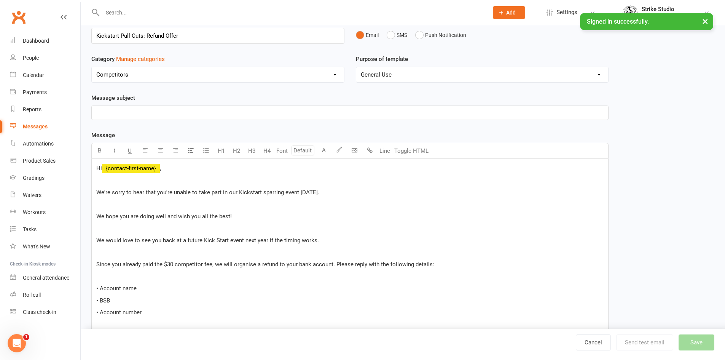
click at [96, 214] on span "We hope you are doing well and wish you all the best!" at bounding box center [164, 216] width 136 height 7
drag, startPoint x: 184, startPoint y: 238, endPoint x: 65, endPoint y: 240, distance: 119.2
click at [65, 240] on ui-view "Prospect Member Non-attending contact Class / event Appointment Grading event T…" at bounding box center [362, 236] width 725 height 545
click at [184, 238] on span "There will be plenty of future Kick Start event next year if the timing works." at bounding box center [190, 240] width 189 height 7
drag, startPoint x: 171, startPoint y: 241, endPoint x: 195, endPoint y: 242, distance: 24.8
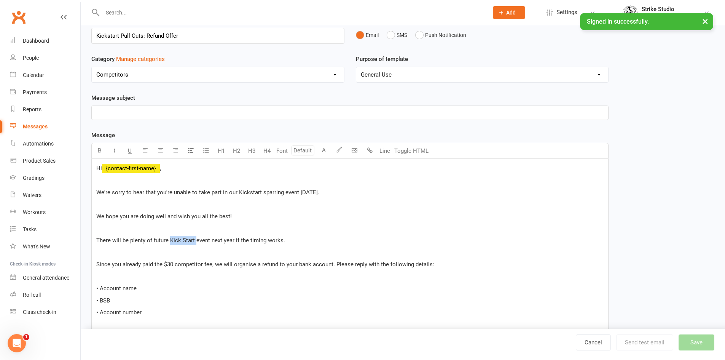
click at [195, 242] on span "There will be plenty of future Kick Start event next year if the timing works." at bounding box center [190, 240] width 189 height 7
click at [184, 240] on span "There will be plenty of future event next year if the timing works." at bounding box center [177, 240] width 163 height 7
drag, startPoint x: 189, startPoint y: 240, endPoint x: 266, endPoint y: 239, distance: 76.9
click at [266, 239] on p "There will be plenty of future events next year if the timing works." at bounding box center [349, 240] width 507 height 9
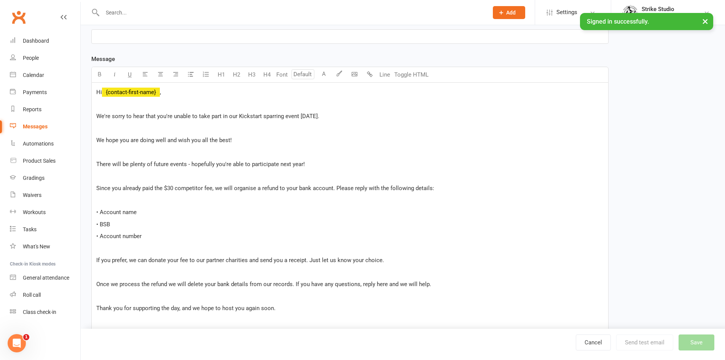
click at [150, 210] on p "• Account name" at bounding box center [349, 211] width 507 height 9
drag, startPoint x: 142, startPoint y: 213, endPoint x: 101, endPoint y: 213, distance: 40.7
click at [101, 213] on span "• Account name (your full name on the account)" at bounding box center [156, 212] width 121 height 7
click at [195, 214] on p "• Your full name on the account)" at bounding box center [349, 211] width 507 height 9
click at [101, 226] on span "• BSB" at bounding box center [103, 224] width 14 height 7
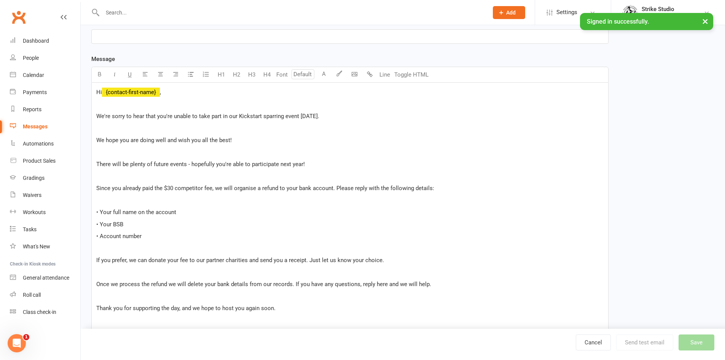
click at [99, 236] on span "• Account number" at bounding box center [118, 236] width 45 height 7
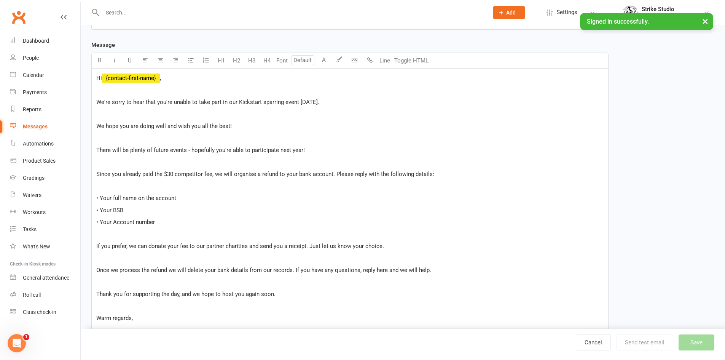
scroll to position [152, 0]
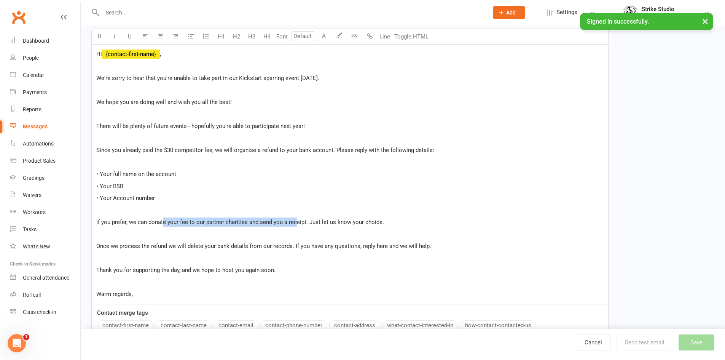
drag, startPoint x: 162, startPoint y: 222, endPoint x: 295, endPoint y: 223, distance: 133.2
click at [295, 223] on span "If you prefer, we can donate your fee to our partner charities and send you a r…" at bounding box center [240, 221] width 288 height 7
drag, startPoint x: 305, startPoint y: 222, endPoint x: 246, endPoint y: 222, distance: 59.0
click at [246, 222] on span "If you prefer, we can donate your fee to our partner charities and send you a r…" at bounding box center [240, 221] width 288 height 7
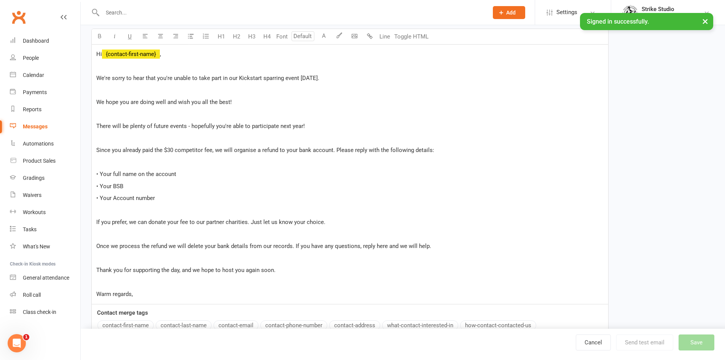
click at [252, 222] on span "If you prefer, we can donate your fee to our partner charities. Just let us kno…" at bounding box center [210, 221] width 229 height 7
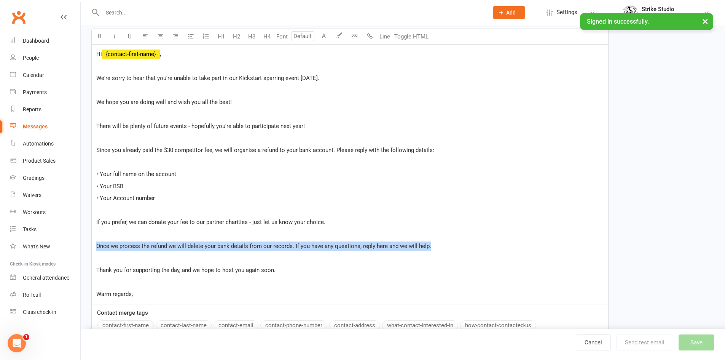
drag, startPoint x: 435, startPoint y: 245, endPoint x: 85, endPoint y: 240, distance: 349.8
click at [85, 240] on div "New Template Template Name Kickstart Pull-Outs: Refund Offer Send by Email SMS …" at bounding box center [403, 134] width 644 height 522
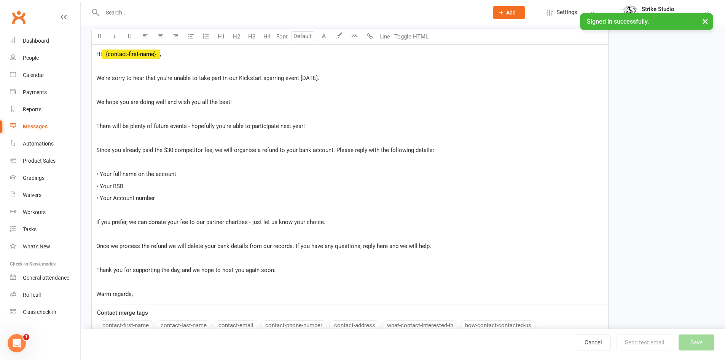
click at [195, 262] on p "﻿" at bounding box center [349, 257] width 507 height 9
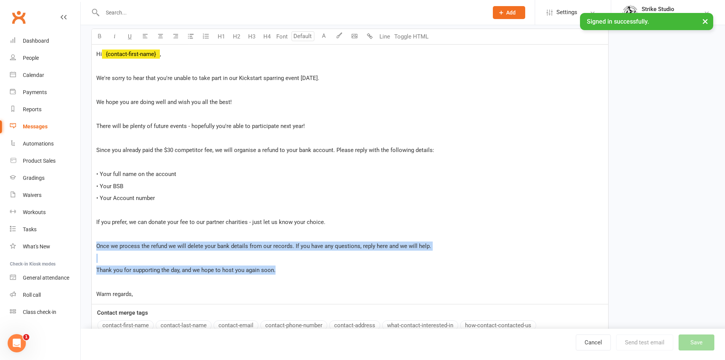
drag, startPoint x: 279, startPoint y: 272, endPoint x: 93, endPoint y: 244, distance: 188.2
click at [93, 244] on div "Hi ﻿ {contact-first-name} , ﻿ We're sorry to hear that you're unable to take pa…" at bounding box center [350, 174] width 517 height 259
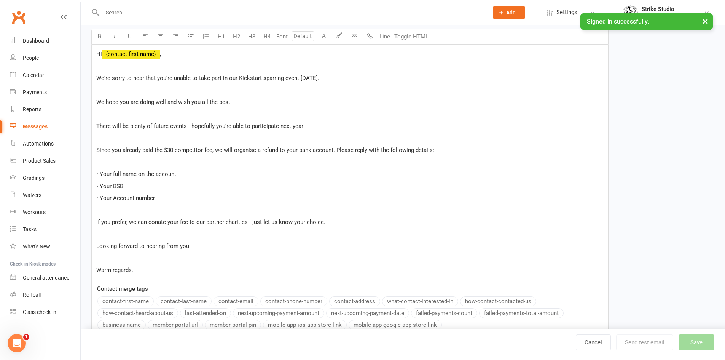
click at [139, 269] on p "Warm regards," at bounding box center [349, 269] width 507 height 9
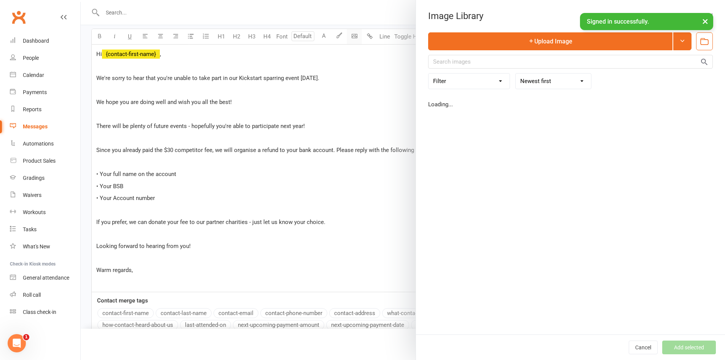
click at [355, 37] on body "Prospect Member Non-attending contact Class / event Appointment Grading event T…" at bounding box center [362, 116] width 725 height 533
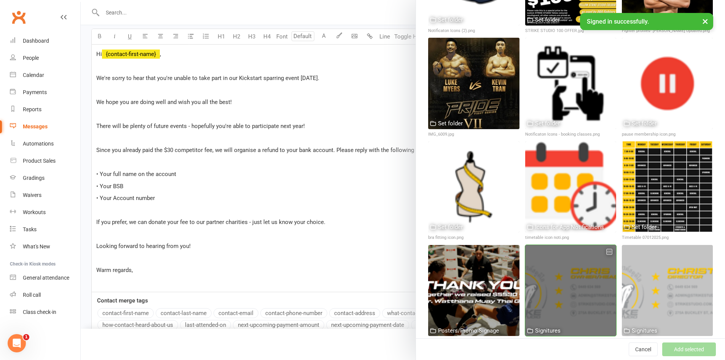
scroll to position [7624, 0]
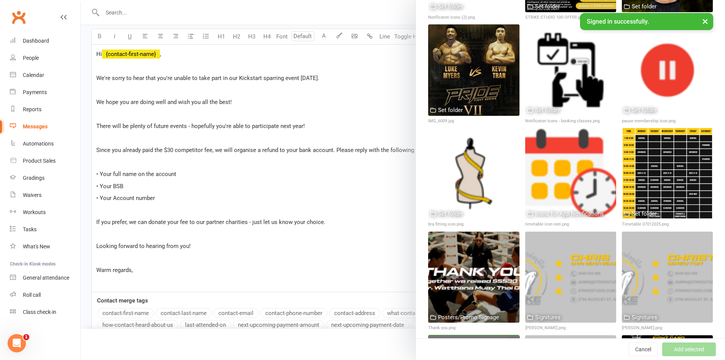
click at [675, 350] on button "Add selected" at bounding box center [689, 349] width 54 height 14
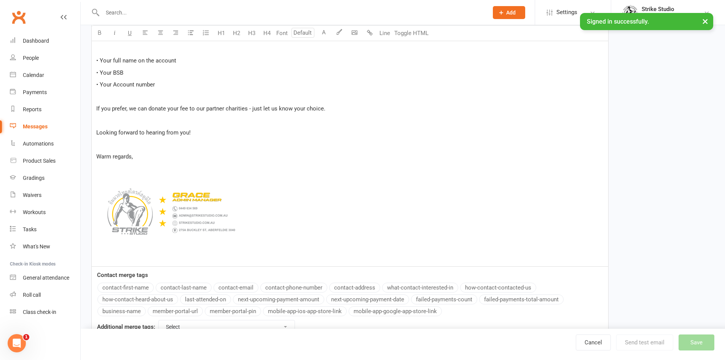
scroll to position [266, 0]
drag, startPoint x: 143, startPoint y: 155, endPoint x: 43, endPoint y: 152, distance: 100.5
click at [43, 152] on ui-view "Prospect Member Non-attending contact Class / event Appointment Grading event T…" at bounding box center [362, 45] width 725 height 621
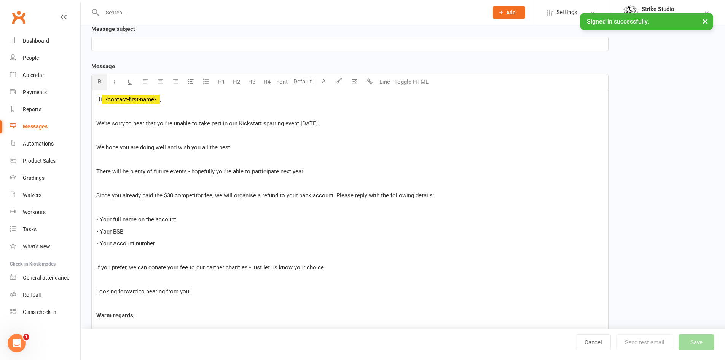
scroll to position [114, 0]
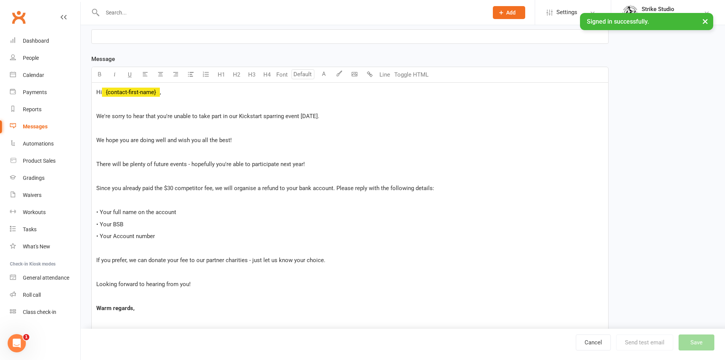
click at [134, 166] on span "There will be plenty of future events - hopefully you're able to participate ne…" at bounding box center [200, 164] width 209 height 7
click at [96, 164] on div "Hi ﻿ {contact-first-name} , ﻿ We're sorry to hear that you're unable to take pa…" at bounding box center [350, 250] width 517 height 335
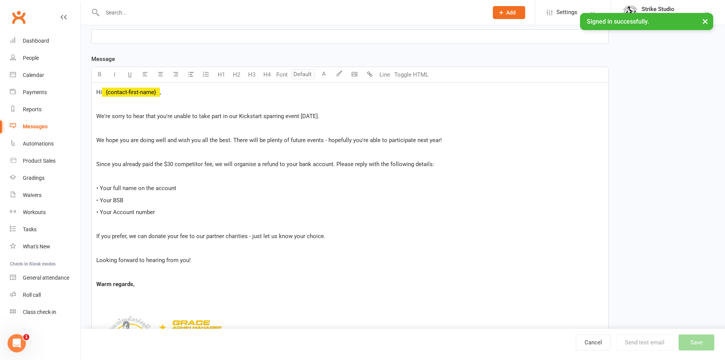
click at [226, 164] on span "Since you already paid the $30 competitor fee, we will organise a refund to you…" at bounding box center [265, 164] width 338 height 7
drag, startPoint x: 280, startPoint y: 163, endPoint x: 332, endPoint y: 163, distance: 52.5
click at [332, 163] on span "Since you already paid the $30 competitor fee, we can organise a refund to your…" at bounding box center [265, 164] width 338 height 7
drag, startPoint x: 163, startPoint y: 211, endPoint x: 97, endPoint y: 188, distance: 70.1
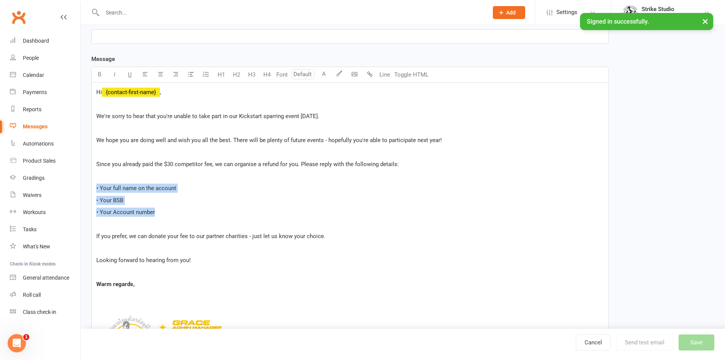
click at [97, 188] on div "Hi ﻿ {contact-first-name} , ﻿ We're sorry to hear that you're unable to take pa…" at bounding box center [350, 238] width 517 height 311
click at [152, 155] on p "﻿" at bounding box center [349, 152] width 507 height 9
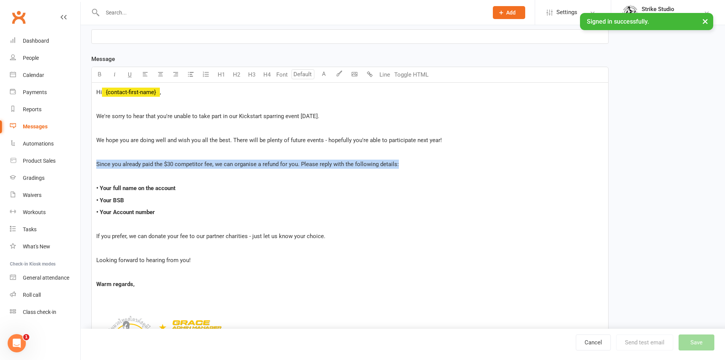
drag, startPoint x: 97, startPoint y: 162, endPoint x: 406, endPoint y: 159, distance: 308.7
click at [406, 159] on p "Since you already paid the $30 competitor fee, we can organise a refund for you…" at bounding box center [349, 163] width 507 height 9
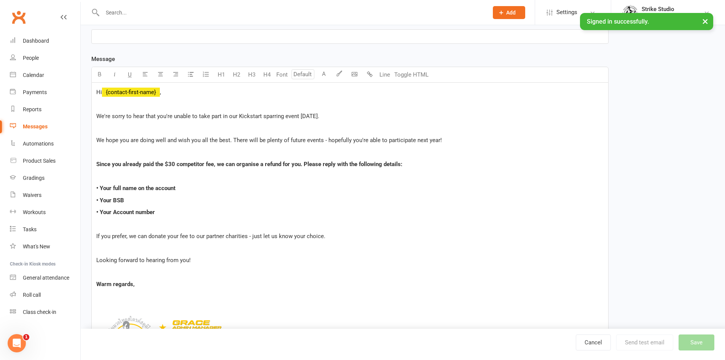
click at [246, 142] on span "We hope you are doing well and wish you all the best. There will be plenty of f…" at bounding box center [269, 140] width 346 height 7
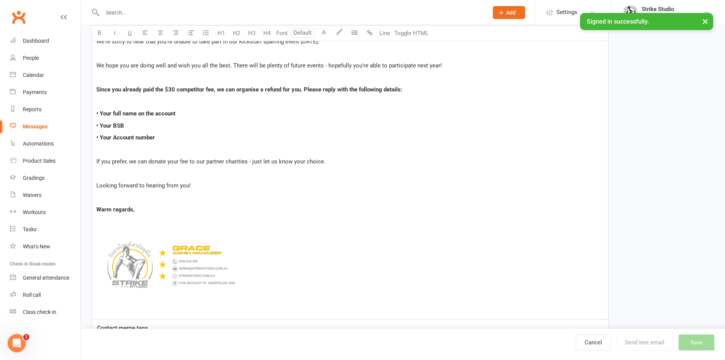
scroll to position [190, 0]
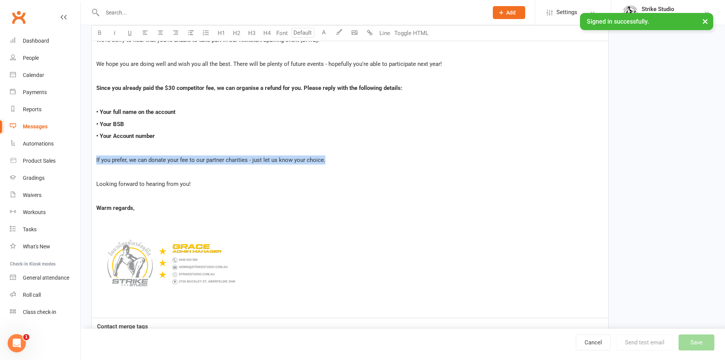
drag, startPoint x: 94, startPoint y: 159, endPoint x: 330, endPoint y: 157, distance: 236.0
click at [330, 157] on div "Hi ﻿ {contact-first-name} , ﻿ We're sorry to hear that you're unable to take pa…" at bounding box center [350, 161] width 517 height 311
click at [193, 158] on span "If you prefer, we can donate your fee to our partner charities - just let us kn…" at bounding box center [211, 159] width 231 height 7
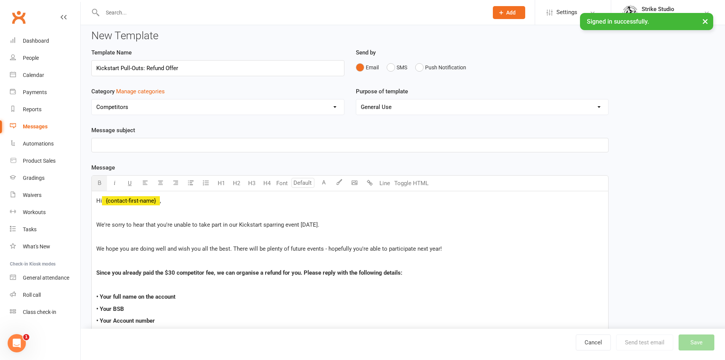
scroll to position [0, 0]
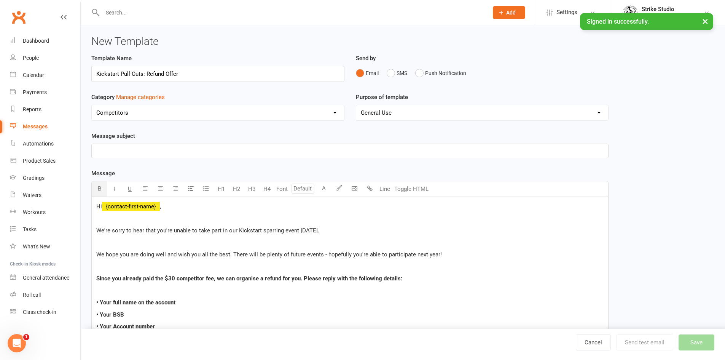
click at [124, 151] on p "﻿" at bounding box center [349, 150] width 507 height 9
click at [122, 150] on span "Kickstart: Competitor's Fee: Refund Available" at bounding box center [153, 150] width 115 height 7
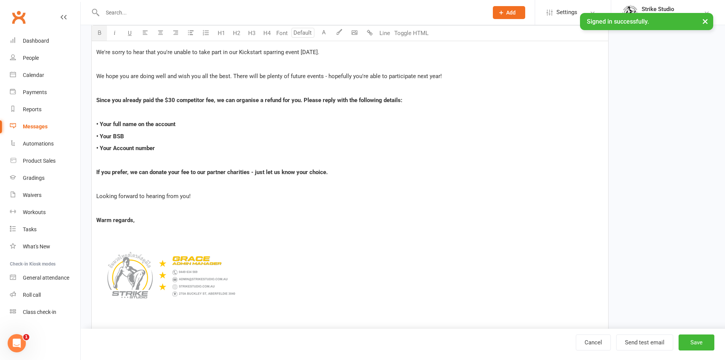
scroll to position [190, 0]
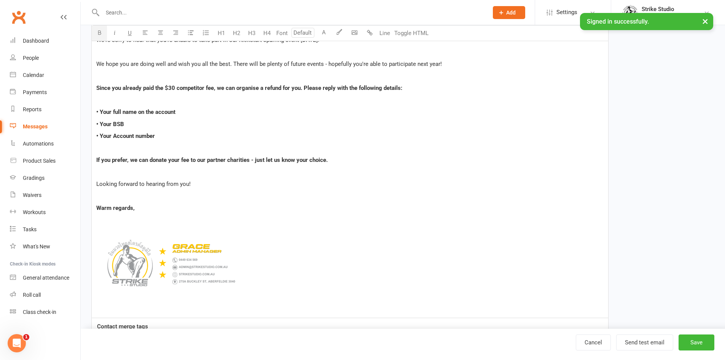
click at [154, 226] on img at bounding box center [172, 263] width 152 height 76
click at [155, 217] on p "﻿ ﻿ 25% 50% 100% ﻿" at bounding box center [349, 263] width 507 height 97
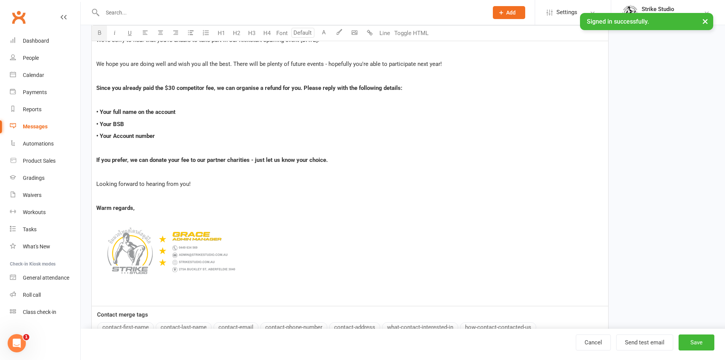
click at [117, 194] on p "﻿" at bounding box center [349, 195] width 507 height 9
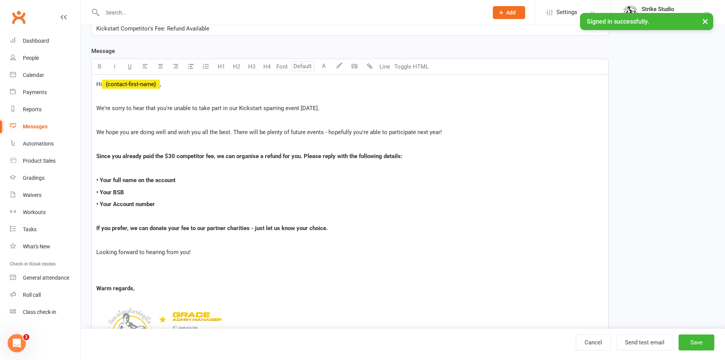
scroll to position [114, 0]
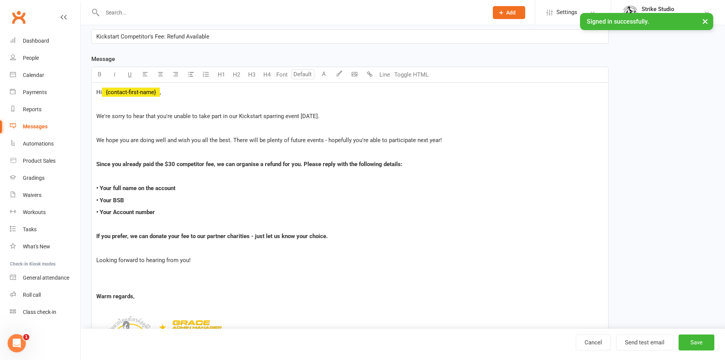
click at [162, 131] on p "﻿" at bounding box center [349, 128] width 507 height 9
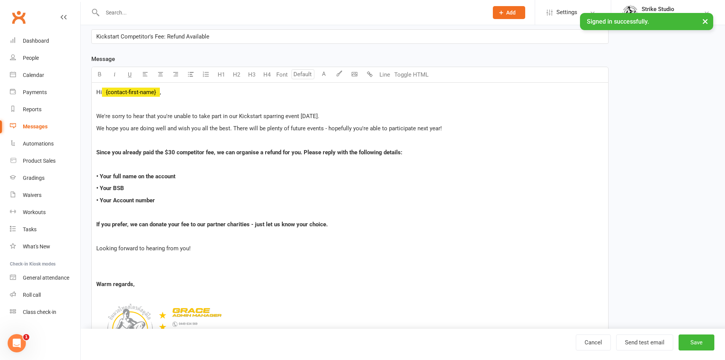
click at [139, 137] on p "﻿" at bounding box center [349, 140] width 507 height 9
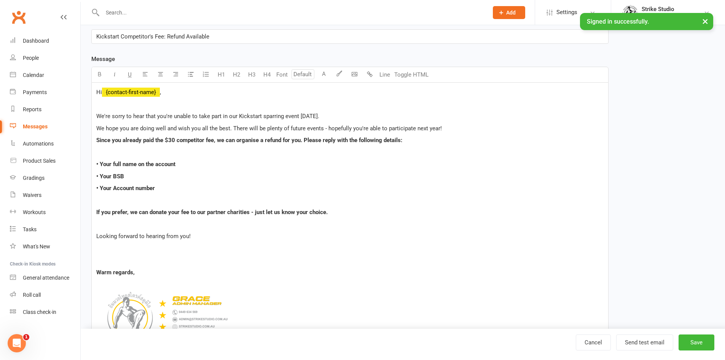
click at [117, 155] on p "﻿" at bounding box center [349, 152] width 507 height 9
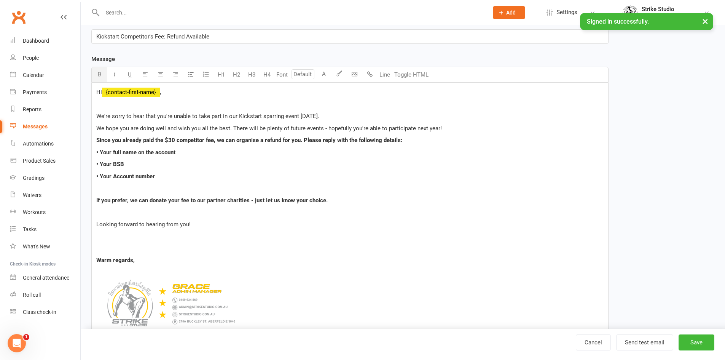
click at [303, 140] on span "Since you already paid the $30 competitor fee, we can organise a refund for you…" at bounding box center [249, 140] width 306 height 7
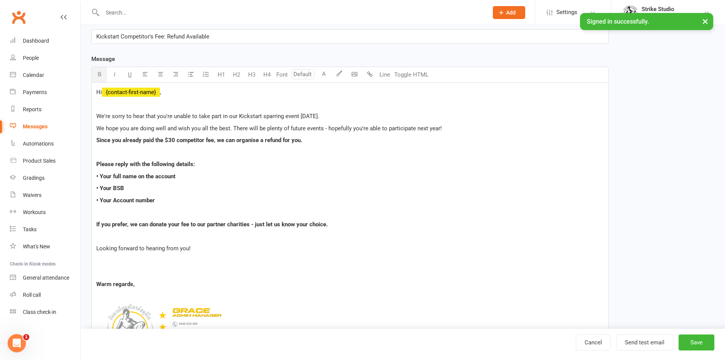
click at [131, 240] on p "﻿" at bounding box center [349, 235] width 507 height 9
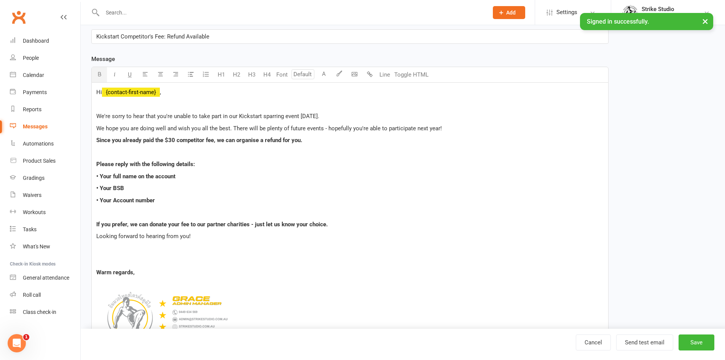
click at [95, 236] on div "Hi ﻿ {contact-first-name} , ﻿ We're sorry to hear that you're unable to take pa…" at bounding box center [350, 226] width 517 height 287
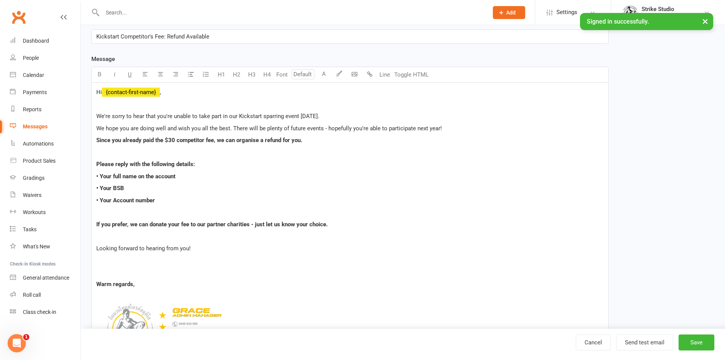
click at [450, 129] on p "We hope you are doing well and wish you all the best. There will be plenty of f…" at bounding box center [349, 128] width 507 height 9
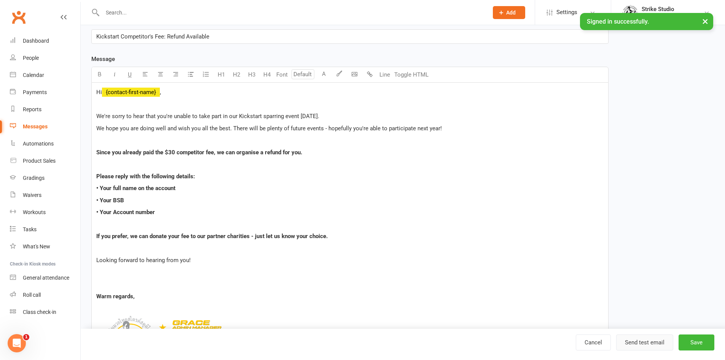
click at [655, 343] on button "Send test email" at bounding box center [644, 342] width 57 height 16
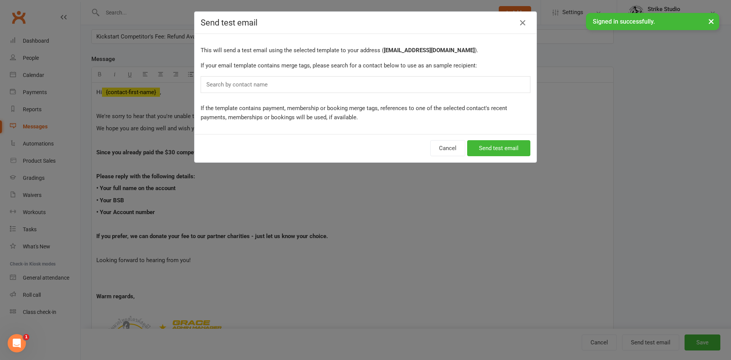
click at [320, 82] on div "Search by contact name" at bounding box center [366, 84] width 330 height 17
click at [321, 83] on div "Search by contact name" at bounding box center [366, 84] width 330 height 17
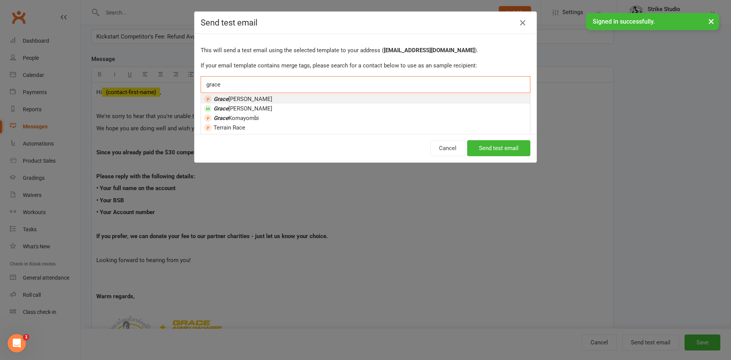
type input "grace"
click at [328, 97] on li "Grace Kim" at bounding box center [365, 99] width 329 height 10
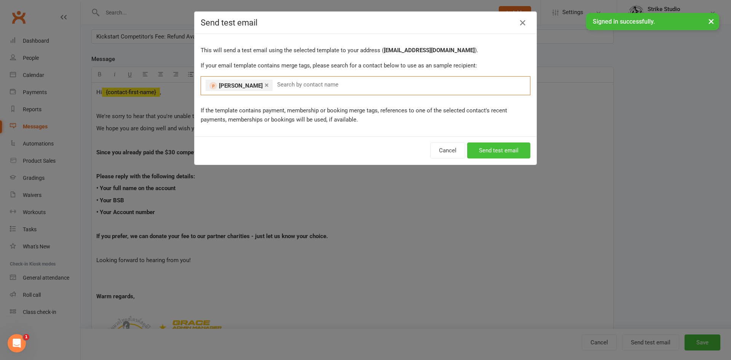
click at [509, 158] on button "Send test email" at bounding box center [498, 150] width 63 height 16
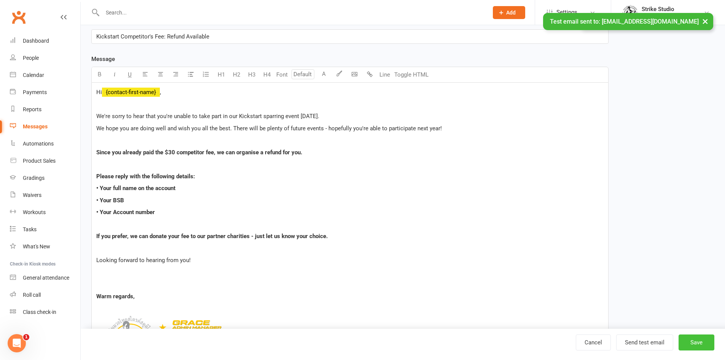
click at [688, 336] on button "Save" at bounding box center [697, 342] width 36 height 16
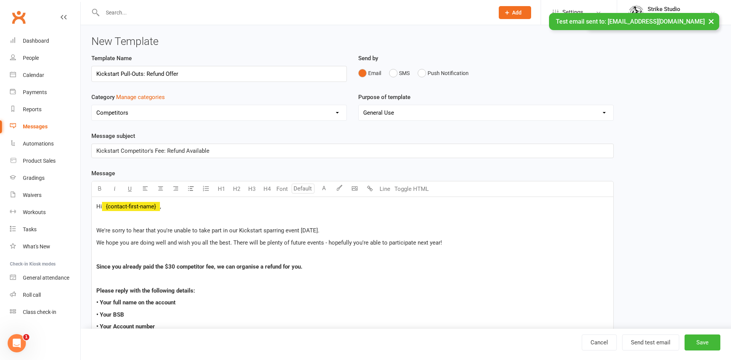
select select "100"
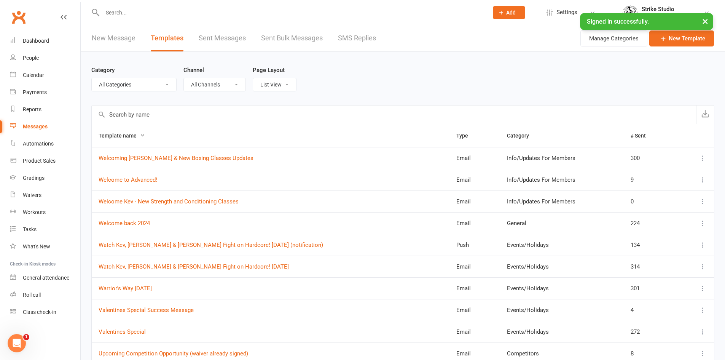
click at [109, 37] on link "New Message" at bounding box center [114, 38] width 44 height 26
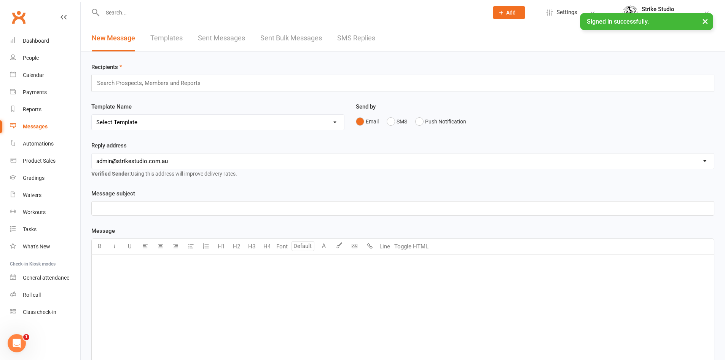
click at [149, 84] on input "text" at bounding box center [152, 83] width 112 height 10
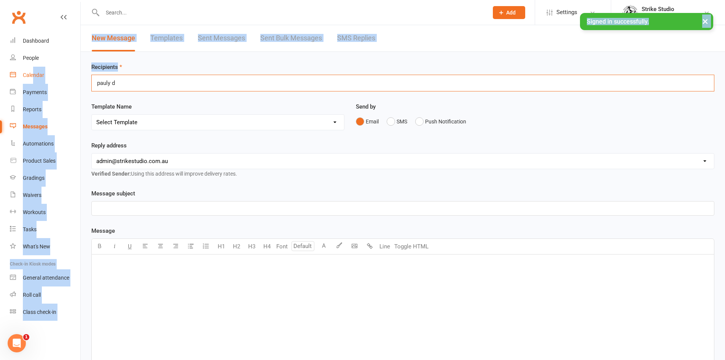
drag, startPoint x: 152, startPoint y: 83, endPoint x: 29, endPoint y: 82, distance: 123.3
click at [31, 83] on ui-view "Prospect Member Non-attending contact Class / event Appointment Grading event T…" at bounding box center [362, 242] width 725 height 481
click at [140, 84] on div "pauly d pauly d" at bounding box center [402, 83] width 623 height 17
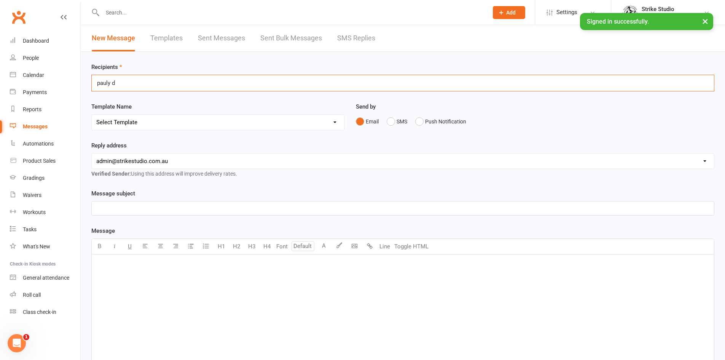
drag, startPoint x: 140, startPoint y: 84, endPoint x: 84, endPoint y: 86, distance: 56.0
click at [84, 86] on div "Recipients pauly d pauly d Template Name Select Template [Email] Aspiring fight…" at bounding box center [403, 268] width 644 height 432
click at [132, 81] on div "pauly d pauly d" at bounding box center [402, 83] width 623 height 17
type input "p"
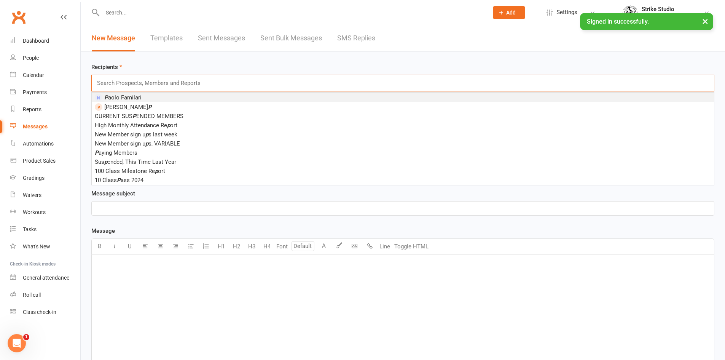
paste input "Pauly B Dimarelos"
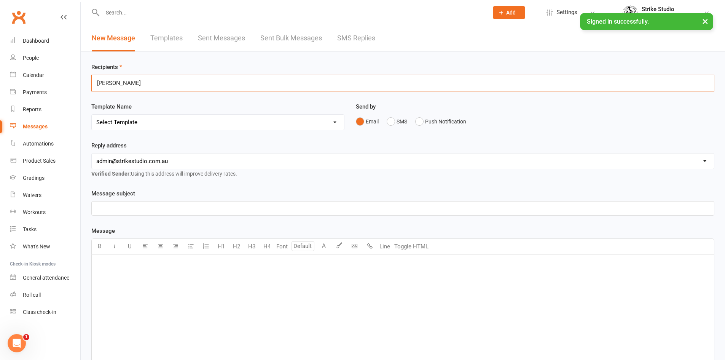
type input "Pauly B Dimarelos"
drag, startPoint x: 155, startPoint y: 80, endPoint x: 102, endPoint y: 80, distance: 52.5
click at [102, 80] on div "Pauly B Dimarelos Pauly B Dimarelos" at bounding box center [402, 83] width 623 height 17
drag, startPoint x: 97, startPoint y: 83, endPoint x: 159, endPoint y: 81, distance: 61.7
click at [159, 81] on div "Pauly B Dimarelos Pauly B Dimarelos" at bounding box center [402, 83] width 623 height 17
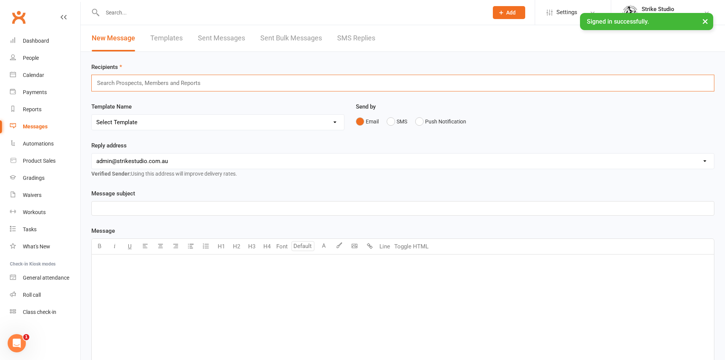
click at [118, 84] on input "text" at bounding box center [152, 83] width 112 height 10
paste input "Nour Khalaf"
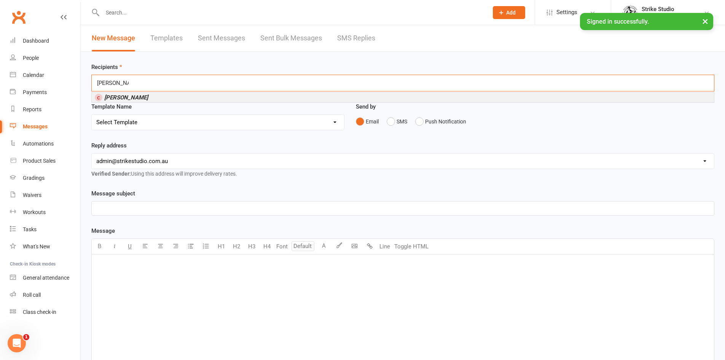
type input "Nour Khalaf"
click at [145, 14] on input "text" at bounding box center [291, 12] width 383 height 11
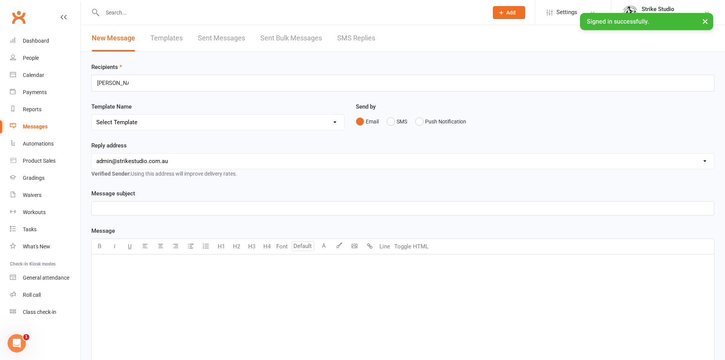
paste input "Nour Khalaf"
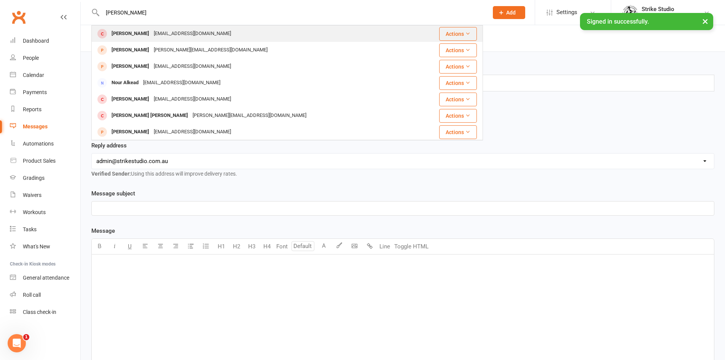
type input "Nour Khalaf"
click at [155, 37] on div "nour_khalaf@hotmail.co.uk" at bounding box center [192, 33] width 82 height 11
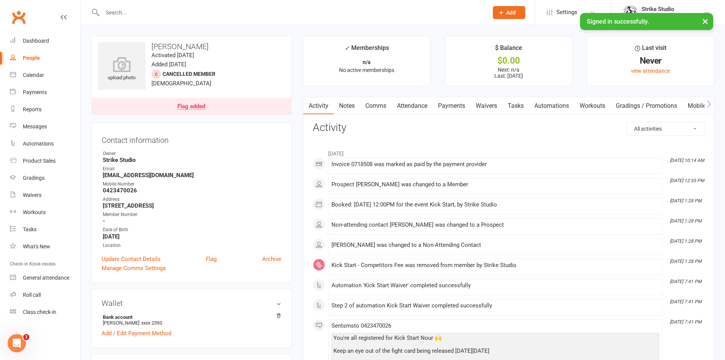
click at [457, 99] on link "Payments" at bounding box center [452, 106] width 38 height 18
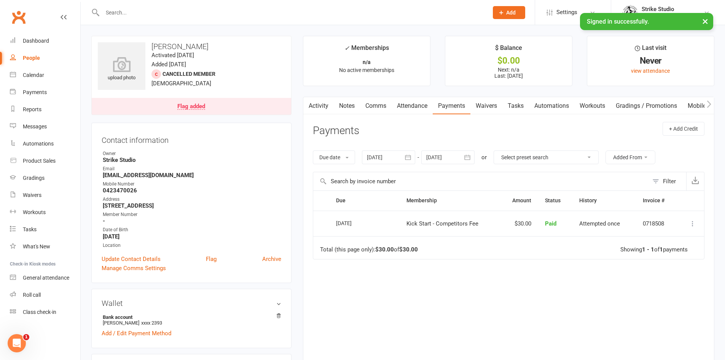
click at [378, 102] on link "Comms" at bounding box center [376, 106] width 32 height 18
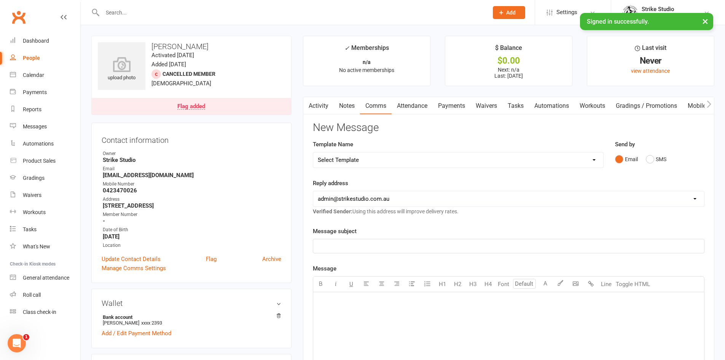
click at [357, 162] on select "Select Template [Email] Aspiring fighters meeting notes [Email] Exciting Opport…" at bounding box center [458, 159] width 290 height 15
select select "7"
click at [313, 152] on select "Select Template [Email] Aspiring fighters meeting notes [Email] Exciting Opport…" at bounding box center [458, 159] width 290 height 15
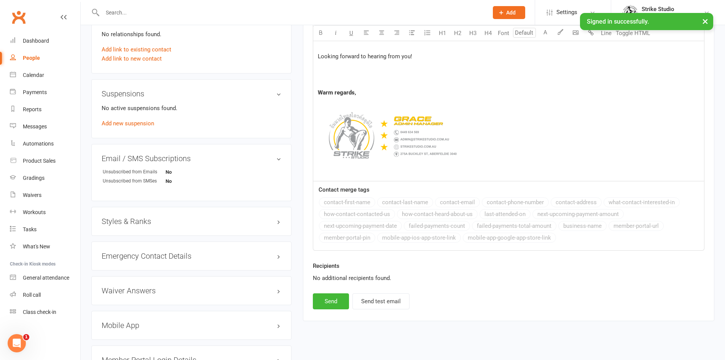
scroll to position [457, 0]
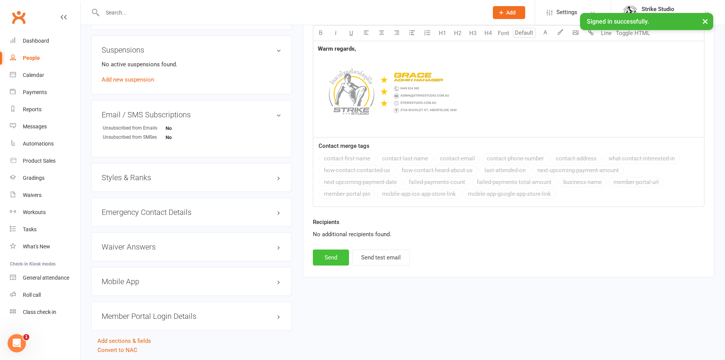
click at [332, 261] on button "Send" at bounding box center [331, 257] width 36 height 16
select select
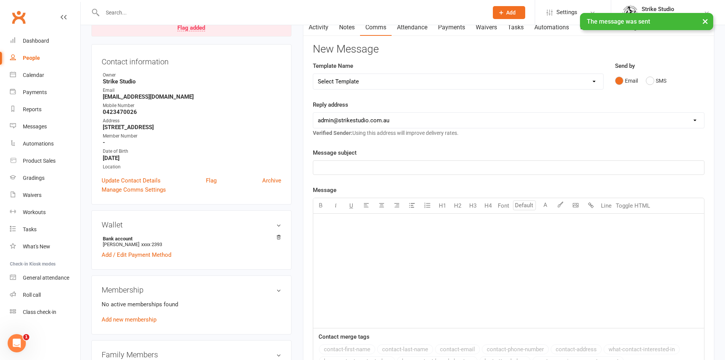
scroll to position [76, 0]
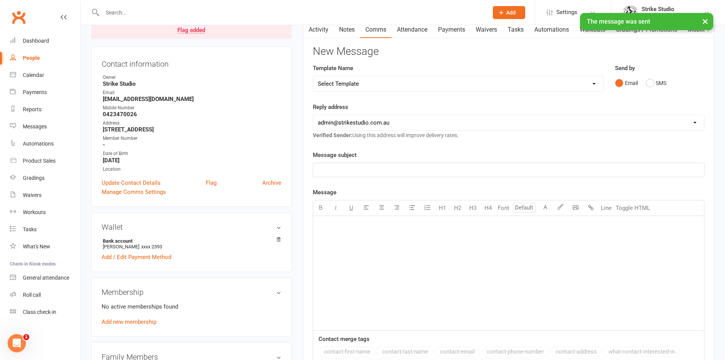
click at [322, 13] on div "× The message was sent" at bounding box center [357, 13] width 715 height 0
click at [321, 34] on link "Activity" at bounding box center [318, 30] width 30 height 18
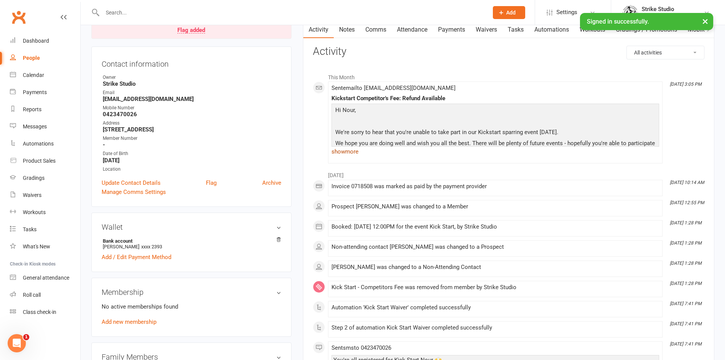
click at [350, 155] on link "show more" at bounding box center [496, 151] width 328 height 11
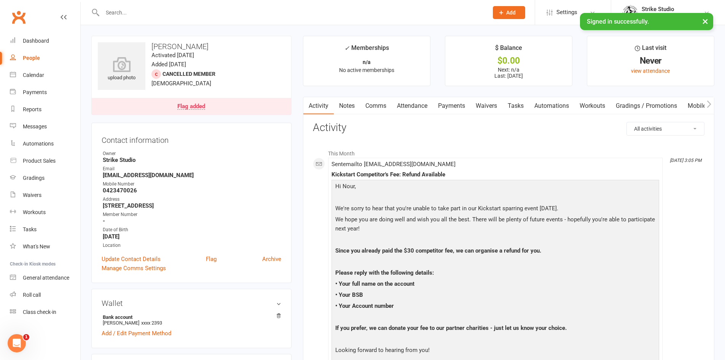
click at [263, 13] on input "text" at bounding box center [291, 12] width 383 height 11
paste input "James Ly"
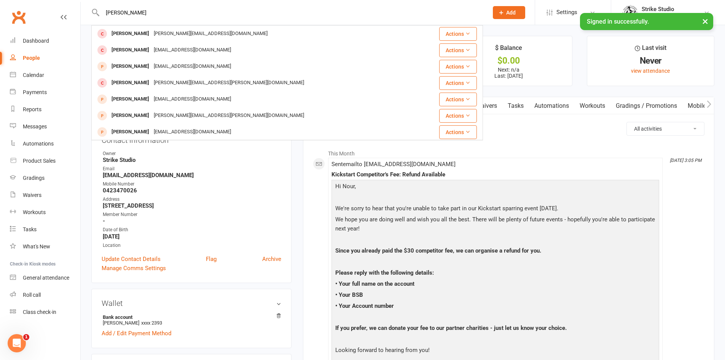
type input "James Ly"
click at [172, 31] on div "james.ly99@hotmail.com" at bounding box center [210, 33] width 118 height 11
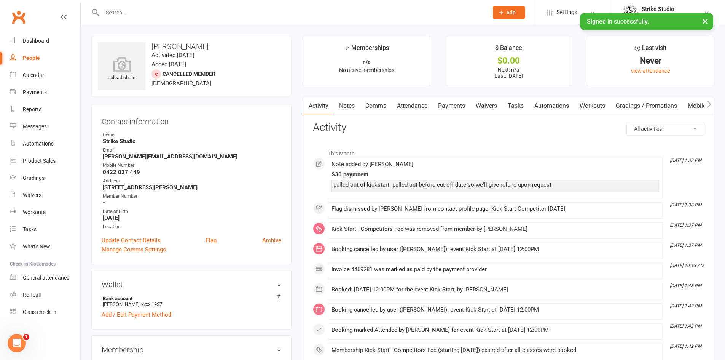
click at [376, 105] on link "Comms" at bounding box center [376, 106] width 32 height 18
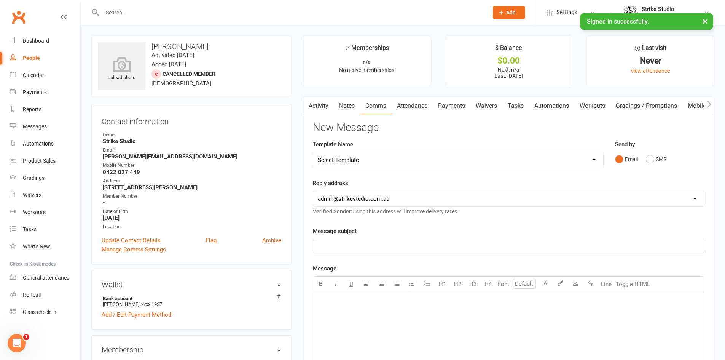
click at [317, 104] on link "Activity" at bounding box center [318, 106] width 30 height 18
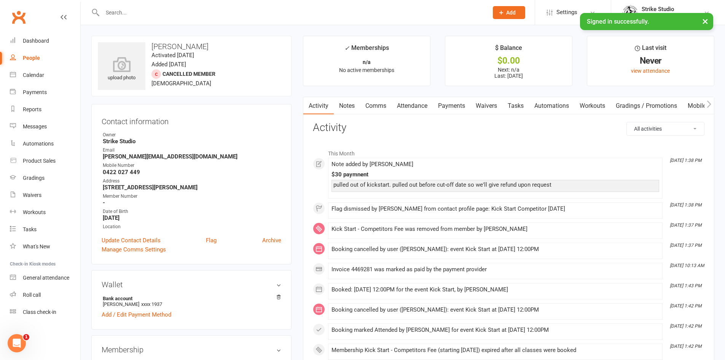
click at [450, 104] on link "Payments" at bounding box center [452, 106] width 38 height 18
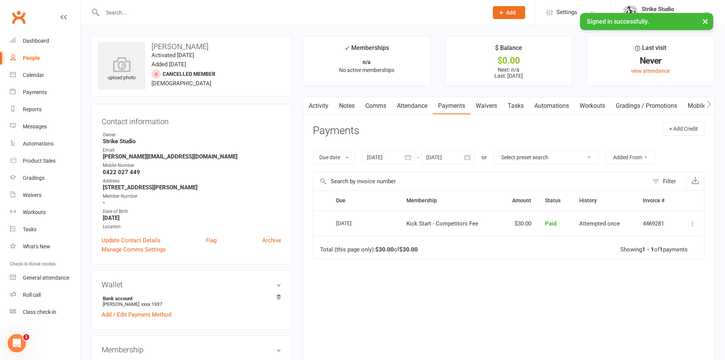
click at [375, 105] on link "Comms" at bounding box center [376, 106] width 32 height 18
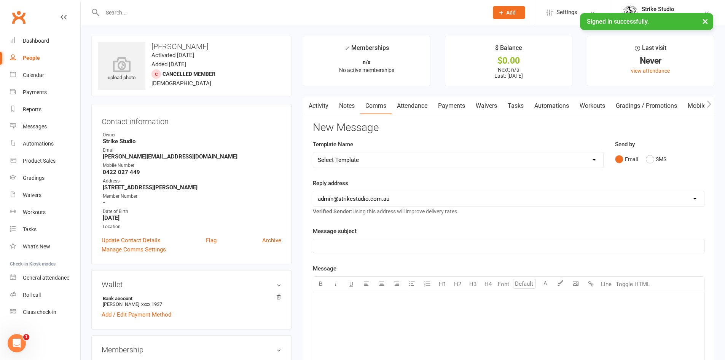
click at [564, 159] on select "Select Template [Email] Aspiring fighters meeting notes [Email] Exciting Opport…" at bounding box center [458, 159] width 290 height 15
select select "7"
click at [313, 152] on select "Select Template [Email] Aspiring fighters meeting notes [Email] Exciting Opport…" at bounding box center [458, 159] width 290 height 15
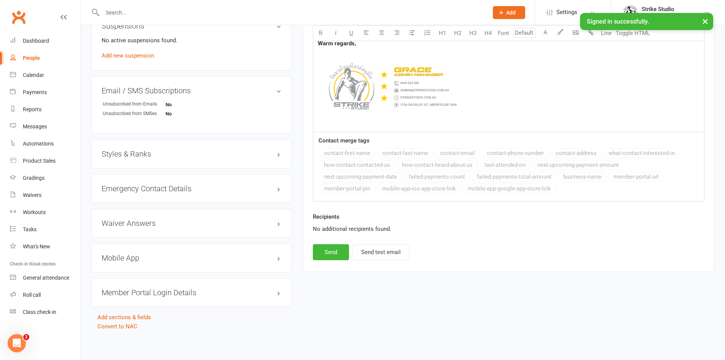
scroll to position [463, 0]
click at [324, 244] on button "Send" at bounding box center [331, 251] width 36 height 16
select select
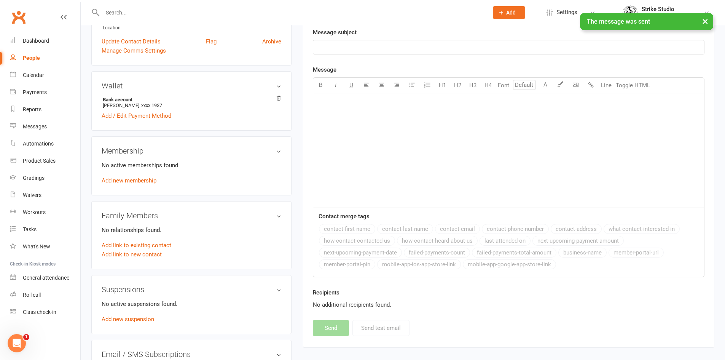
scroll to position [197, 0]
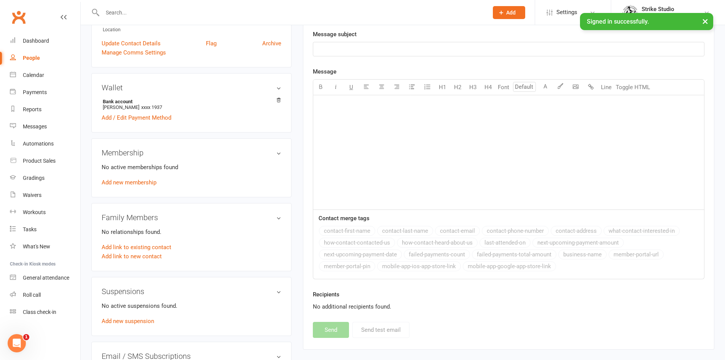
click at [182, 9] on input "text" at bounding box center [291, 12] width 383 height 11
paste input "Pauly B Dimarelos"
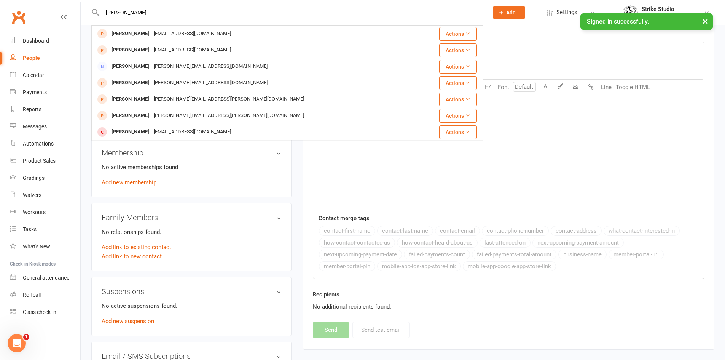
type input "Pauly B Dimarelos"
click at [40, 39] on div "Dashboard" at bounding box center [36, 41] width 26 height 6
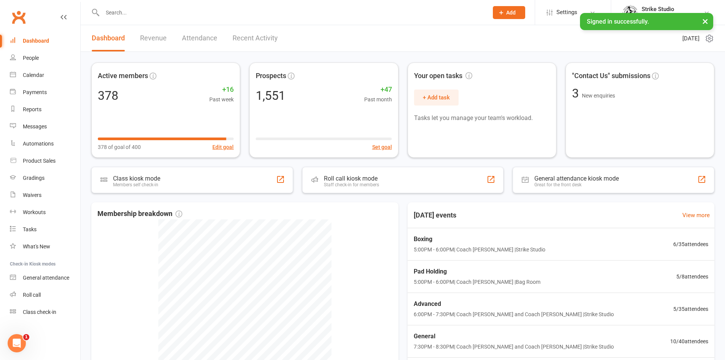
click at [250, 18] on input "text" at bounding box center [291, 12] width 383 height 11
paste input "Jordan Kha"
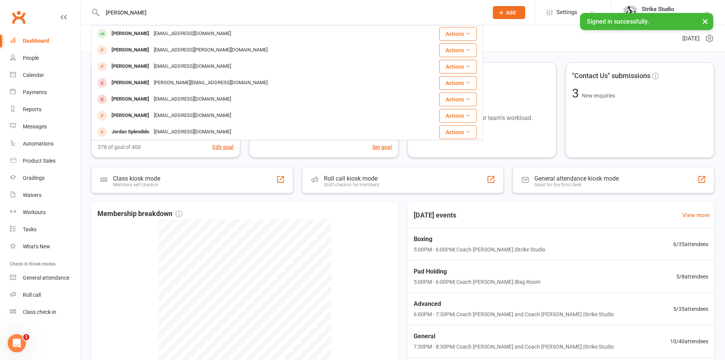
type input "Jordan Kha"
click at [210, 33] on div "Jordan Kha ray.kha@selectivefin.com" at bounding box center [249, 34] width 314 height 16
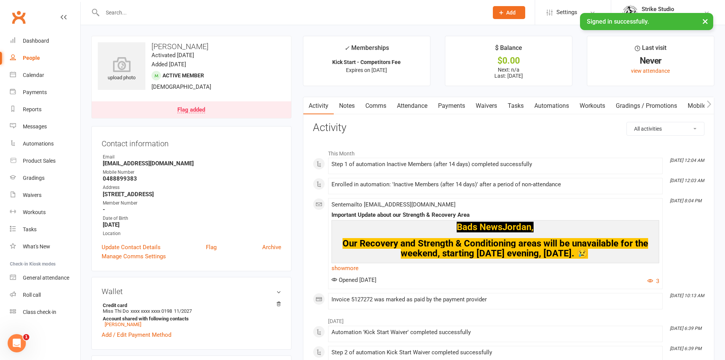
click at [547, 105] on link "Automations" at bounding box center [551, 106] width 45 height 18
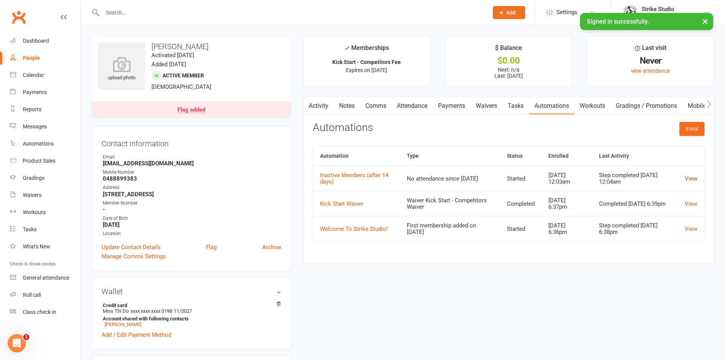
click at [693, 177] on link "View" at bounding box center [691, 178] width 13 height 7
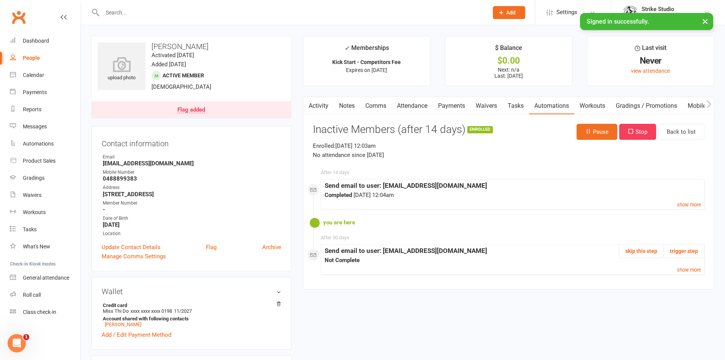
click at [410, 106] on link "Attendance" at bounding box center [412, 106] width 41 height 18
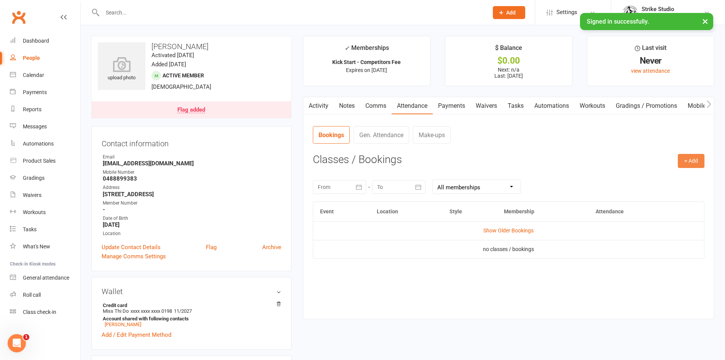
click at [692, 157] on button "+ Add" at bounding box center [691, 161] width 27 height 14
click at [647, 181] on link "Book Event" at bounding box center [666, 178] width 75 height 15
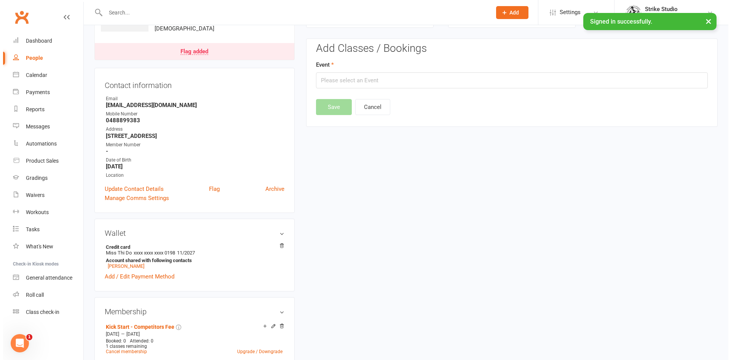
scroll to position [59, 0]
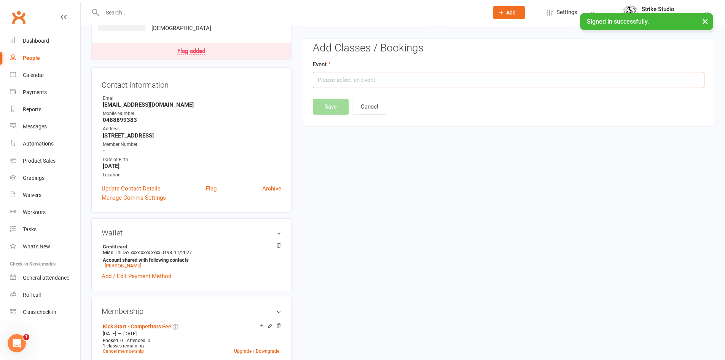
click at [356, 74] on input "text" at bounding box center [509, 80] width 392 height 16
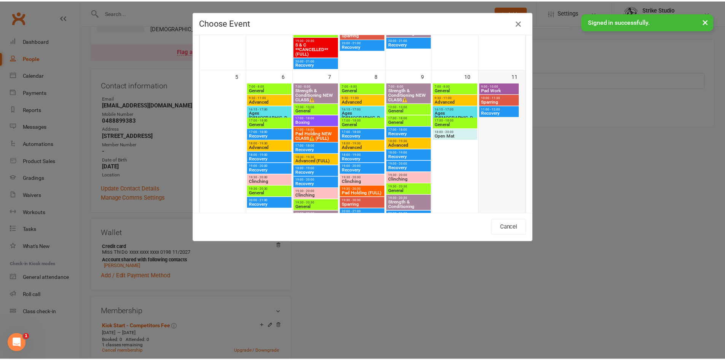
scroll to position [266, 0]
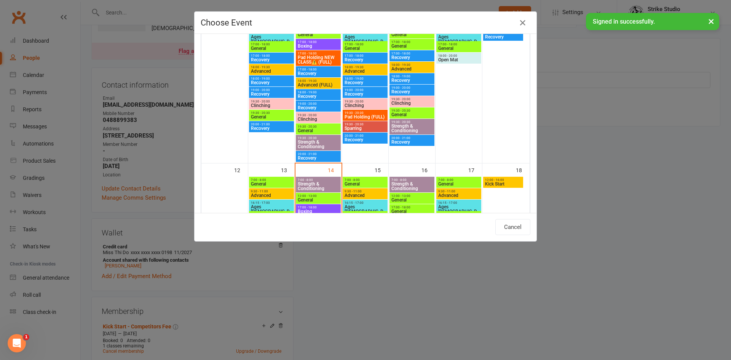
click at [504, 180] on span "12:00 - 16:00" at bounding box center [503, 179] width 37 height 3
type input "Kick Start - Oct 18, 2025 12:00:00 PM"
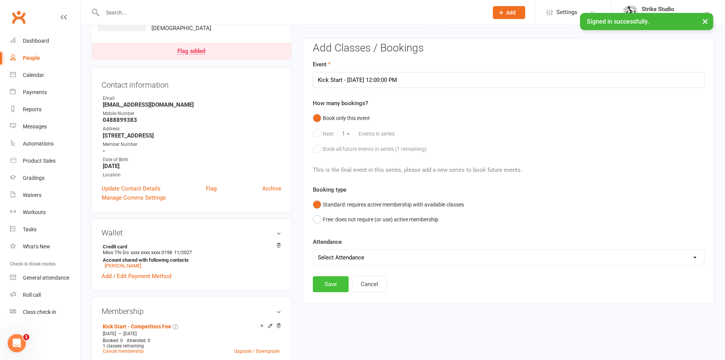
click at [325, 282] on button "Save" at bounding box center [331, 284] width 36 height 16
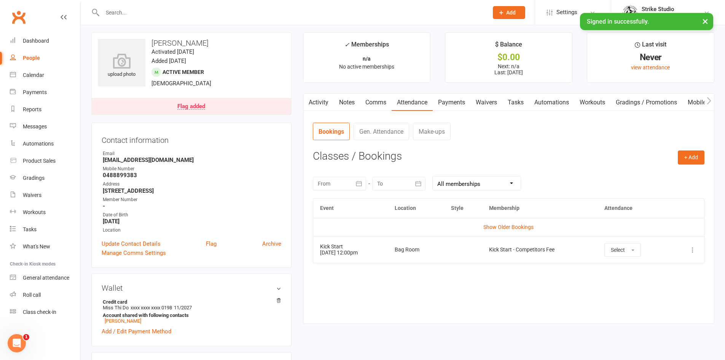
scroll to position [0, 0]
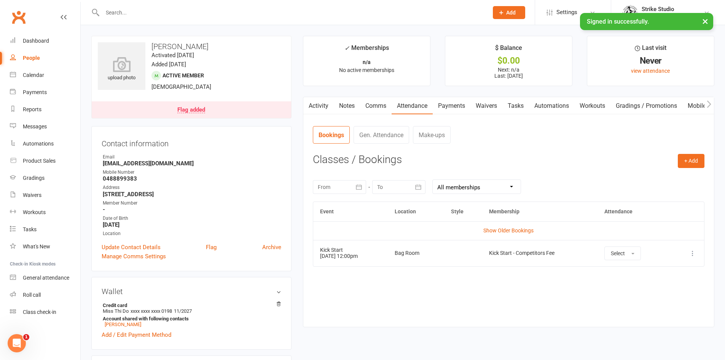
click at [206, 11] on input "text" at bounding box center [291, 12] width 383 height 11
paste input "Mia-Rose Marbus"
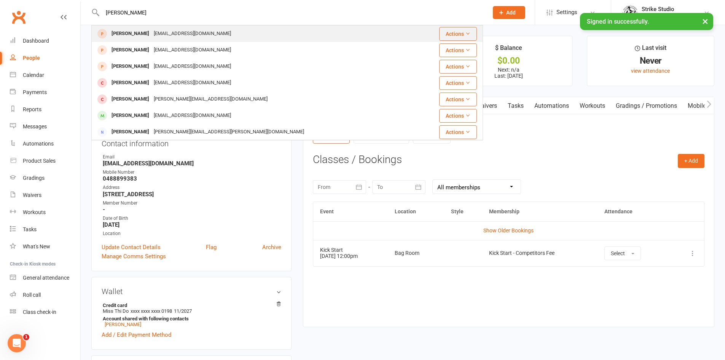
type input "Mia-Rose Marbus"
click at [179, 37] on div "kamarbus@bigpond.com" at bounding box center [192, 33] width 82 height 11
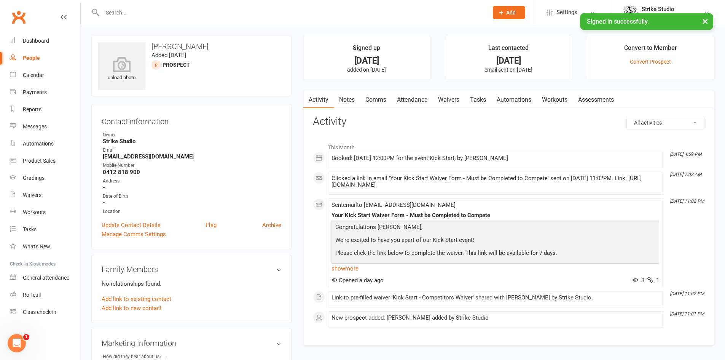
click at [256, 8] on input "text" at bounding box center [291, 12] width 383 height 11
paste input "Thanh Vu"
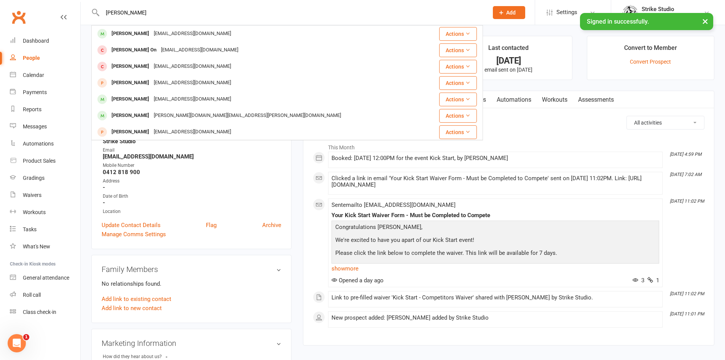
type input "Thanh Vu"
click at [170, 36] on div "Thanhnamvu82@yahoo.com" at bounding box center [192, 33] width 82 height 11
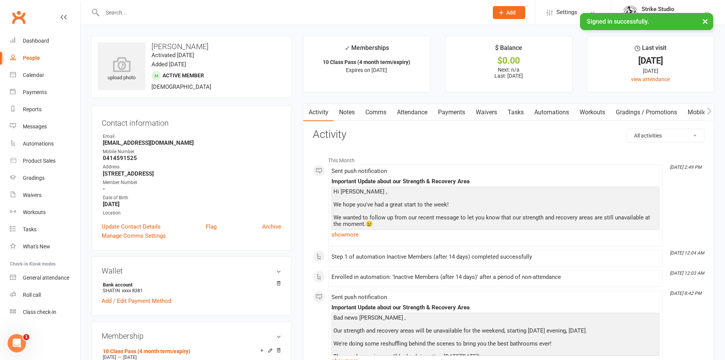
click at [232, 15] on input "text" at bounding box center [291, 12] width 383 height 11
paste input "Thao Le"
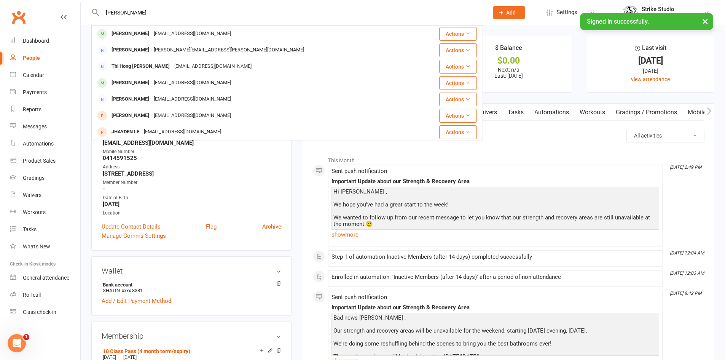
type input "Thao Le"
click at [209, 27] on div "Thao Le lebachhieuthao@gmail.com" at bounding box center [254, 34] width 325 height 16
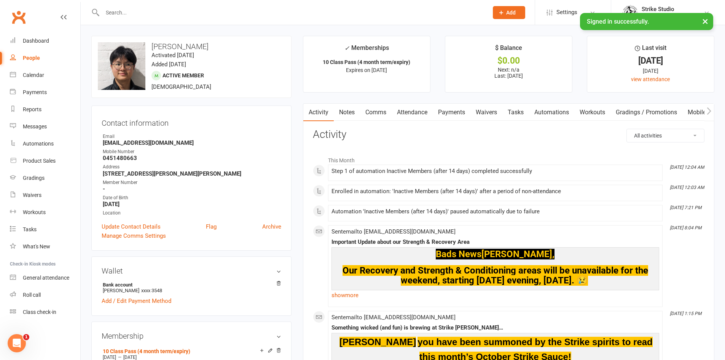
click at [233, 19] on div at bounding box center [287, 12] width 392 height 25
click at [233, 15] on input "text" at bounding box center [291, 12] width 383 height 11
paste input "Jack Denic"
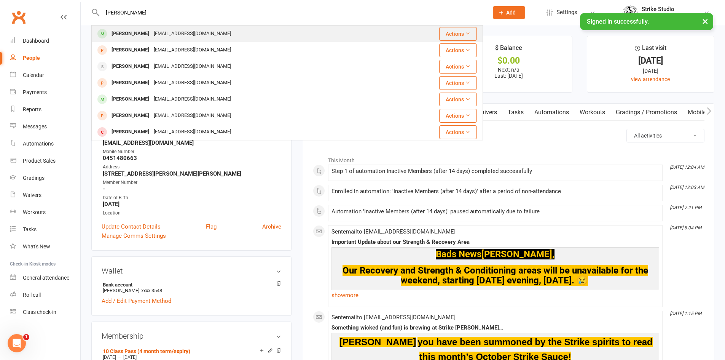
type input "Jack Denic"
click at [151, 36] on div "Jackdenic9@gmail.com" at bounding box center [192, 33] width 82 height 11
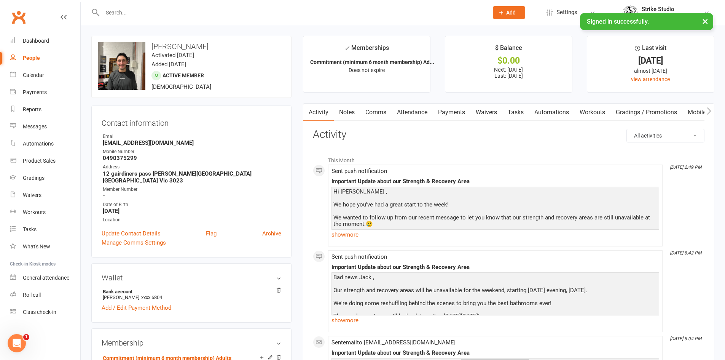
click at [118, 158] on strong "0490375299" at bounding box center [192, 158] width 179 height 7
copy strong "0490375299"
click at [289, 11] on input "text" at bounding box center [291, 12] width 383 height 11
paste input "Tarkin Karabadjak"
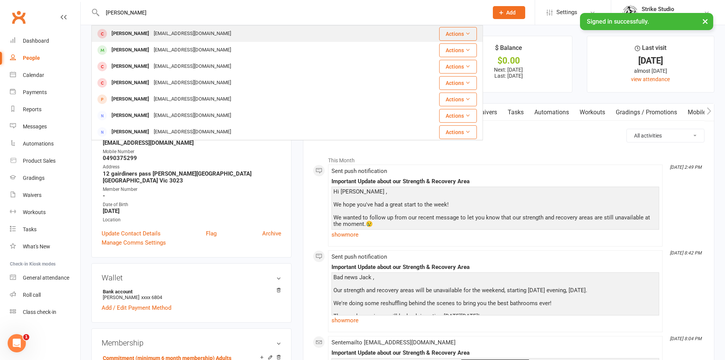
type input "Tarkin Karabadjak"
click at [200, 32] on div "tarkinkarabadjak@gmail.com" at bounding box center [192, 33] width 82 height 11
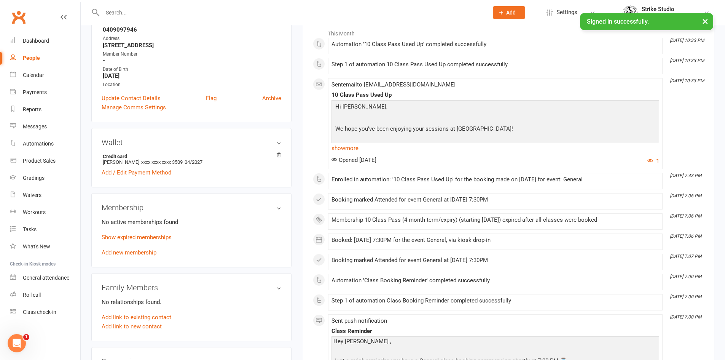
scroll to position [152, 0]
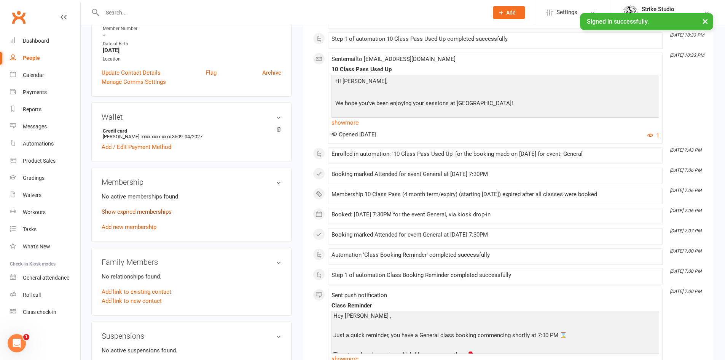
click at [153, 213] on link "Show expired memberships" at bounding box center [137, 211] width 70 height 7
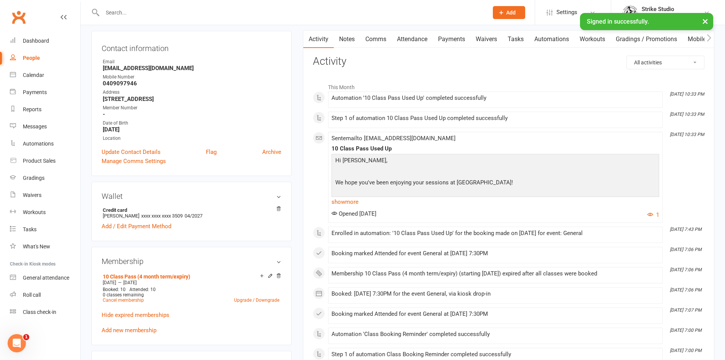
scroll to position [0, 0]
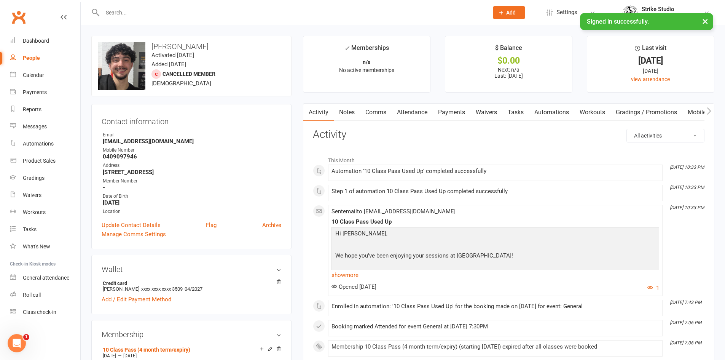
click at [291, 8] on input "text" at bounding box center [291, 12] width 383 height 11
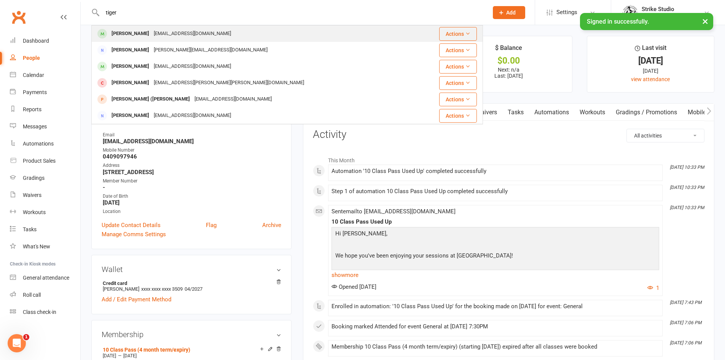
type input "tiger"
click at [198, 30] on div "Tiger Uong tigeruong1@gmail.com" at bounding box center [254, 34] width 325 height 16
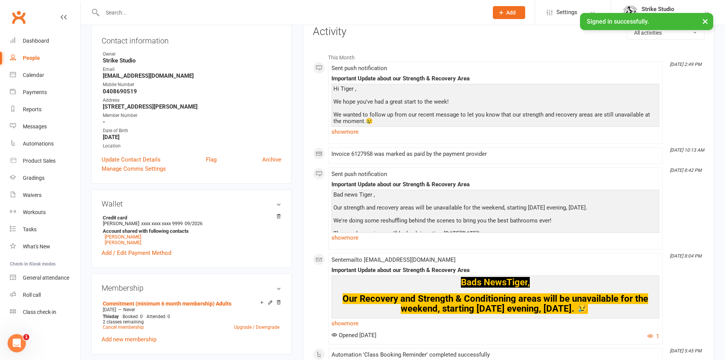
scroll to position [114, 0]
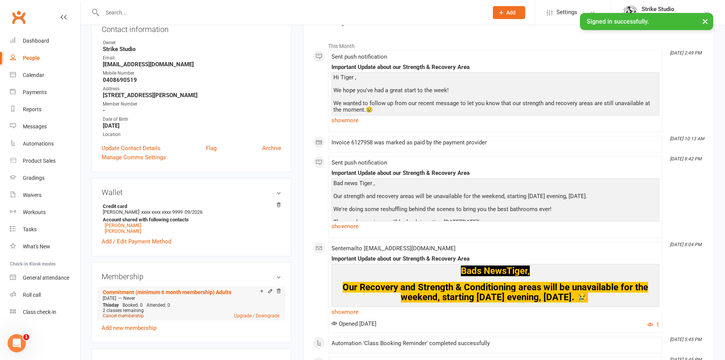
click at [132, 316] on link "Cancel membership" at bounding box center [123, 315] width 41 height 5
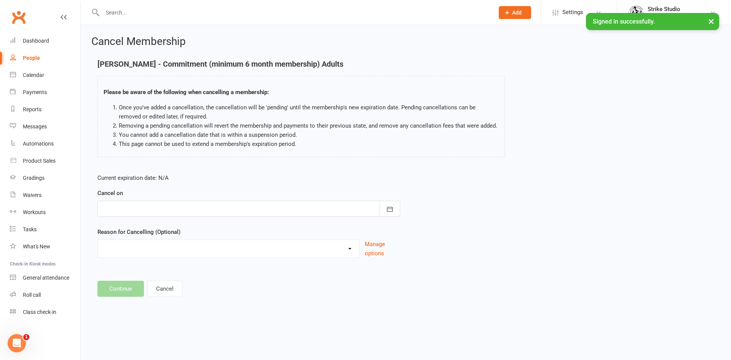
click at [211, 210] on div at bounding box center [248, 209] width 303 height 16
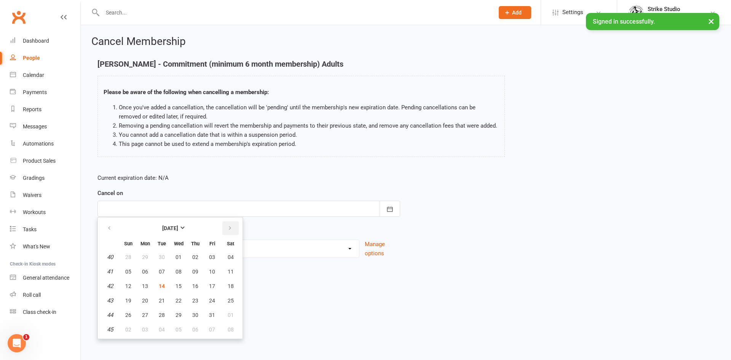
click at [228, 226] on icon "button" at bounding box center [229, 228] width 5 height 6
click at [192, 285] on span "13" at bounding box center [195, 286] width 6 height 6
type input "13 Nov 2025"
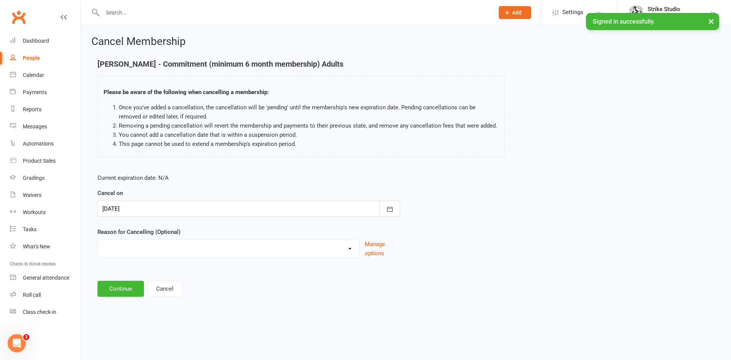
click at [190, 242] on select "Commitment Exceeded Suspension Period Failed Payments Finance Holiday Injury Mo…" at bounding box center [228, 247] width 261 height 15
select select "9"
click at [98, 240] on select "Commitment Exceeded Suspension Period Failed Payments Finance Holiday Injury Mo…" at bounding box center [228, 247] width 261 height 15
click at [136, 291] on input at bounding box center [248, 289] width 303 height 16
type input "unknown"
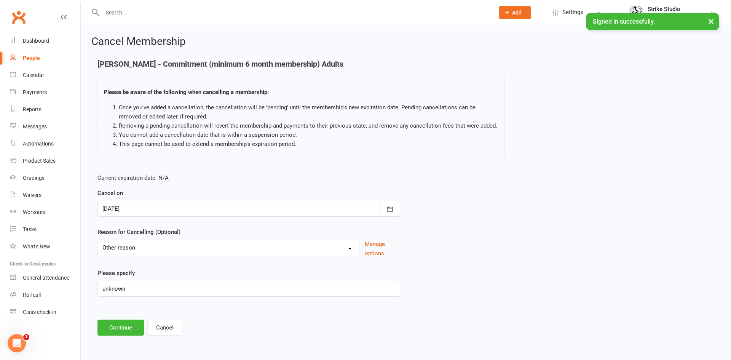
click at [124, 316] on main "Tiger Uong - Commitment (minimum 6 month membership) Adults Please be aware of …" at bounding box center [405, 198] width 629 height 276
click at [122, 324] on button "Continue" at bounding box center [120, 327] width 46 height 16
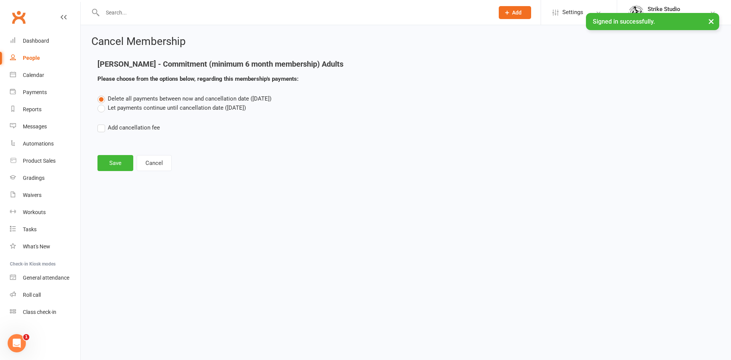
click at [111, 110] on label "Let payments continue until cancellation date (Nov 13, 2025)" at bounding box center [171, 107] width 148 height 9
click at [102, 103] on input "Let payments continue until cancellation date (Nov 13, 2025)" at bounding box center [99, 103] width 5 height 0
click at [118, 162] on button "Save" at bounding box center [115, 163] width 36 height 16
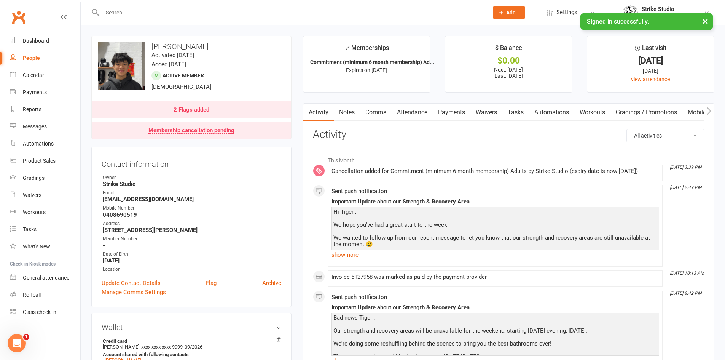
click at [206, 11] on input "text" at bounding box center [291, 12] width 383 height 11
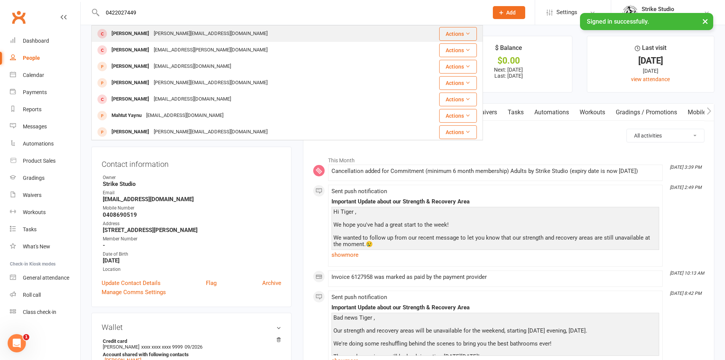
type input "0422027449"
click at [218, 32] on div "James Ly james.ly99@hotmail.com" at bounding box center [254, 34] width 325 height 16
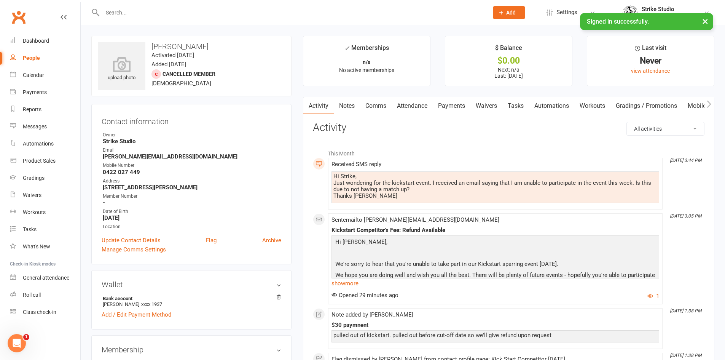
click at [348, 108] on link "Notes" at bounding box center [347, 106] width 26 height 18
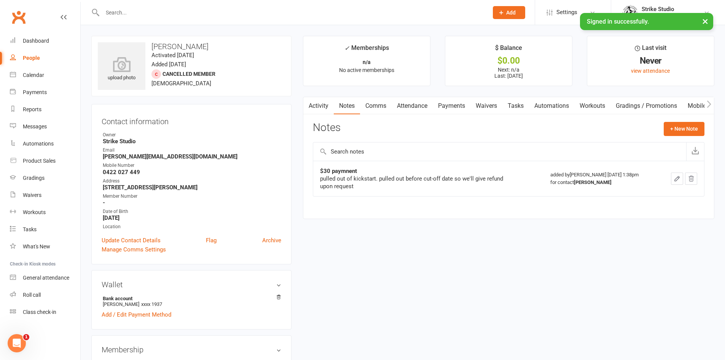
click at [324, 107] on link "Activity" at bounding box center [318, 106] width 30 height 18
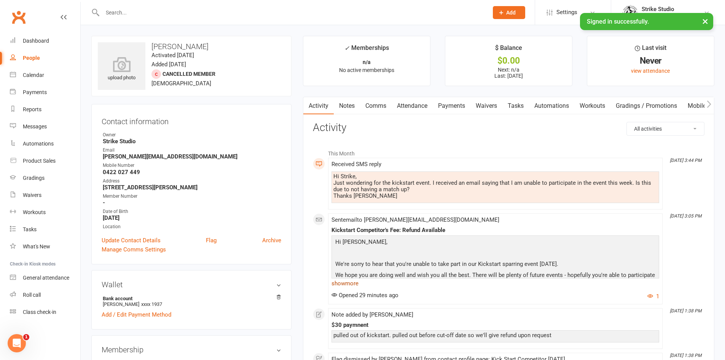
click at [349, 286] on link "show more" at bounding box center [496, 283] width 328 height 11
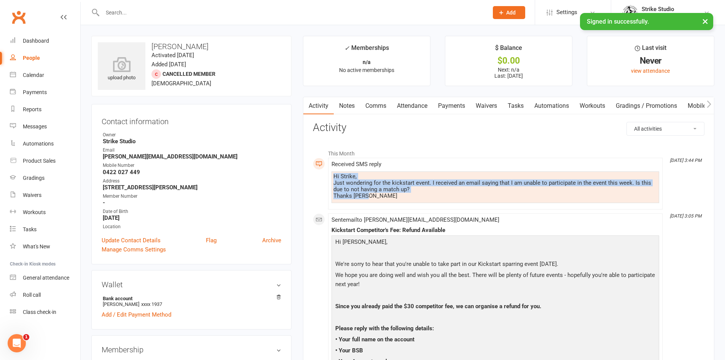
drag, startPoint x: 369, startPoint y: 197, endPoint x: 330, endPoint y: 179, distance: 43.3
click at [330, 179] on li "Oct 14, 3:44 PM Received SMS reply Hi Strike, Just wondering for the kickstart …" at bounding box center [495, 184] width 335 height 52
click at [346, 188] on div "Hi Strike, Just wondering for the kickstart event. I received an email saying t…" at bounding box center [495, 186] width 324 height 26
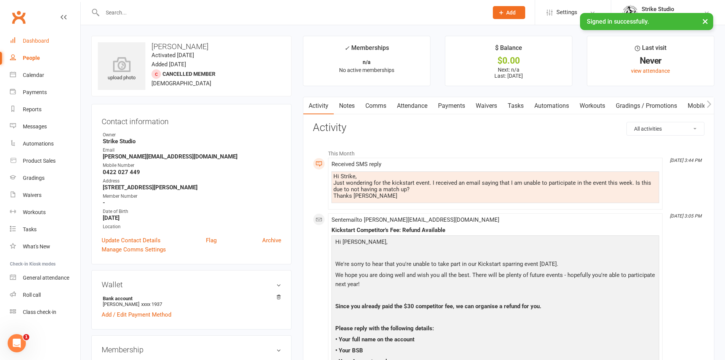
click at [41, 37] on link "Dashboard" at bounding box center [45, 40] width 70 height 17
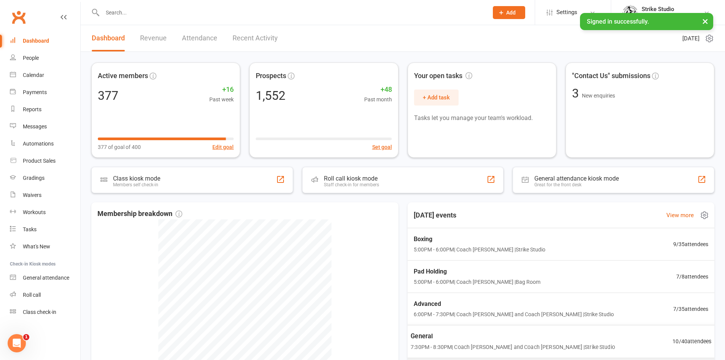
click at [466, 338] on span "General" at bounding box center [513, 336] width 204 height 10
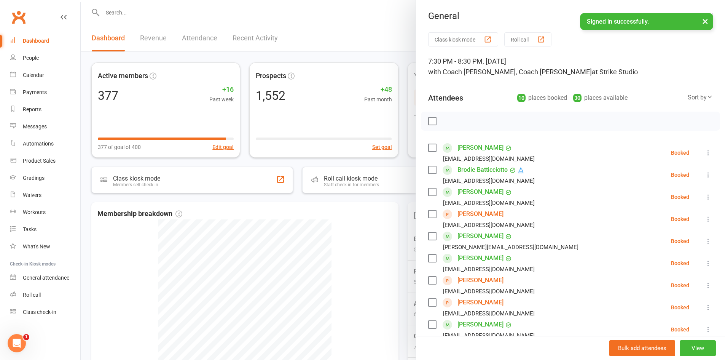
click at [481, 281] on link "[PERSON_NAME]" at bounding box center [481, 280] width 46 height 12
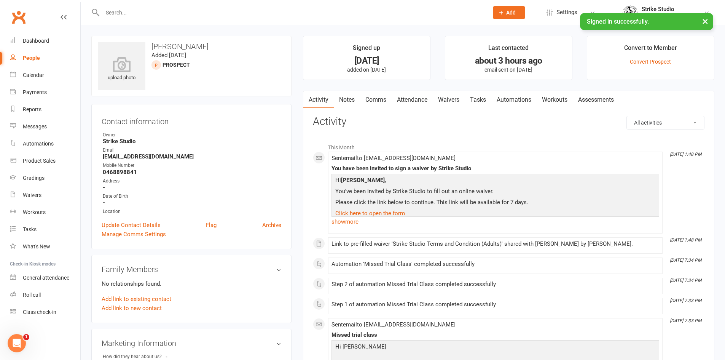
click at [381, 97] on link "Comms" at bounding box center [376, 100] width 32 height 18
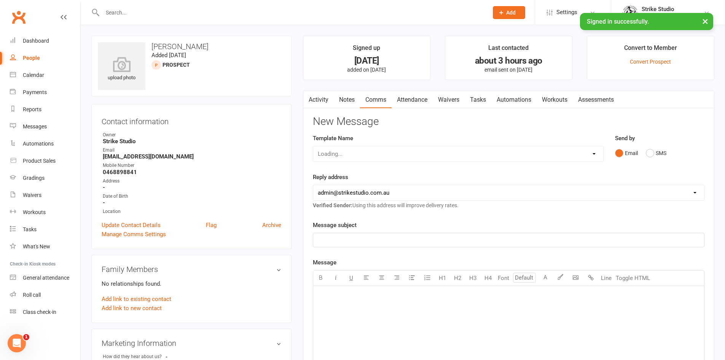
click at [369, 155] on select "Loading..." at bounding box center [458, 153] width 290 height 15
click at [503, 136] on div "Template Name Select Template [Email] Aspiring fighters meeting notes [Email] E…" at bounding box center [458, 148] width 291 height 28
drag, startPoint x: 650, startPoint y: 155, endPoint x: 531, endPoint y: 181, distance: 121.9
click at [650, 155] on button "SMS" at bounding box center [656, 153] width 21 height 14
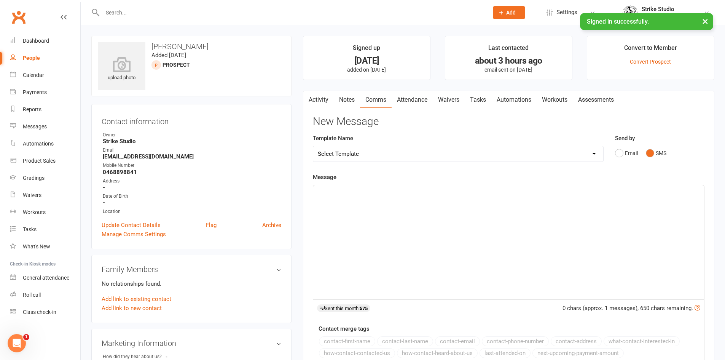
click at [392, 235] on div "﻿" at bounding box center [508, 242] width 391 height 114
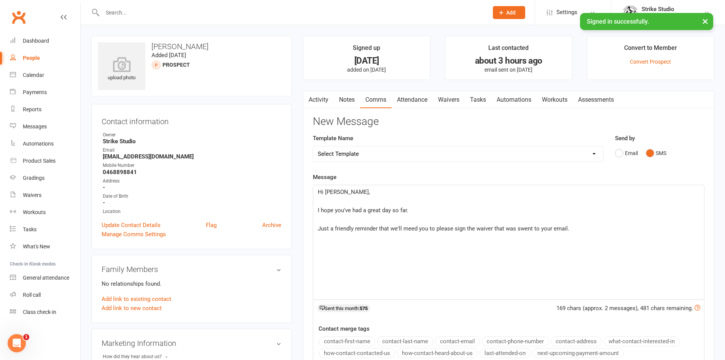
click at [409, 228] on span "Just a friendly reminder that we'll meed you to please sign the waiver that was…" at bounding box center [444, 228] width 252 height 7
click at [523, 229] on span "Just a friendly reminder that we'll need you to please sign the waiver that was…" at bounding box center [443, 228] width 250 height 7
click at [438, 214] on p "I hope you've had a great day so far." at bounding box center [509, 210] width 382 height 9
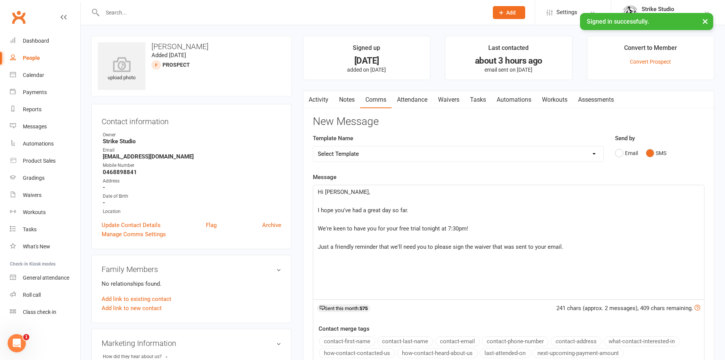
click at [584, 251] on p "Just a friendly reminder that we'll need you to please sign the waiver that was…" at bounding box center [509, 246] width 382 height 9
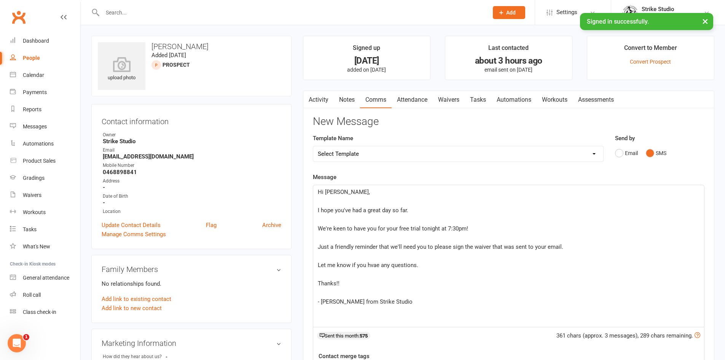
click at [377, 265] on span "Let me know if you hvae any questions." at bounding box center [368, 264] width 100 height 7
click at [371, 265] on span "Let me know if you hvae any questions." at bounding box center [368, 264] width 100 height 7
drag, startPoint x: 366, startPoint y: 281, endPoint x: 302, endPoint y: 281, distance: 63.9
click at [302, 281] on main "Signed up 3 days ago added on 11 Oct 2025 Last contacted about 3 hours ago emai…" at bounding box center [508, 265] width 423 height 459
click at [319, 282] on span "Thanks!!" at bounding box center [329, 283] width 22 height 7
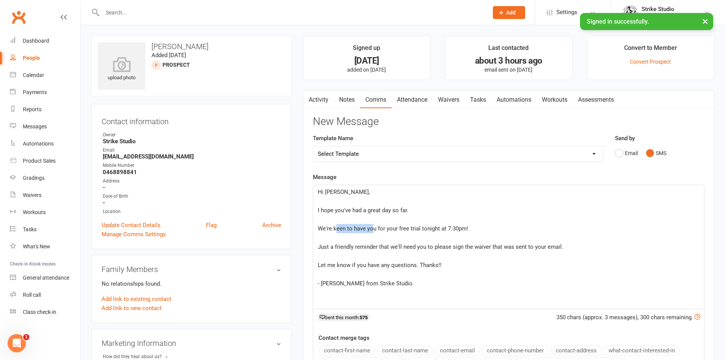
drag, startPoint x: 338, startPoint y: 229, endPoint x: 365, endPoint y: 238, distance: 28.0
click at [372, 233] on div "Hi Adam, ﻿ I hope you've had a great day so far. ﻿ We're keen to have you for y…" at bounding box center [508, 246] width 391 height 123
click at [356, 248] on span "Just a friendly reminder that we'll need you to please sign the waiver that was…" at bounding box center [441, 246] width 246 height 7
click at [347, 300] on p "﻿" at bounding box center [509, 301] width 382 height 9
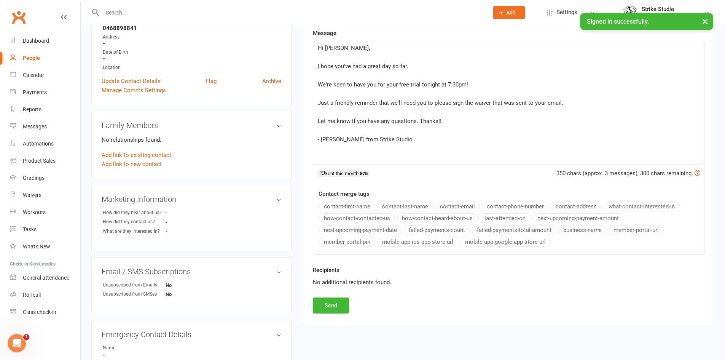
scroll to position [152, 0]
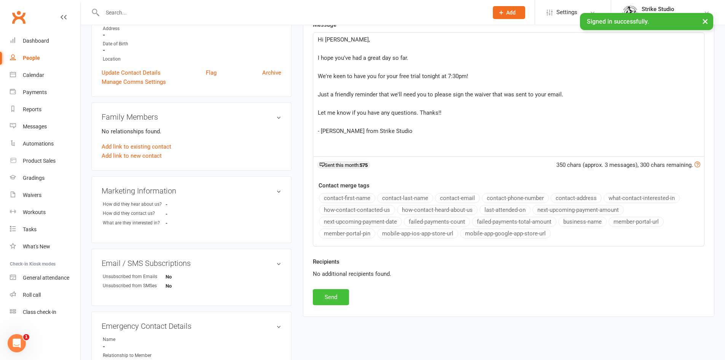
click at [325, 297] on button "Send" at bounding box center [331, 297] width 36 height 16
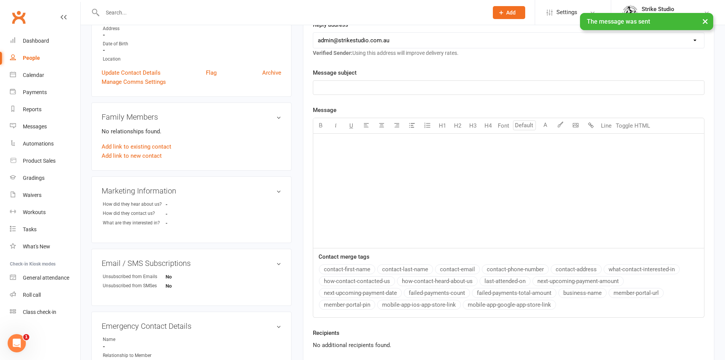
scroll to position [0, 0]
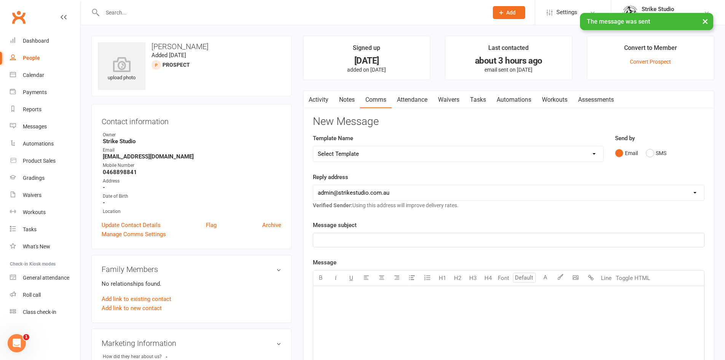
click at [310, 96] on icon "button" at bounding box center [308, 98] width 5 height 8
click at [316, 100] on link "Activity" at bounding box center [318, 100] width 30 height 18
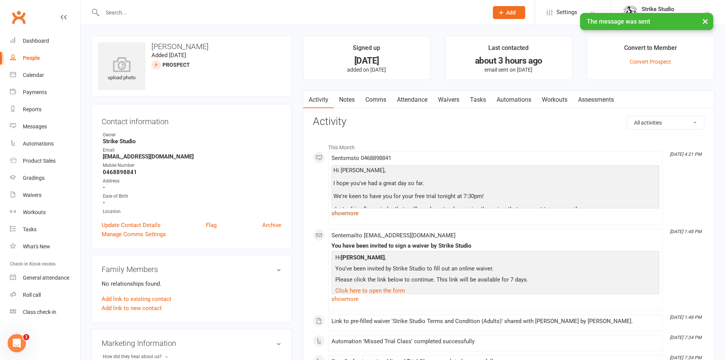
click at [351, 212] on link "show more" at bounding box center [496, 213] width 328 height 11
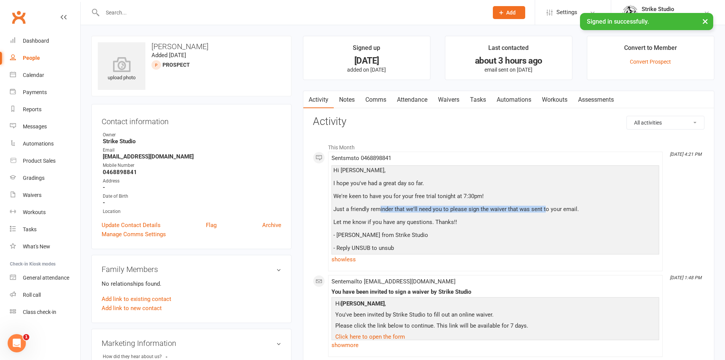
drag, startPoint x: 378, startPoint y: 209, endPoint x: 544, endPoint y: 206, distance: 166.0
click at [544, 206] on div "Hi Adam, I hope you've had a great day so far. We're keen to have you for your …" at bounding box center [495, 209] width 324 height 84
click at [364, 212] on div "Hi Adam, I hope you've had a great day so far. We're keen to have you for your …" at bounding box center [495, 209] width 324 height 84
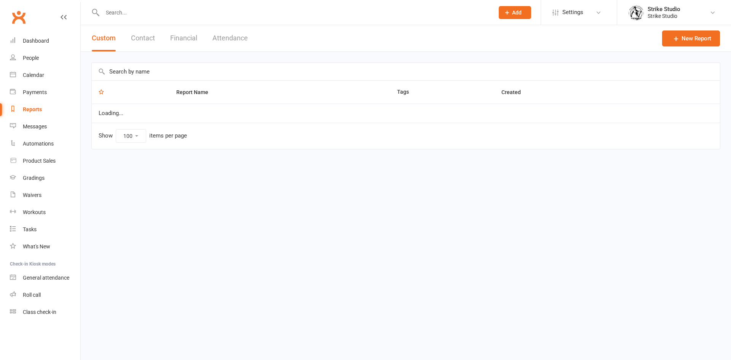
select select "100"
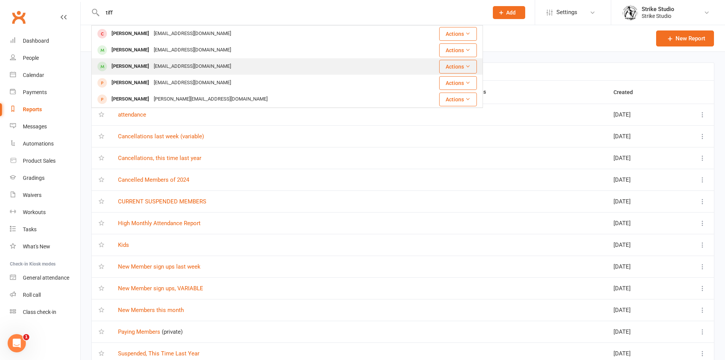
type input "tiff"
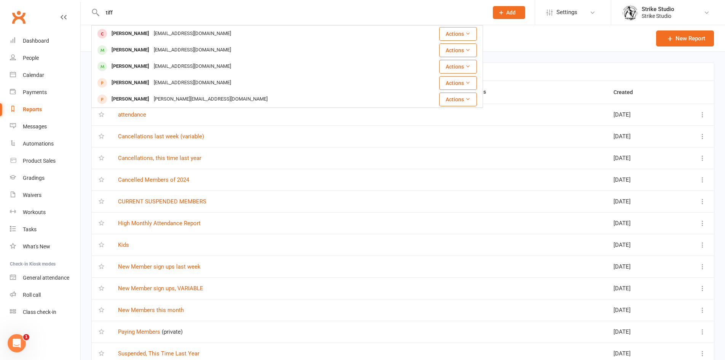
click at [155, 60] on div "[PERSON_NAME] [EMAIL_ADDRESS][DOMAIN_NAME]" at bounding box center [249, 67] width 314 height 16
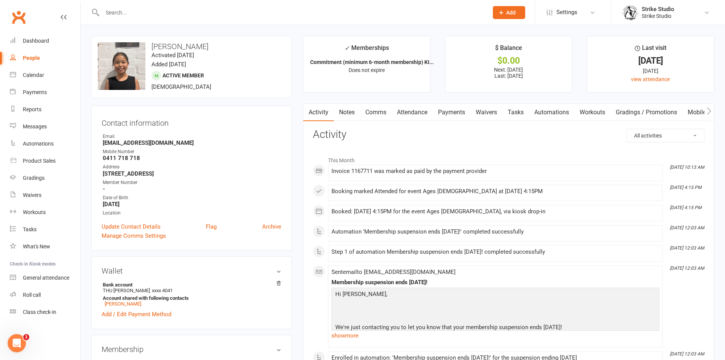
click at [455, 114] on link "Payments" at bounding box center [452, 113] width 38 height 18
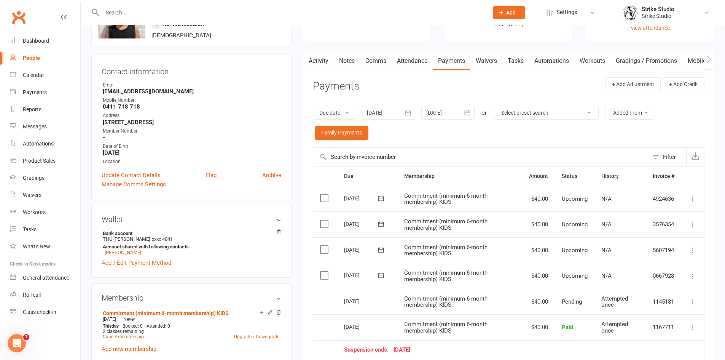
scroll to position [152, 0]
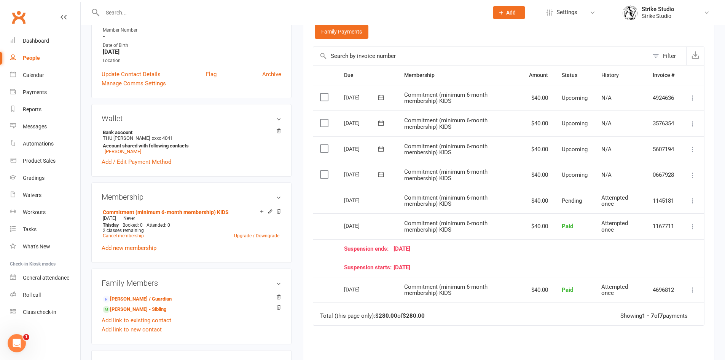
click at [325, 175] on label at bounding box center [325, 175] width 10 height 8
click at [325, 171] on input "checkbox" at bounding box center [322, 171] width 5 height 0
click at [676, 339] on button "Change status" at bounding box center [684, 342] width 60 height 16
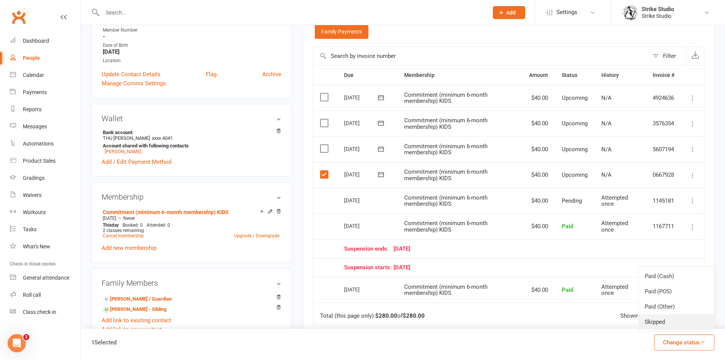
click at [665, 320] on link "Skipped" at bounding box center [676, 321] width 75 height 15
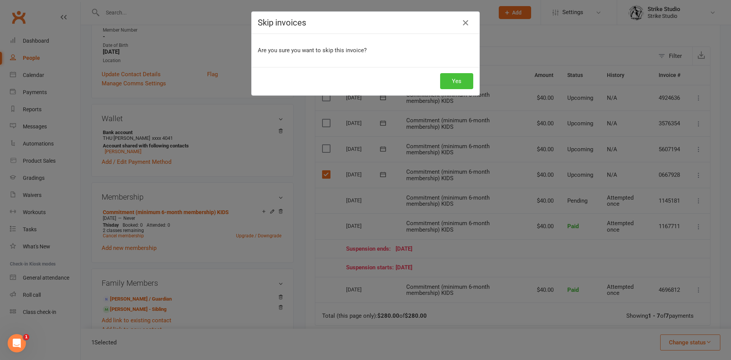
click at [450, 84] on button "Yes" at bounding box center [456, 81] width 33 height 16
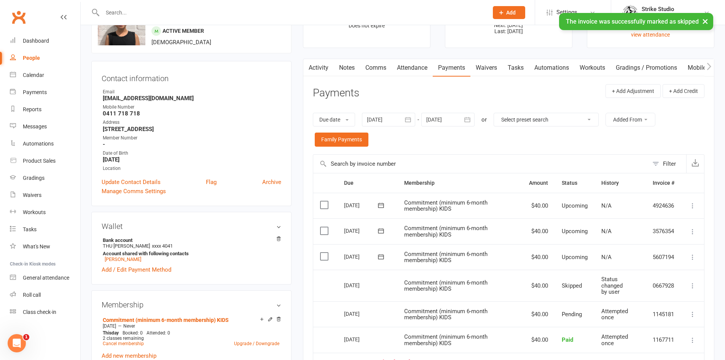
scroll to position [38, 0]
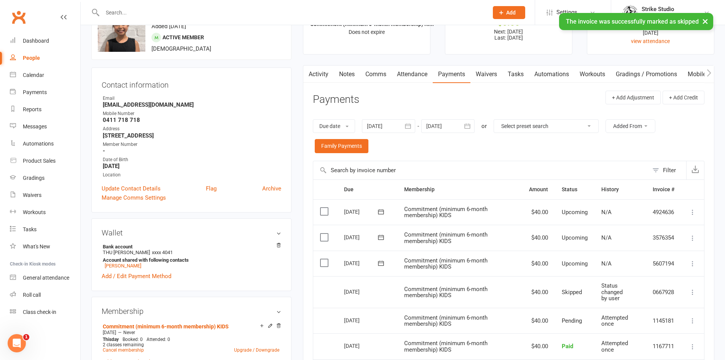
click at [371, 75] on link "Comms" at bounding box center [376, 74] width 32 height 18
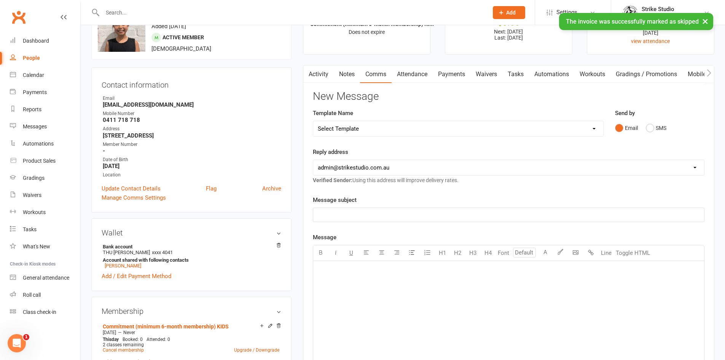
click at [352, 71] on link "Notes" at bounding box center [347, 74] width 26 height 18
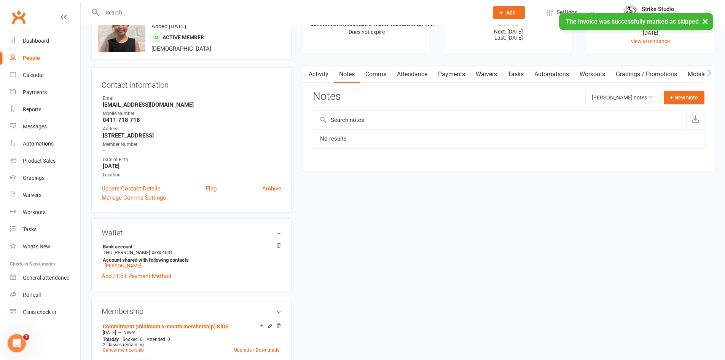
click at [447, 73] on link "Payments" at bounding box center [452, 74] width 38 height 18
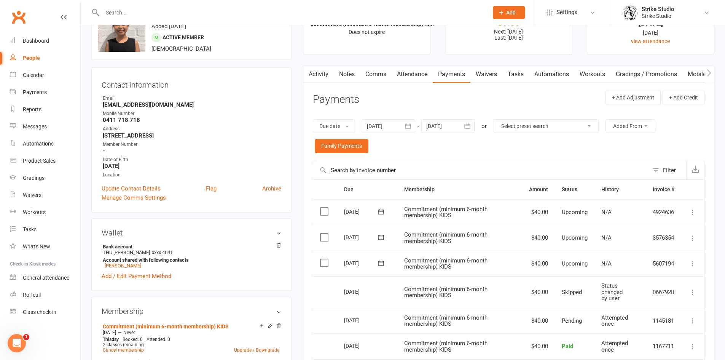
click at [348, 70] on link "Notes" at bounding box center [347, 74] width 26 height 18
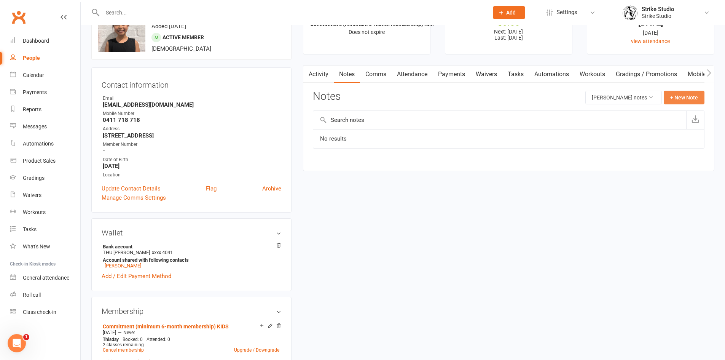
click at [679, 99] on button "+ New Note" at bounding box center [684, 98] width 41 height 14
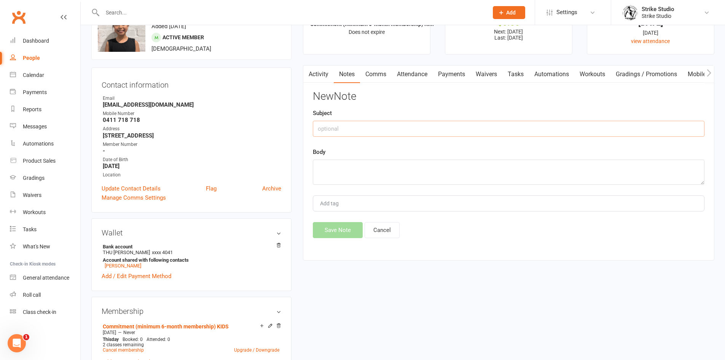
click at [416, 132] on input "text" at bounding box center [509, 129] width 392 height 16
type input "0"
type input "[DATE] payment skipped"
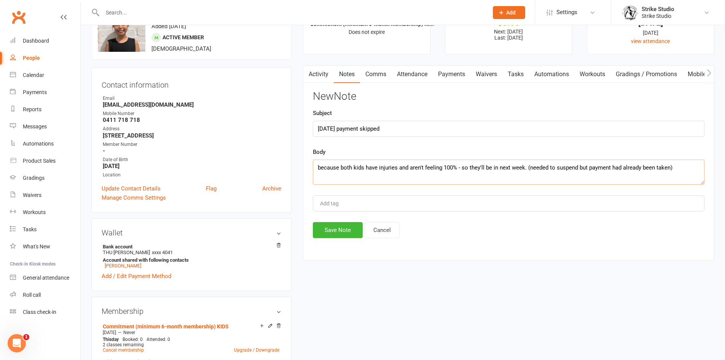
drag, startPoint x: 678, startPoint y: 164, endPoint x: 269, endPoint y: 167, distance: 408.8
type textarea "because both kids have injuries and aren't feeling 100% - so they'll be in next…"
click at [326, 229] on button "Save Note" at bounding box center [338, 230] width 50 height 16
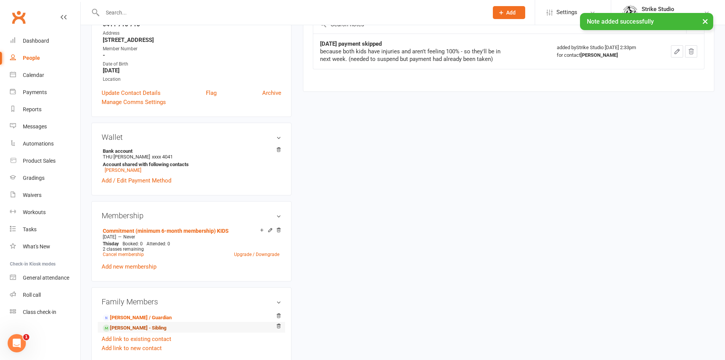
scroll to position [152, 0]
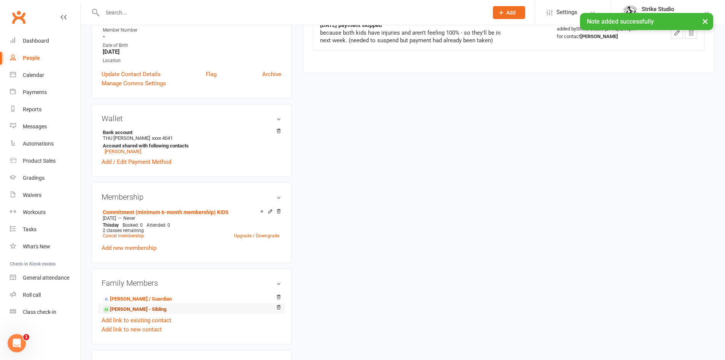
click at [145, 307] on link "[PERSON_NAME] - Sibling" at bounding box center [135, 309] width 64 height 8
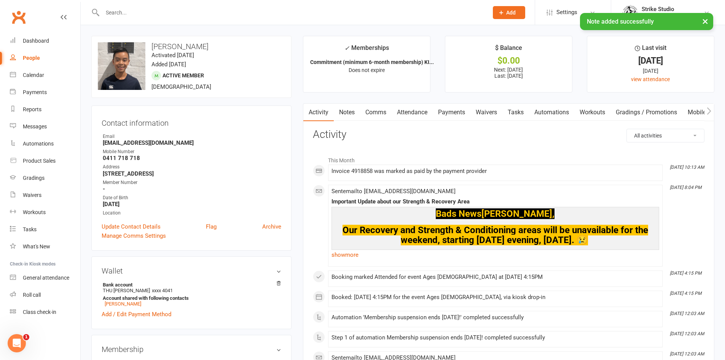
click at [344, 113] on link "Notes" at bounding box center [347, 113] width 26 height 18
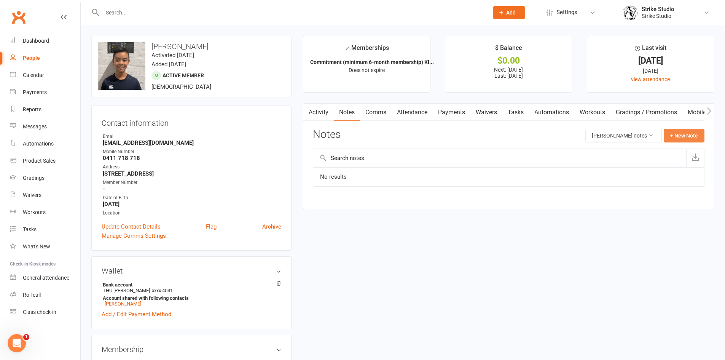
click at [680, 137] on button "+ New Note" at bounding box center [684, 136] width 41 height 14
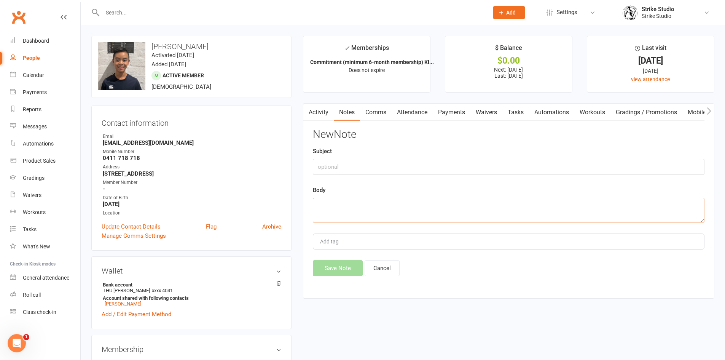
click at [378, 208] on textarea at bounding box center [509, 210] width 392 height 25
paste textarea "because both kids have injuries and aren't feeling 100% - so they'll be in next…"
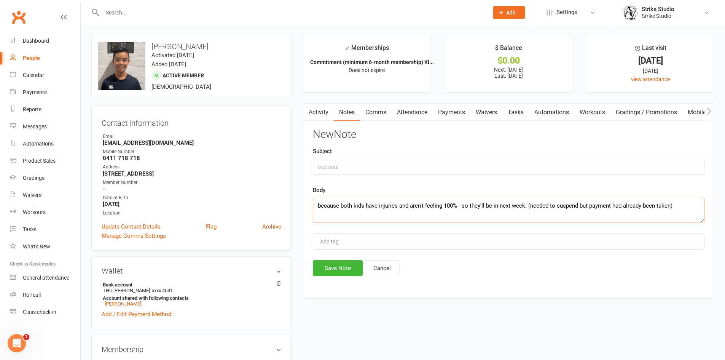
type textarea "because both kids have injuries and aren't feeling 100% - so they'll be in next…"
click at [367, 164] on input "text" at bounding box center [509, 167] width 392 height 16
type input "[DATE] payment skipped"
click at [334, 270] on button "Save Note" at bounding box center [338, 268] width 50 height 16
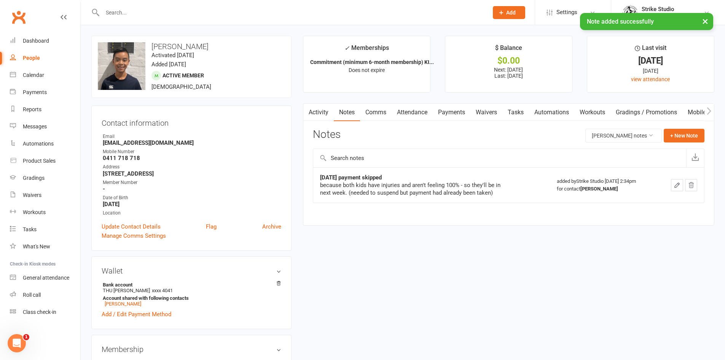
click at [445, 110] on link "Payments" at bounding box center [452, 113] width 38 height 18
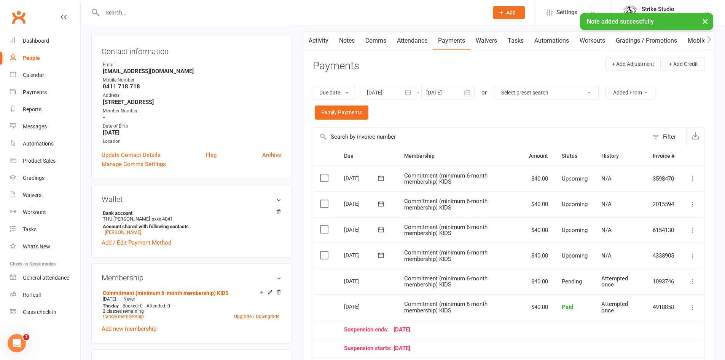
scroll to position [76, 0]
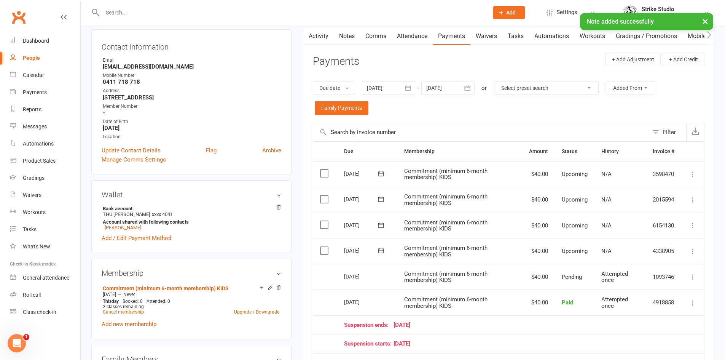
click at [327, 249] on label at bounding box center [325, 251] width 10 height 8
click at [325, 247] on input "checkbox" at bounding box center [322, 247] width 5 height 0
click at [662, 337] on button "Change status" at bounding box center [684, 342] width 60 height 16
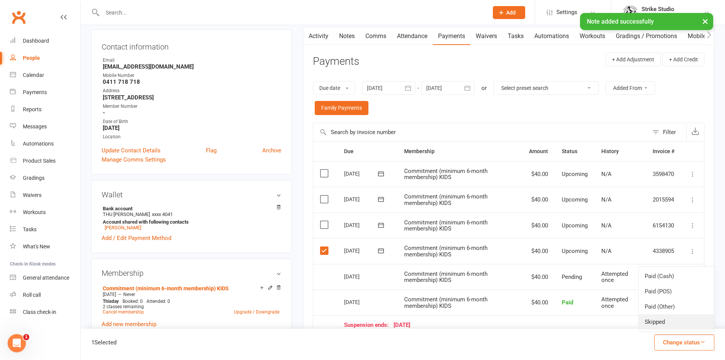
click at [662, 325] on link "Skipped" at bounding box center [676, 321] width 75 height 15
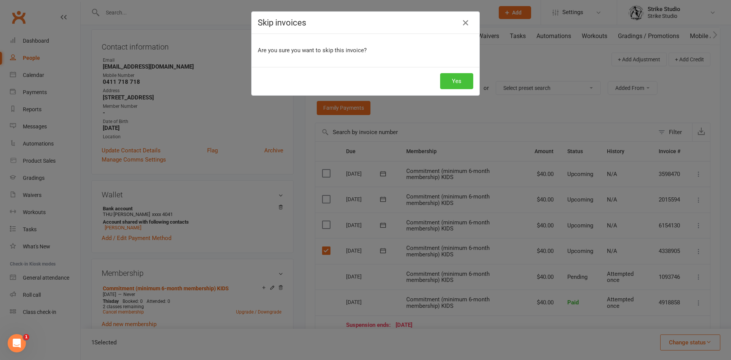
click at [453, 84] on button "Yes" at bounding box center [456, 81] width 33 height 16
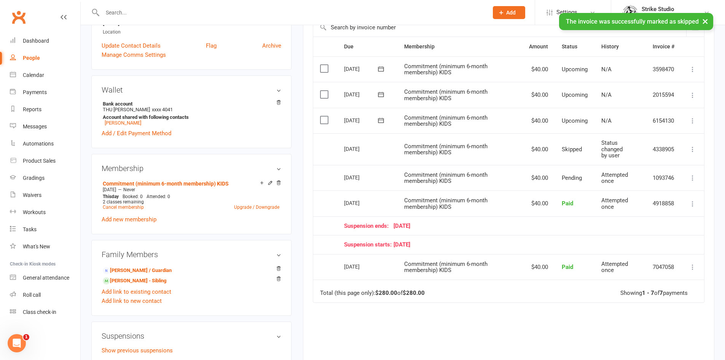
scroll to position [190, 0]
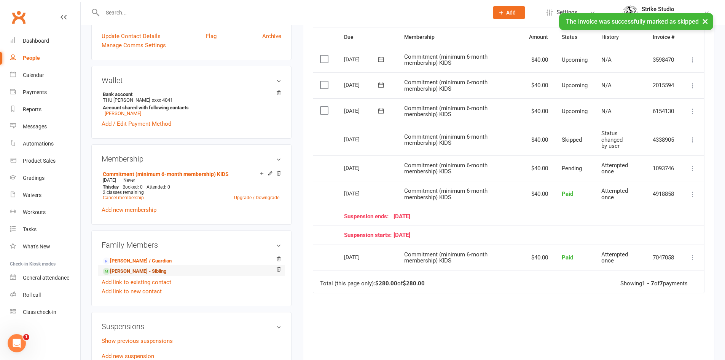
click at [139, 271] on link "[PERSON_NAME] - Sibling" at bounding box center [135, 271] width 64 height 8
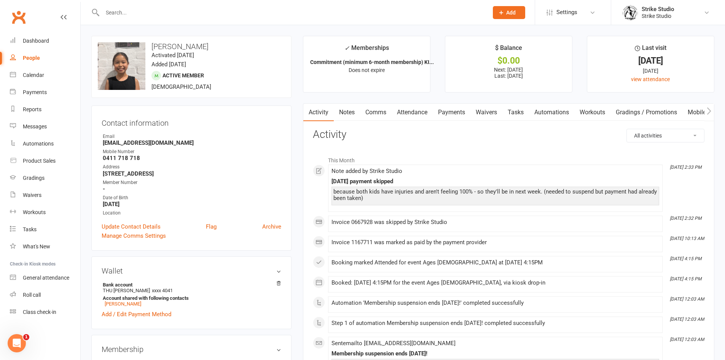
click at [451, 114] on link "Payments" at bounding box center [452, 113] width 38 height 18
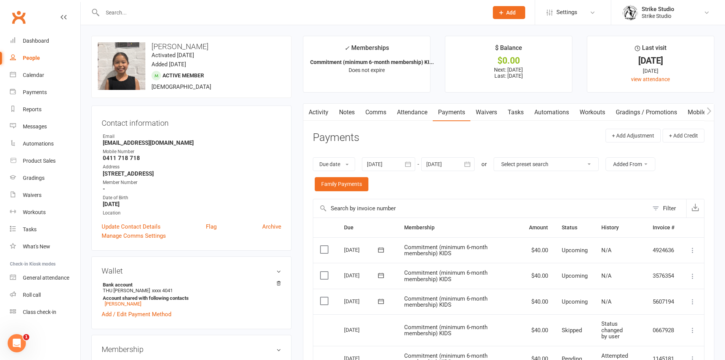
click at [342, 114] on link "Notes" at bounding box center [347, 113] width 26 height 18
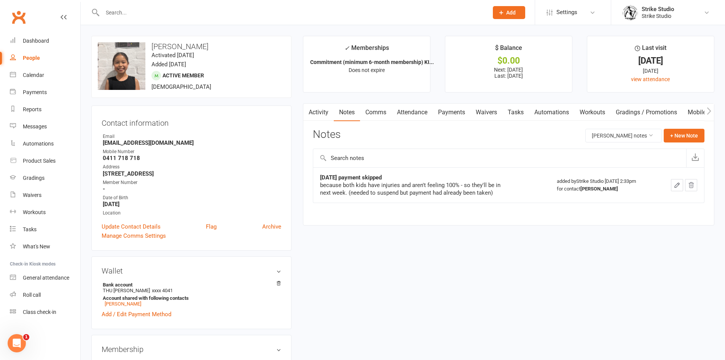
click at [376, 109] on link "Comms" at bounding box center [376, 113] width 32 height 18
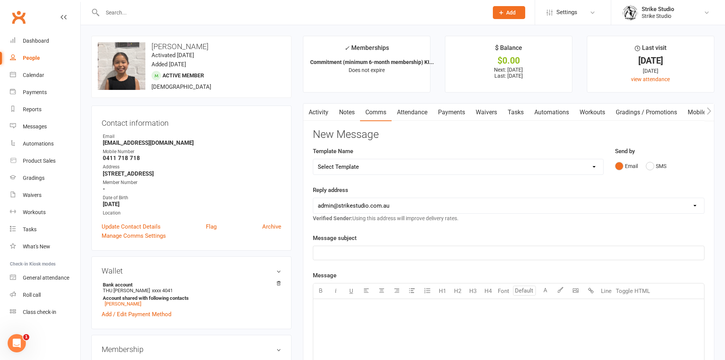
click at [512, 169] on select "Select Template [Email] Aspiring fighters meeting notes [Email] Exciting Opport…" at bounding box center [458, 166] width 290 height 15
click at [354, 256] on p "﻿" at bounding box center [509, 252] width 382 height 9
click at [349, 328] on div "﻿" at bounding box center [508, 356] width 391 height 114
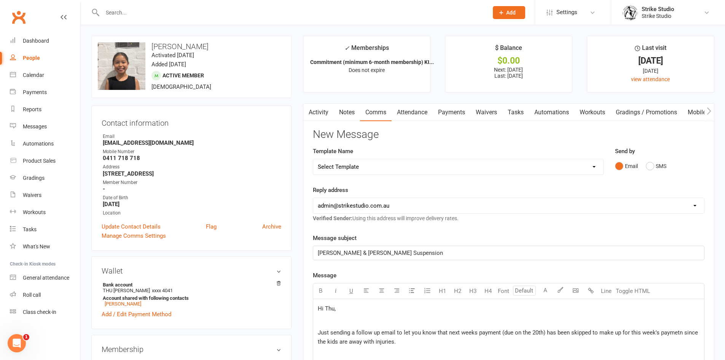
click at [341, 322] on p "﻿" at bounding box center [509, 320] width 382 height 9
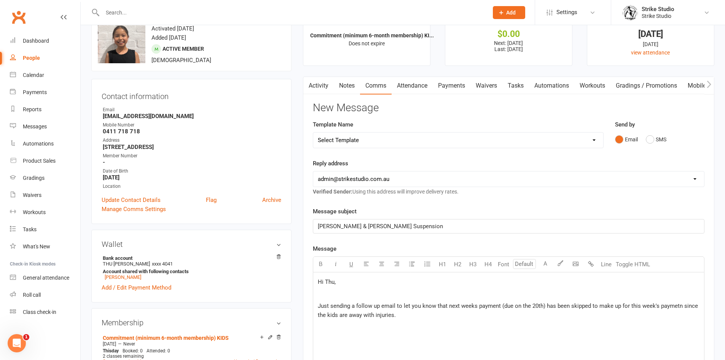
scroll to position [38, 0]
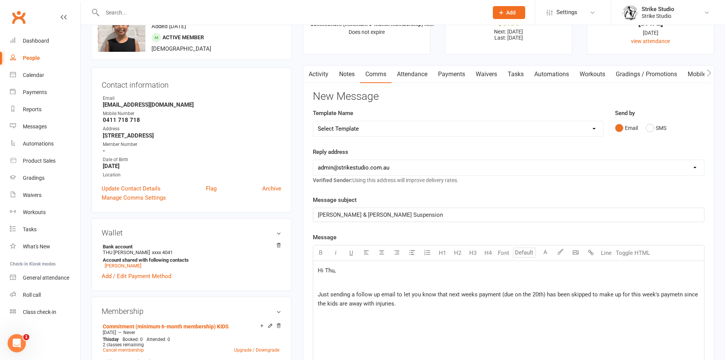
click at [676, 296] on span "Just sending a follow up email to let you know that next weeks payment (due on …" at bounding box center [509, 299] width 382 height 16
click at [415, 308] on div "Hi Thu, ﻿ Just sending a follow up email to let you know that next weeks paymen…" at bounding box center [508, 318] width 391 height 114
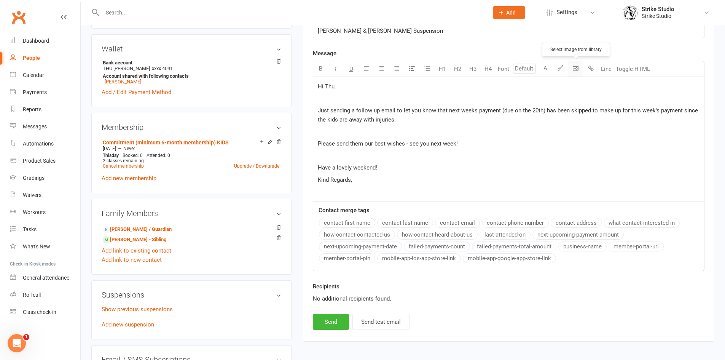
click at [576, 72] on body "Prospect Member Non-attending contact Class / event Appointment Grading event T…" at bounding box center [362, 199] width 725 height 839
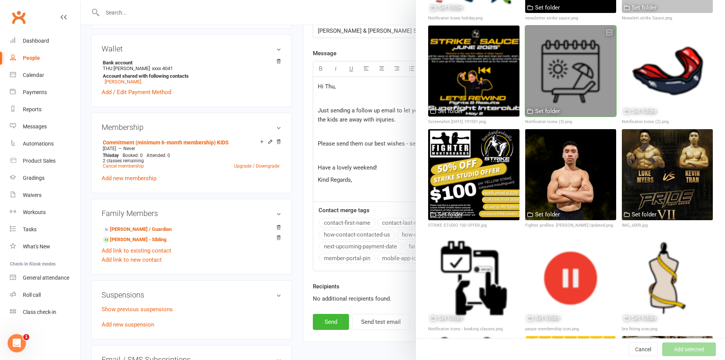
scroll to position [7472, 0]
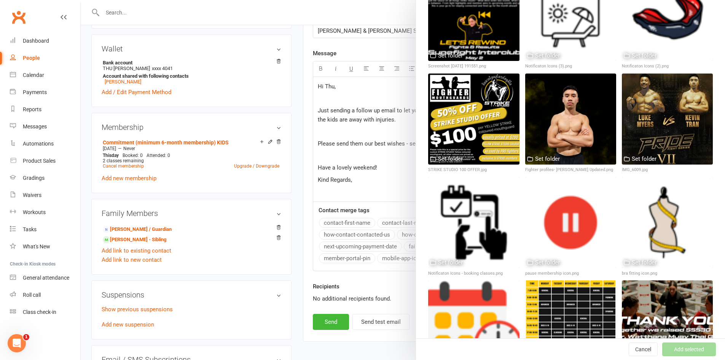
click at [688, 353] on button "Add selected" at bounding box center [689, 349] width 54 height 14
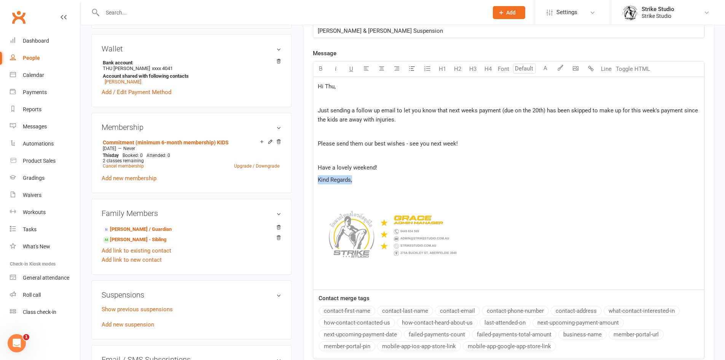
drag, startPoint x: 362, startPoint y: 180, endPoint x: 280, endPoint y: 172, distance: 82.6
click at [280, 172] on div "upload photo change photo TIFFANY QUACH Activated 12 February, 2025 Added 9 Feb…" at bounding box center [403, 207] width 635 height 786
click at [391, 168] on p "Have a lovely weekend!" at bounding box center [509, 167] width 382 height 9
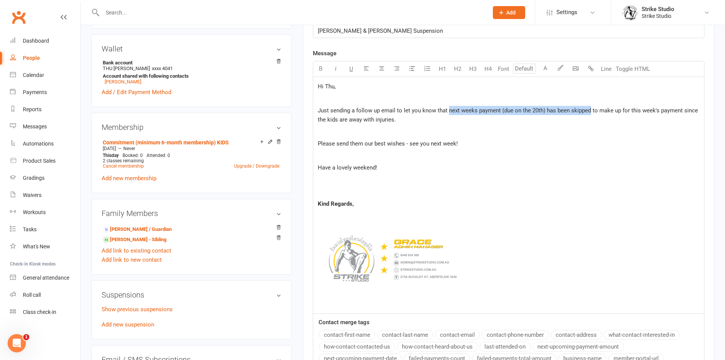
drag, startPoint x: 447, startPoint y: 111, endPoint x: 590, endPoint y: 113, distance: 142.7
click at [590, 113] on span "Just sending a follow up email to let you know that next weeks payment (due on …" at bounding box center [509, 115] width 382 height 16
click at [371, 119] on span "to make up for this week's payment since the kids are away with injuries." at bounding box center [508, 115] width 380 height 16
click at [334, 188] on p "﻿" at bounding box center [509, 191] width 382 height 9
click at [330, 178] on p "﻿" at bounding box center [509, 179] width 382 height 9
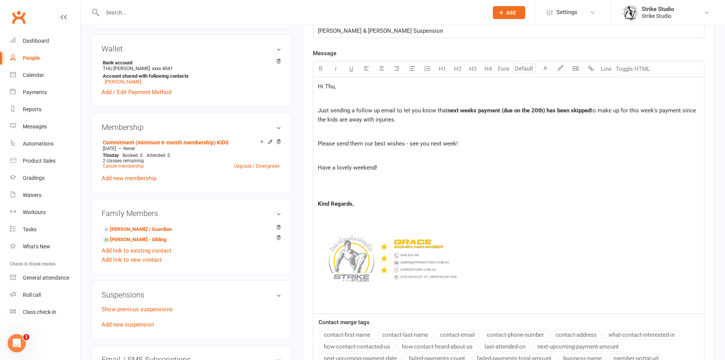
click at [323, 189] on p "﻿" at bounding box center [509, 191] width 382 height 9
click at [325, 179] on p "﻿" at bounding box center [509, 179] width 382 height 9
drag, startPoint x: 378, startPoint y: 167, endPoint x: 300, endPoint y: 169, distance: 78.0
click at [301, 168] on main "✓ Memberships Commitment (minimum 6-month membership) KI... Does not expire $ B…" at bounding box center [508, 137] width 423 height 647
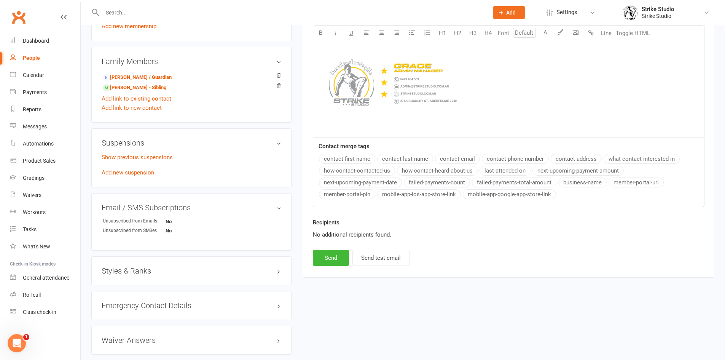
scroll to position [374, 0]
click at [332, 258] on button "Send" at bounding box center [331, 257] width 36 height 16
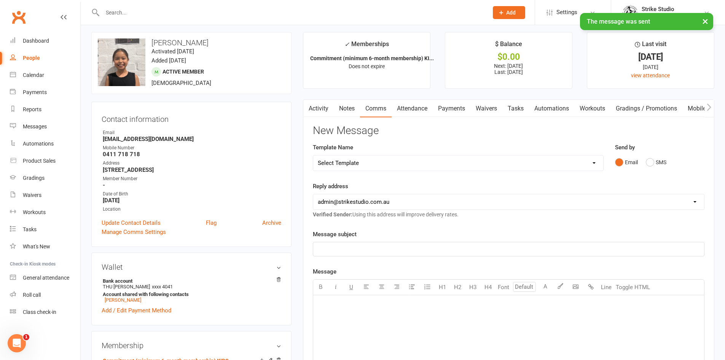
scroll to position [0, 0]
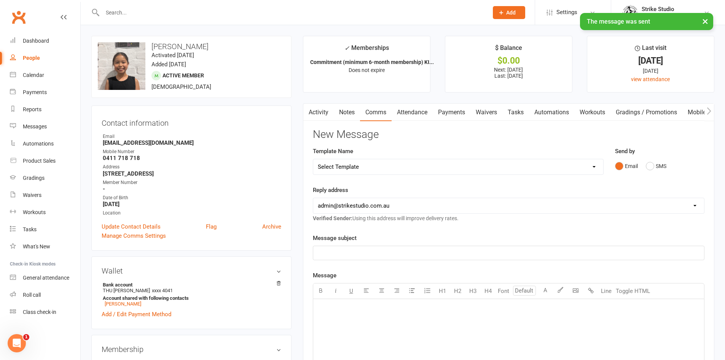
click at [322, 115] on link "Activity" at bounding box center [318, 113] width 30 height 18
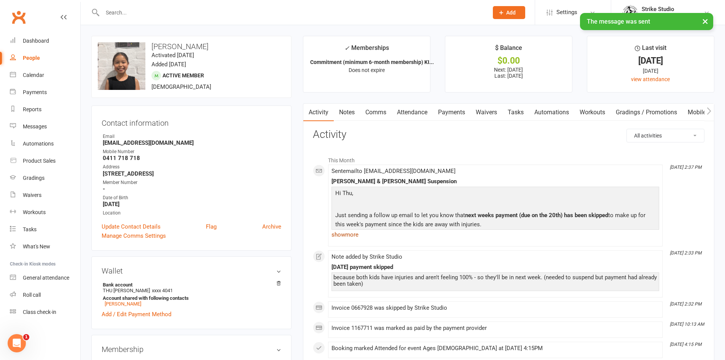
click at [345, 235] on link "show more" at bounding box center [496, 234] width 328 height 11
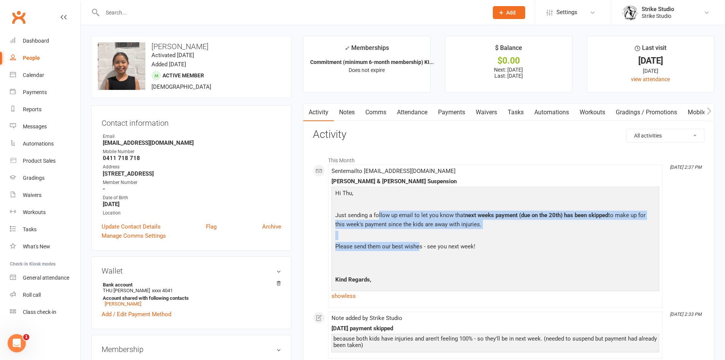
drag, startPoint x: 378, startPoint y: 214, endPoint x: 418, endPoint y: 245, distance: 50.2
click at [418, 245] on div "Hi Thu, Just sending a follow up email to let you know that next weeks payment …" at bounding box center [495, 237] width 324 height 99
click at [418, 245] on p "Please send them our best wishes - see you next week!" at bounding box center [495, 247] width 324 height 11
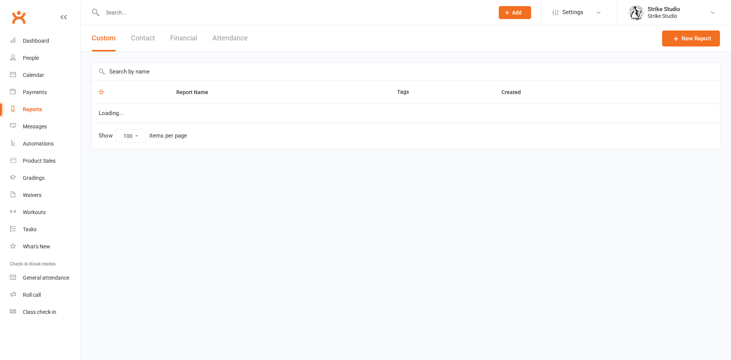
select select "100"
click at [151, 11] on input "text" at bounding box center [294, 12] width 389 height 11
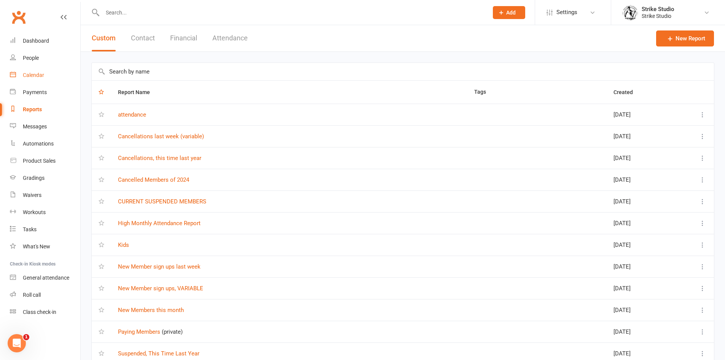
drag, startPoint x: 35, startPoint y: 72, endPoint x: 40, endPoint y: 72, distance: 4.2
click at [36, 72] on div "Calendar" at bounding box center [33, 75] width 21 height 6
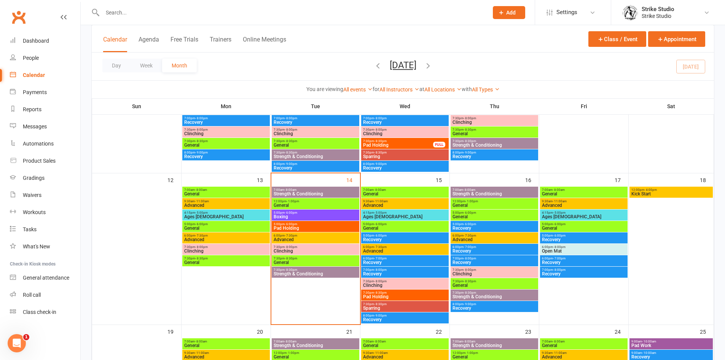
scroll to position [305, 0]
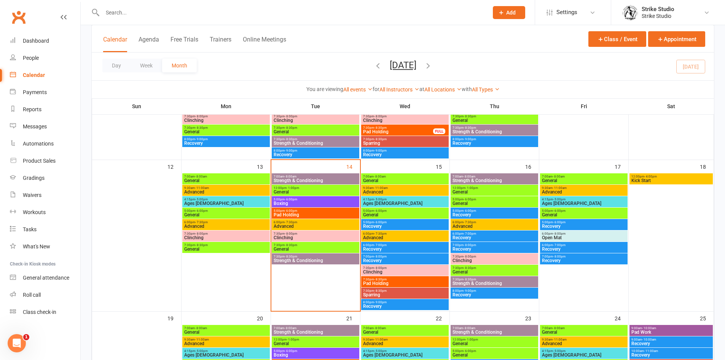
click at [211, 247] on span "General" at bounding box center [226, 249] width 84 height 5
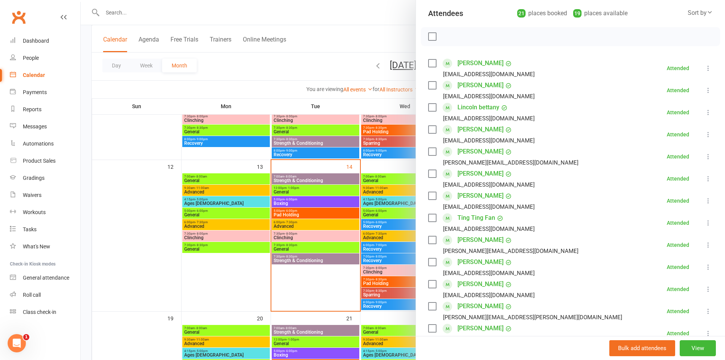
scroll to position [190, 0]
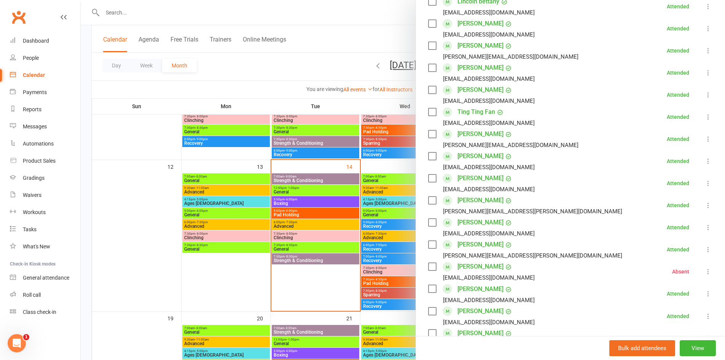
click at [200, 215] on div at bounding box center [403, 180] width 644 height 360
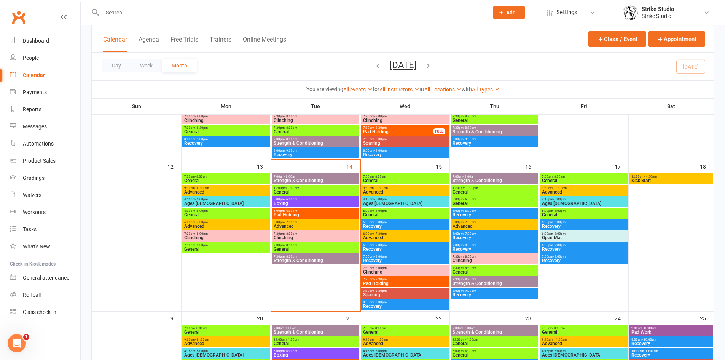
click at [210, 215] on span "General" at bounding box center [226, 214] width 84 height 5
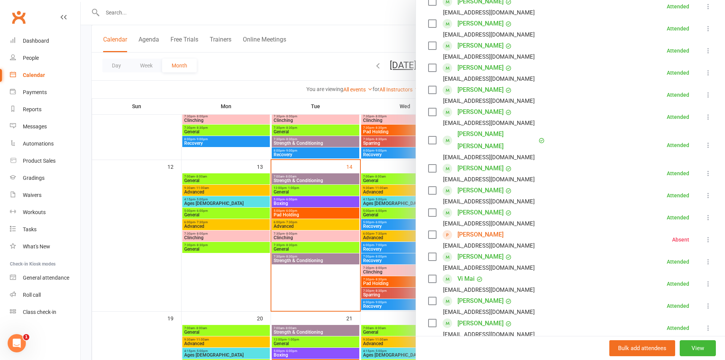
click at [306, 11] on div at bounding box center [403, 180] width 644 height 360
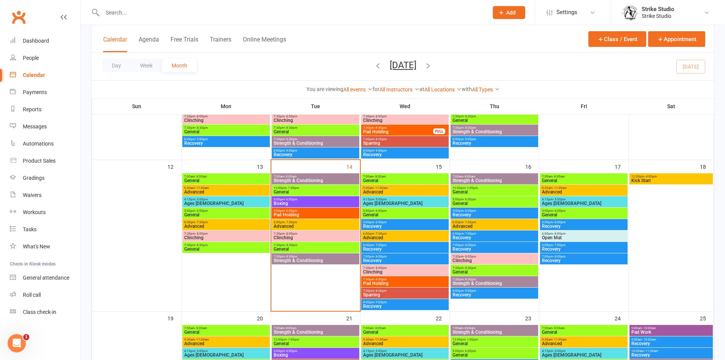
click at [299, 9] on input "text" at bounding box center [291, 12] width 383 height 11
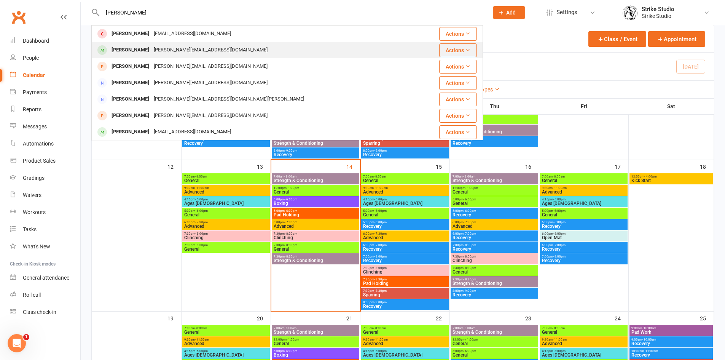
type input "[PERSON_NAME]"
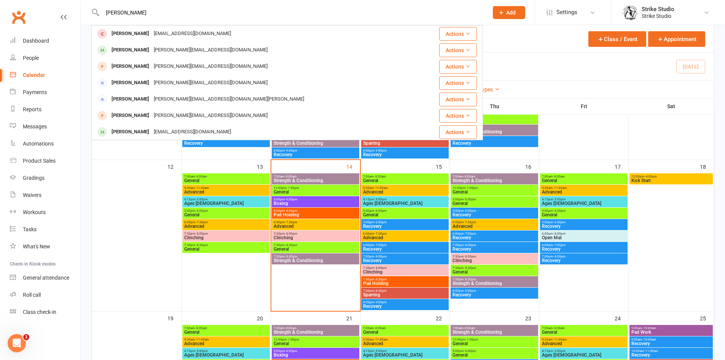
click at [158, 50] on div "[PERSON_NAME][EMAIL_ADDRESS][DOMAIN_NAME]" at bounding box center [210, 50] width 118 height 11
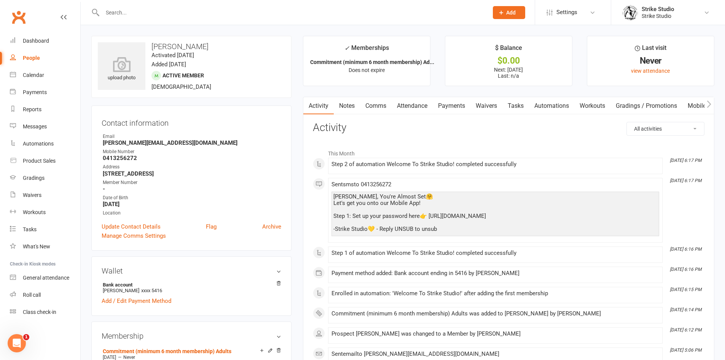
click at [450, 107] on link "Payments" at bounding box center [452, 106] width 38 height 18
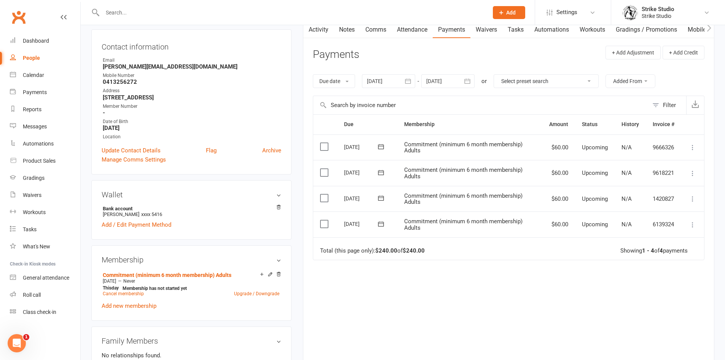
scroll to position [38, 0]
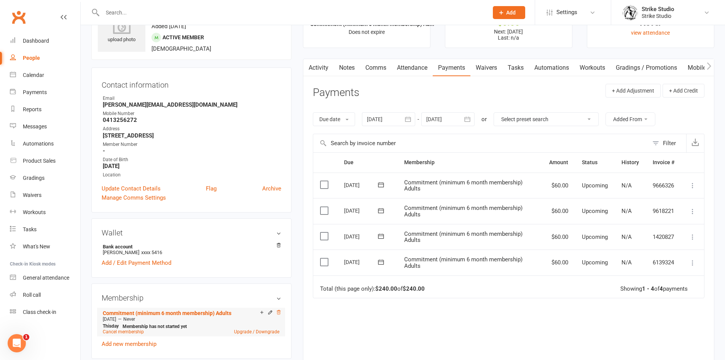
click at [278, 313] on icon at bounding box center [279, 312] width 4 height 4
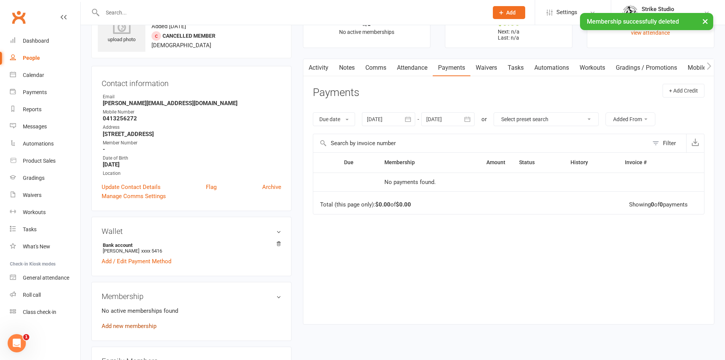
click at [142, 325] on link "Add new membership" at bounding box center [129, 325] width 55 height 7
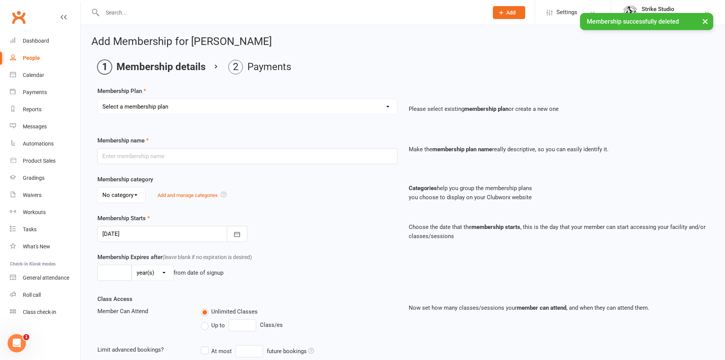
click at [340, 115] on div "Select a membership plan Create new Membership Plan Staff Prepaid (12 month mem…" at bounding box center [247, 112] width 311 height 27
click at [268, 101] on select "Select a membership plan Create new Membership Plan Staff Prepaid (12 month mem…" at bounding box center [247, 106] width 299 height 15
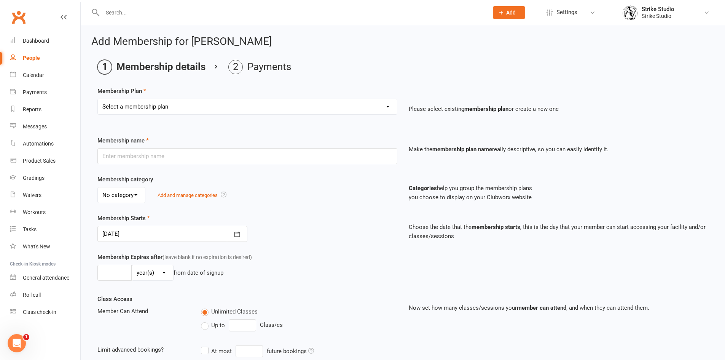
select select "4"
click at [98, 99] on select "Select a membership plan Create new Membership Plan Staff Prepaid (12 month mem…" at bounding box center [247, 106] width 299 height 15
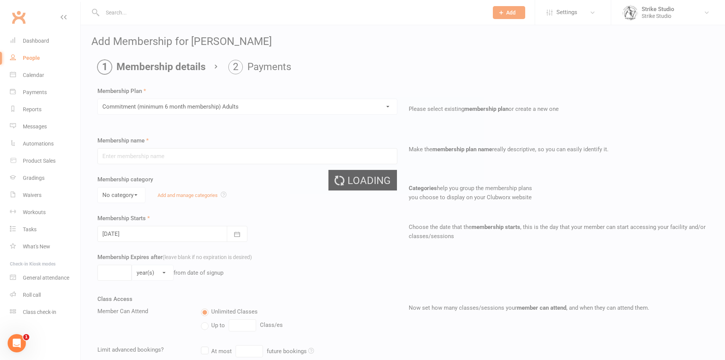
type input "Commitment (minimum 6 month membership) Adults"
select select "0"
type input "0"
type input "2"
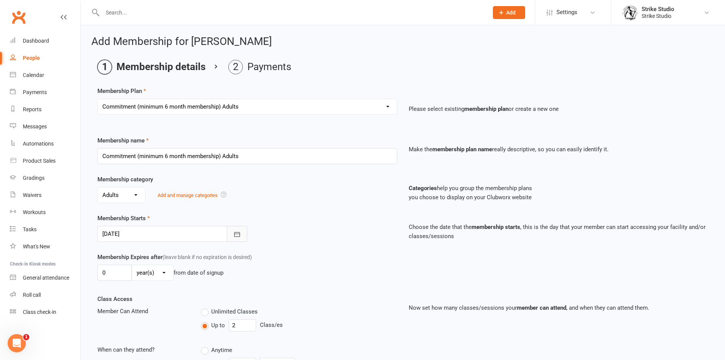
click at [235, 234] on icon "button" at bounding box center [237, 234] width 8 height 8
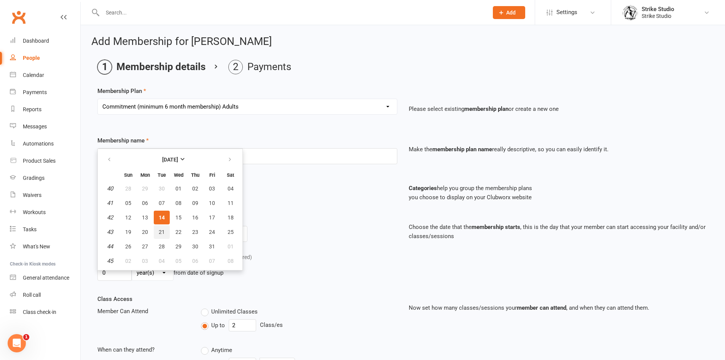
click at [162, 234] on span "21" at bounding box center [162, 232] width 6 height 6
type input "[DATE]"
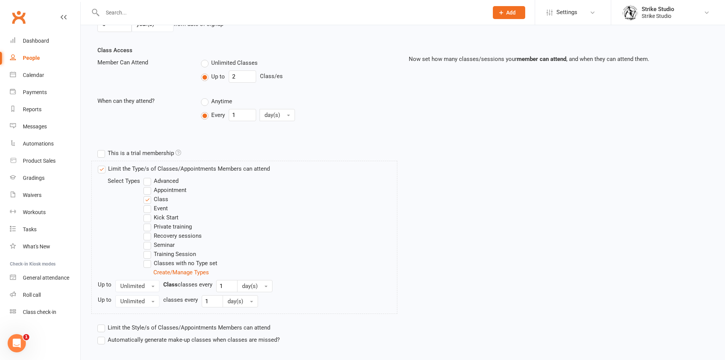
scroll to position [293, 0]
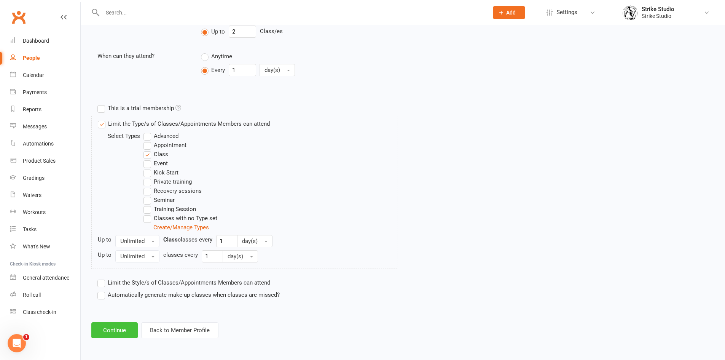
click at [124, 330] on button "Continue" at bounding box center [114, 330] width 46 height 16
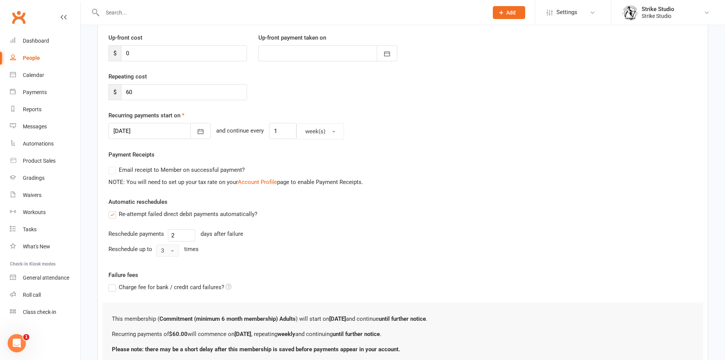
scroll to position [163, 0]
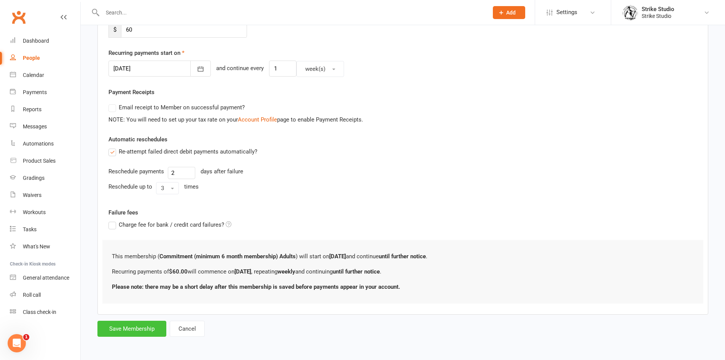
click at [143, 327] on button "Save Membership" at bounding box center [131, 328] width 69 height 16
